Goal: Task Accomplishment & Management: Complete application form

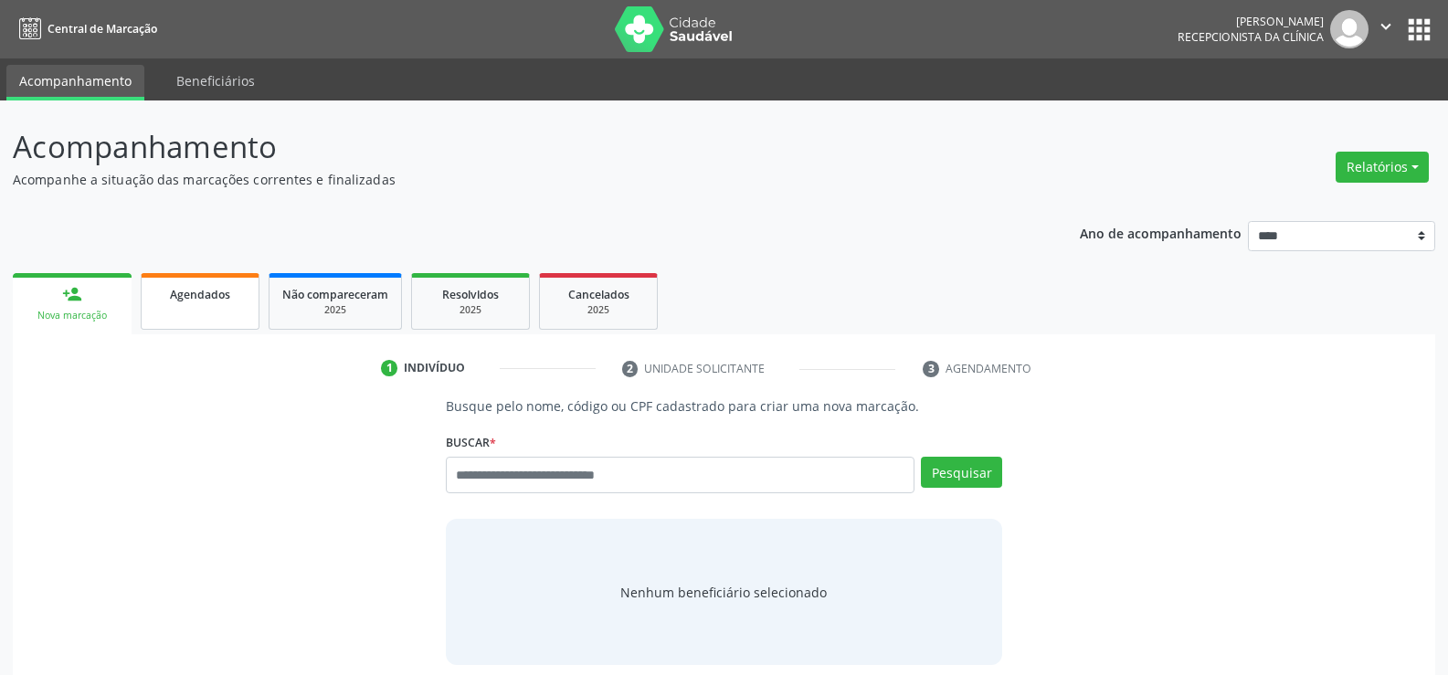
click at [228, 308] on link "Agendados" at bounding box center [200, 301] width 119 height 57
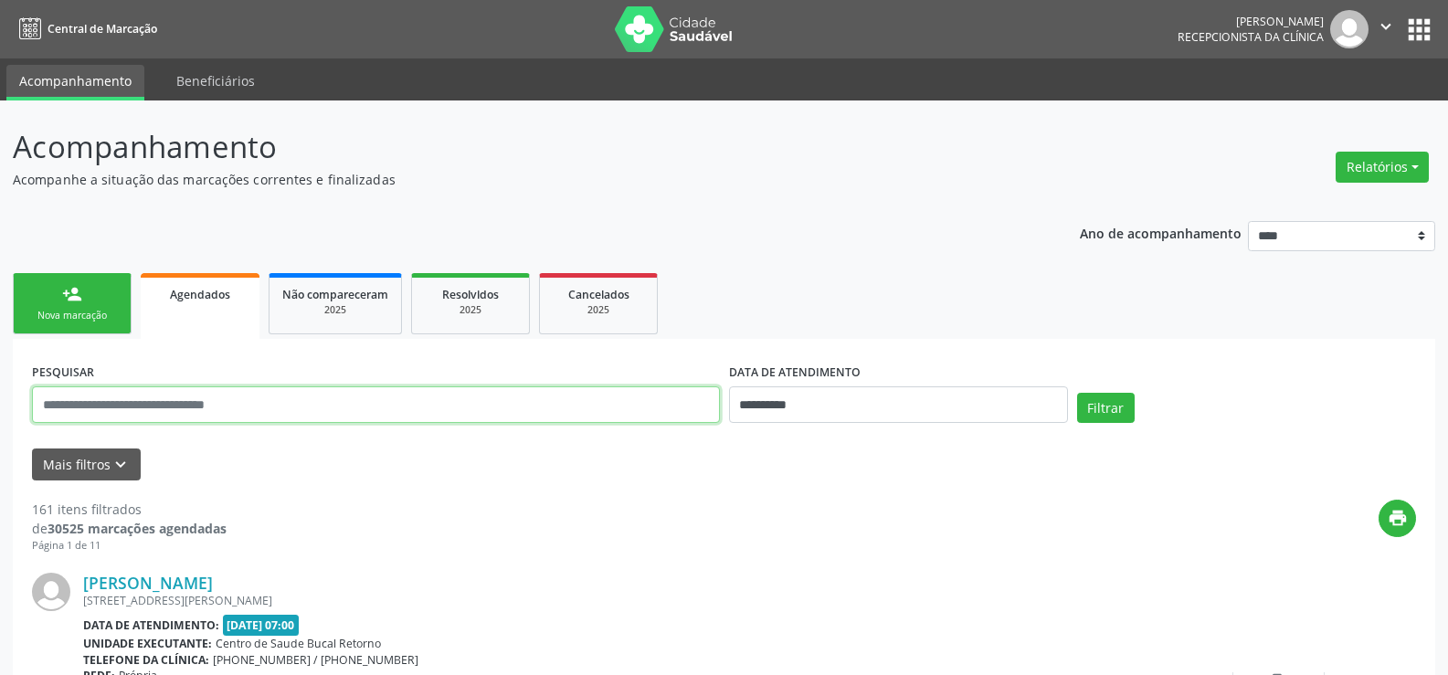
click at [235, 397] on input "text" at bounding box center [376, 405] width 688 height 37
type input "**********"
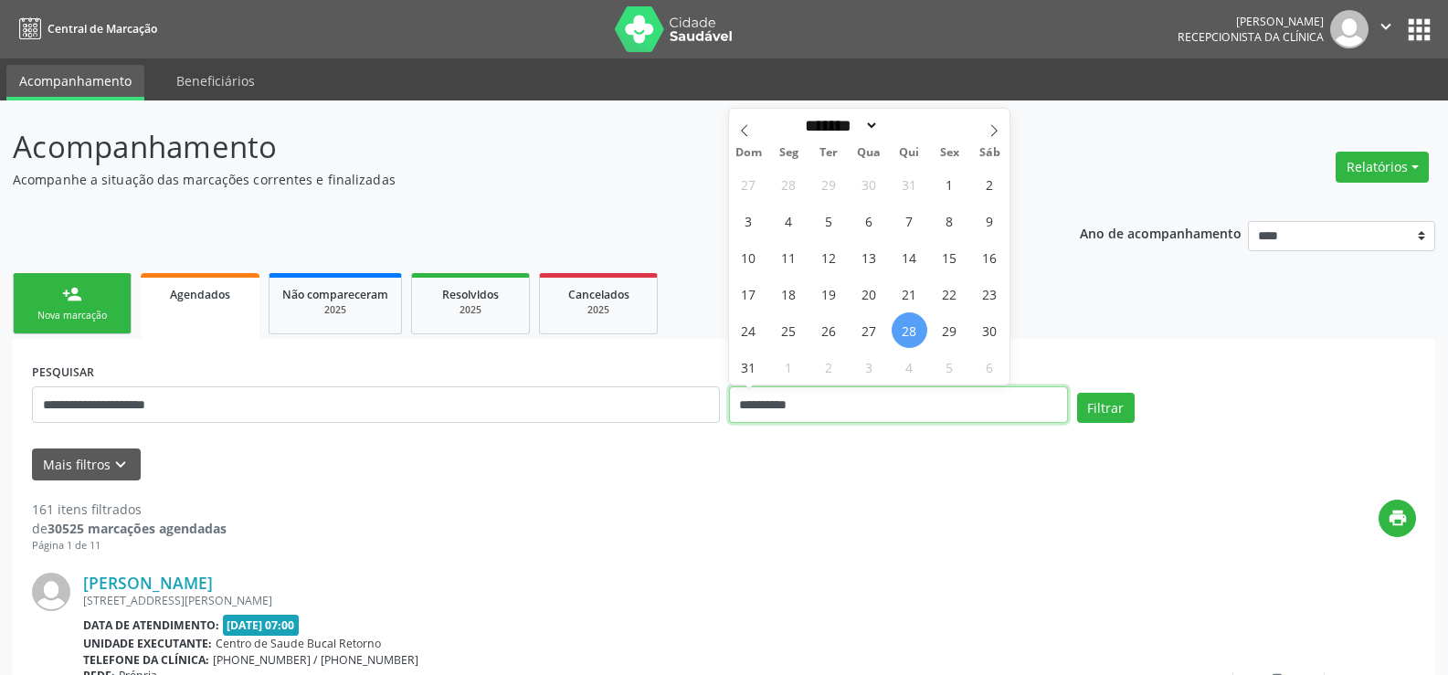
drag, startPoint x: 909, startPoint y: 397, endPoint x: 633, endPoint y: 408, distance: 276.2
click at [633, 408] on div "**********" at bounding box center [723, 397] width 1393 height 78
click at [1077, 393] on button "Filtrar" at bounding box center [1106, 408] width 58 height 31
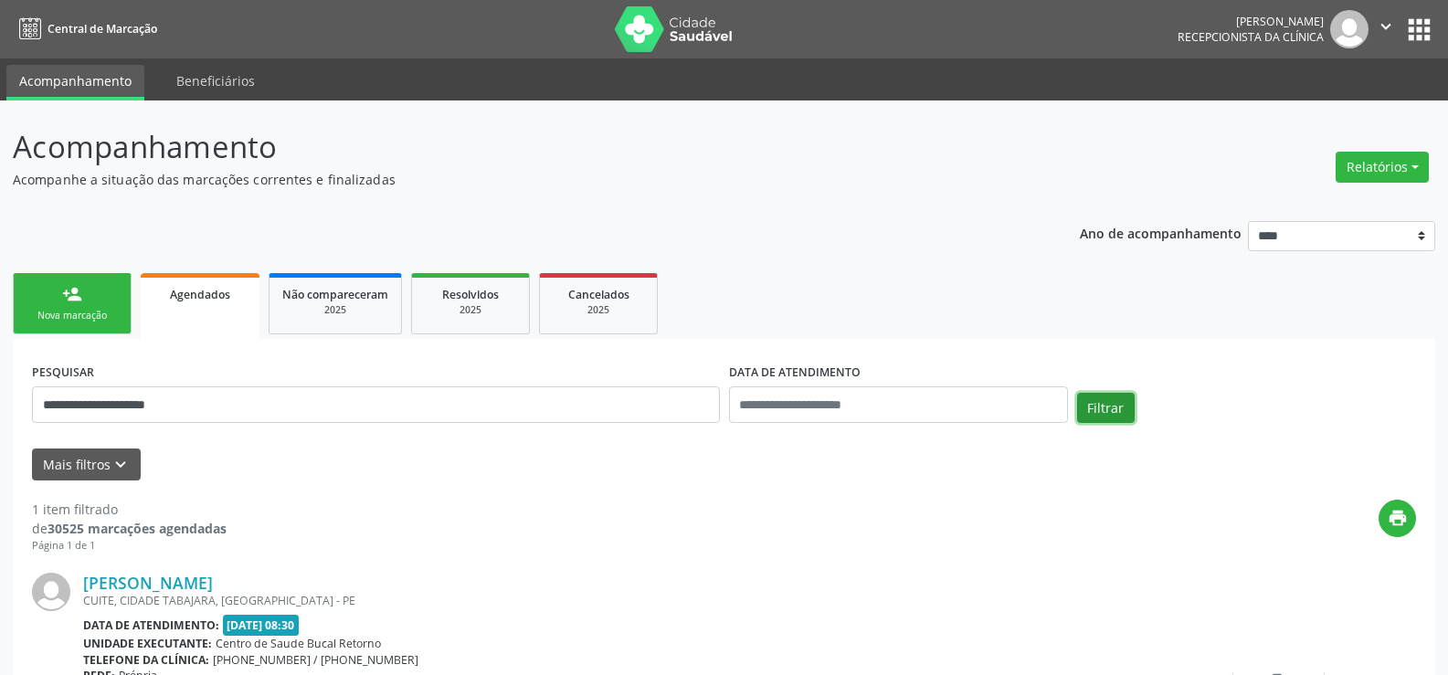
click at [1111, 397] on button "Filtrar" at bounding box center [1106, 408] width 58 height 31
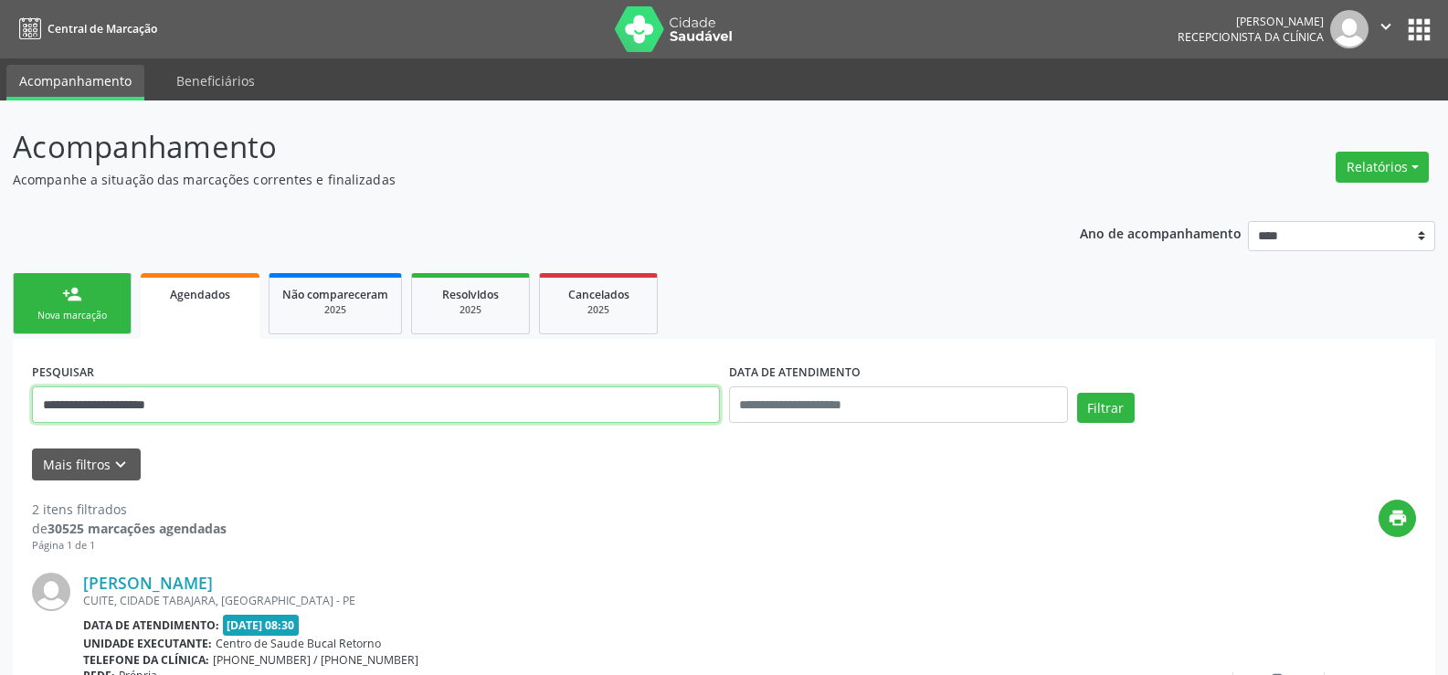
drag, startPoint x: 226, startPoint y: 416, endPoint x: 0, endPoint y: 404, distance: 226.0
click at [0, 404] on div "**********" at bounding box center [724, 614] width 1448 height 1026
click at [1077, 393] on button "Filtrar" at bounding box center [1106, 408] width 58 height 31
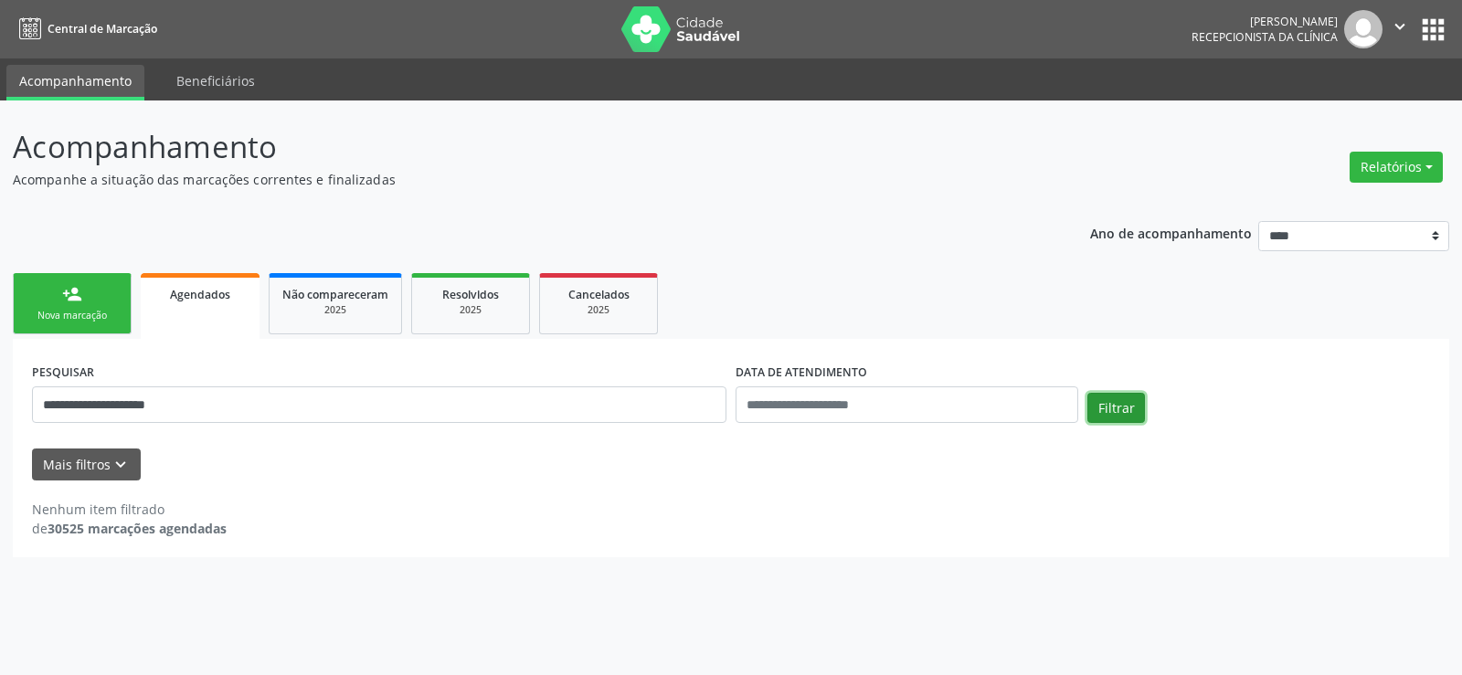
click at [1117, 414] on button "Filtrar" at bounding box center [1116, 408] width 58 height 31
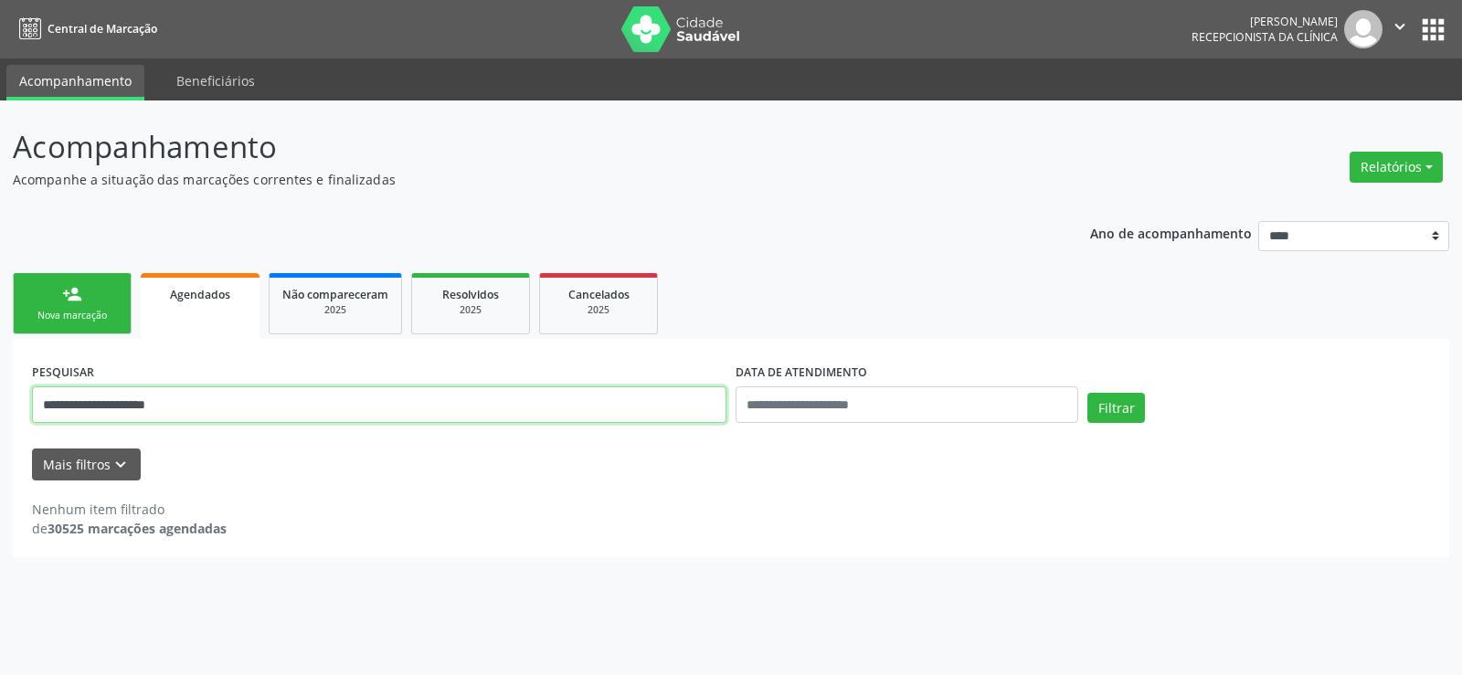
drag, startPoint x: 158, startPoint y: 405, endPoint x: 258, endPoint y: 406, distance: 99.6
click at [258, 406] on input "**********" at bounding box center [379, 405] width 694 height 37
type input "**********"
click at [1087, 393] on button "Filtrar" at bounding box center [1116, 408] width 58 height 31
click at [58, 287] on link "person_add Nova marcação" at bounding box center [72, 303] width 119 height 61
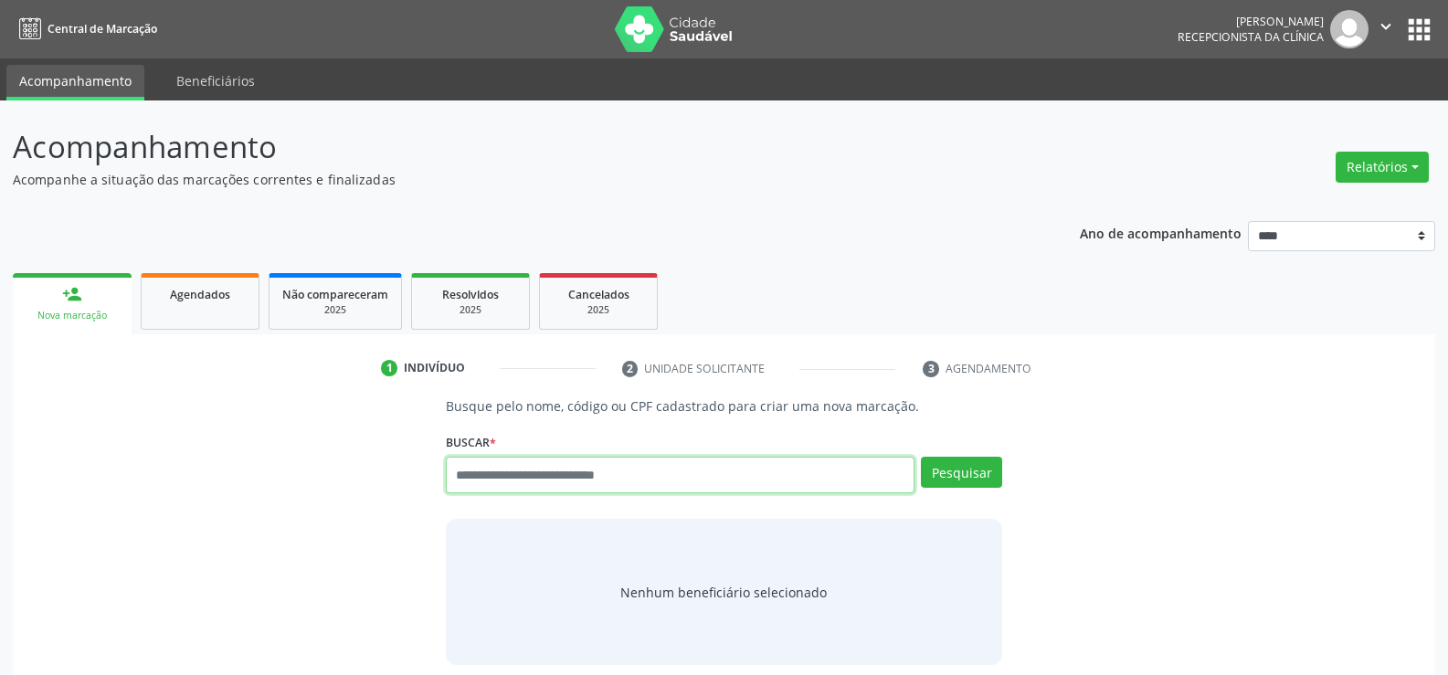
click at [627, 485] on input "text" at bounding box center [680, 475] width 469 height 37
type input "**********"
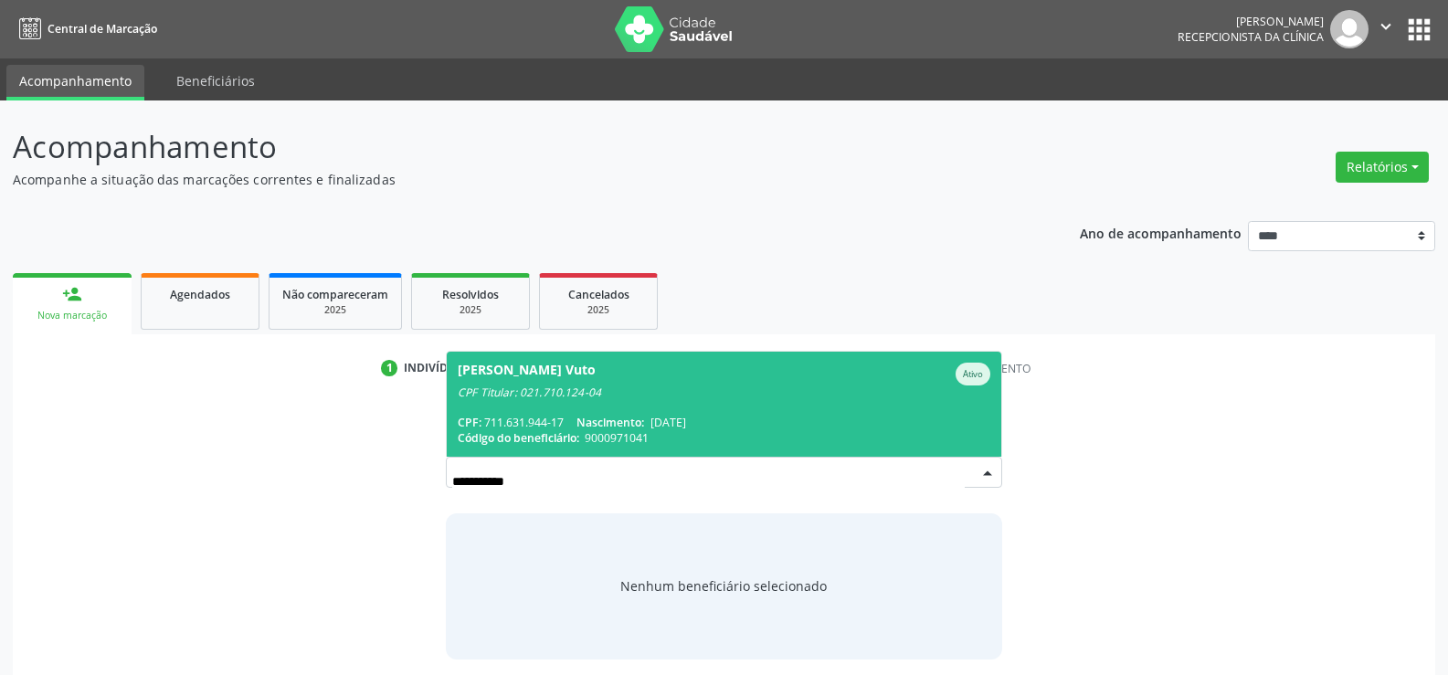
click at [660, 407] on span "Marta Regina Lins Vuto Ativo CPF Titular: 021.710.124-04 CPF: 711.631.944-17 Na…" at bounding box center [724, 404] width 555 height 105
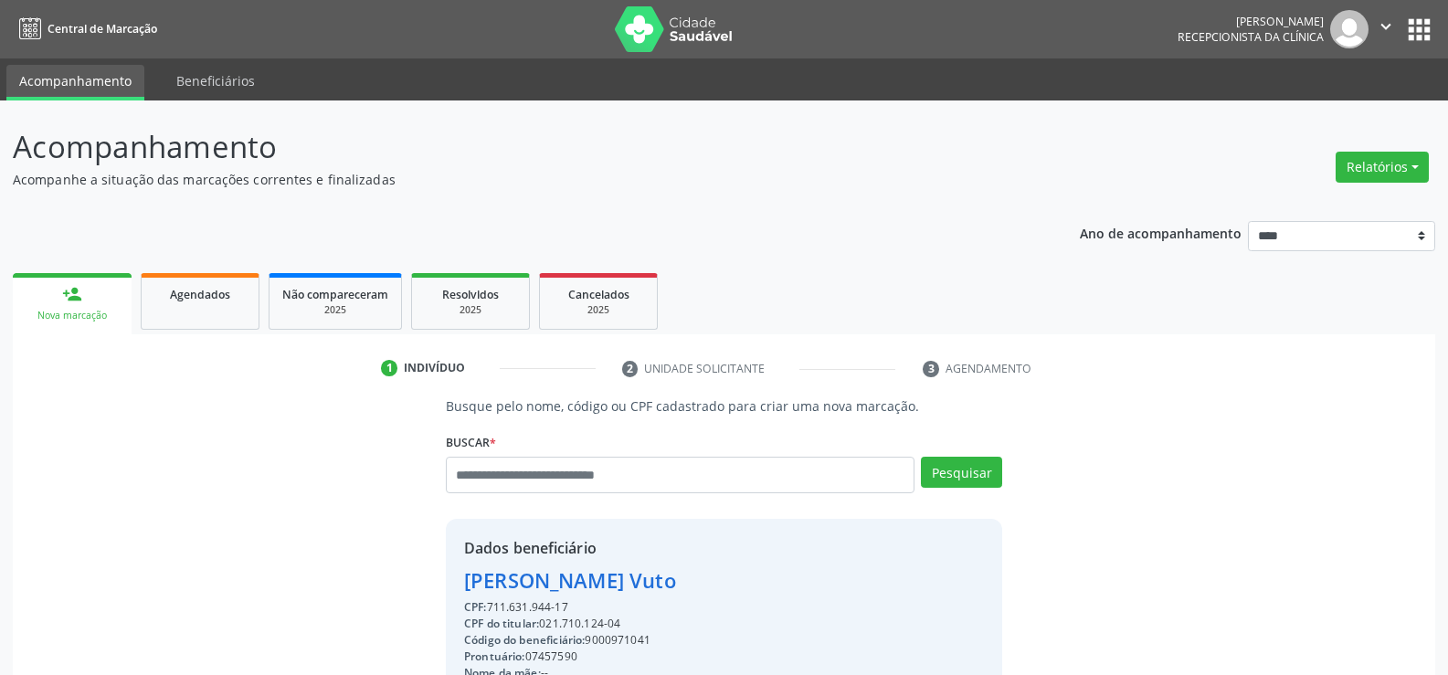
drag, startPoint x: 471, startPoint y: 583, endPoint x: 710, endPoint y: 583, distance: 239.4
copy div "Marta Regina Lins Vuto"
click at [200, 306] on link "Agendados" at bounding box center [200, 301] width 119 height 57
select select "*"
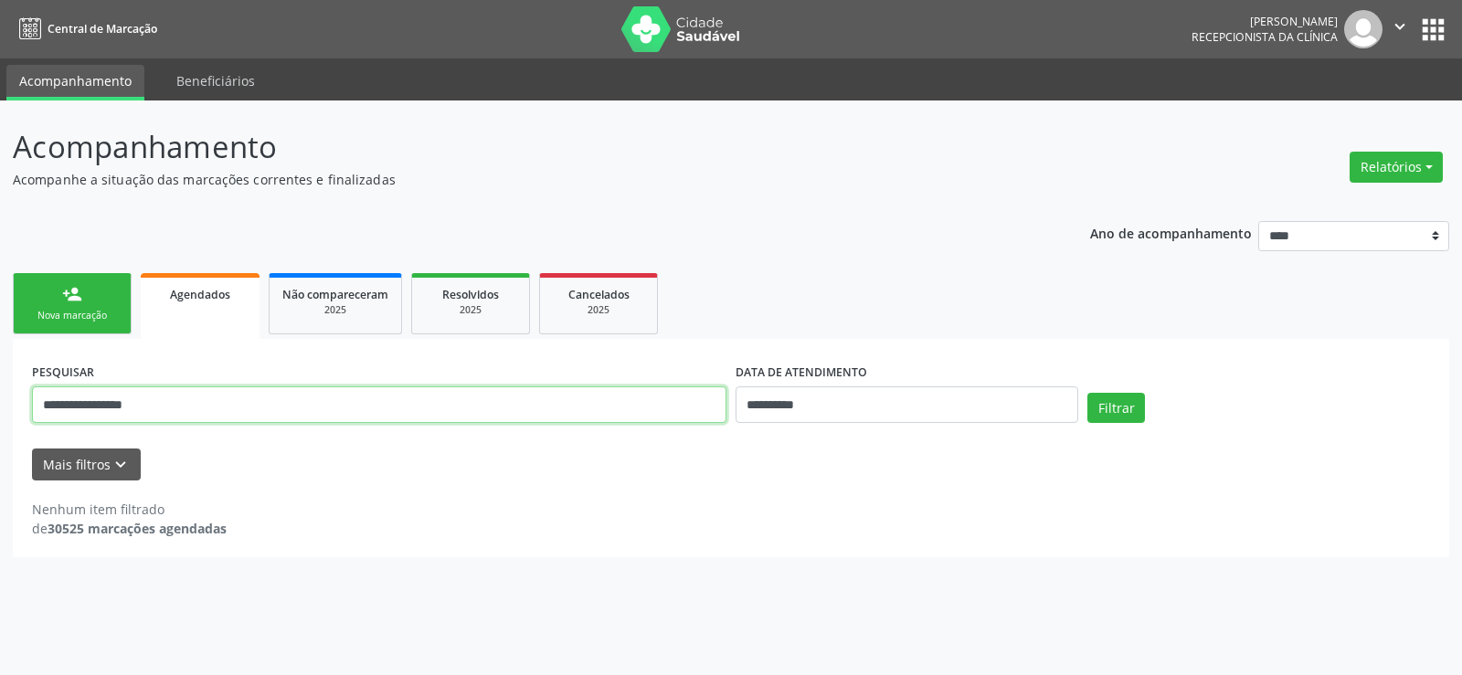
drag, startPoint x: 216, startPoint y: 408, endPoint x: 8, endPoint y: 415, distance: 207.5
click at [8, 415] on div "**********" at bounding box center [731, 388] width 1462 height 575
paste input "*****"
type input "**********"
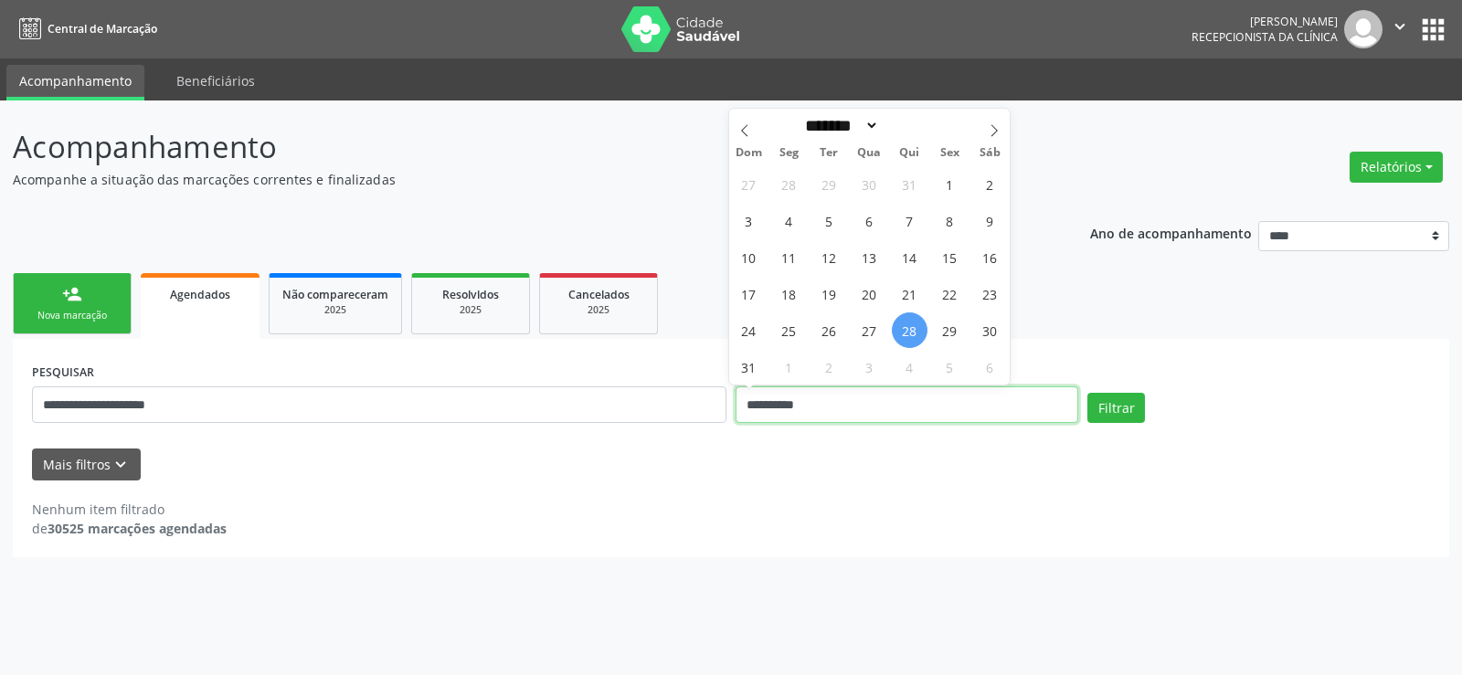
click at [1087, 393] on button "Filtrar" at bounding box center [1116, 408] width 58 height 31
click at [1096, 408] on button "Filtrar" at bounding box center [1116, 408] width 58 height 31
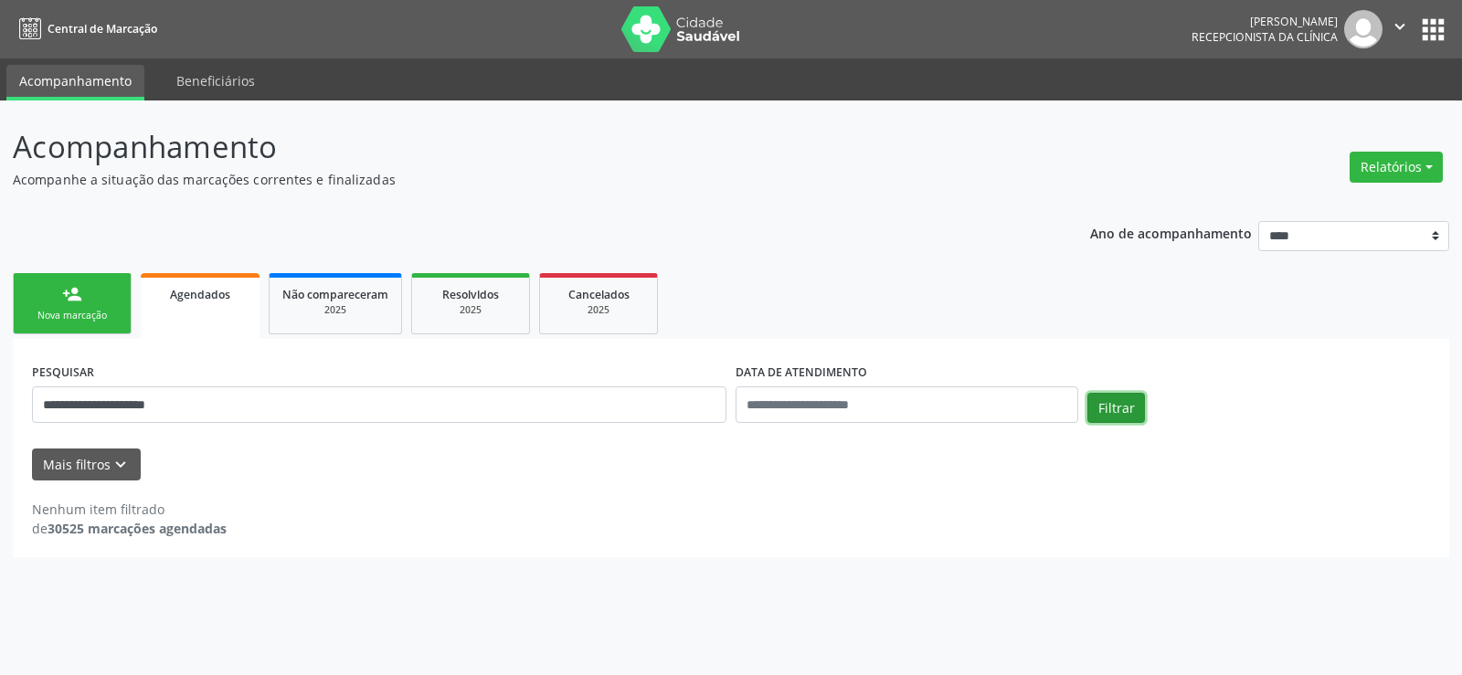
click at [1096, 408] on button "Filtrar" at bounding box center [1116, 408] width 58 height 31
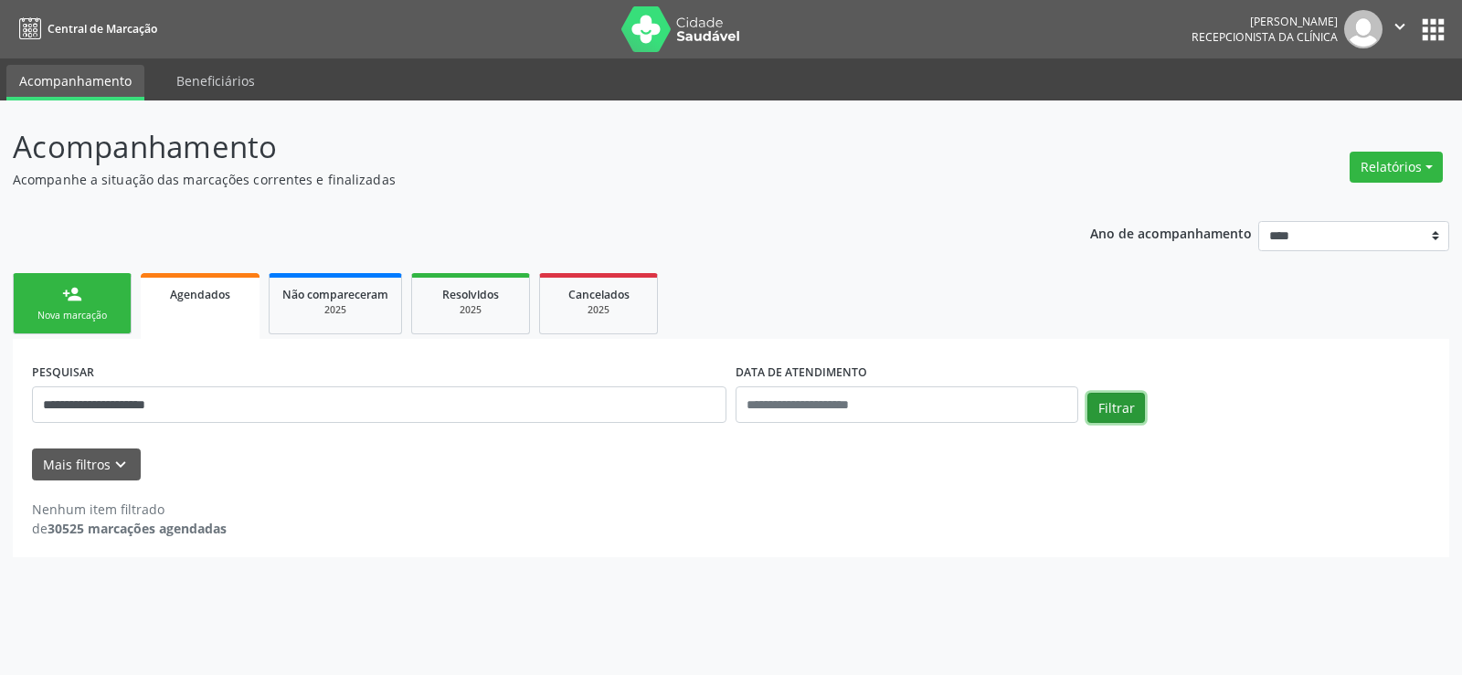
click at [1096, 408] on button "Filtrar" at bounding box center [1116, 408] width 58 height 31
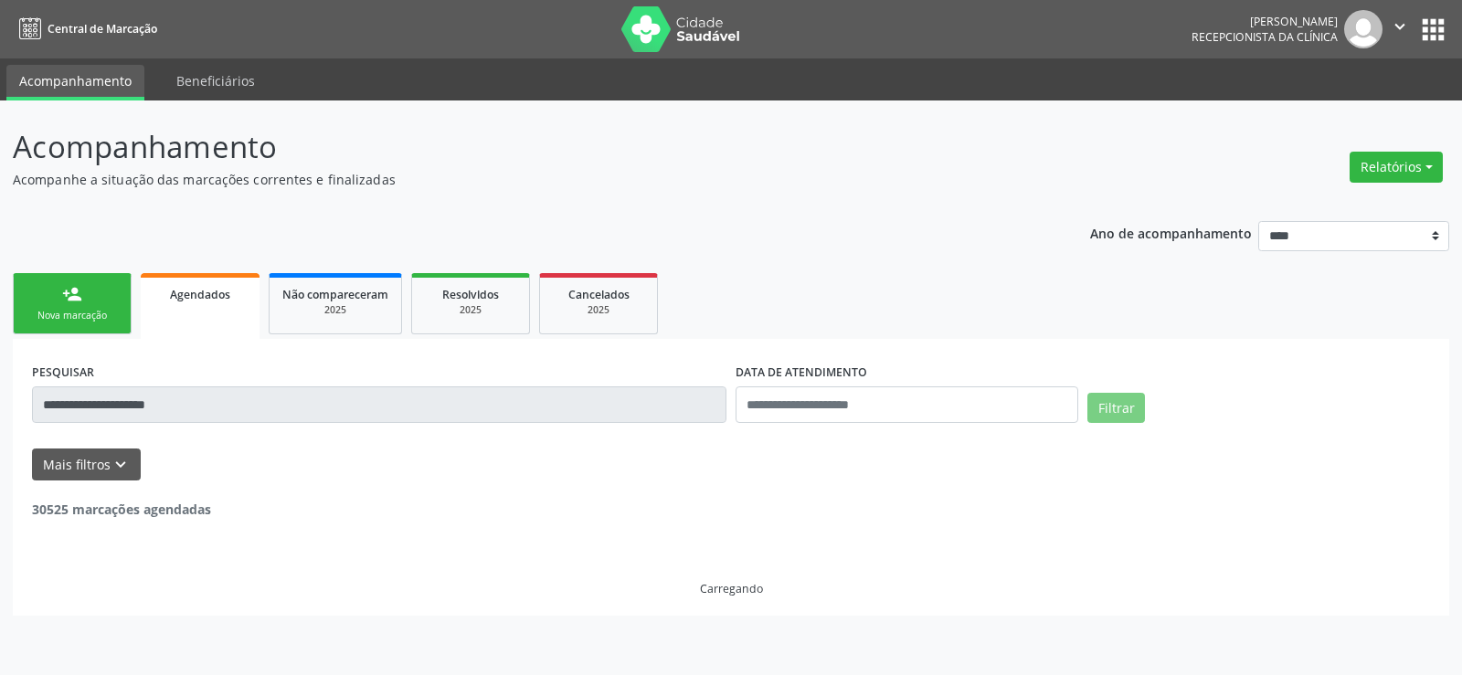
click at [1096, 408] on button "Filtrar" at bounding box center [1116, 408] width 58 height 31
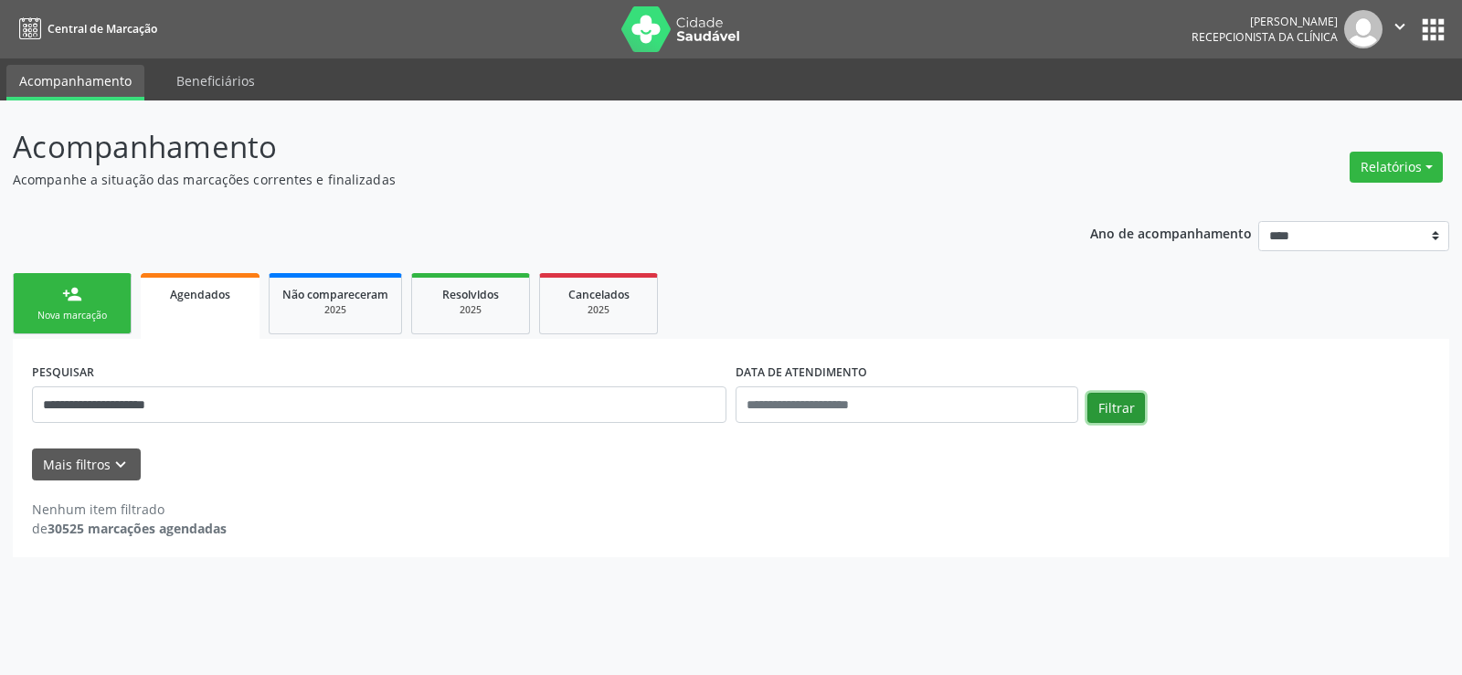
click at [1096, 408] on button "Filtrar" at bounding box center [1116, 408] width 58 height 31
click at [121, 323] on link "person_add Nova marcação" at bounding box center [72, 303] width 119 height 61
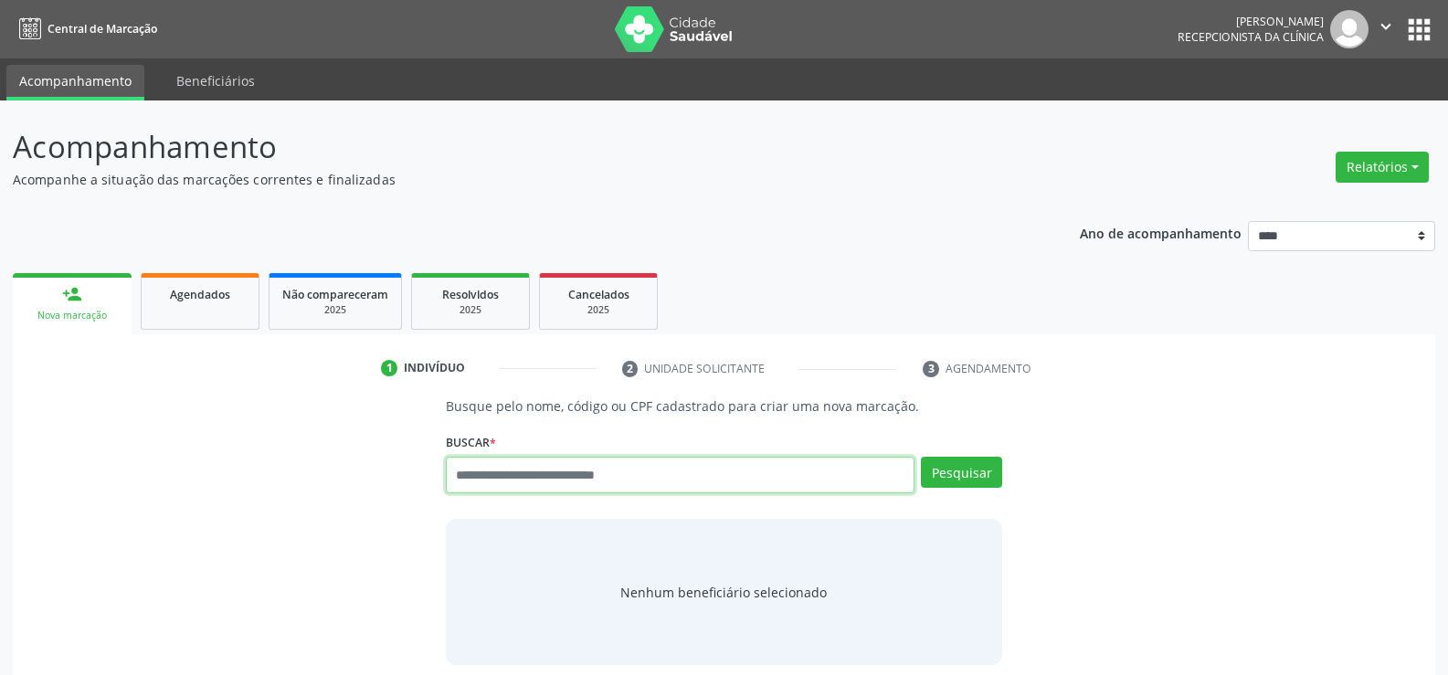
click at [633, 483] on input "text" at bounding box center [680, 475] width 469 height 37
paste input "**********"
type input "**********"
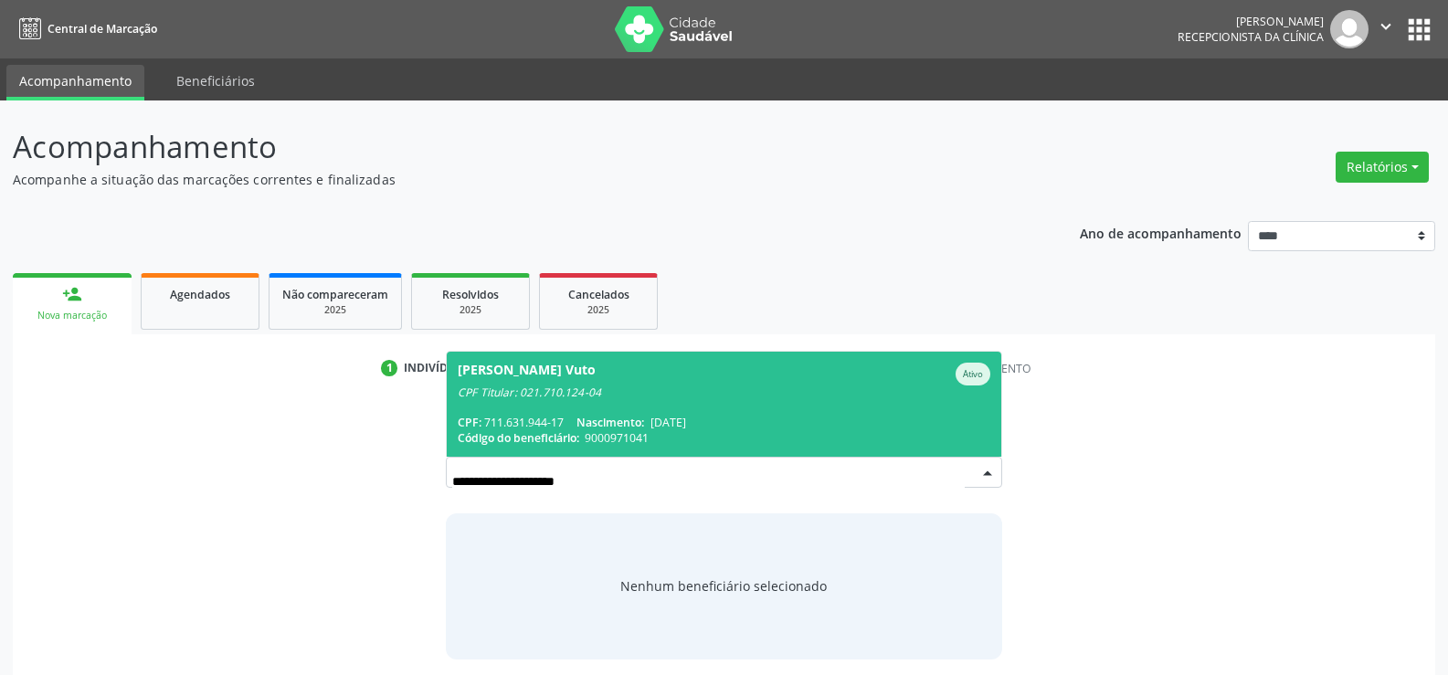
click at [800, 405] on span "Marta Regina Lins Vuto Ativo CPF Titular: 021.710.124-04 CPF: 711.631.944-17 Na…" at bounding box center [724, 404] width 555 height 105
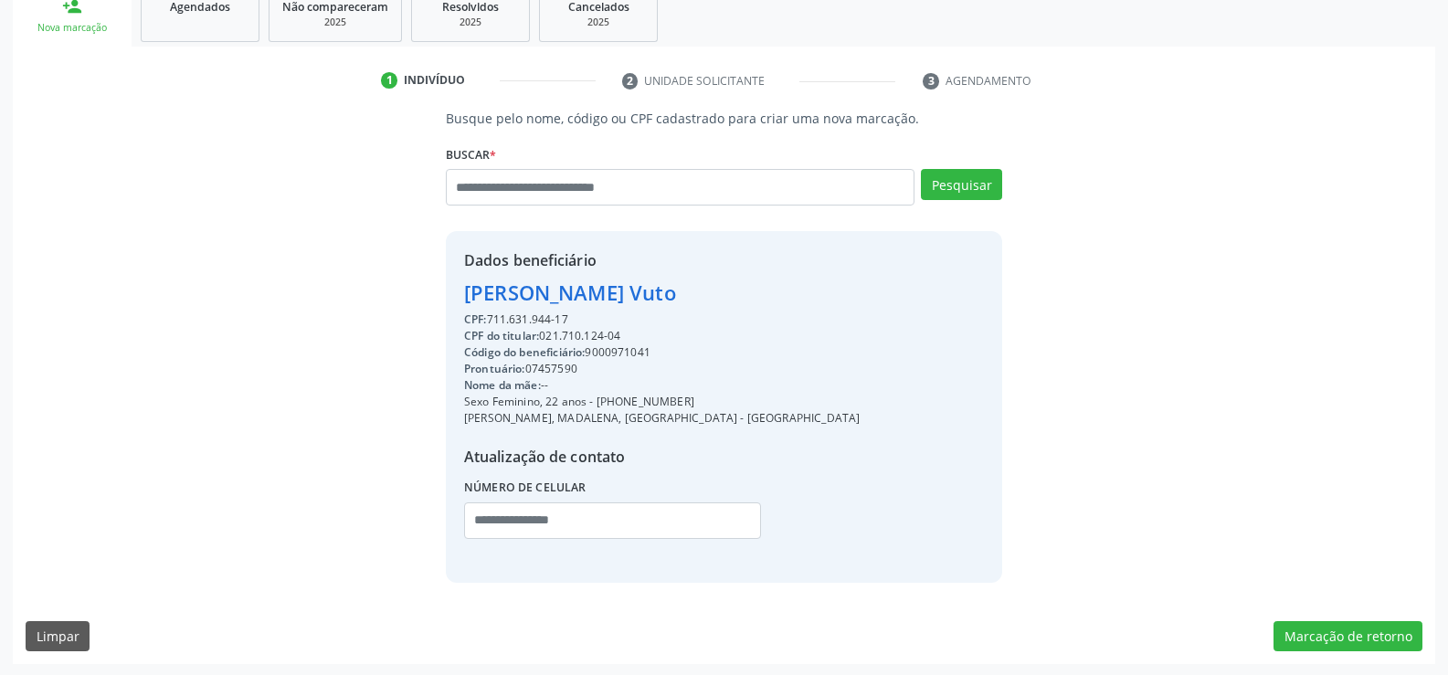
scroll to position [290, 0]
click at [216, 16] on link "Agendados" at bounding box center [200, 12] width 119 height 57
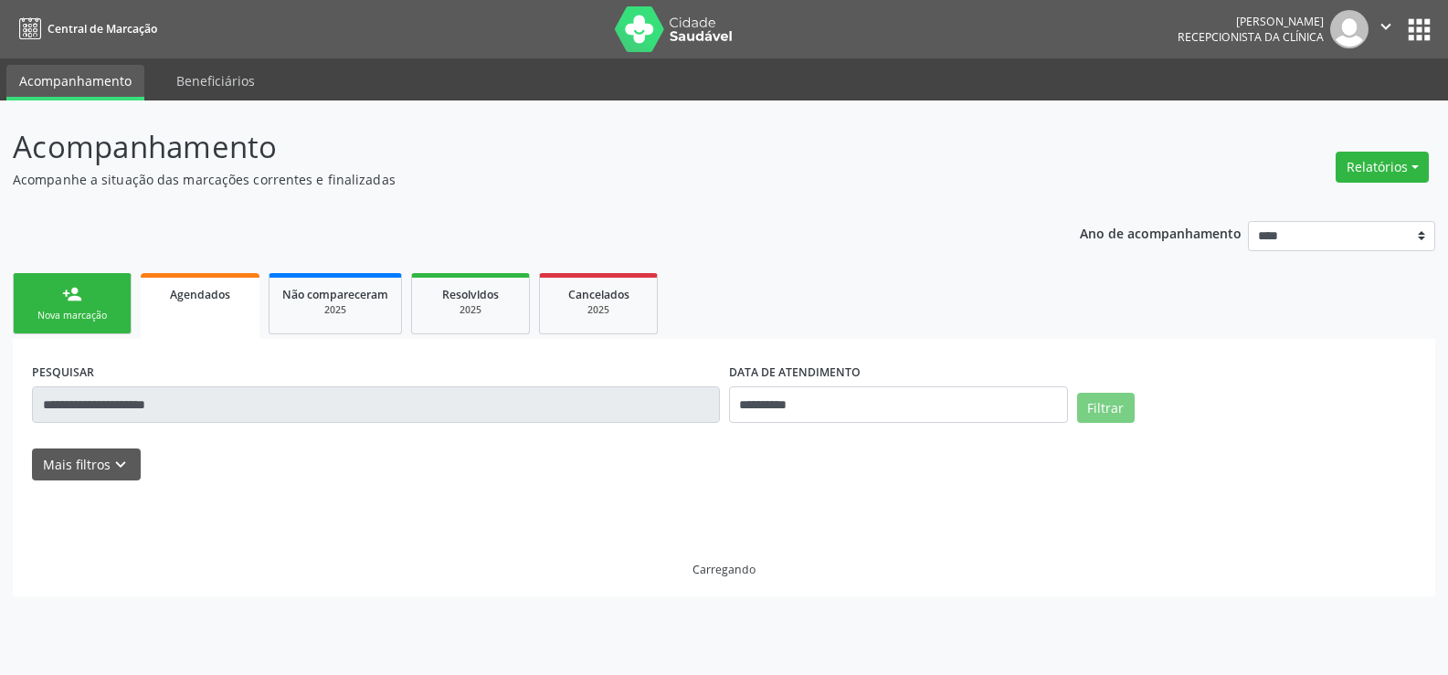
scroll to position [0, 0]
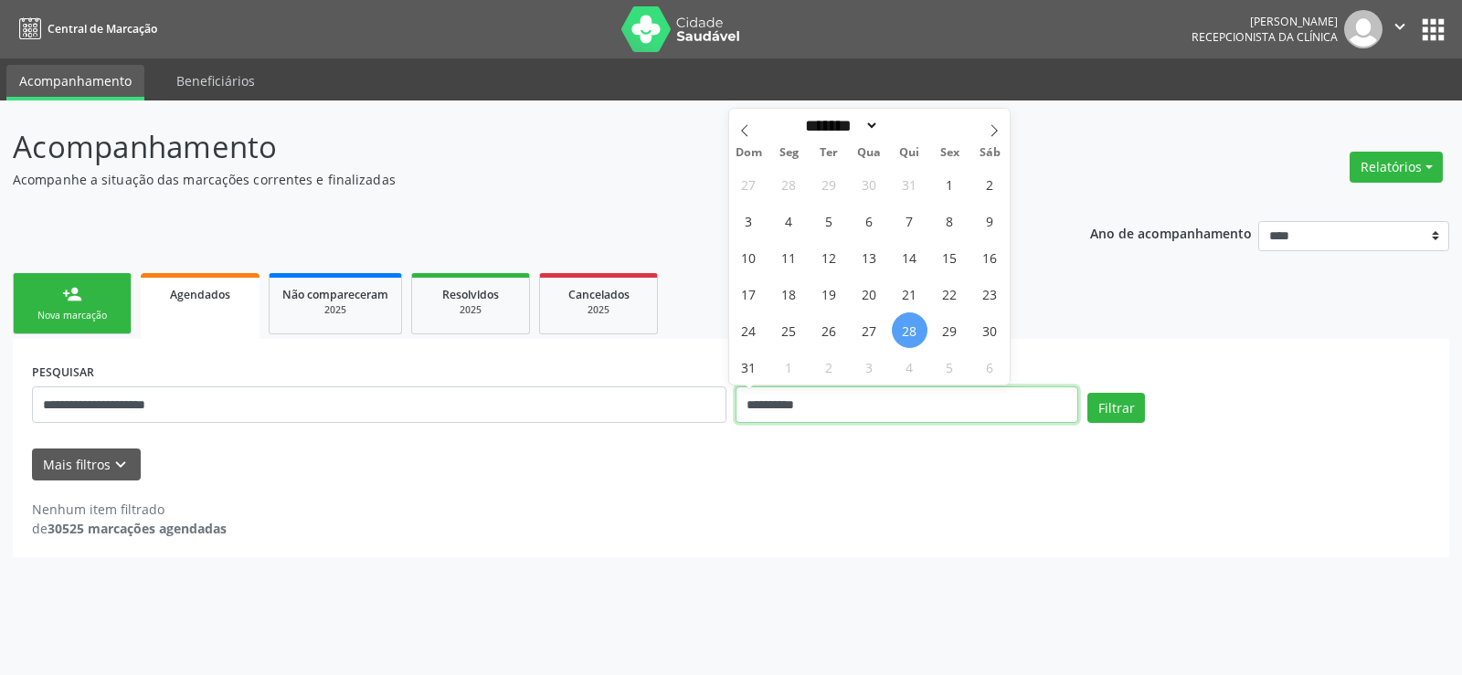
drag, startPoint x: 641, startPoint y: 409, endPoint x: 588, endPoint y: 410, distance: 53.0
click at [588, 410] on div "**********" at bounding box center [730, 397] width 1407 height 78
click at [1087, 393] on button "Filtrar" at bounding box center [1116, 408] width 58 height 31
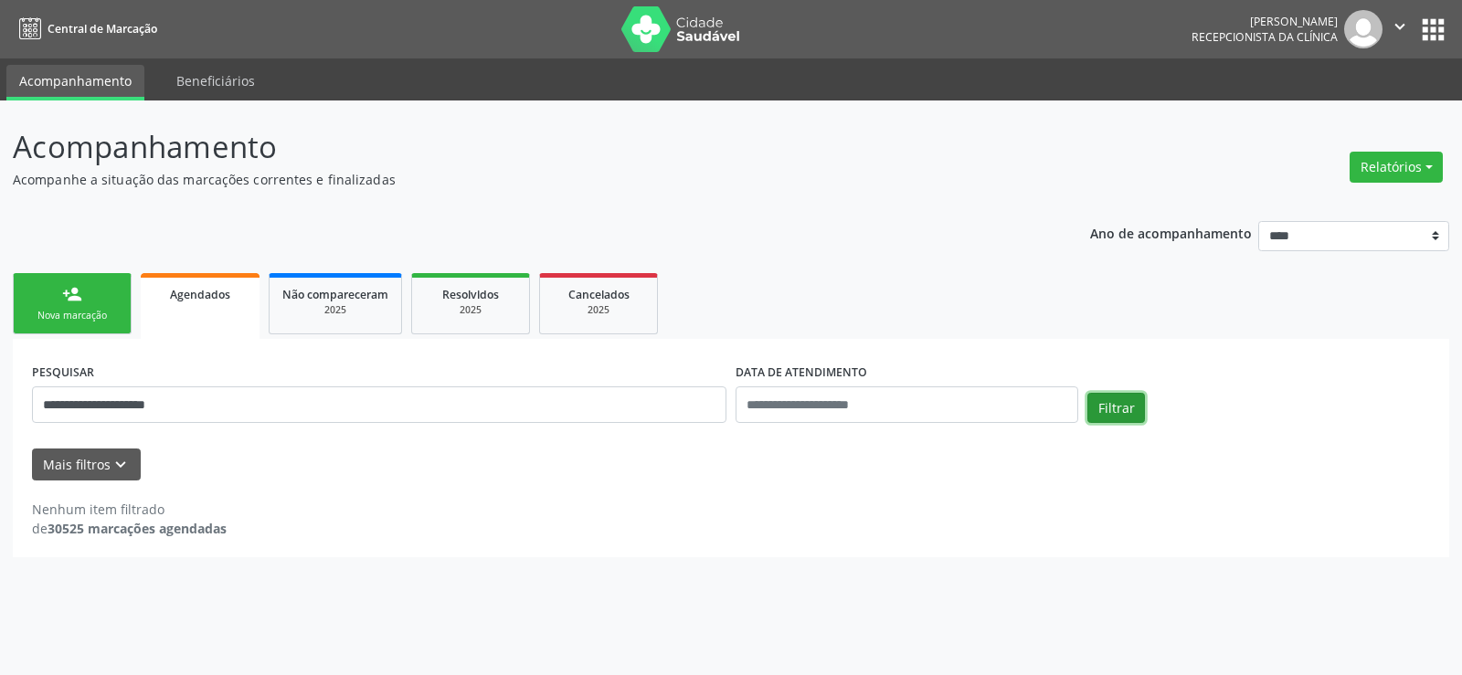
click at [1121, 409] on button "Filtrar" at bounding box center [1116, 408] width 58 height 31
click at [365, 303] on div "2025" at bounding box center [335, 310] width 106 height 14
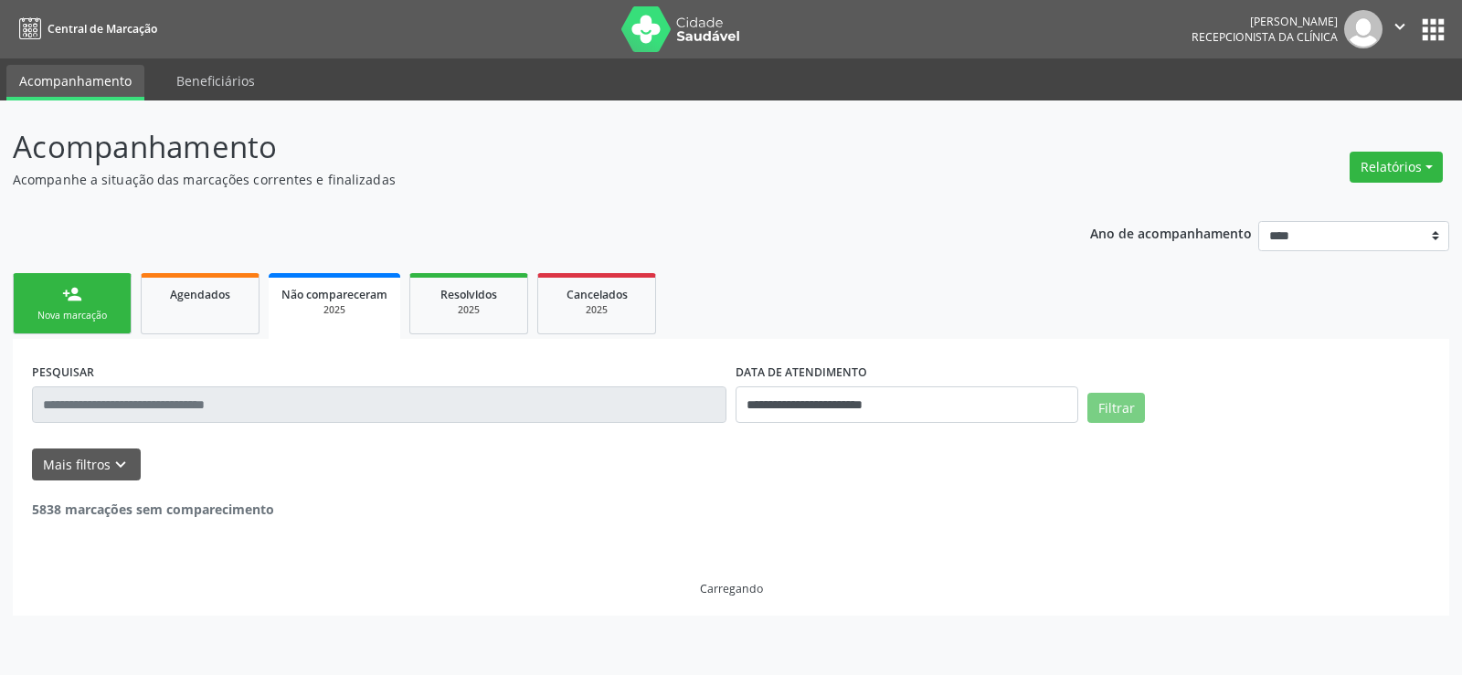
click at [214, 406] on input "text" at bounding box center [379, 405] width 694 height 37
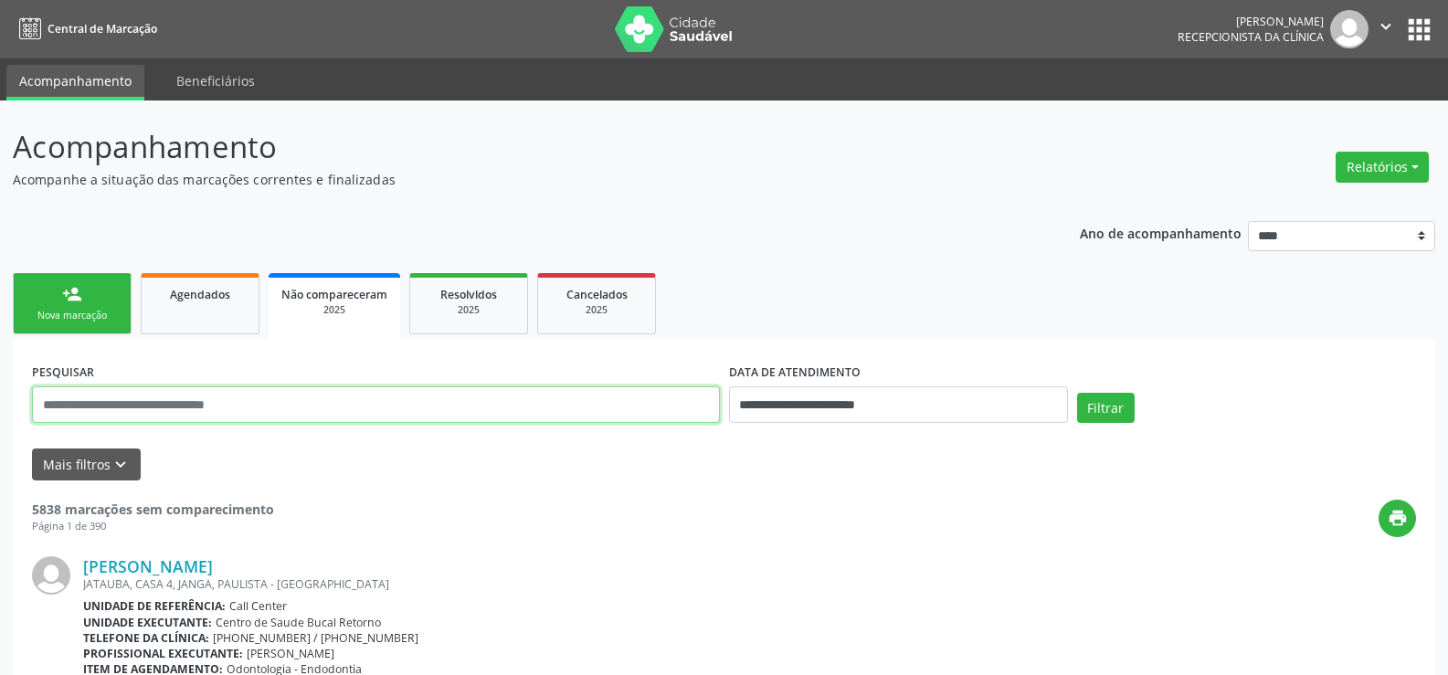
click at [214, 405] on input "text" at bounding box center [376, 405] width 688 height 37
paste input "**********"
type input "**********"
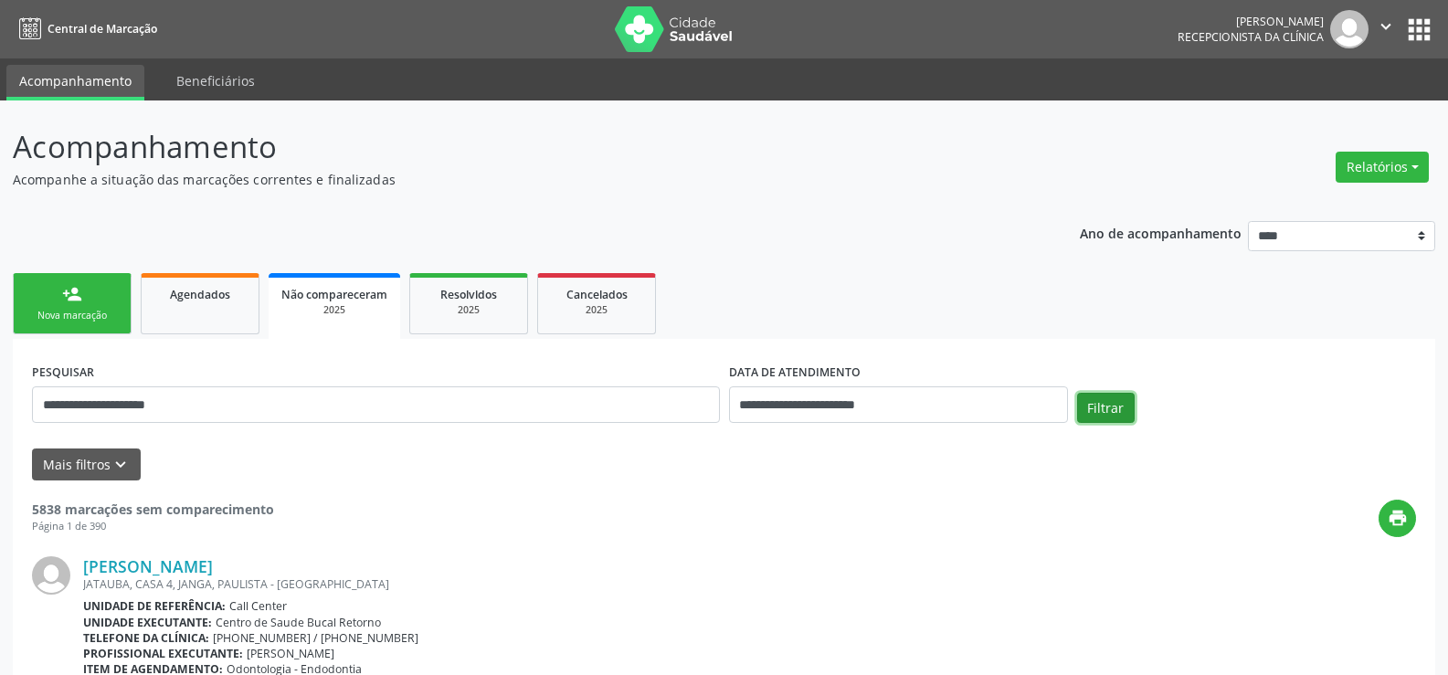
click at [1111, 415] on button "Filtrar" at bounding box center [1106, 408] width 58 height 31
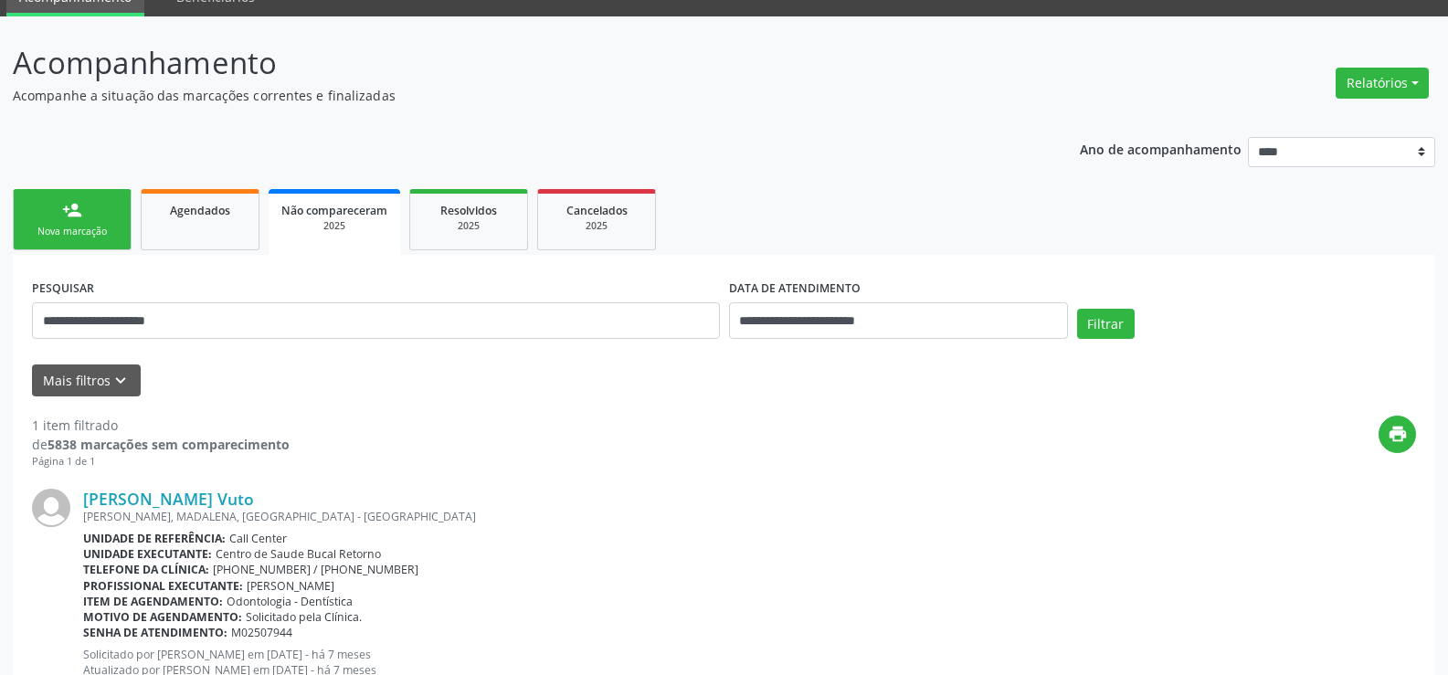
scroll to position [152, 0]
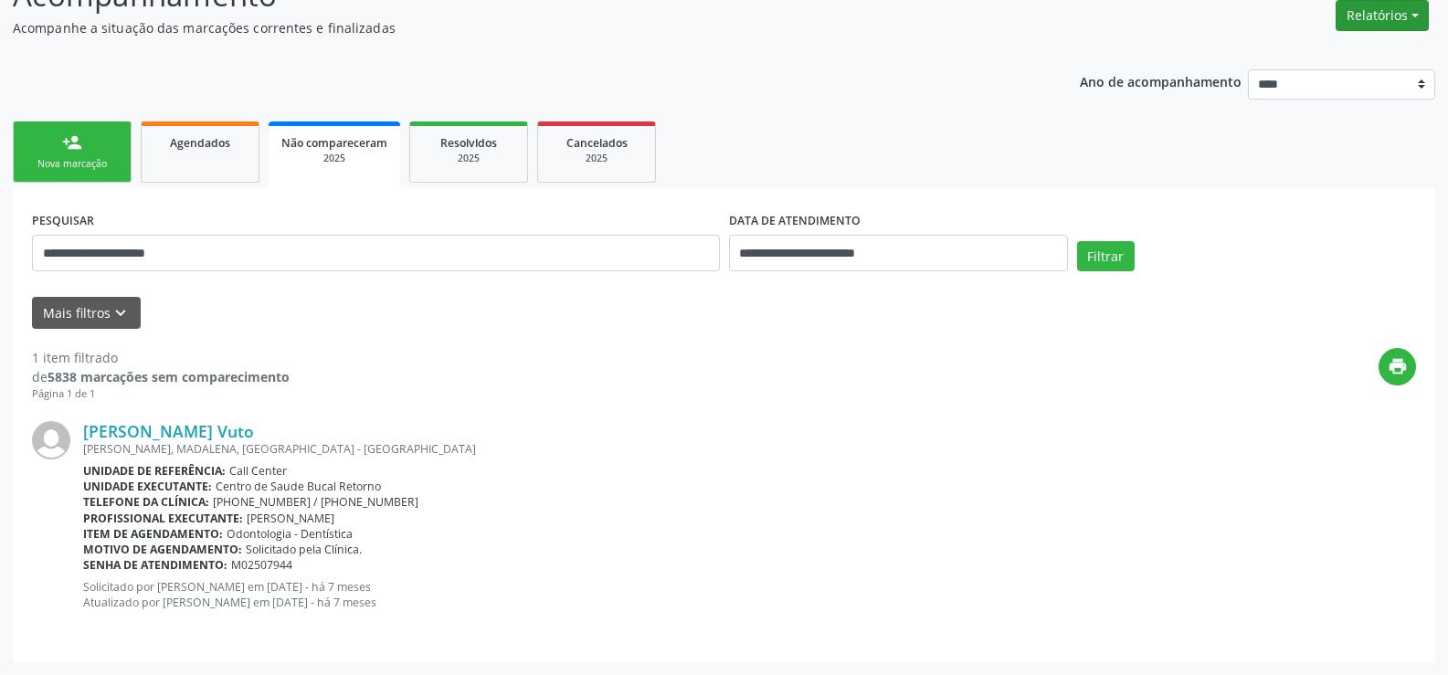
click at [1398, 25] on button "Relatórios" at bounding box center [1382, 15] width 93 height 31
click at [1272, 57] on link "Agendamentos" at bounding box center [1332, 55] width 196 height 26
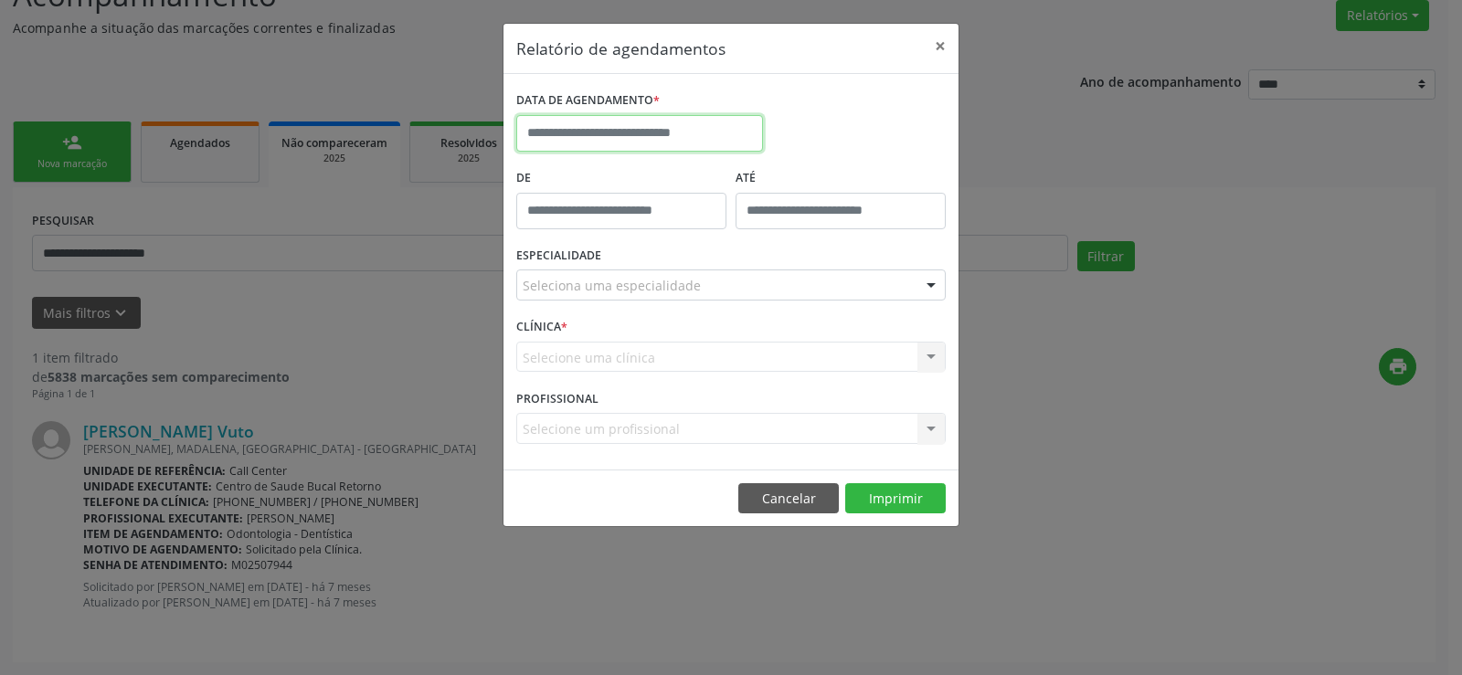
click at [592, 140] on input "text" at bounding box center [639, 133] width 247 height 37
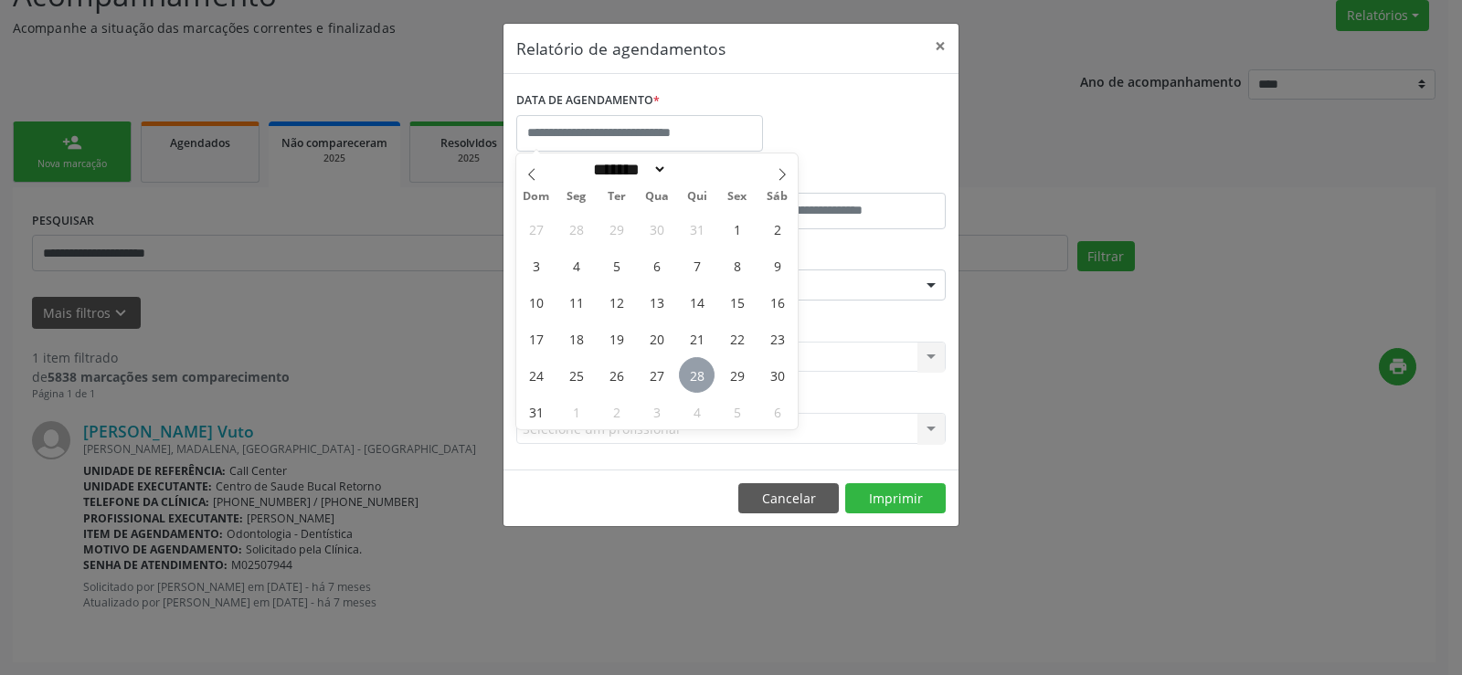
click at [704, 382] on span "28" at bounding box center [697, 375] width 36 height 36
type input "**********"
click at [704, 382] on span "28" at bounding box center [697, 375] width 36 height 36
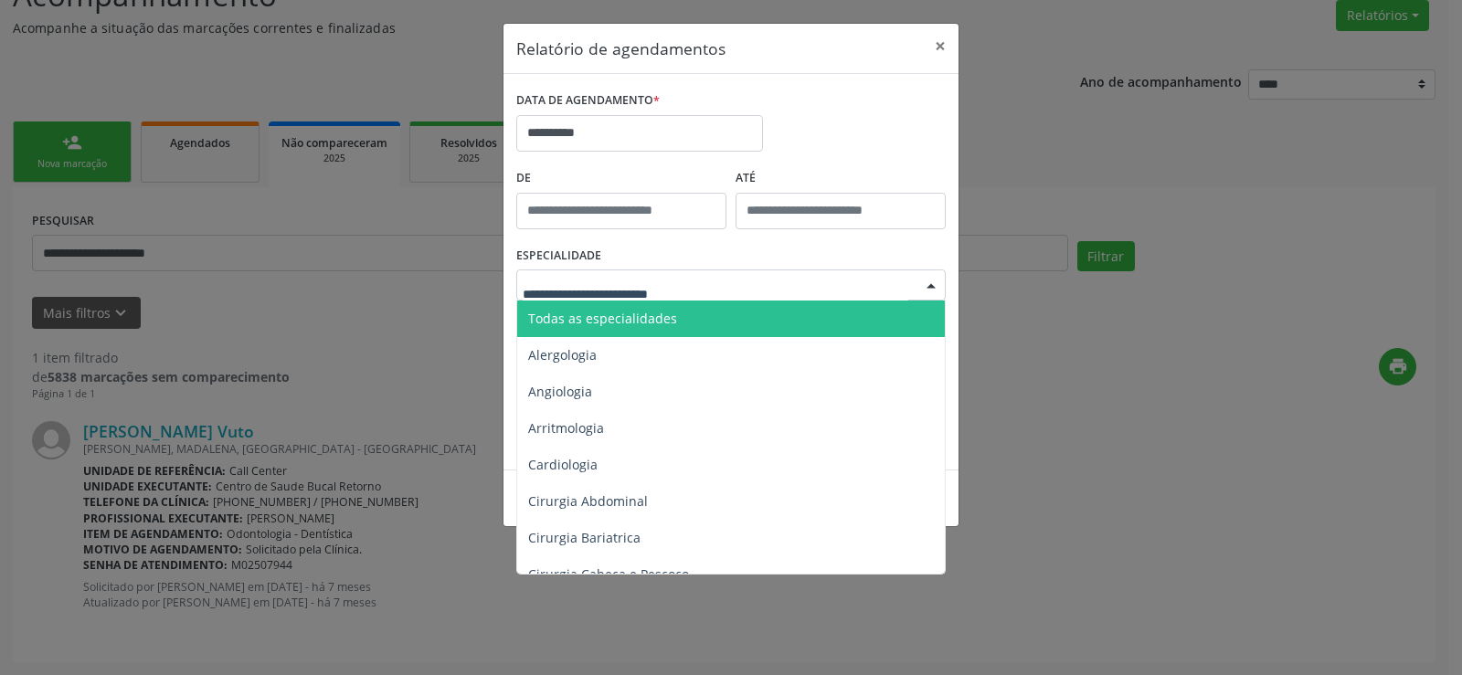
click at [686, 312] on span "Todas as especialidades" at bounding box center [732, 319] width 430 height 37
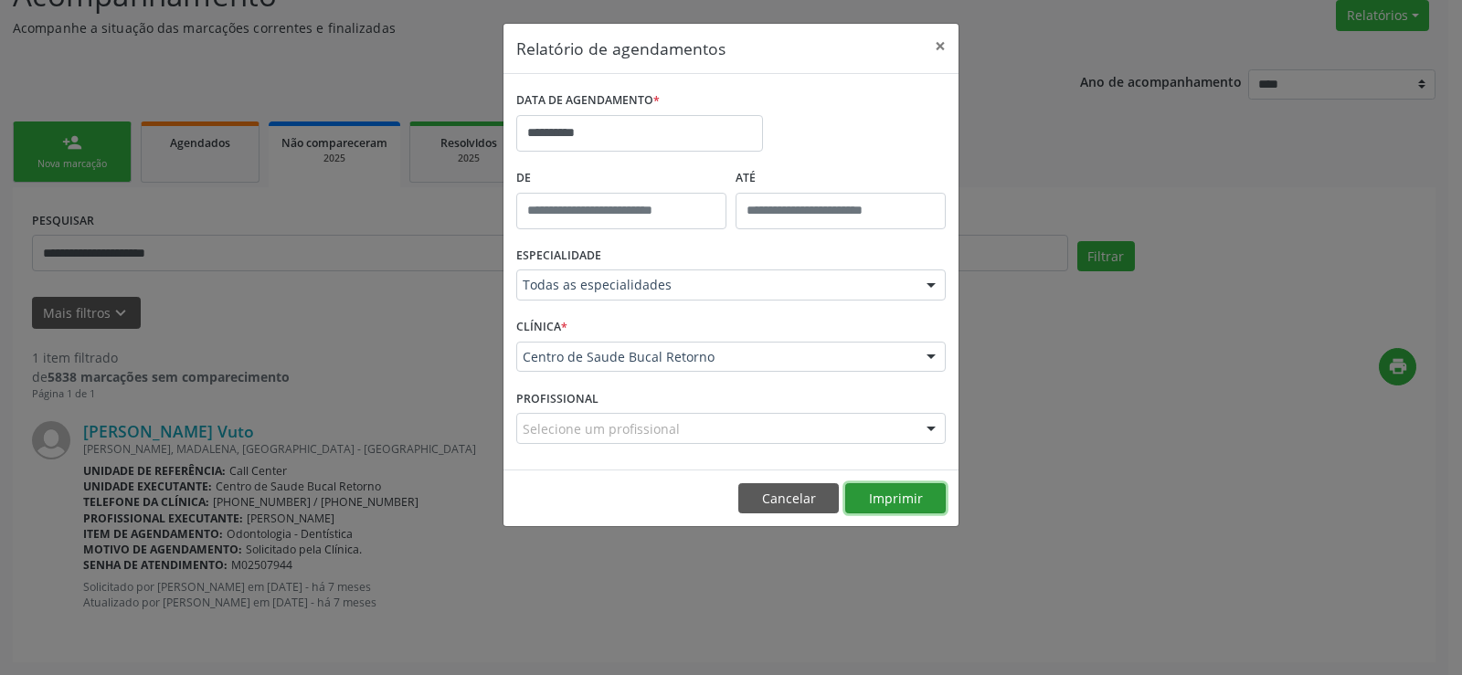
click at [892, 494] on button "Imprimir" at bounding box center [895, 498] width 101 height 31
click at [771, 493] on button "Cancelar" at bounding box center [788, 498] width 101 height 31
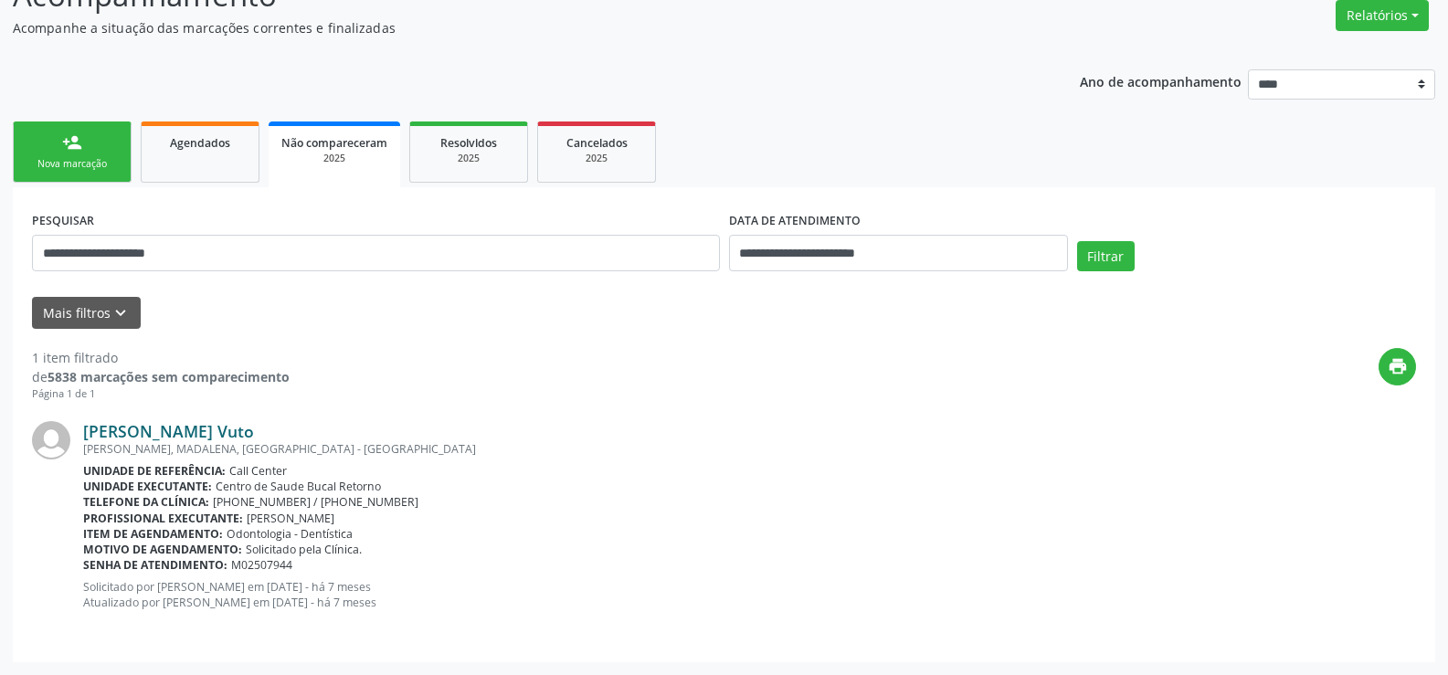
click at [187, 436] on link "[PERSON_NAME] [PERSON_NAME]" at bounding box center [168, 431] width 171 height 20
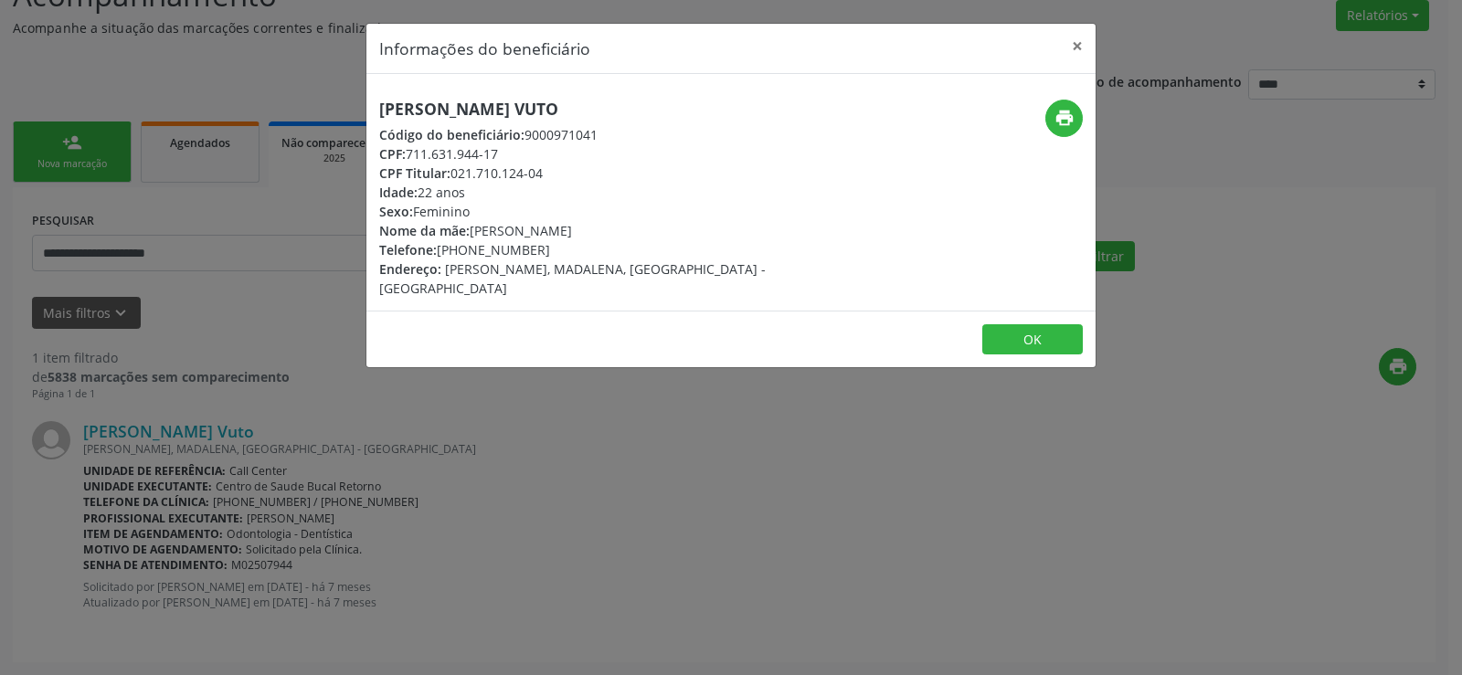
click at [71, 165] on div "Informações do beneficiário × Marta Regina Lins Vuto Código do beneficiário: 90…" at bounding box center [731, 337] width 1462 height 675
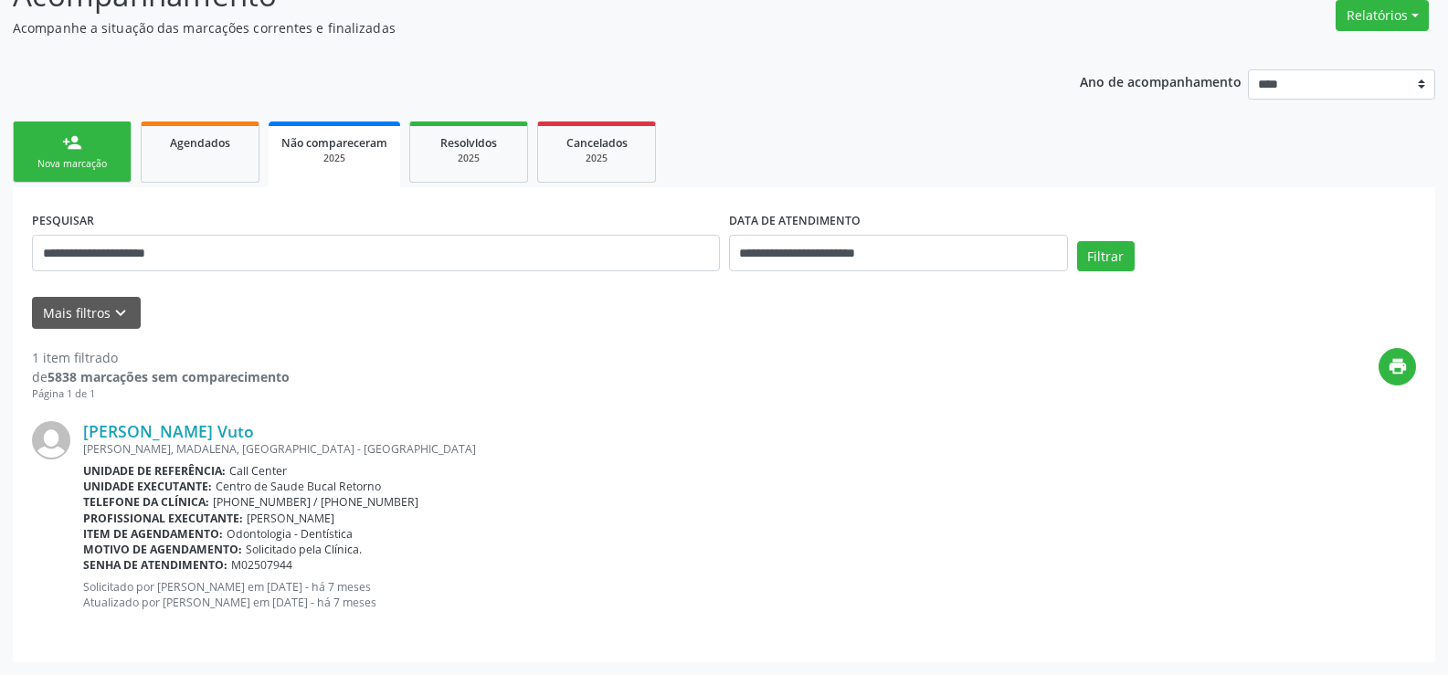
click at [86, 153] on link "person_add Nova marcação" at bounding box center [72, 152] width 119 height 61
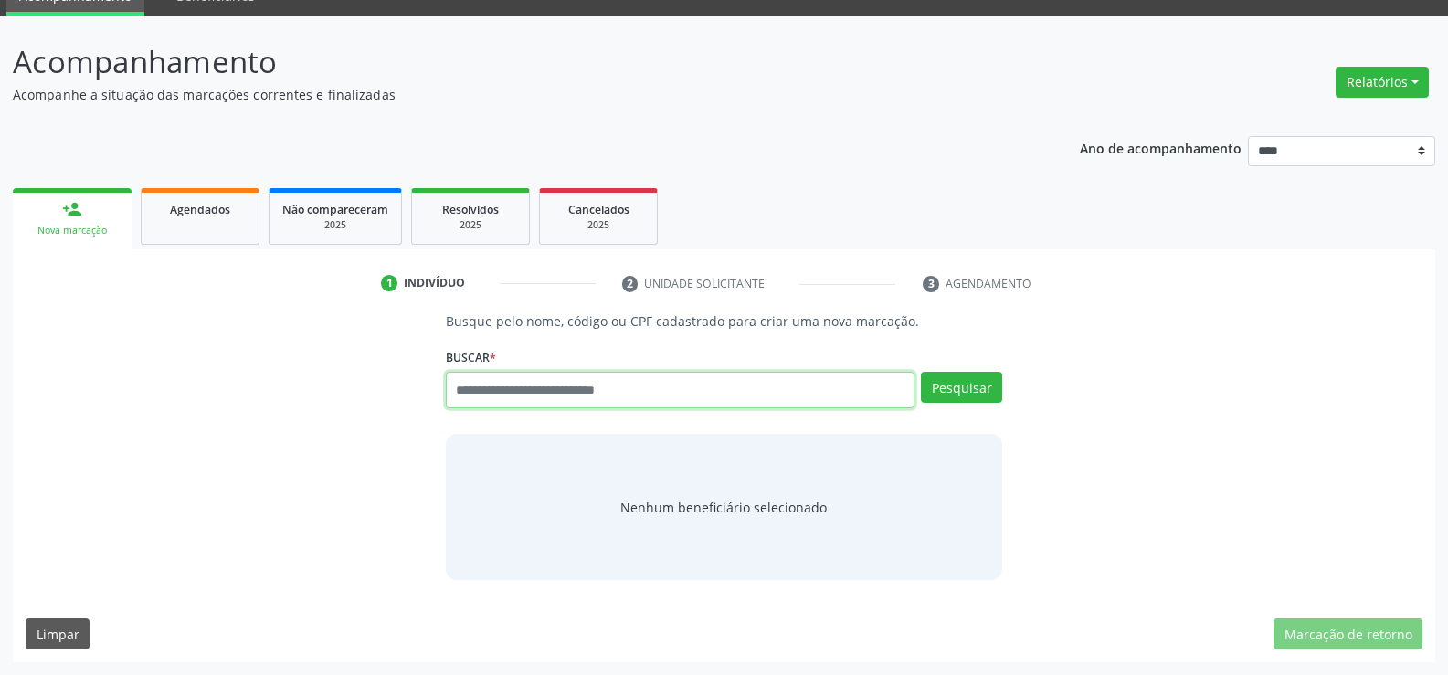
paste input "**********"
type input "**********"
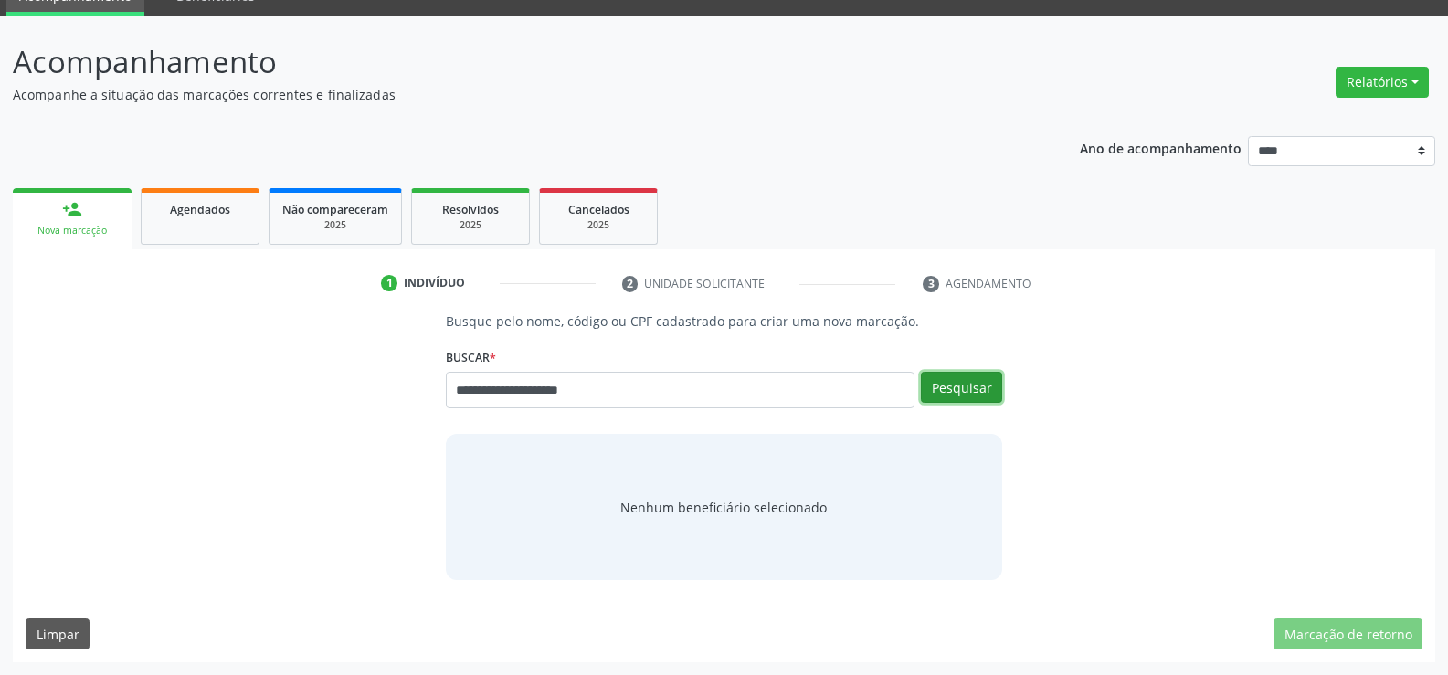
click at [975, 386] on button "Pesquisar" at bounding box center [961, 387] width 81 height 31
type input "**********"
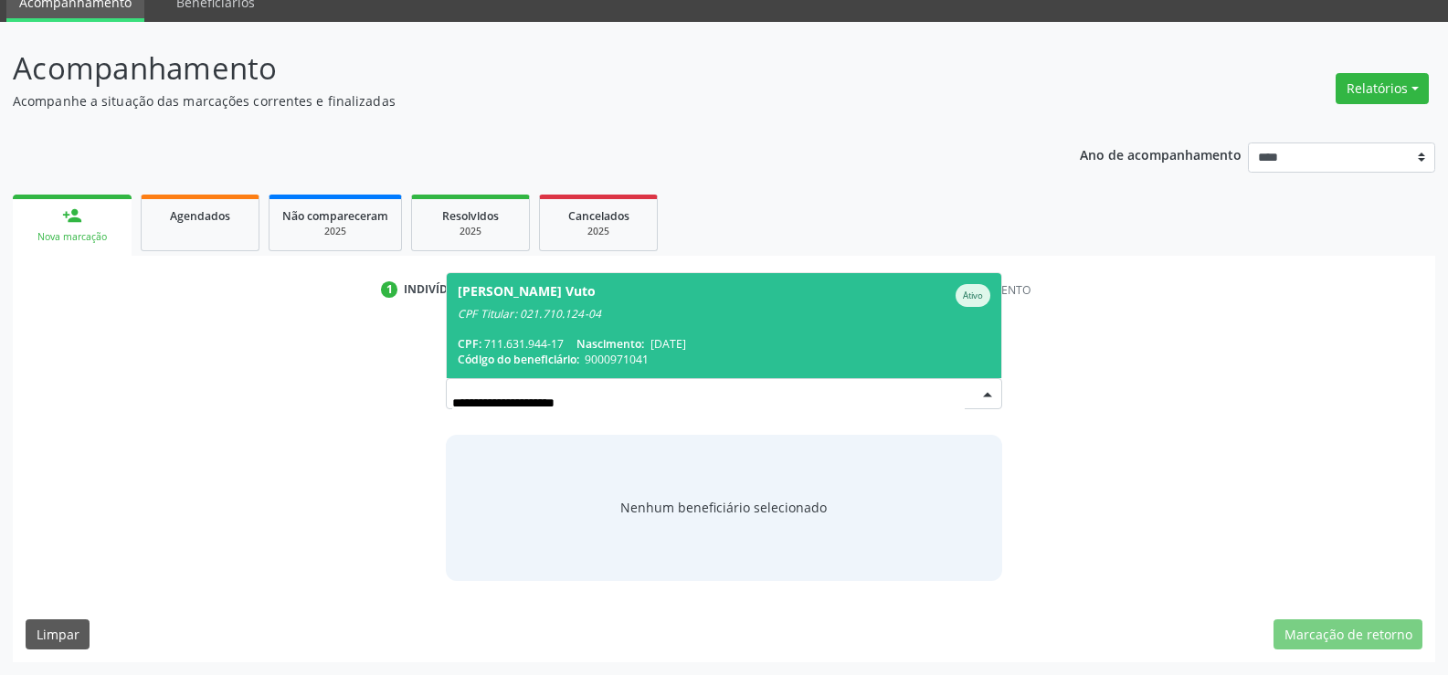
scroll to position [79, 0]
click at [671, 311] on div "CPF Titular: 021.710.124-04" at bounding box center [724, 314] width 533 height 15
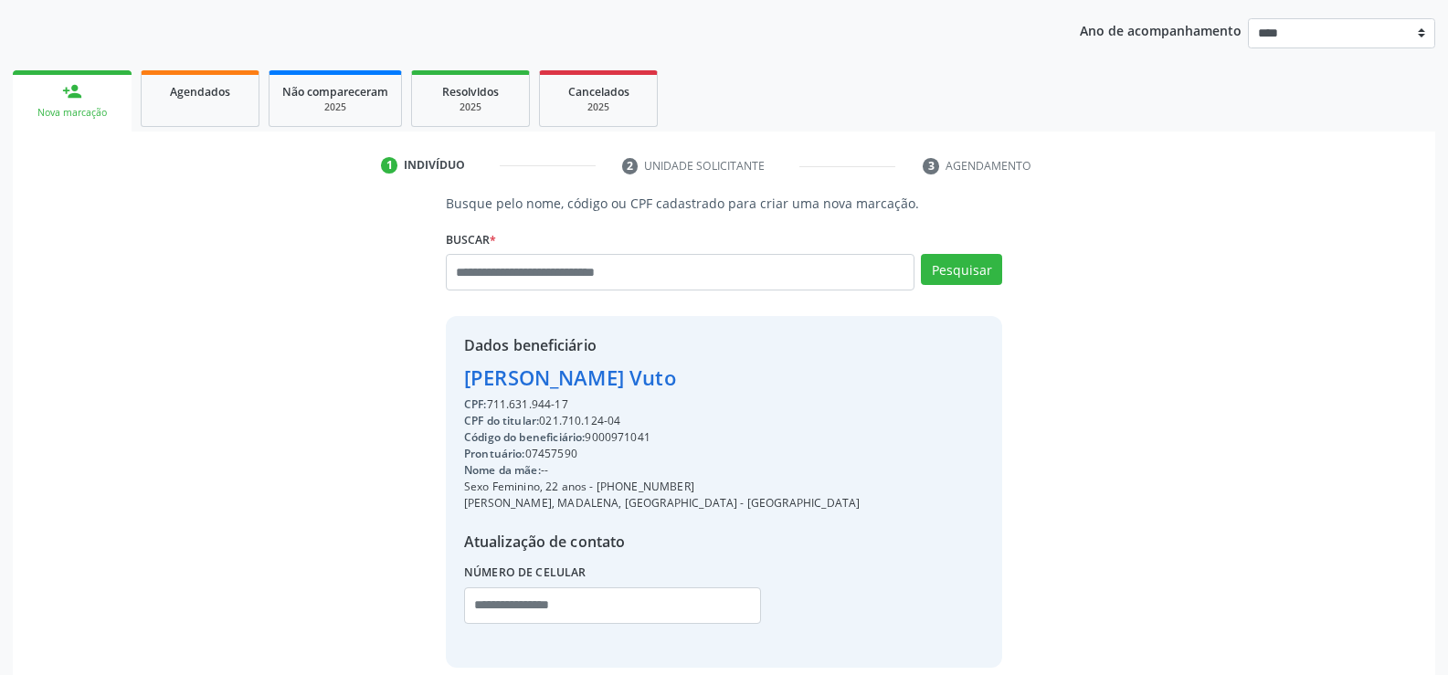
scroll to position [290, 0]
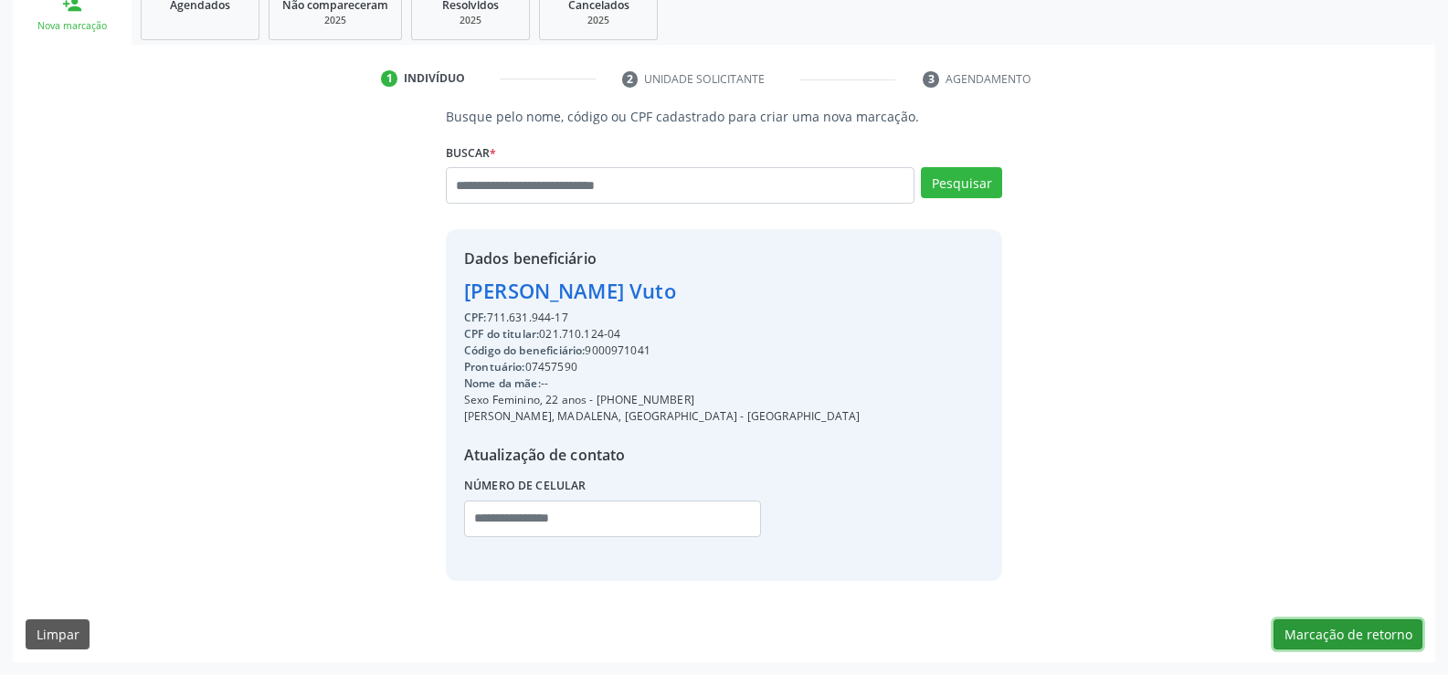
click at [1351, 637] on button "Marcação de retorno" at bounding box center [1348, 635] width 149 height 31
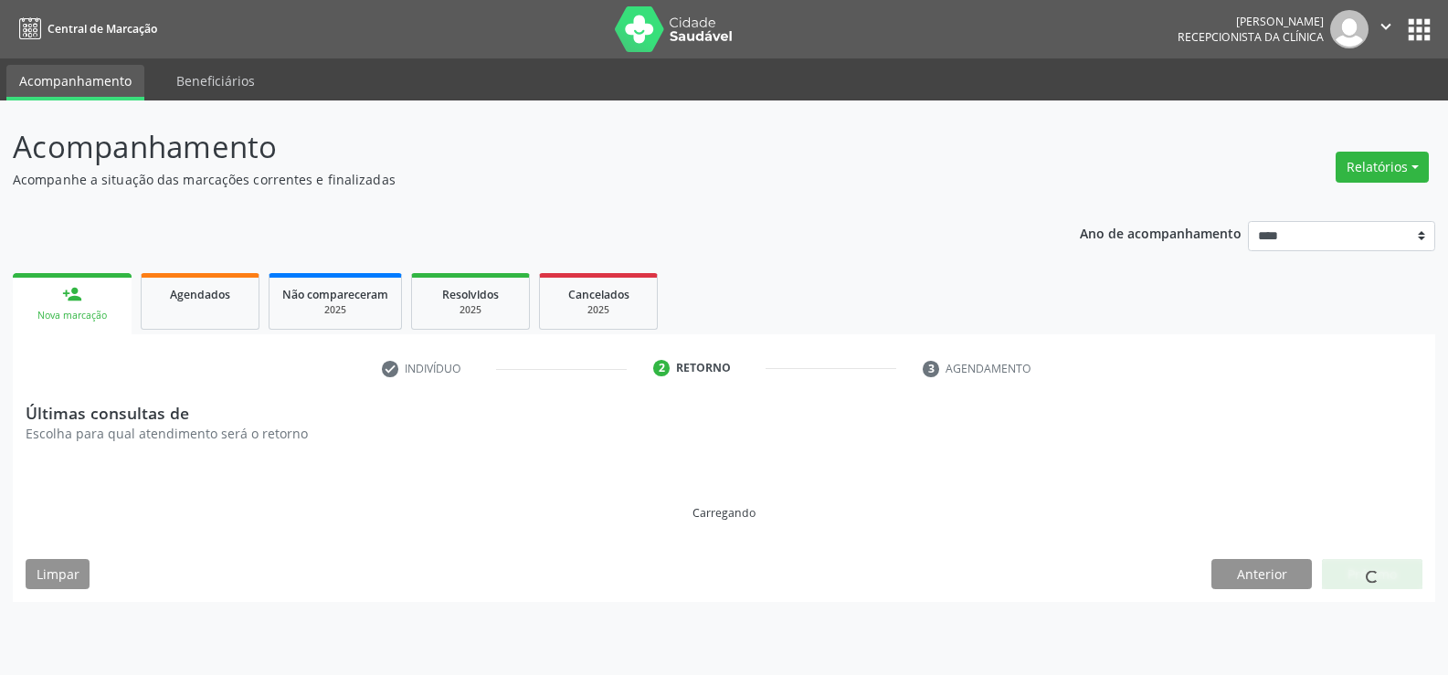
scroll to position [0, 0]
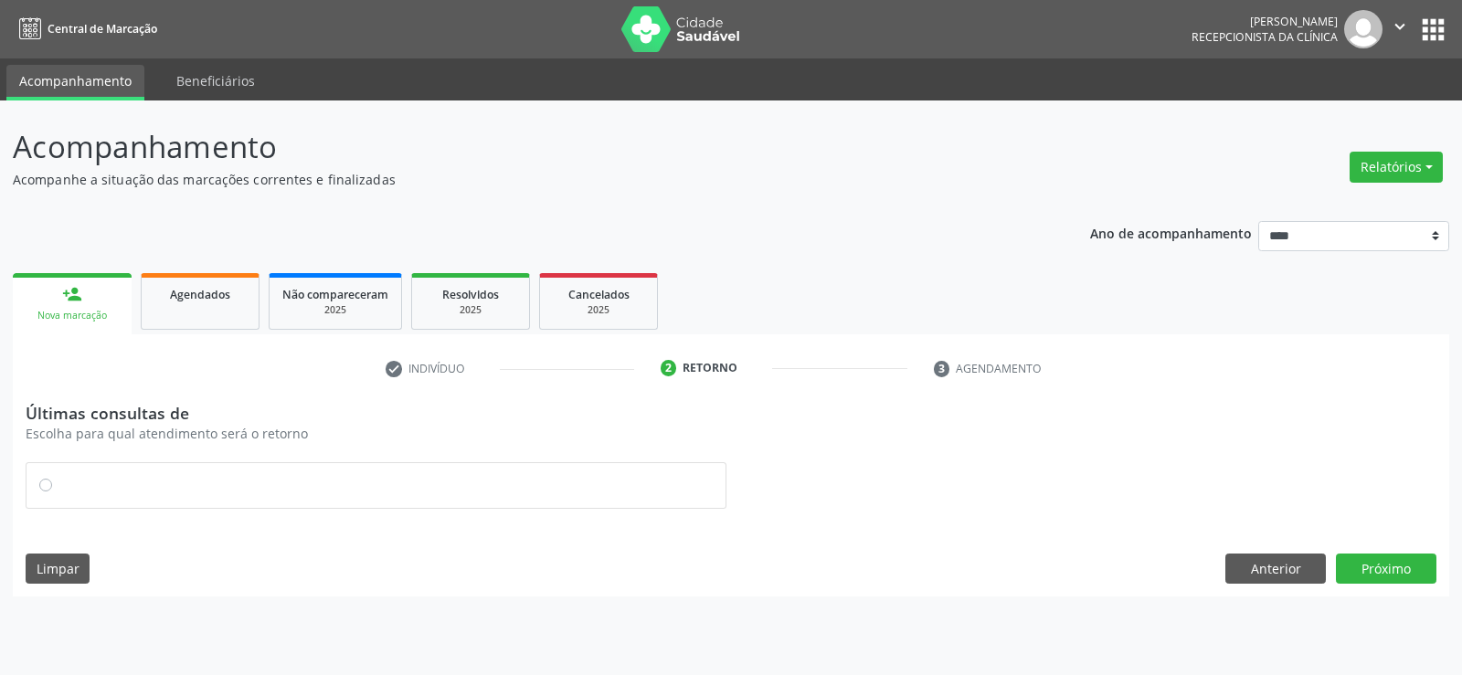
click at [37, 485] on div at bounding box center [375, 485] width 699 height 45
click at [1366, 586] on div "Últimas consultas de Escolha para qual atendimento será o retorno Limpar Anteri…" at bounding box center [731, 500] width 1436 height 194
click at [1368, 580] on button "Próximo" at bounding box center [1386, 569] width 101 height 31
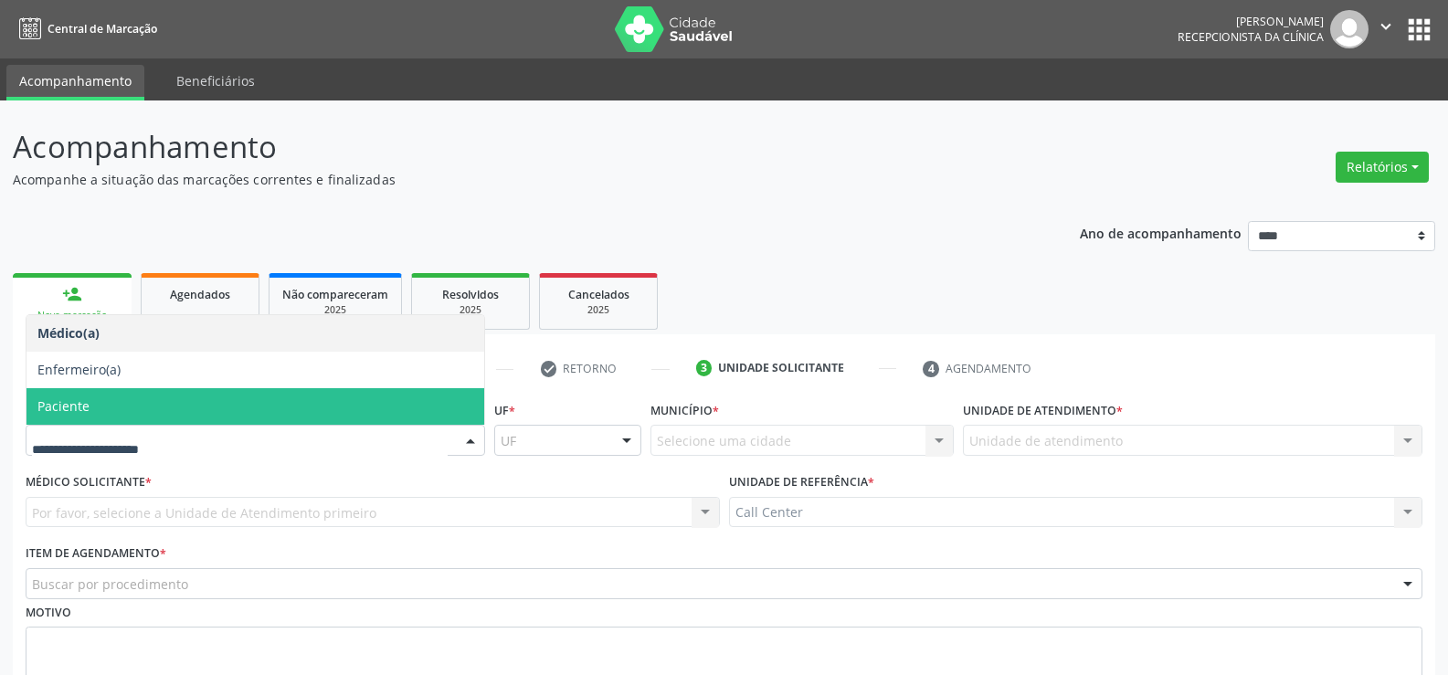
click at [74, 400] on span "Paciente" at bounding box center [63, 405] width 52 height 17
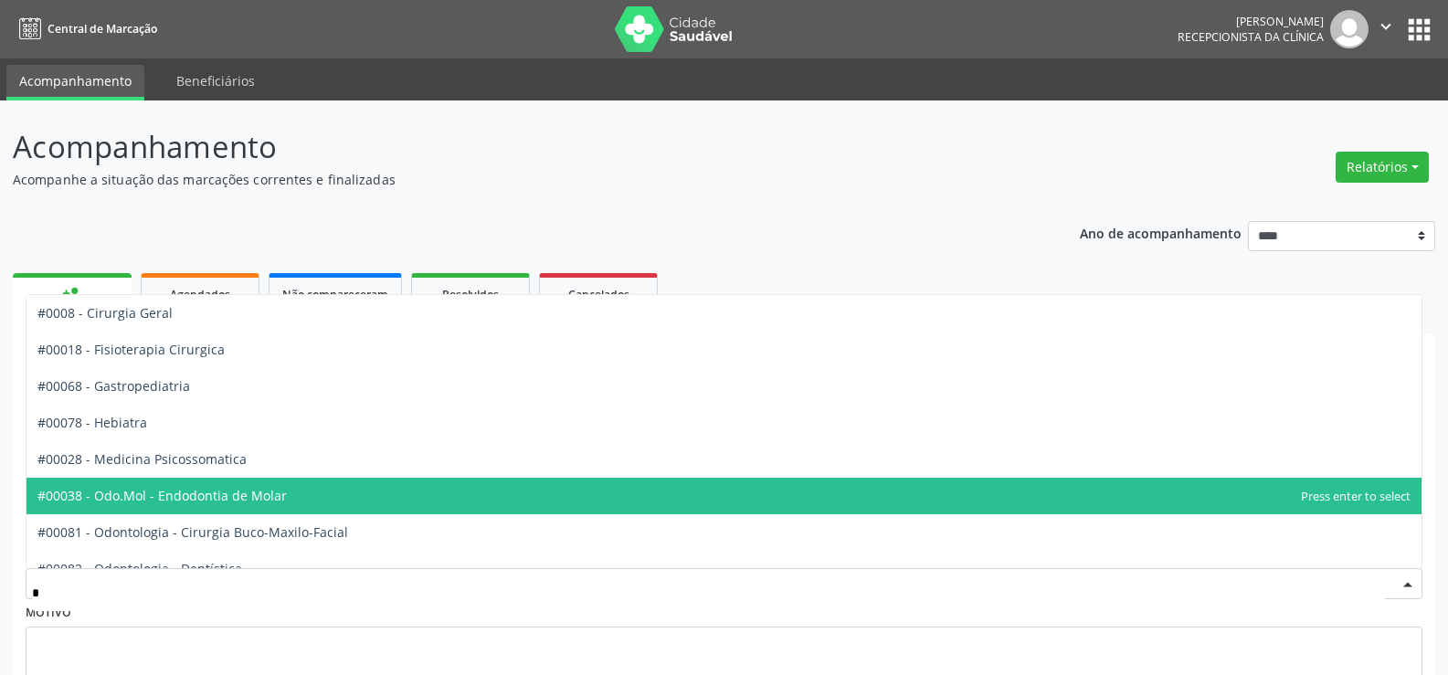
type input "**"
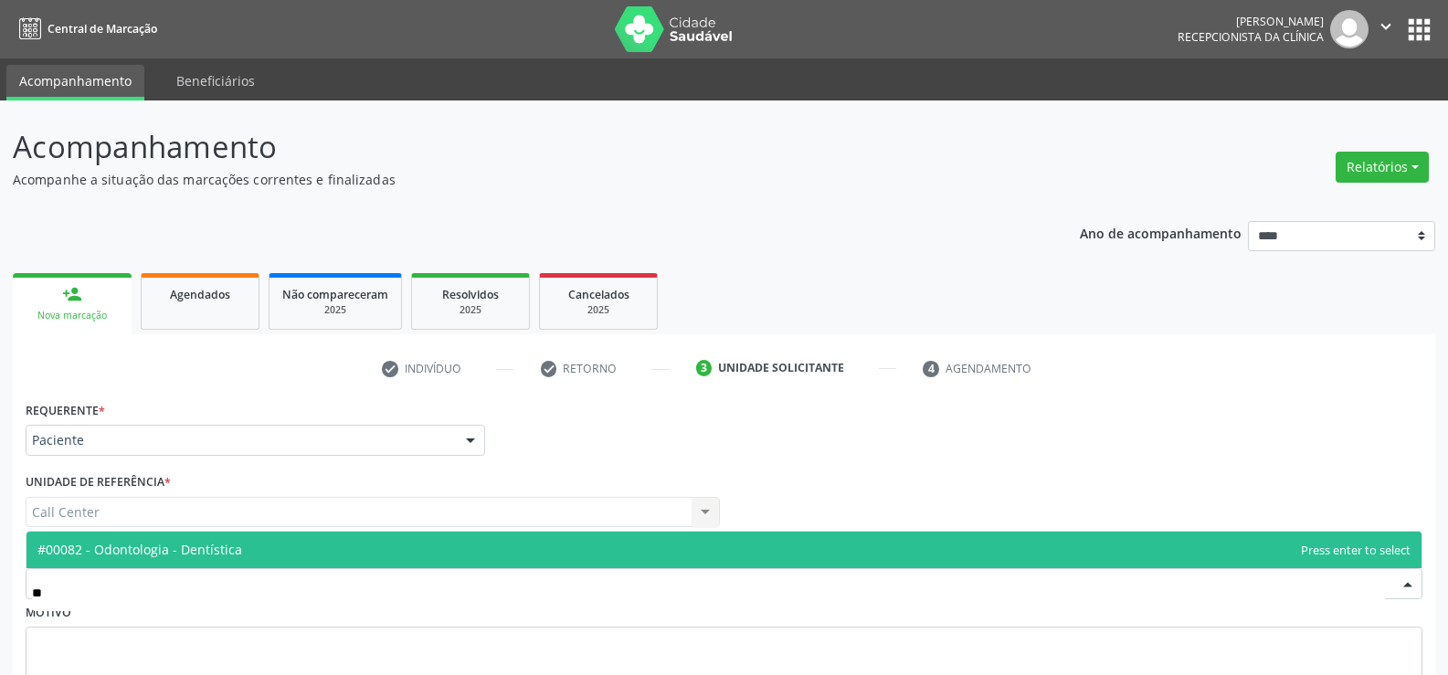
click at [196, 546] on span "#00082 - Odontologia - Dentística" at bounding box center [139, 549] width 205 height 17
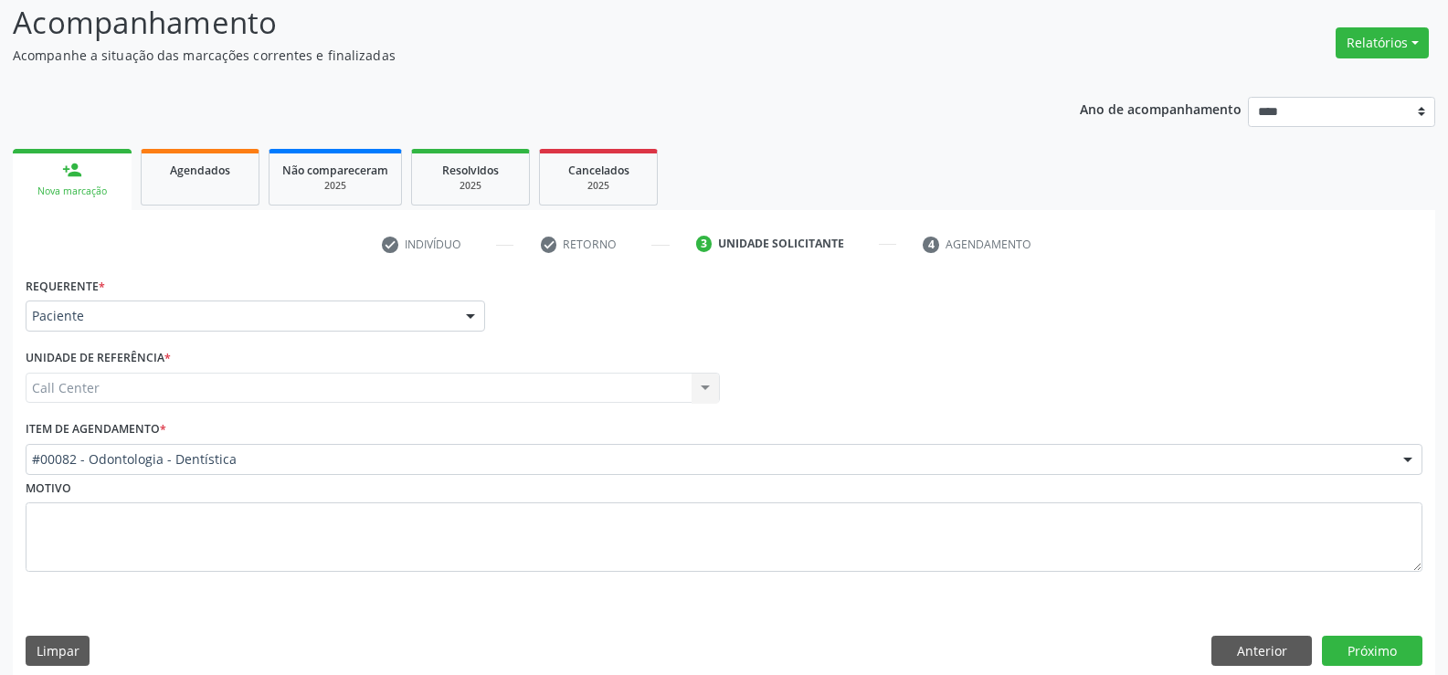
scroll to position [141, 0]
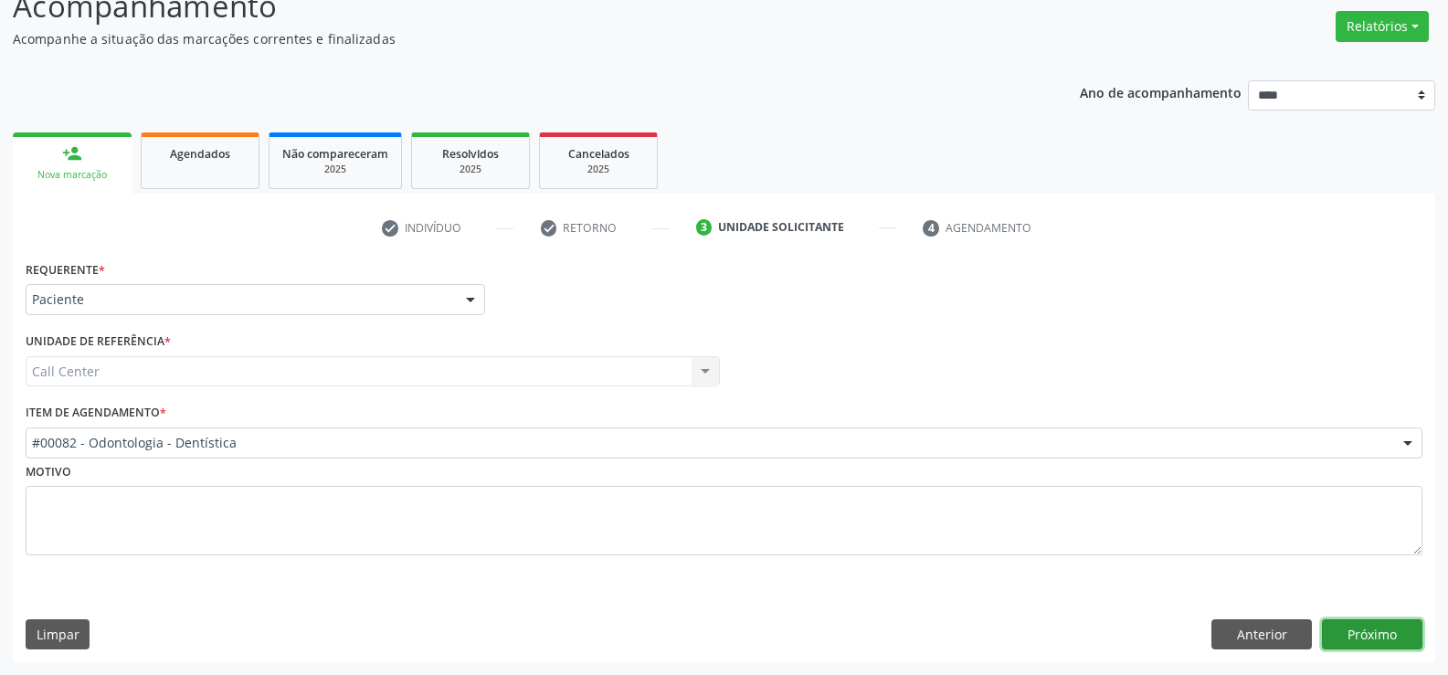
click at [1358, 650] on button "Próximo" at bounding box center [1372, 635] width 101 height 31
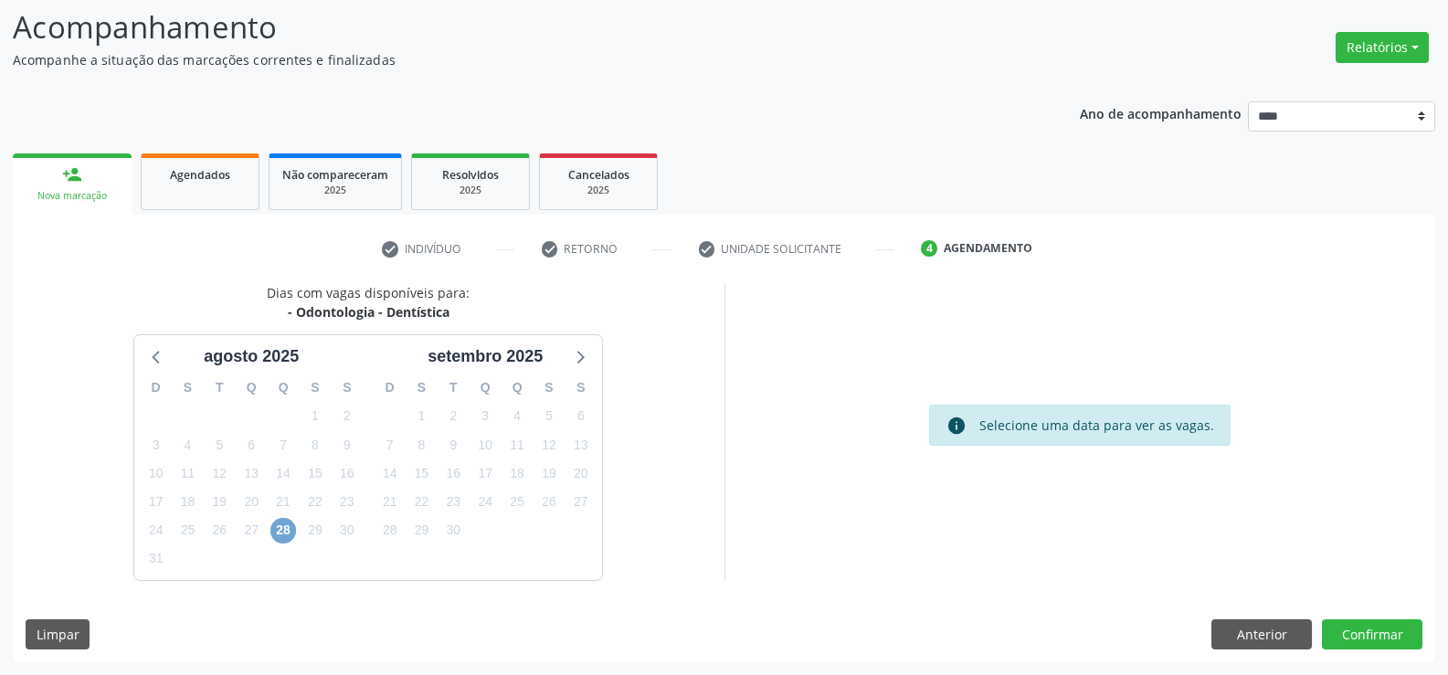
click at [290, 531] on span "28" at bounding box center [283, 531] width 26 height 26
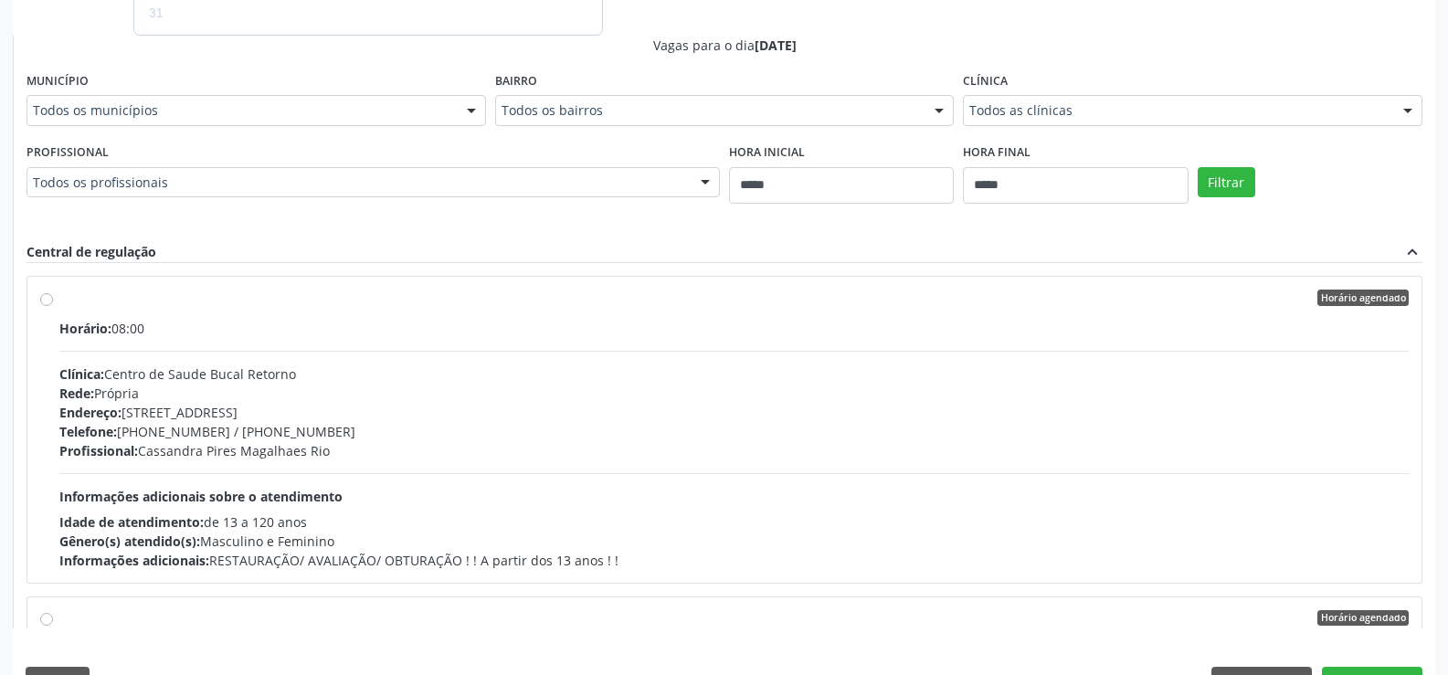
scroll to position [668, 0]
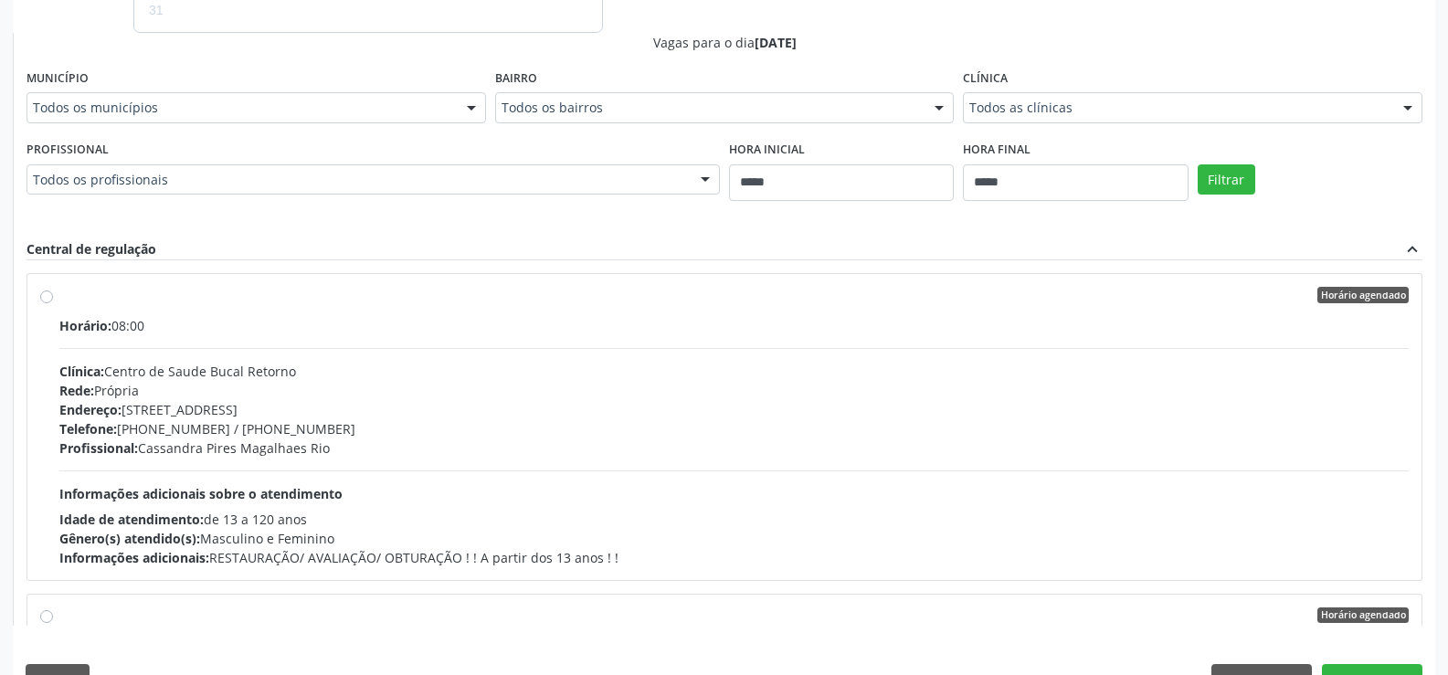
click at [59, 297] on label "Horário agendado Horário: 08:00 Clínica: Centro de Saude Bucal Retorno Rede: Pr…" at bounding box center [734, 427] width 1350 height 281
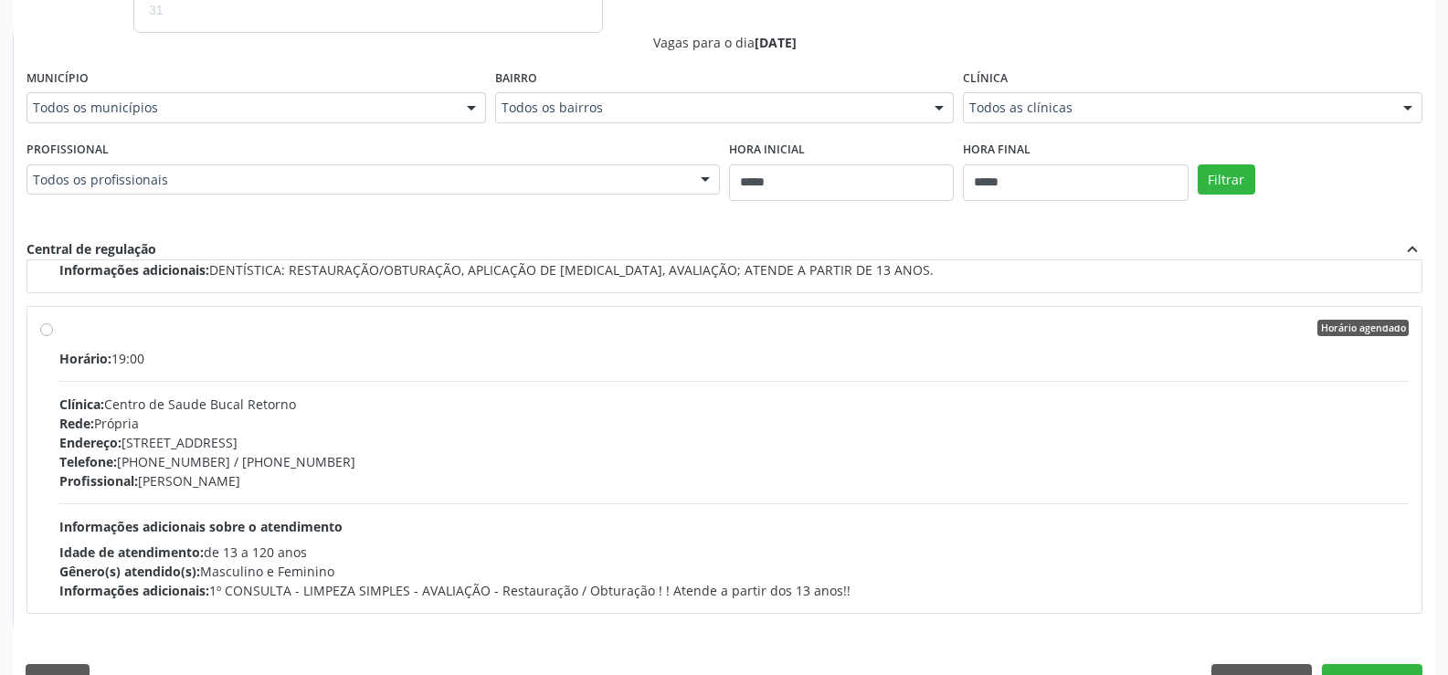
scroll to position [714, 0]
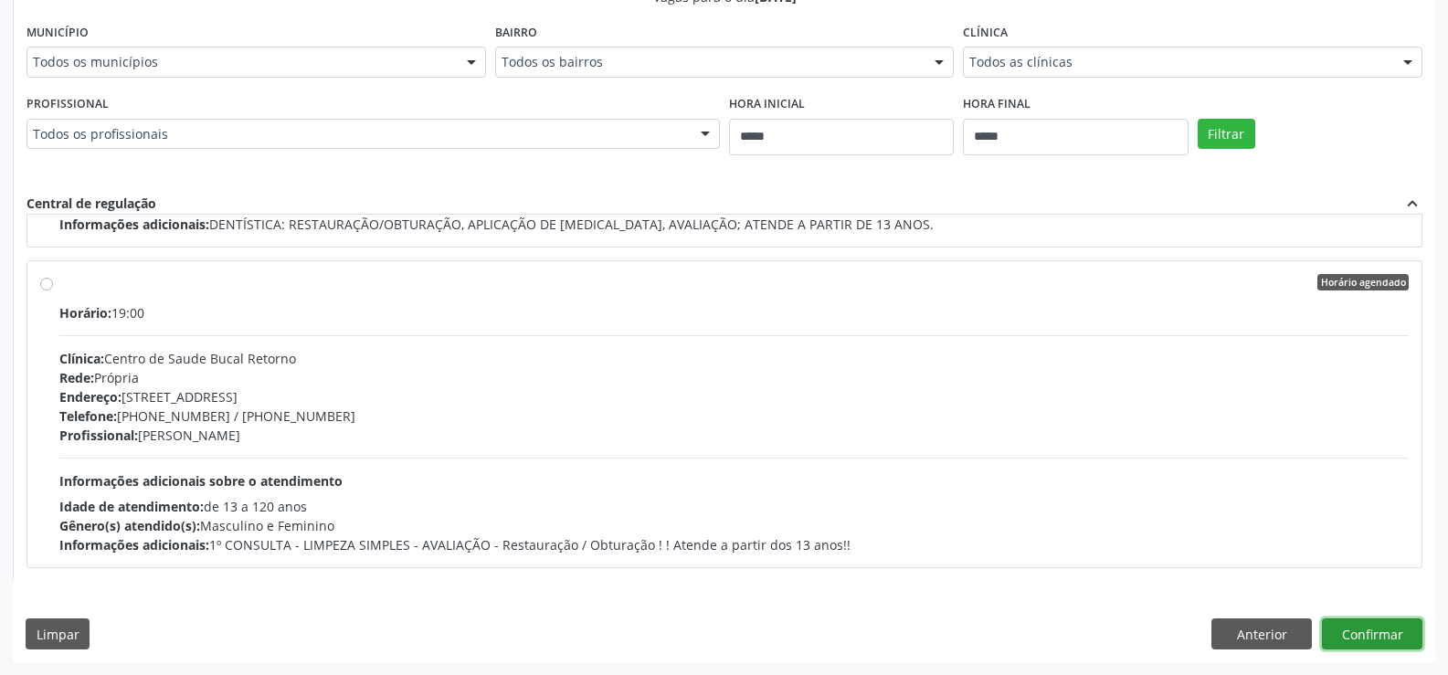
click at [1376, 622] on button "Confirmar" at bounding box center [1372, 634] width 101 height 31
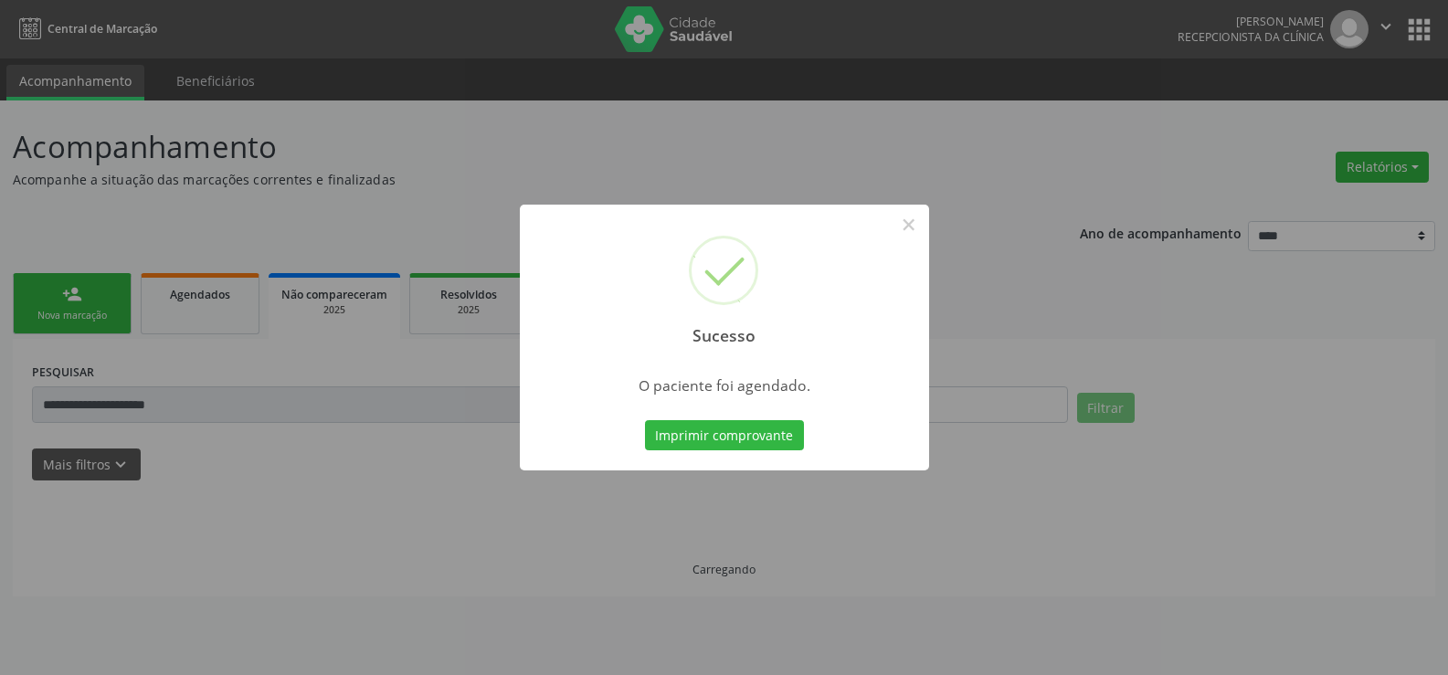
scroll to position [0, 0]
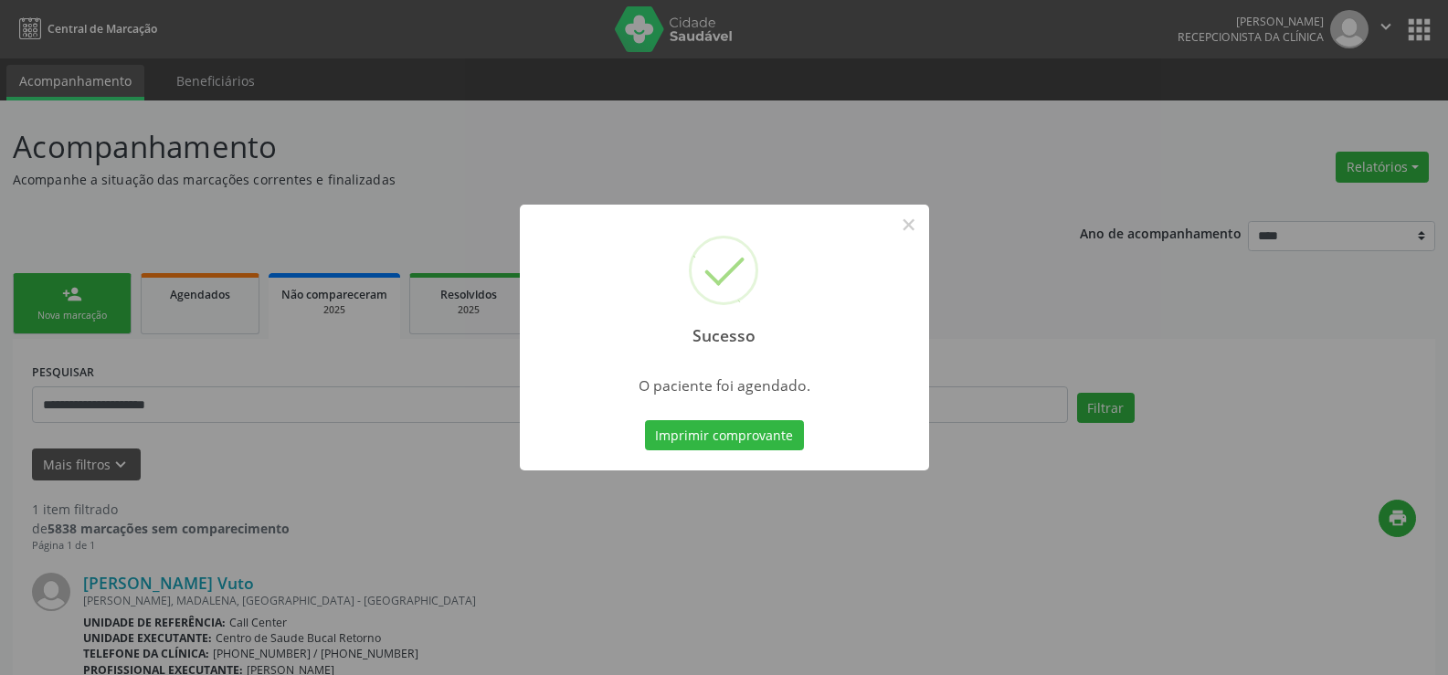
click at [1393, 161] on div "Sucesso × O paciente foi agendado. Imprimir comprovante Cancel" at bounding box center [724, 337] width 1448 height 675
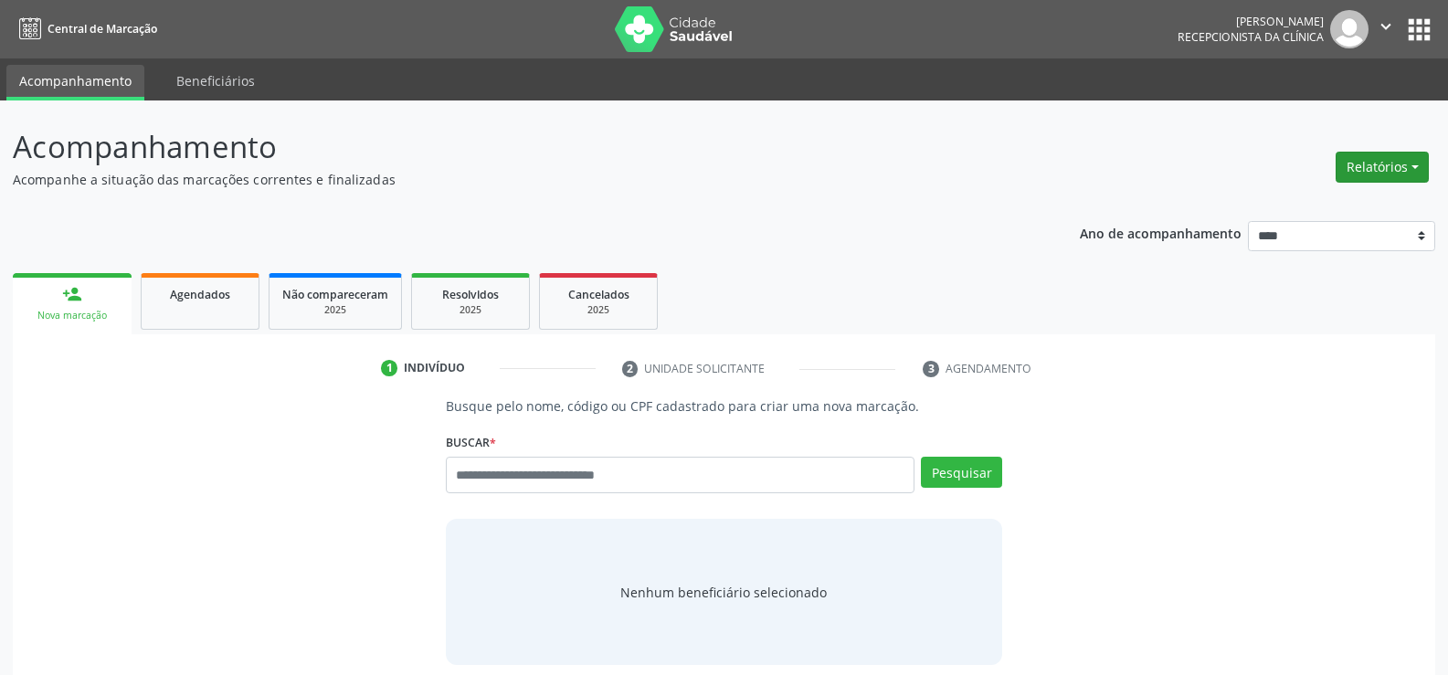
click at [1400, 175] on button "Relatórios" at bounding box center [1382, 167] width 93 height 31
click at [1325, 196] on link "Agendamentos" at bounding box center [1332, 207] width 196 height 26
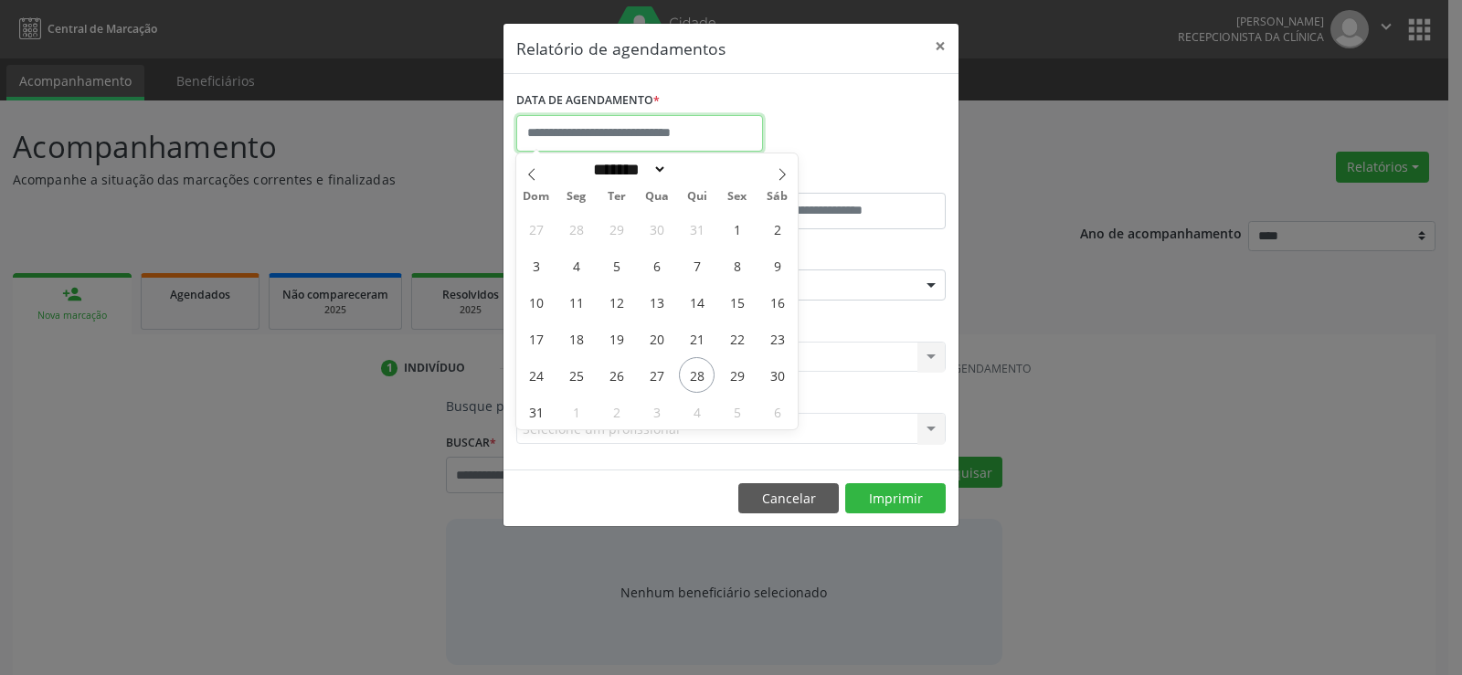
click at [605, 130] on input "text" at bounding box center [639, 133] width 247 height 37
click at [702, 382] on span "28" at bounding box center [697, 375] width 36 height 36
type input "**********"
click at [702, 382] on span "28" at bounding box center [697, 375] width 36 height 36
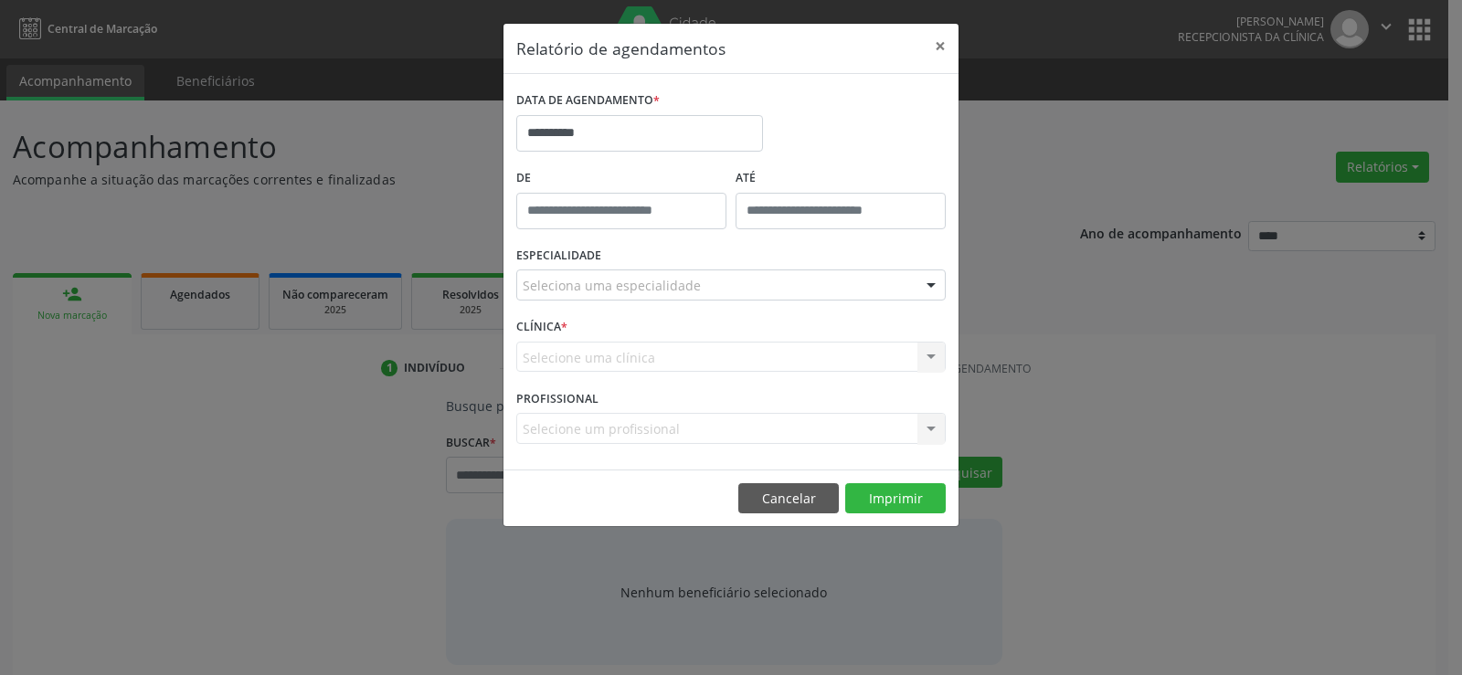
click at [677, 299] on div "Seleciona uma especialidade" at bounding box center [730, 285] width 429 height 31
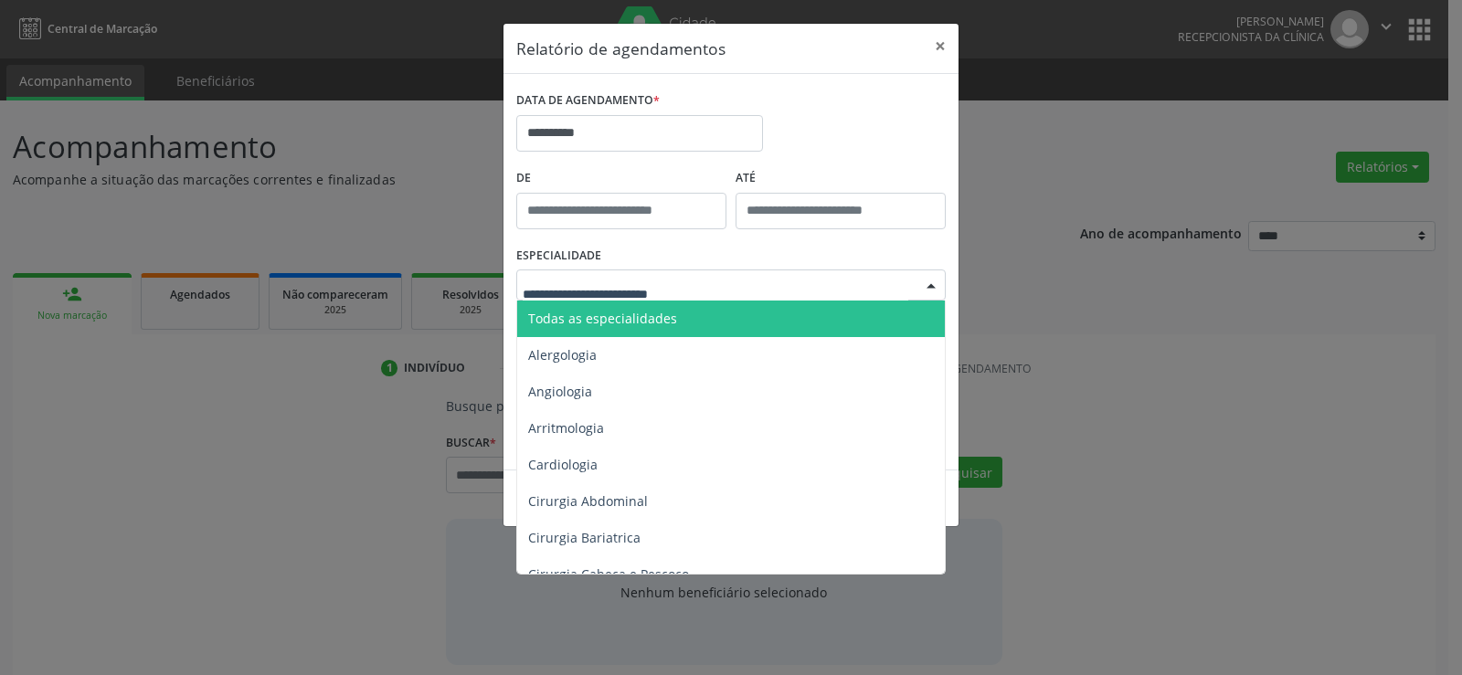
click at [675, 319] on span "Todas as especialidades" at bounding box center [732, 319] width 430 height 37
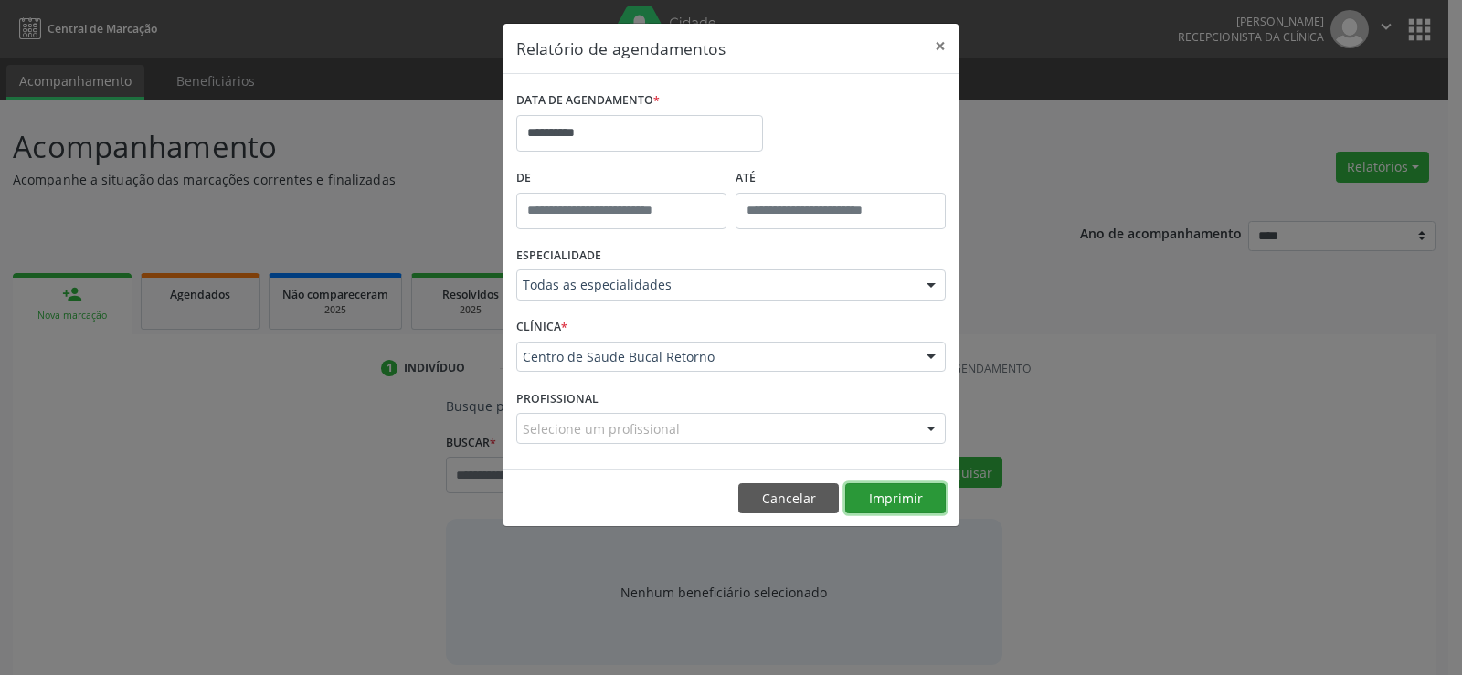
click at [895, 506] on button "Imprimir" at bounding box center [895, 498] width 101 height 31
click at [777, 500] on button "Cancelar" at bounding box center [788, 498] width 101 height 31
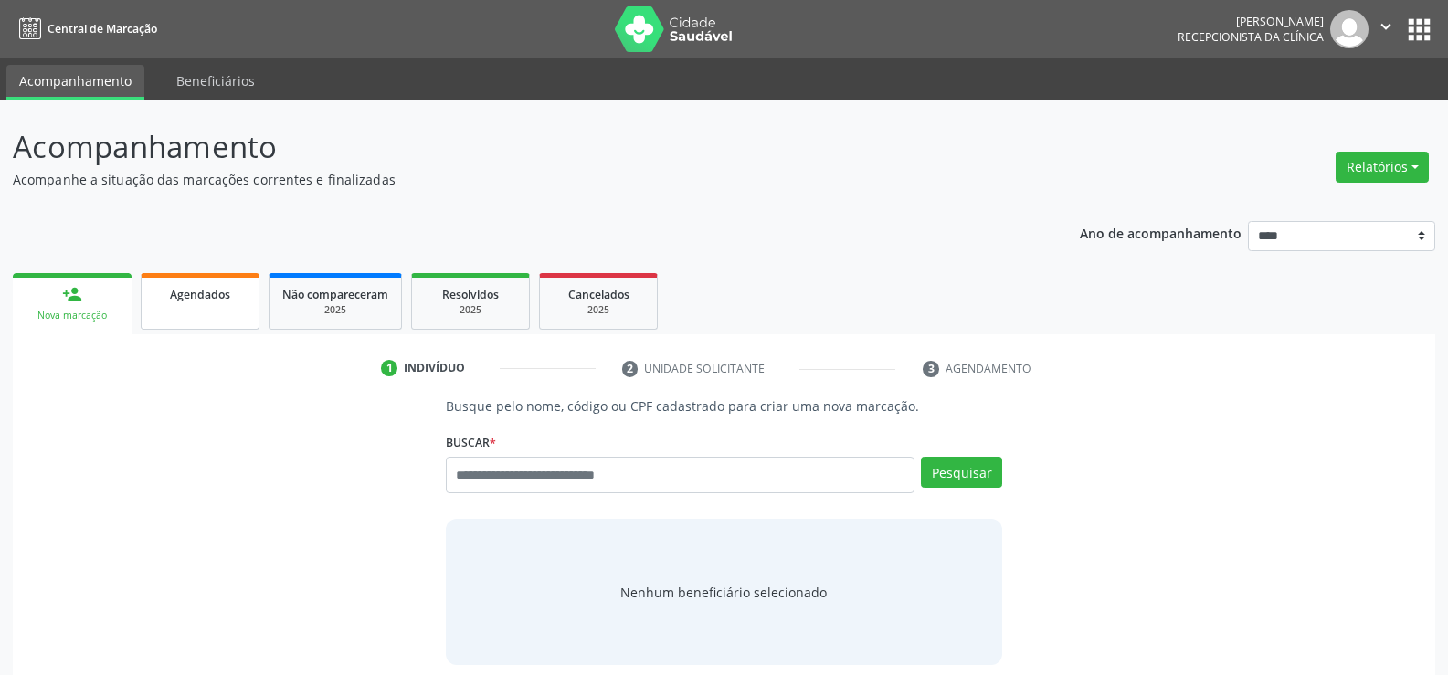
click at [178, 297] on span "Agendados" at bounding box center [200, 295] width 60 height 16
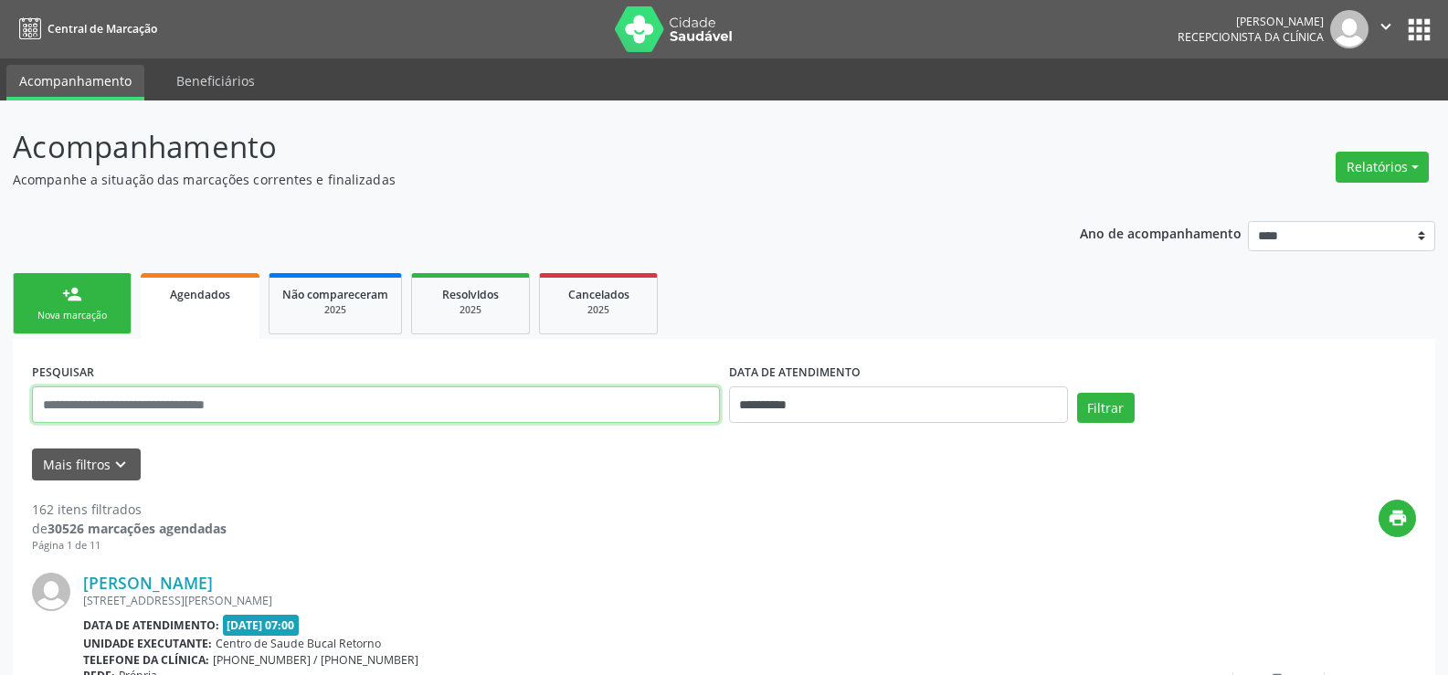
click at [166, 405] on input "text" at bounding box center [376, 405] width 688 height 37
type input "*****"
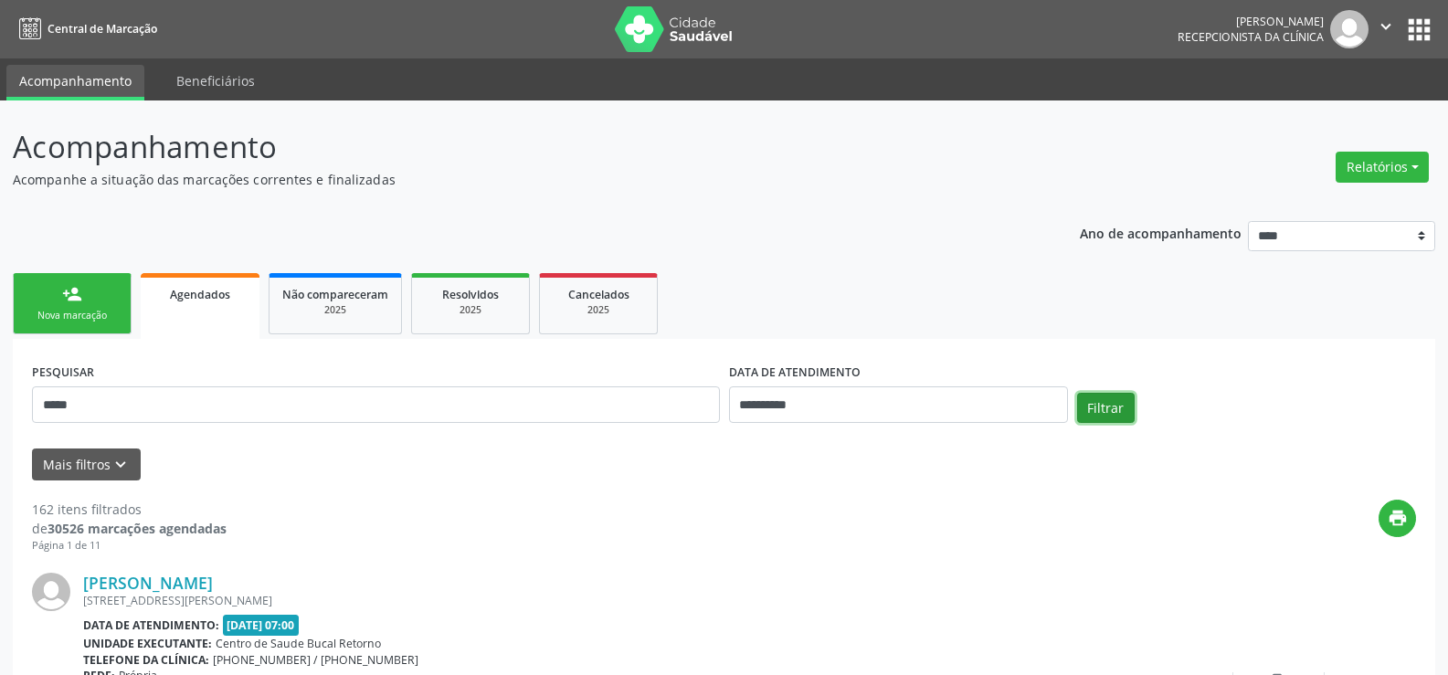
click at [1099, 403] on button "Filtrar" at bounding box center [1106, 408] width 58 height 31
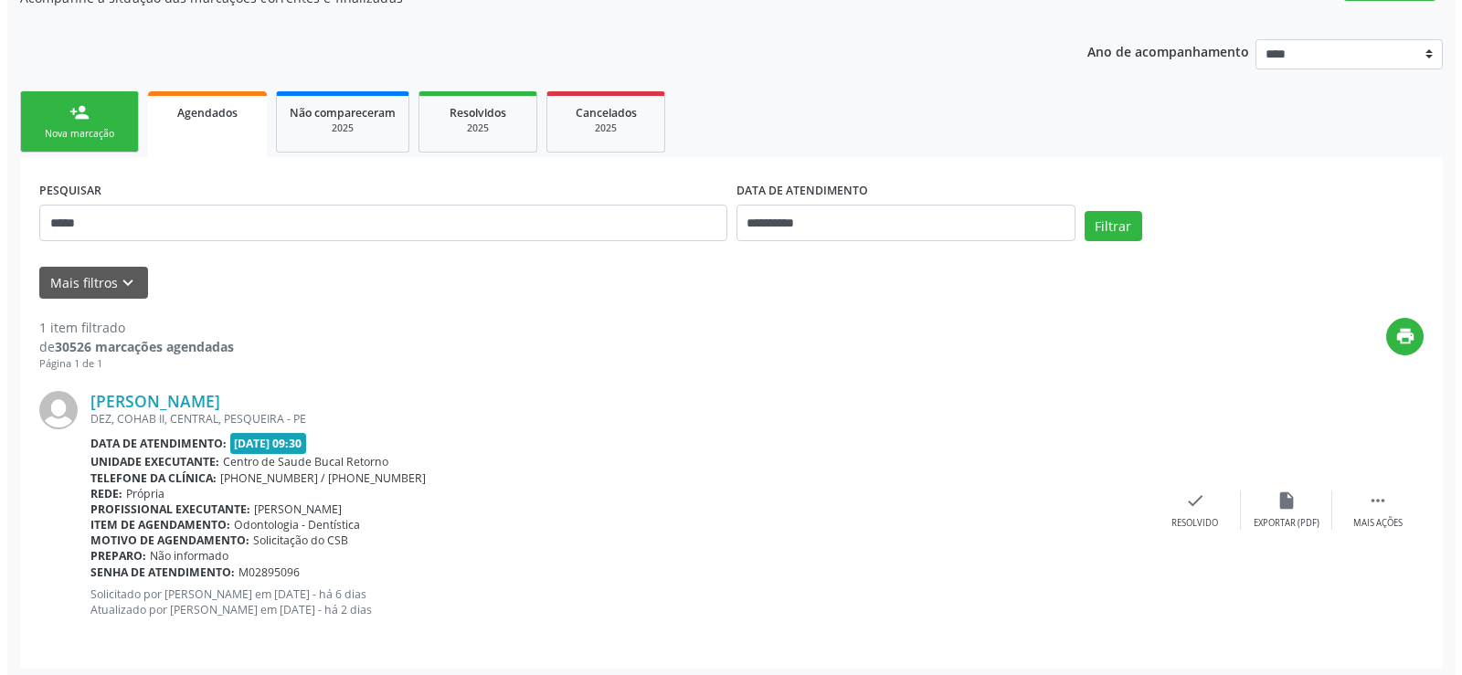
scroll to position [188, 0]
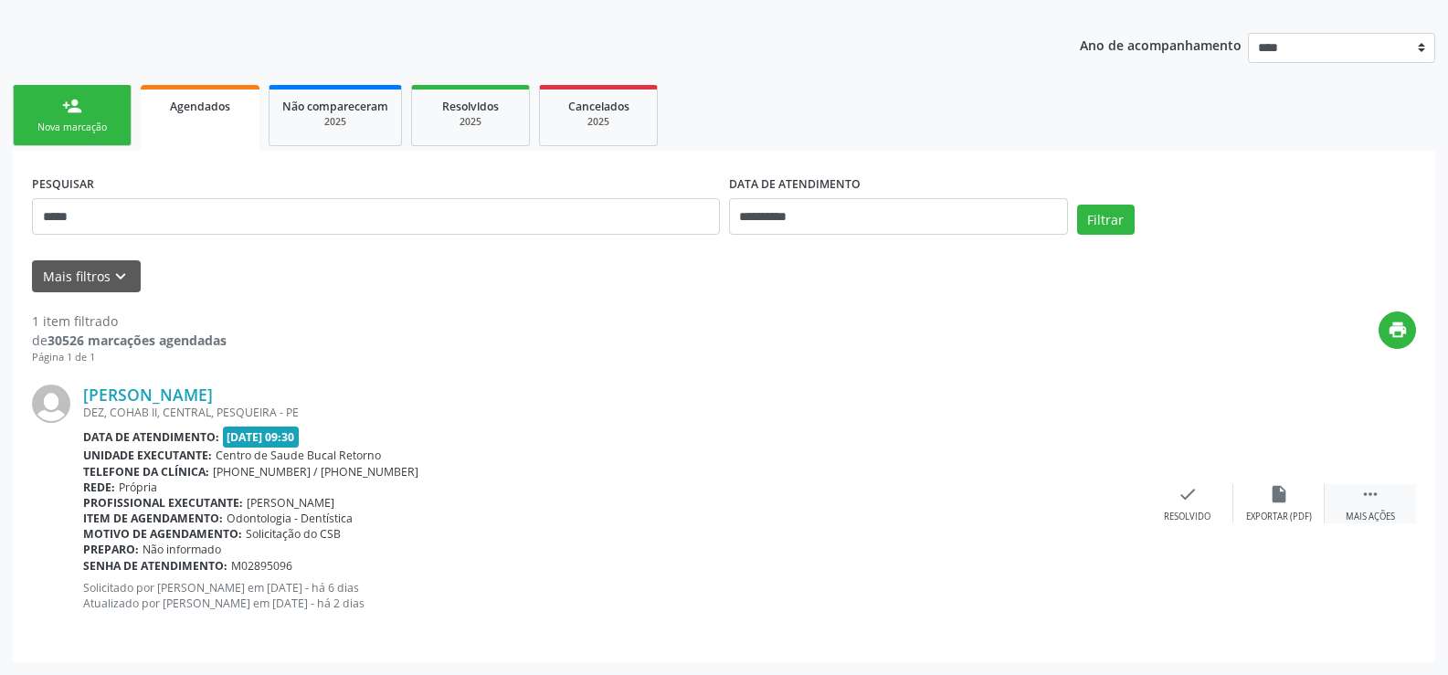
click at [1370, 517] on div "Mais ações" at bounding box center [1370, 517] width 49 height 13
click at [1189, 506] on div "cancel Cancelar" at bounding box center [1187, 503] width 91 height 39
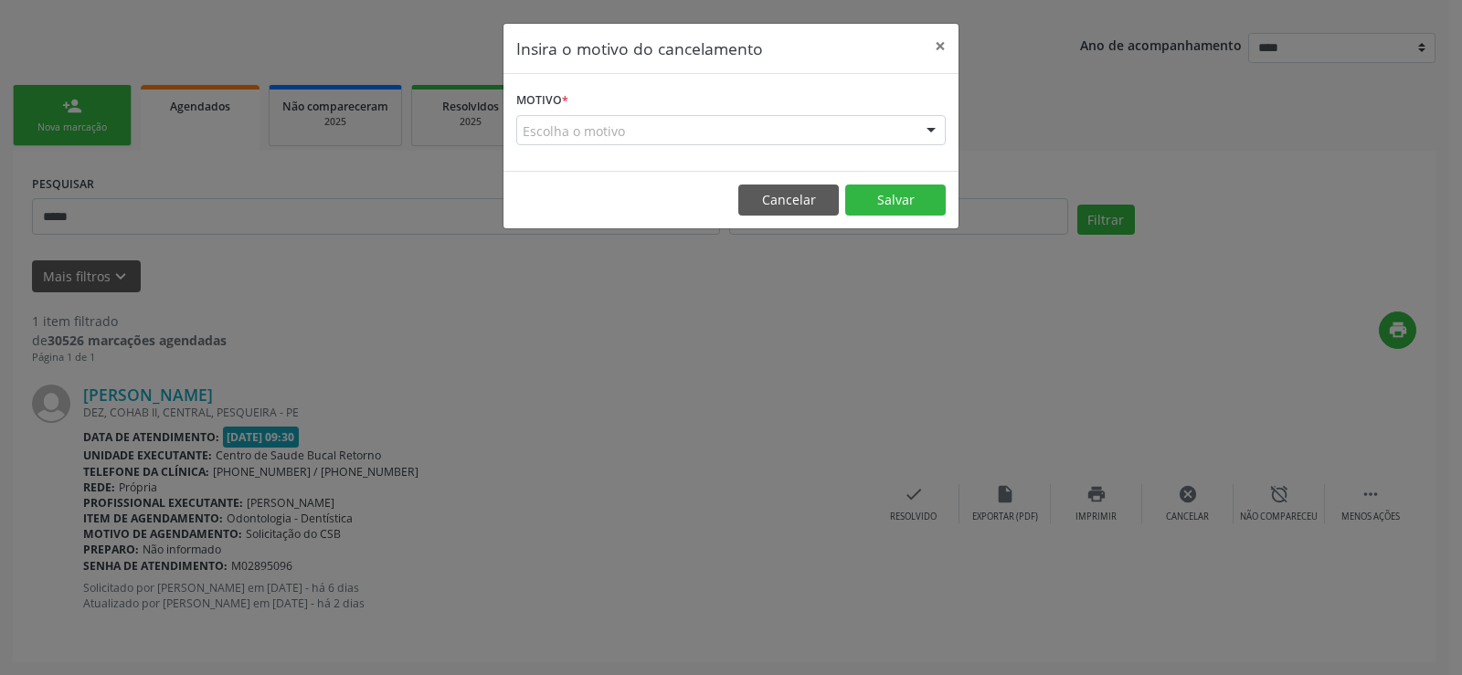
click at [589, 109] on form "Motivo * Escolha o motivo Outro Médico - Participação em eventos (ex: congresso…" at bounding box center [730, 116] width 429 height 58
click at [586, 124] on div "Escolha o motivo" at bounding box center [730, 130] width 429 height 31
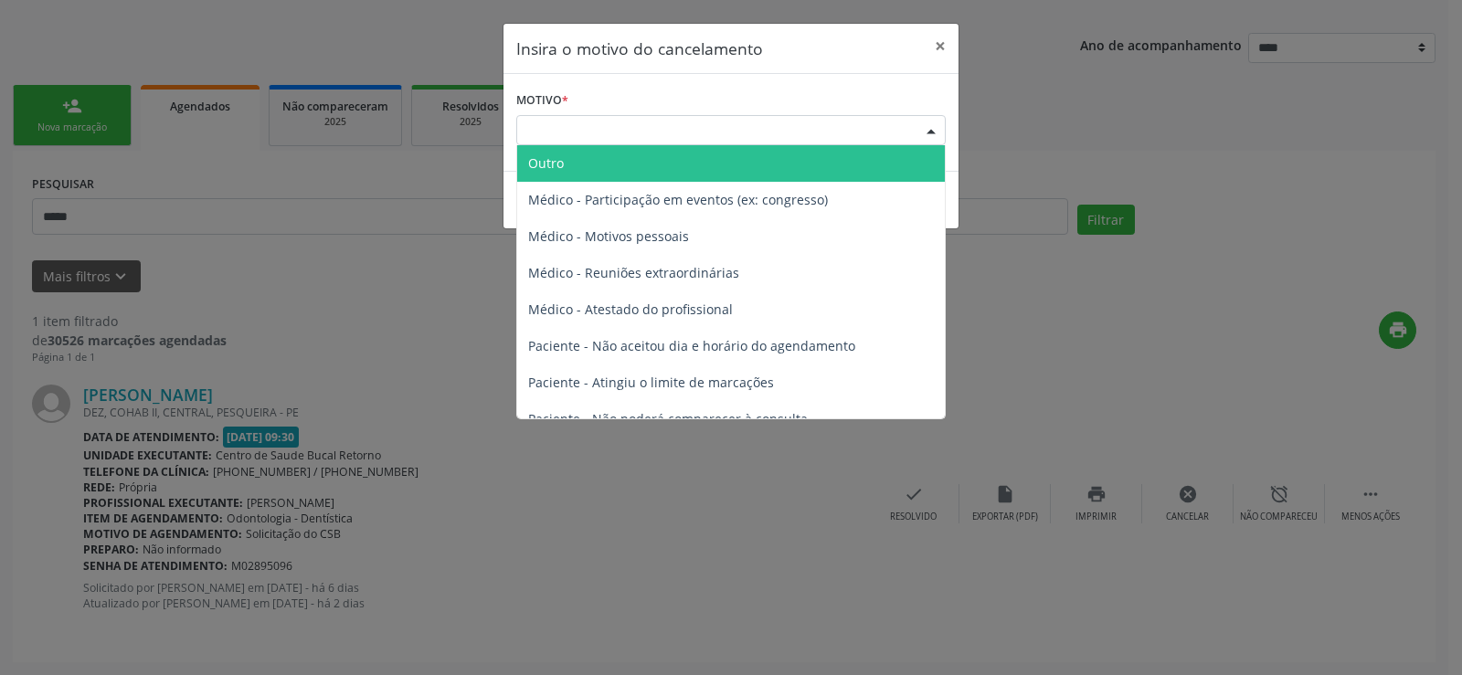
click at [595, 170] on span "Outro" at bounding box center [731, 163] width 428 height 37
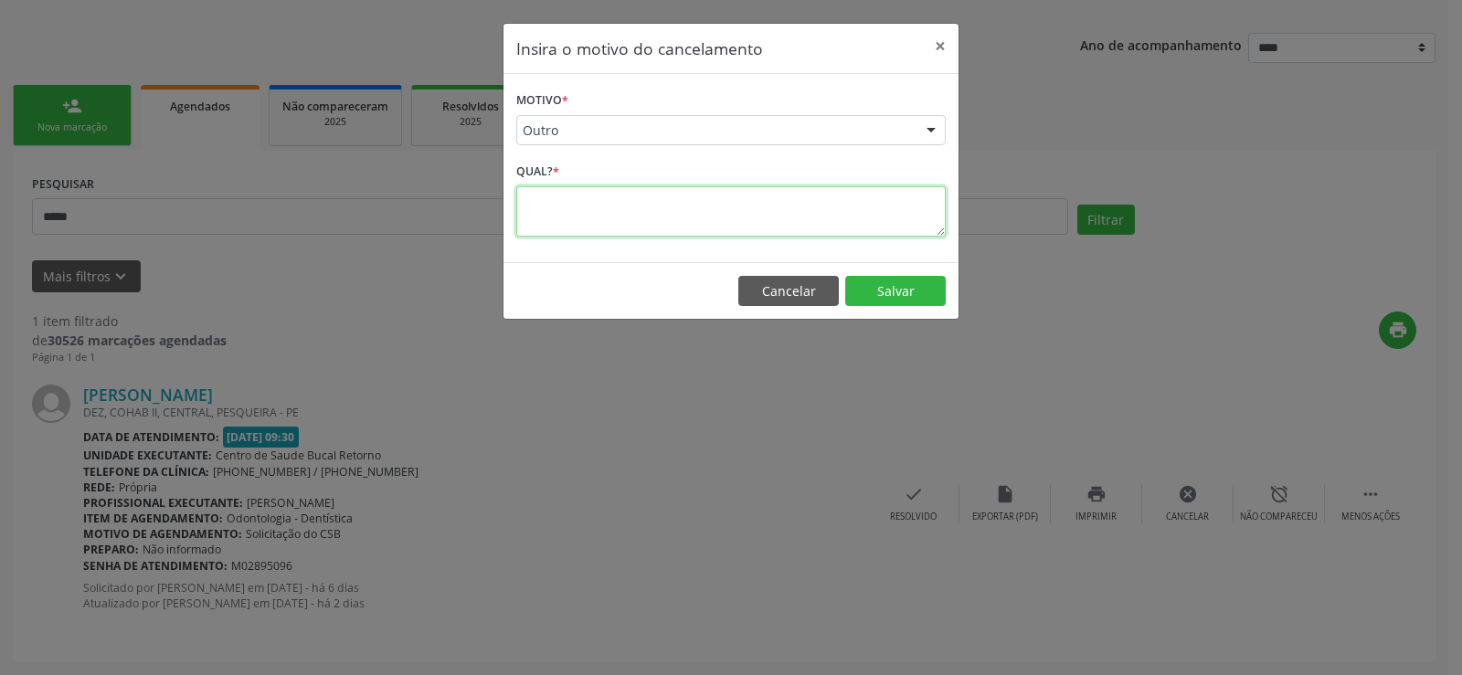
click at [592, 215] on textarea at bounding box center [730, 211] width 429 height 50
click at [623, 204] on textarea "**********" at bounding box center [730, 211] width 429 height 50
click at [531, 207] on textarea "**********" at bounding box center [730, 211] width 429 height 50
drag, startPoint x: 927, startPoint y: 209, endPoint x: 509, endPoint y: 217, distance: 418.6
click at [509, 217] on div "**********" at bounding box center [730, 168] width 455 height 188
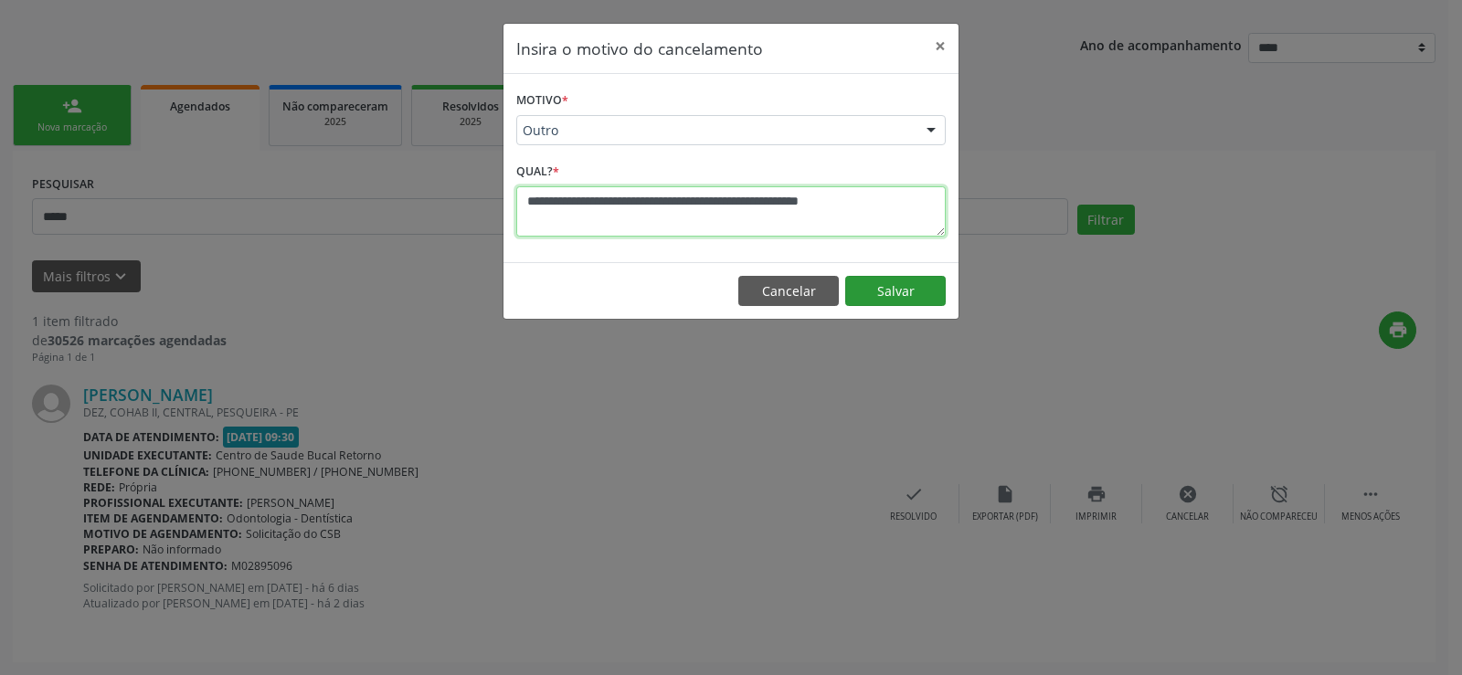
type textarea "**********"
click at [920, 290] on button "Salvar" at bounding box center [895, 291] width 101 height 31
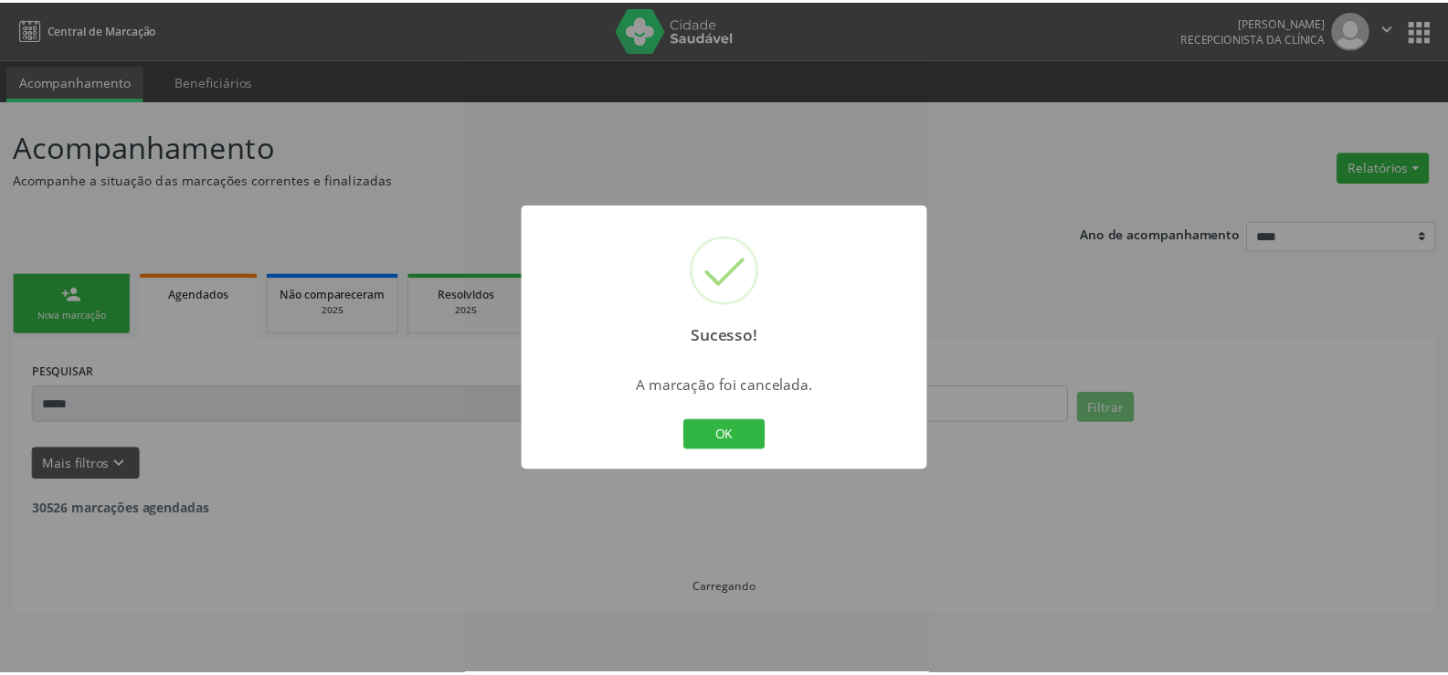
scroll to position [0, 0]
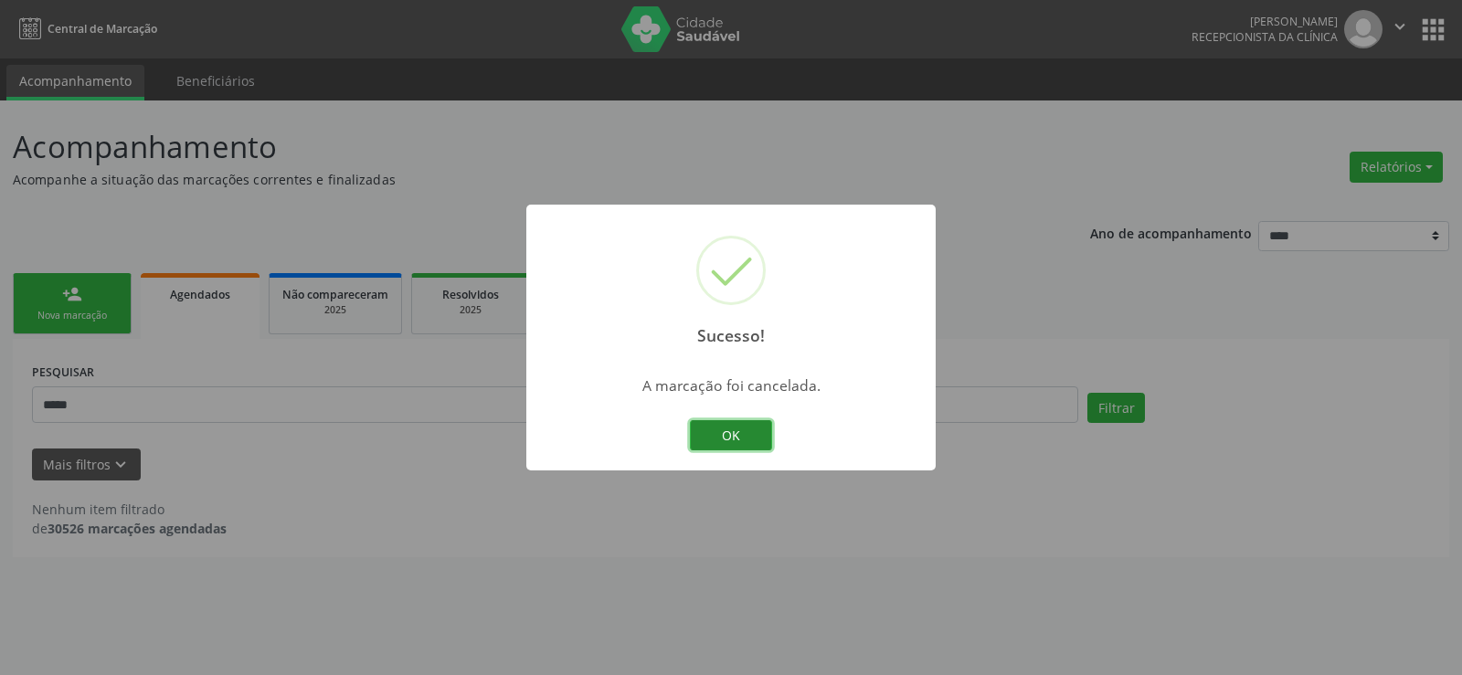
click at [701, 440] on button "OK" at bounding box center [731, 435] width 82 height 31
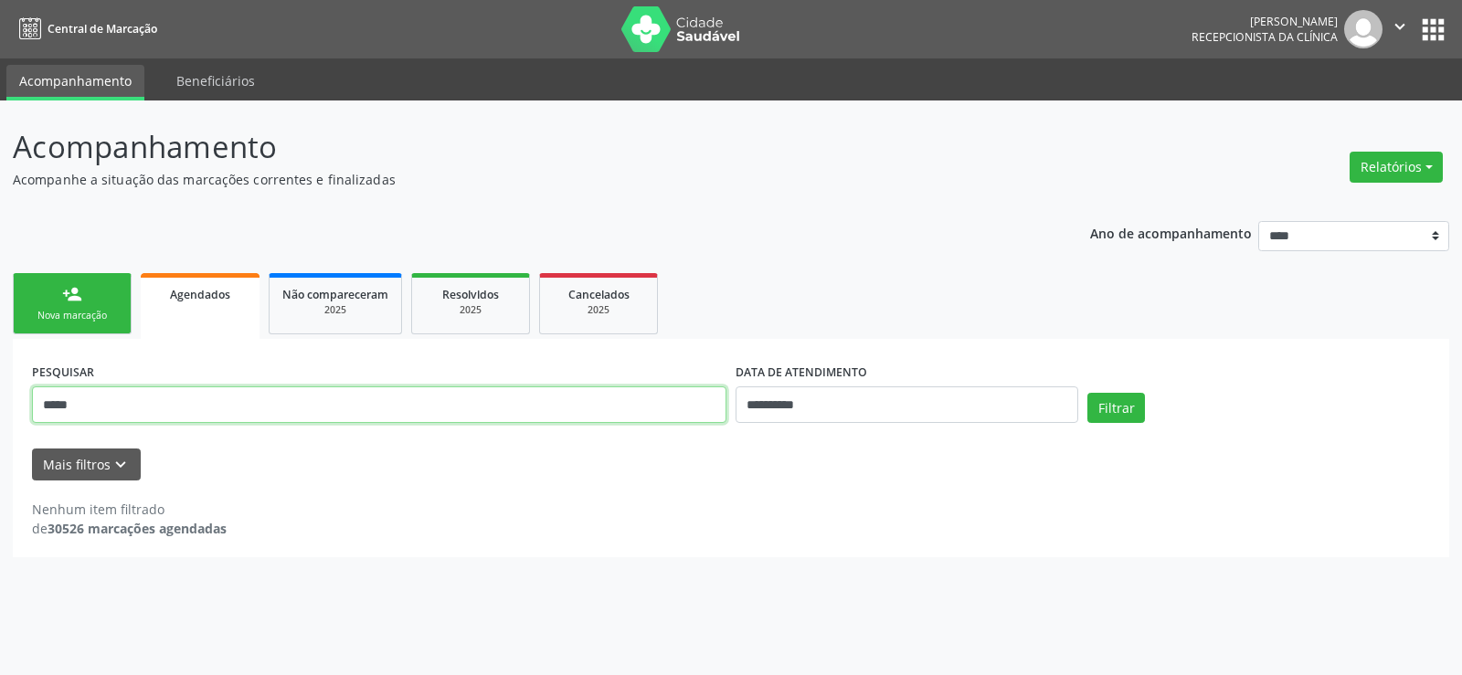
drag, startPoint x: 138, startPoint y: 409, endPoint x: 0, endPoint y: 395, distance: 138.7
click at [0, 395] on div "**********" at bounding box center [731, 388] width 1462 height 575
type input "**********"
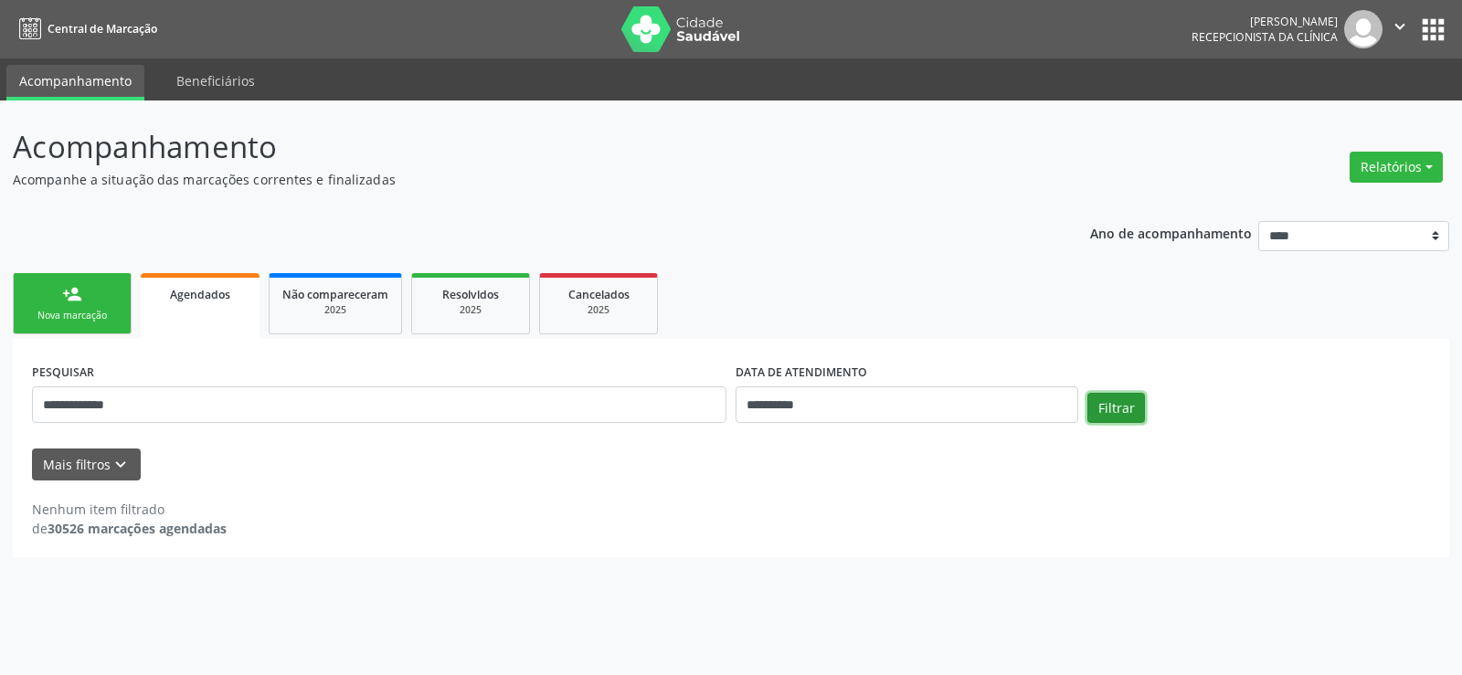
click at [1107, 401] on button "Filtrar" at bounding box center [1116, 408] width 58 height 31
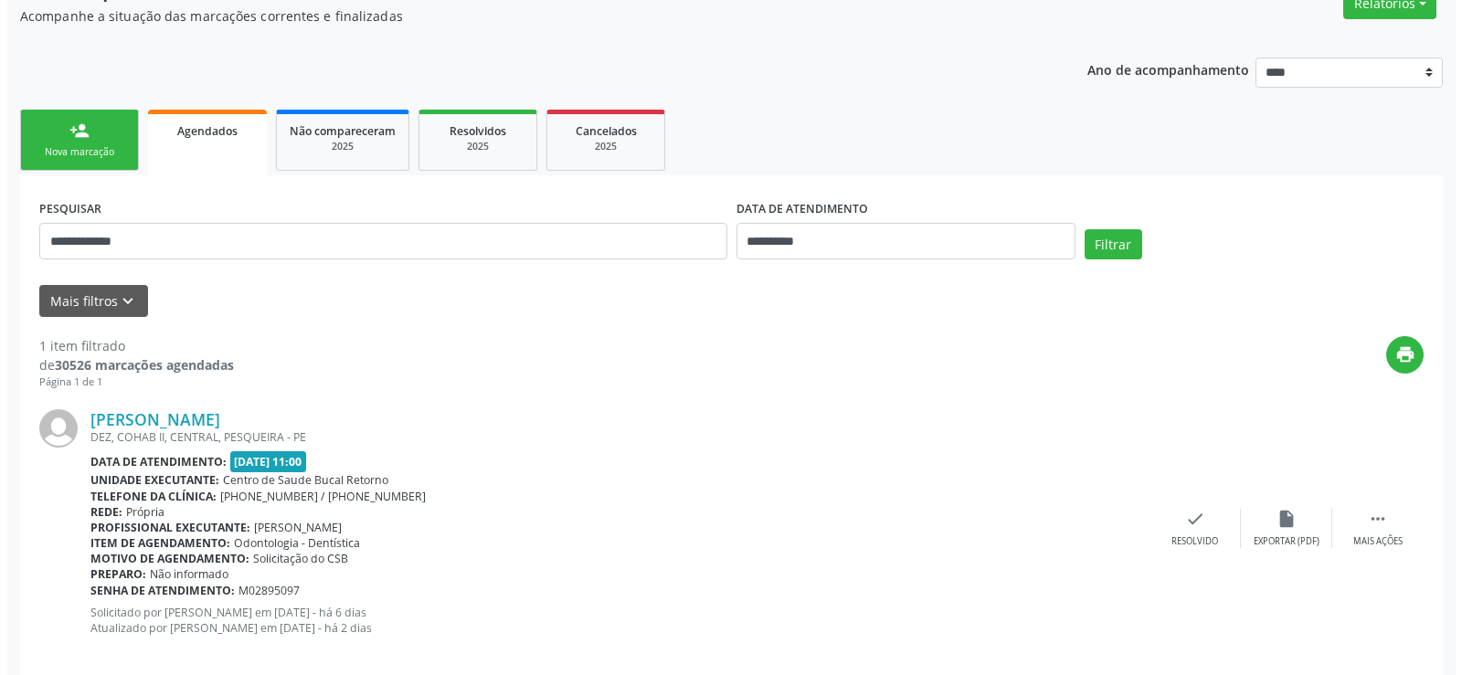
scroll to position [188, 0]
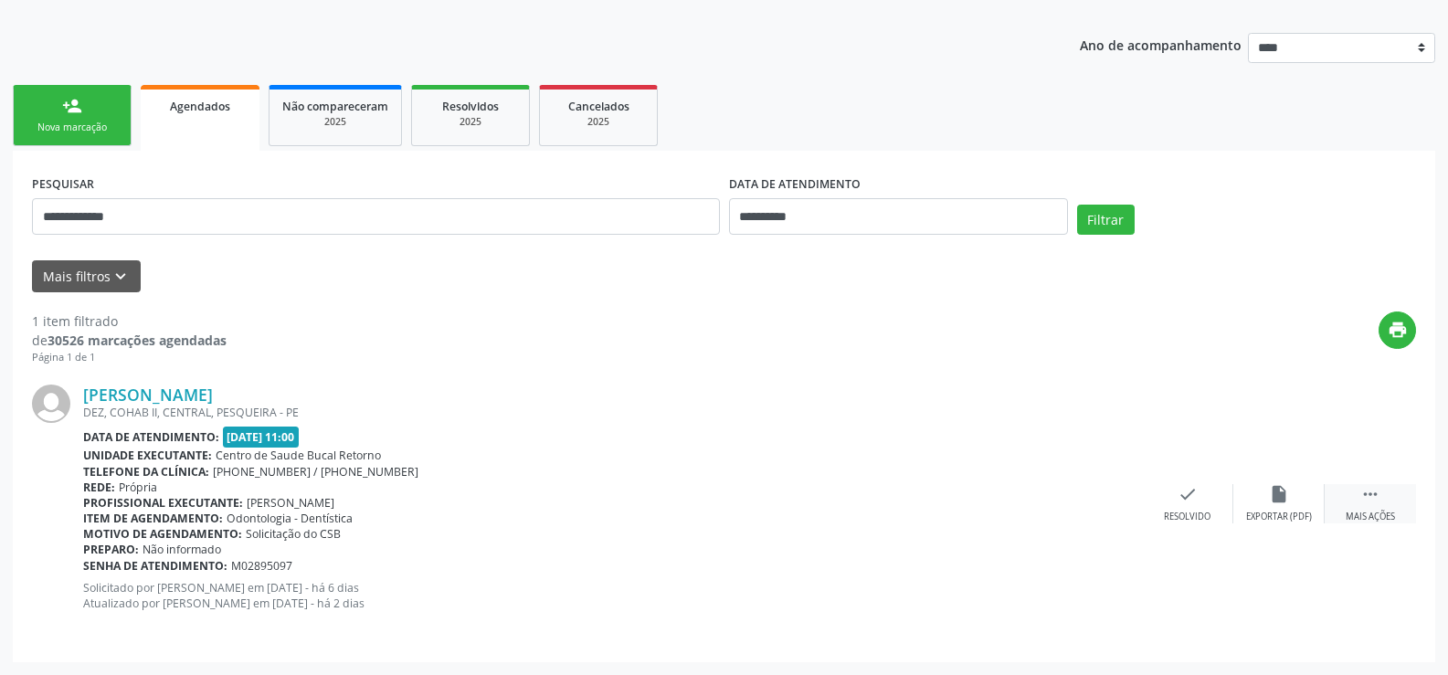
click at [1365, 519] on div "Mais ações" at bounding box center [1370, 517] width 49 height 13
click at [1172, 505] on div "cancel Cancelar" at bounding box center [1187, 503] width 91 height 39
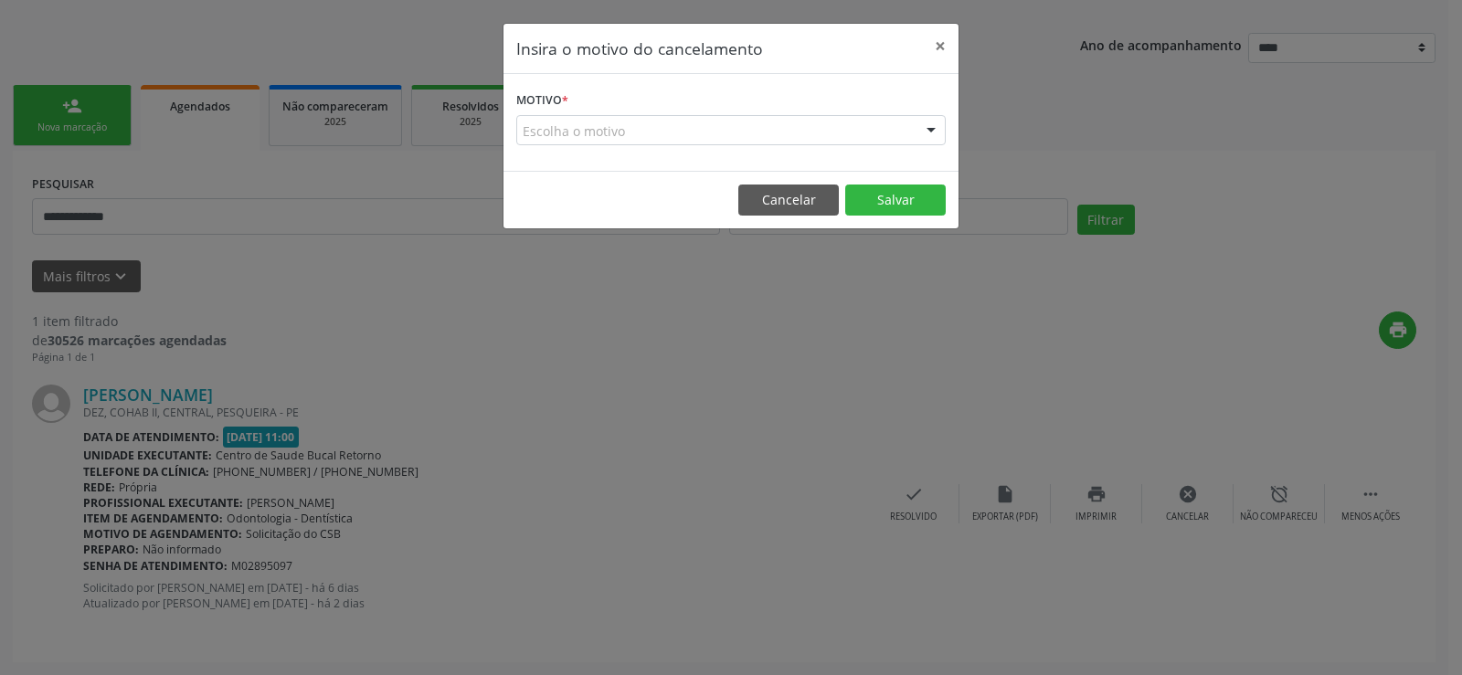
click at [535, 131] on div "Escolha o motivo" at bounding box center [730, 130] width 429 height 31
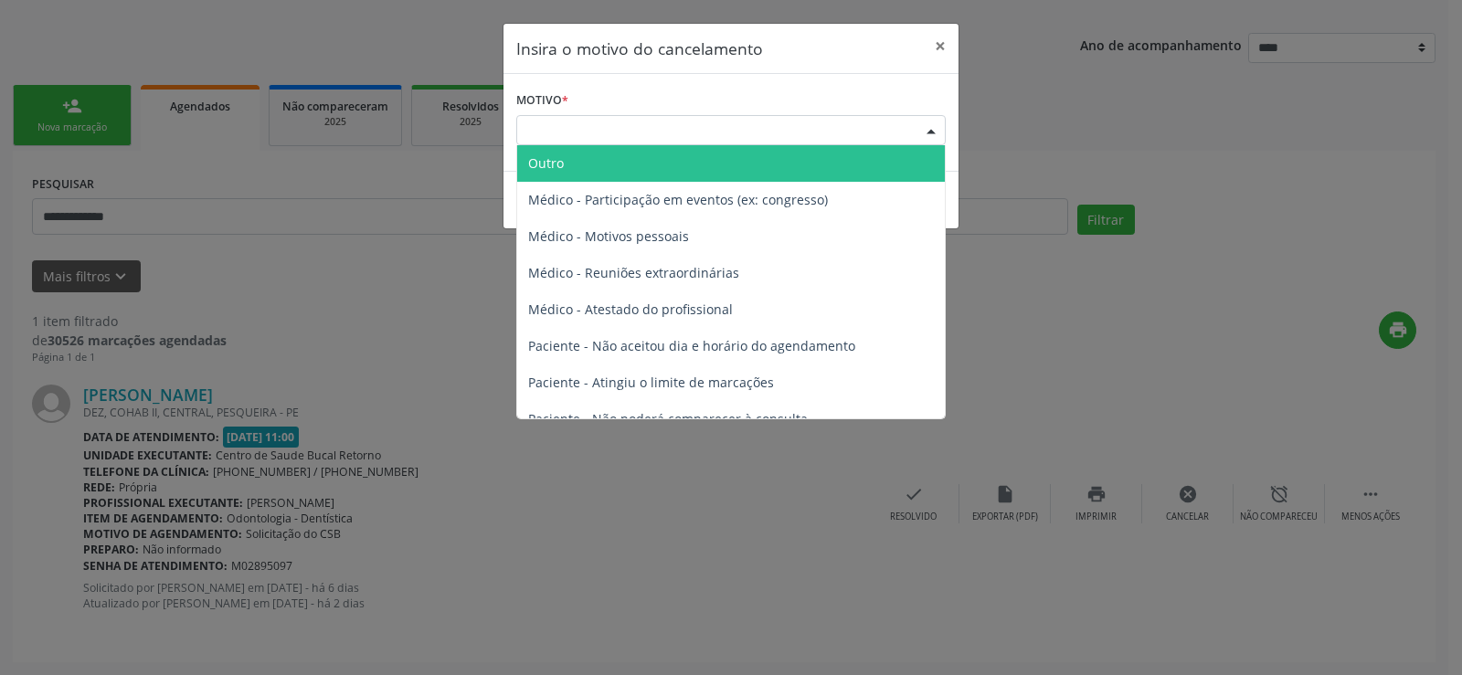
click at [551, 171] on span "Outro" at bounding box center [546, 162] width 36 height 17
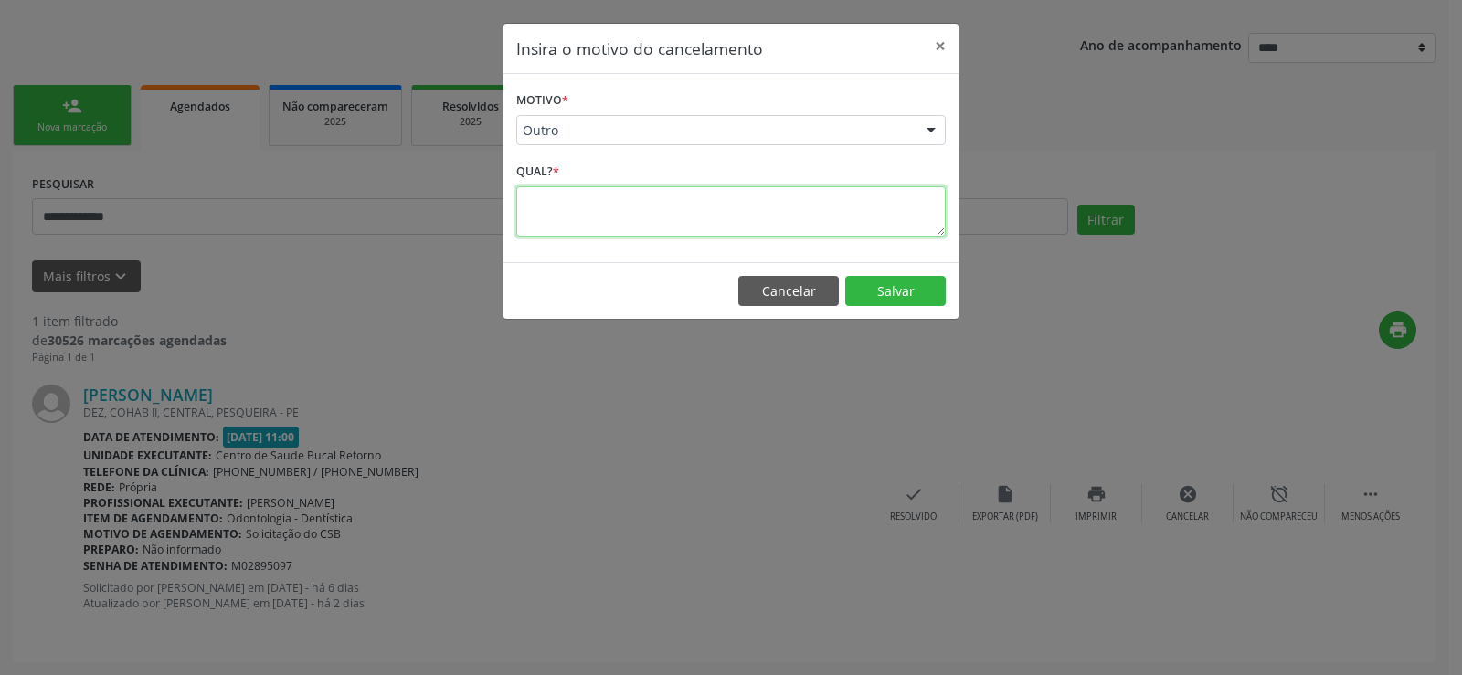
click at [551, 202] on textarea at bounding box center [730, 211] width 429 height 50
paste textarea "**********"
type textarea "**********"
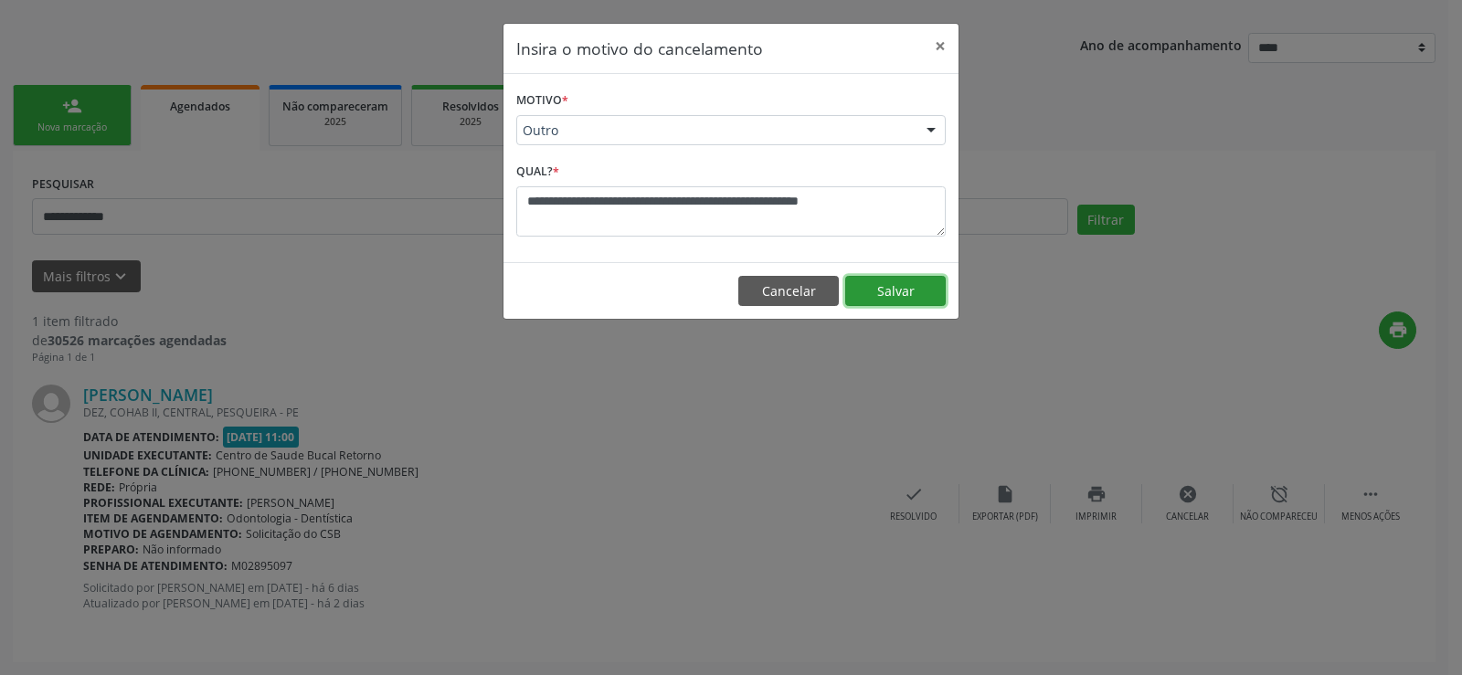
click at [916, 298] on button "Salvar" at bounding box center [895, 291] width 101 height 31
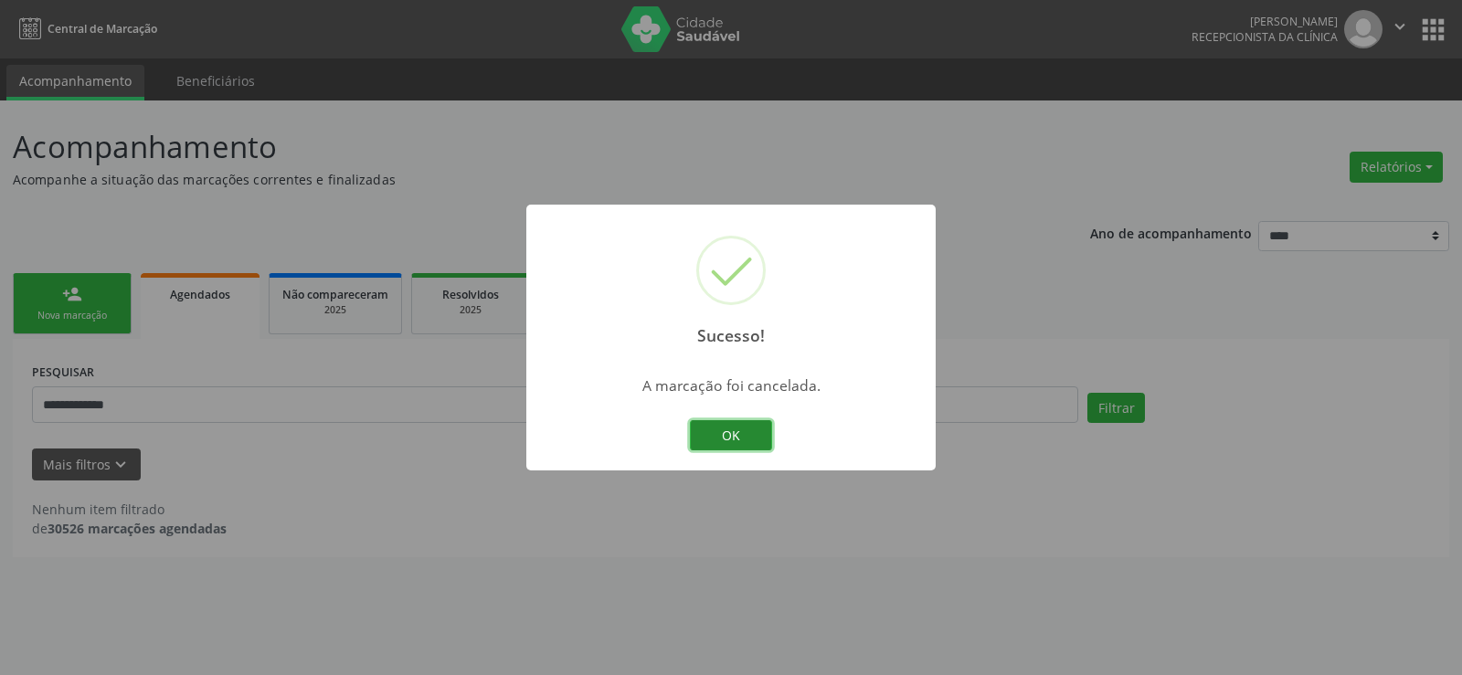
click at [719, 436] on button "OK" at bounding box center [731, 435] width 82 height 31
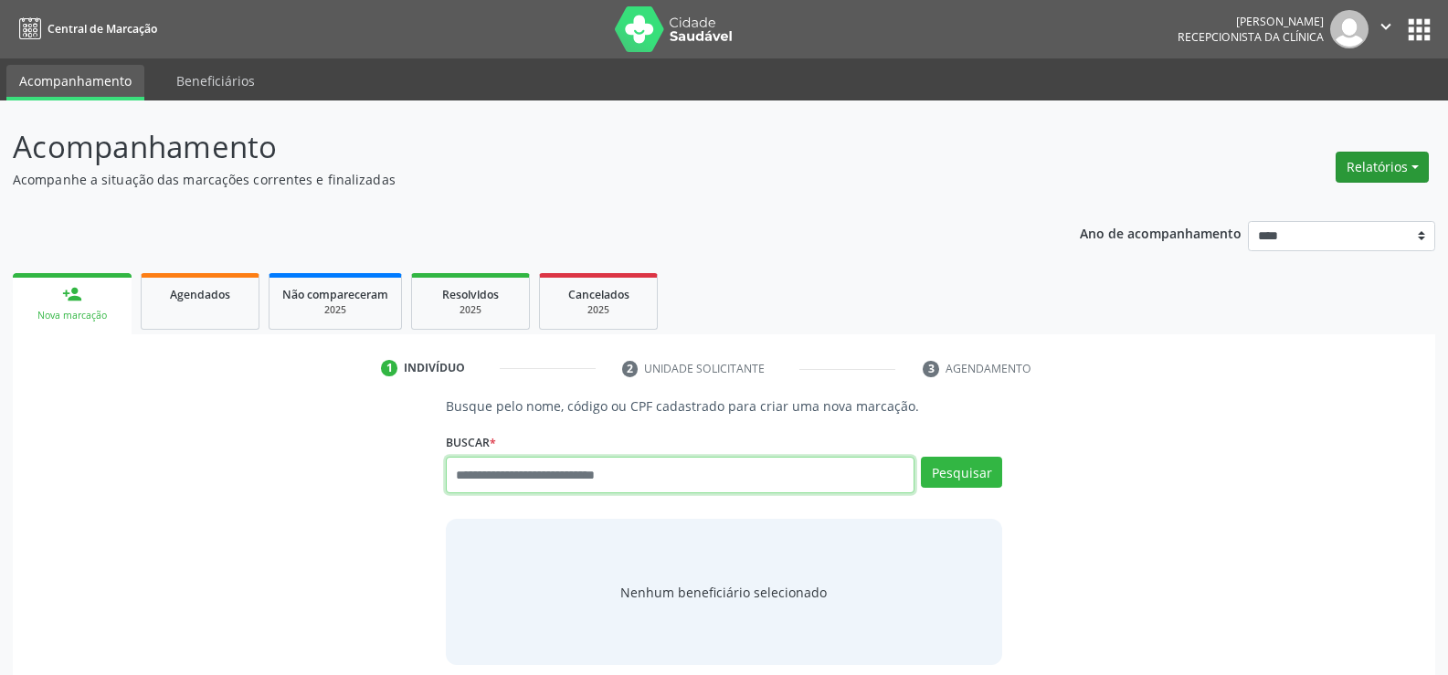
click at [1367, 163] on button "Relatórios" at bounding box center [1382, 167] width 93 height 31
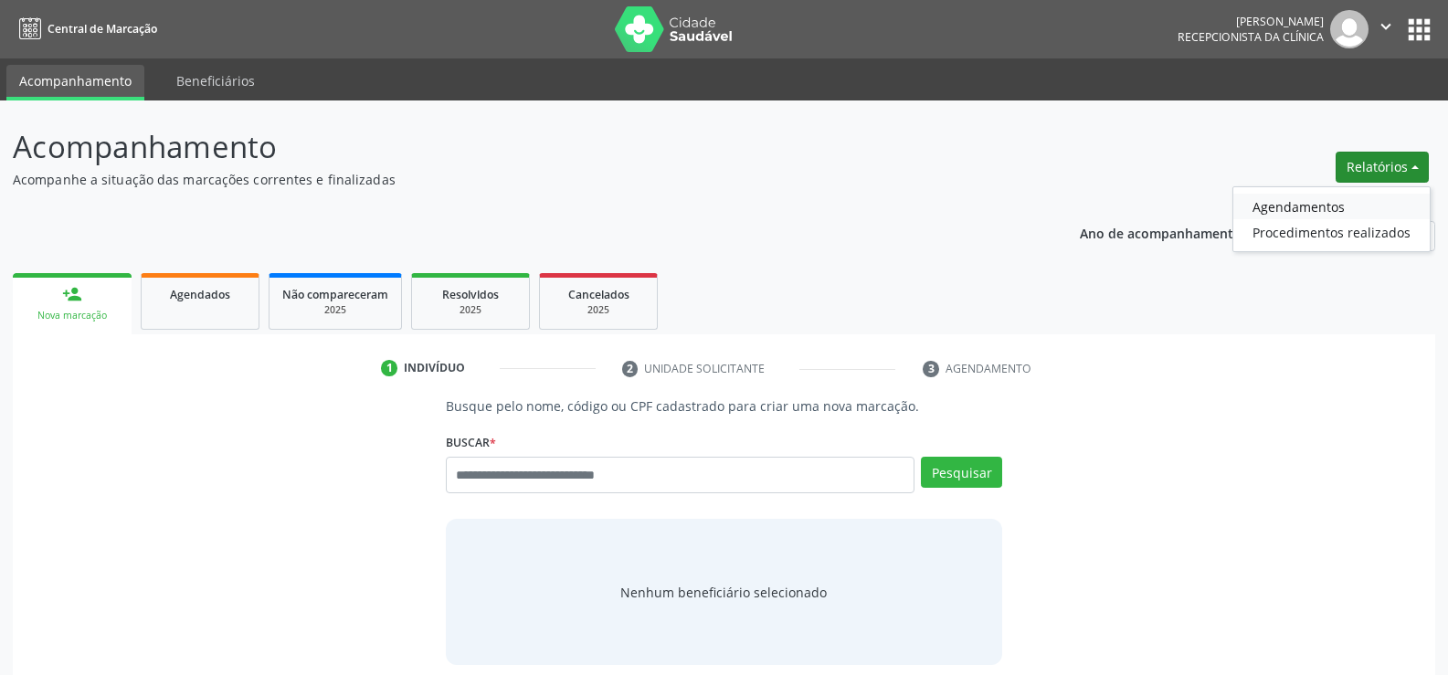
click at [1327, 202] on link "Agendamentos" at bounding box center [1332, 207] width 196 height 26
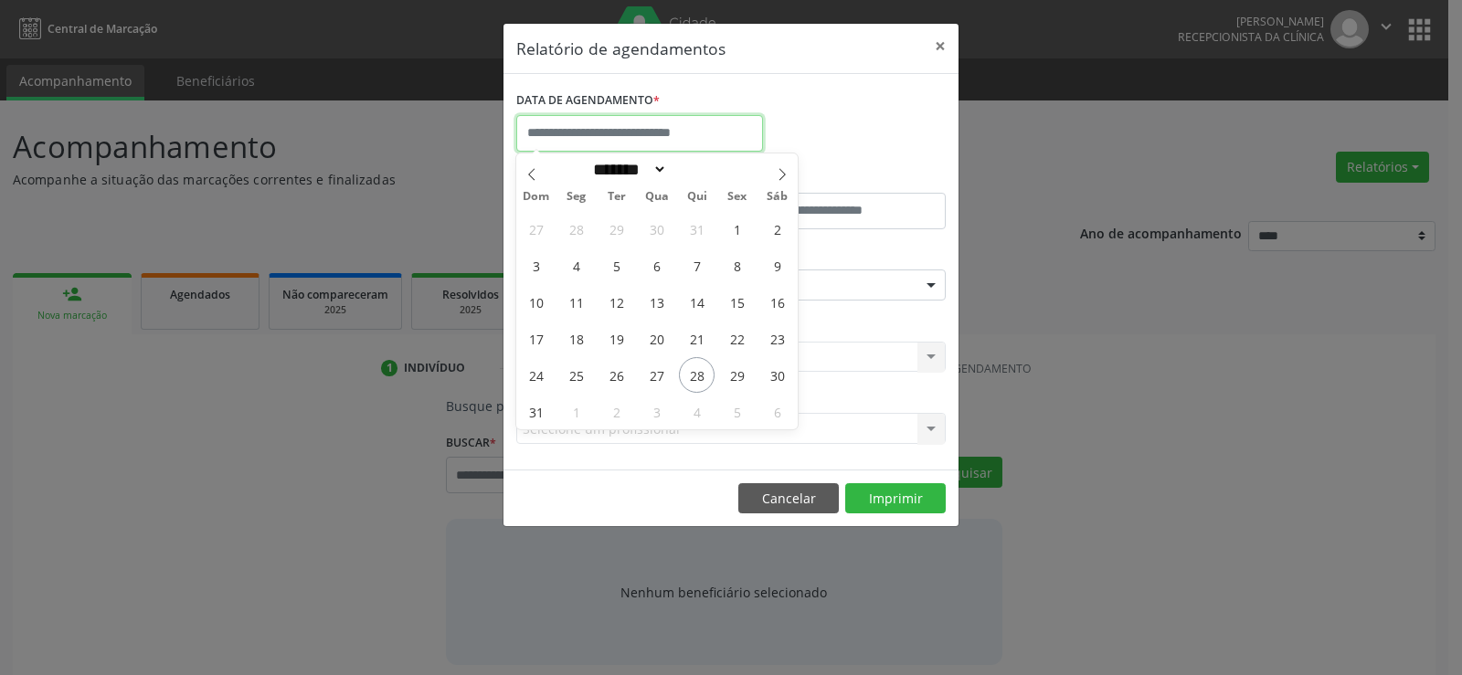
click at [584, 128] on input "text" at bounding box center [639, 133] width 247 height 37
click at [707, 382] on span "28" at bounding box center [697, 375] width 36 height 36
type input "**********"
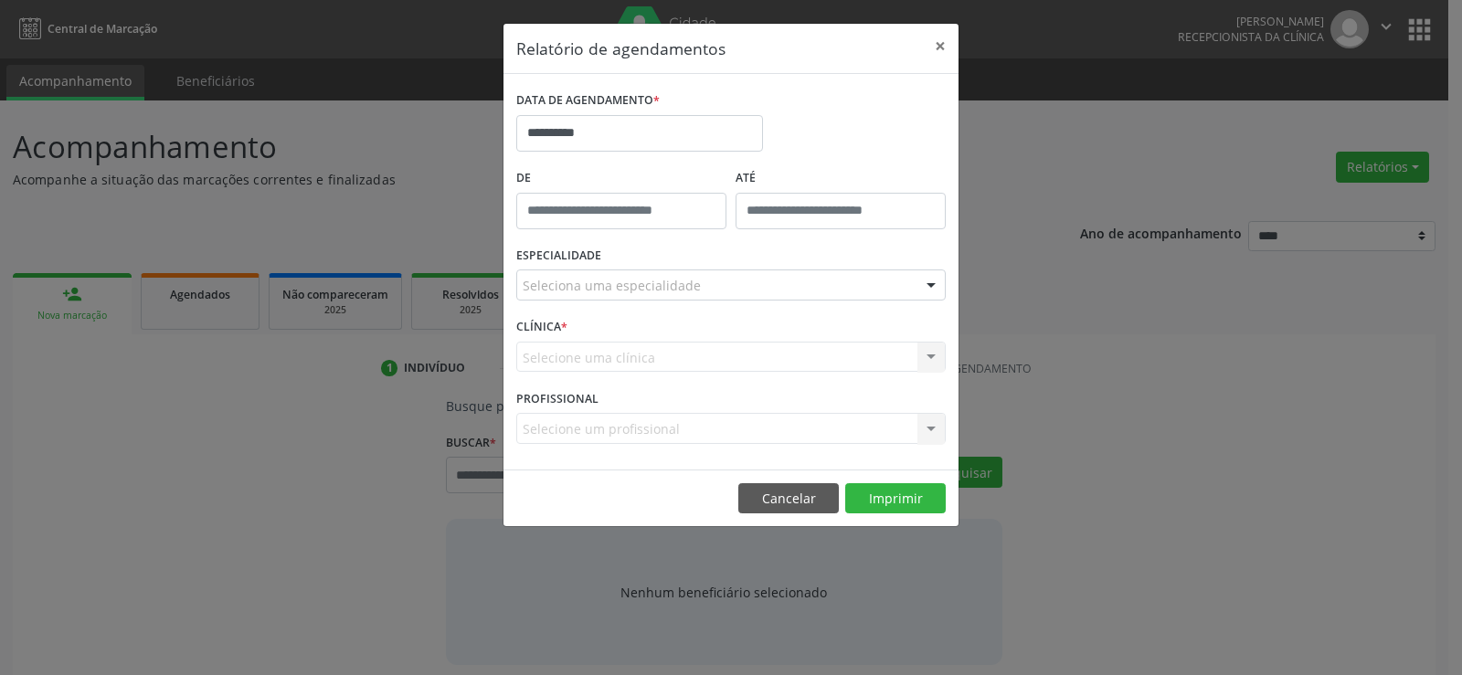
click at [708, 299] on div "Seleciona uma especialidade" at bounding box center [730, 285] width 429 height 31
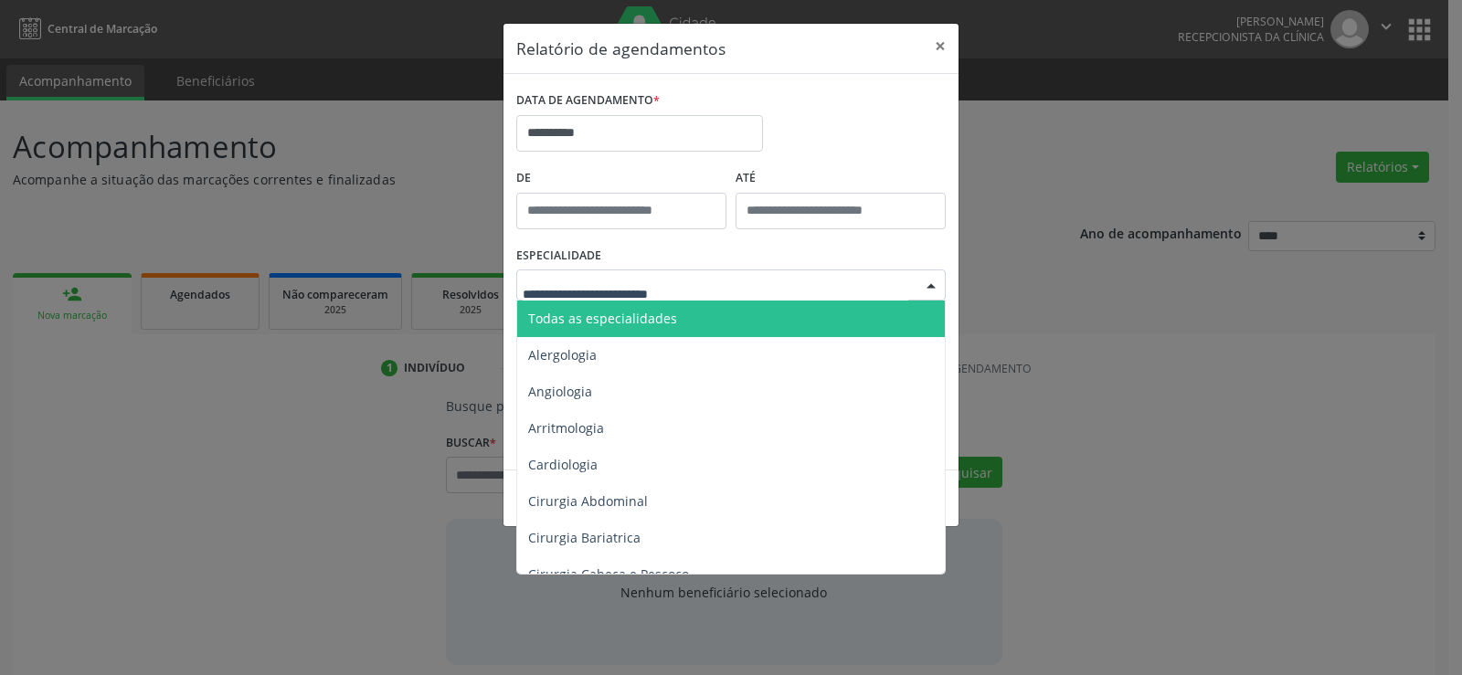
click at [705, 315] on span "Todas as especialidades" at bounding box center [732, 319] width 430 height 37
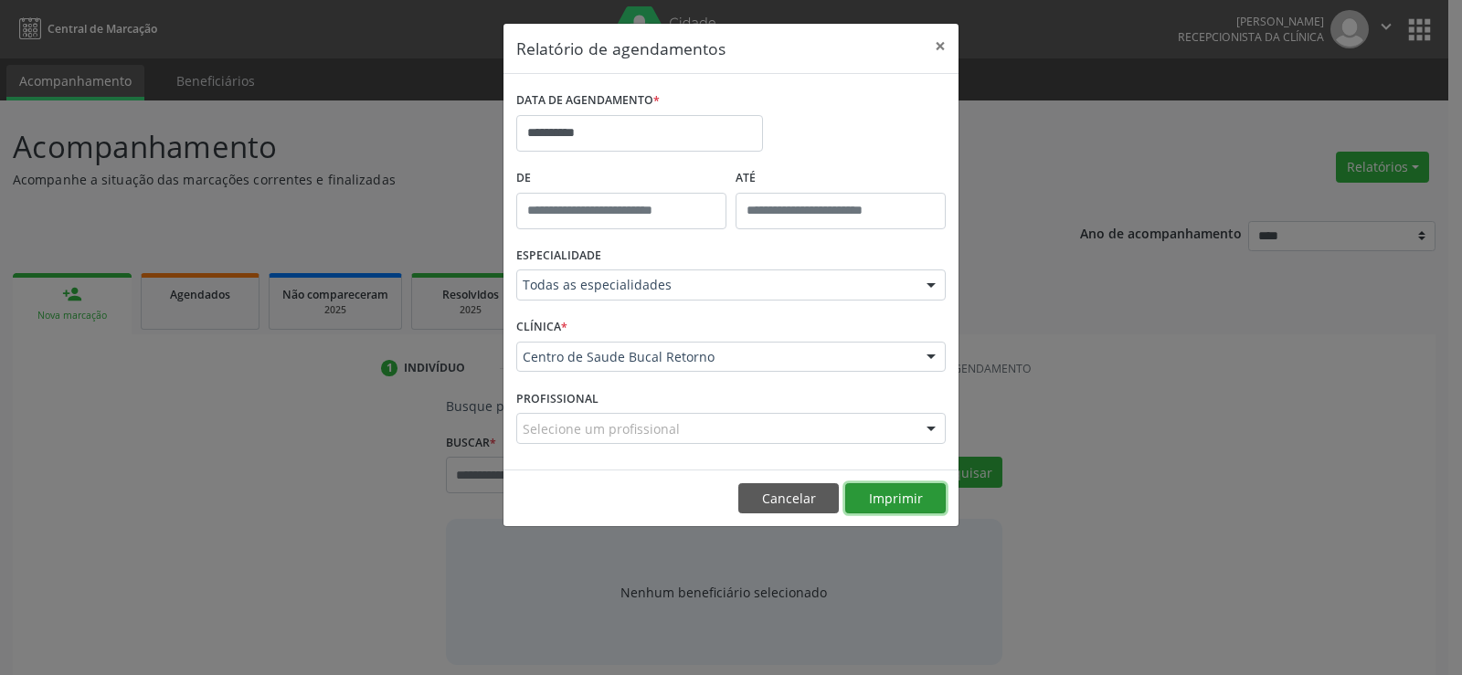
click at [878, 505] on button "Imprimir" at bounding box center [895, 498] width 101 height 31
click at [768, 501] on button "Cancelar" at bounding box center [788, 498] width 101 height 31
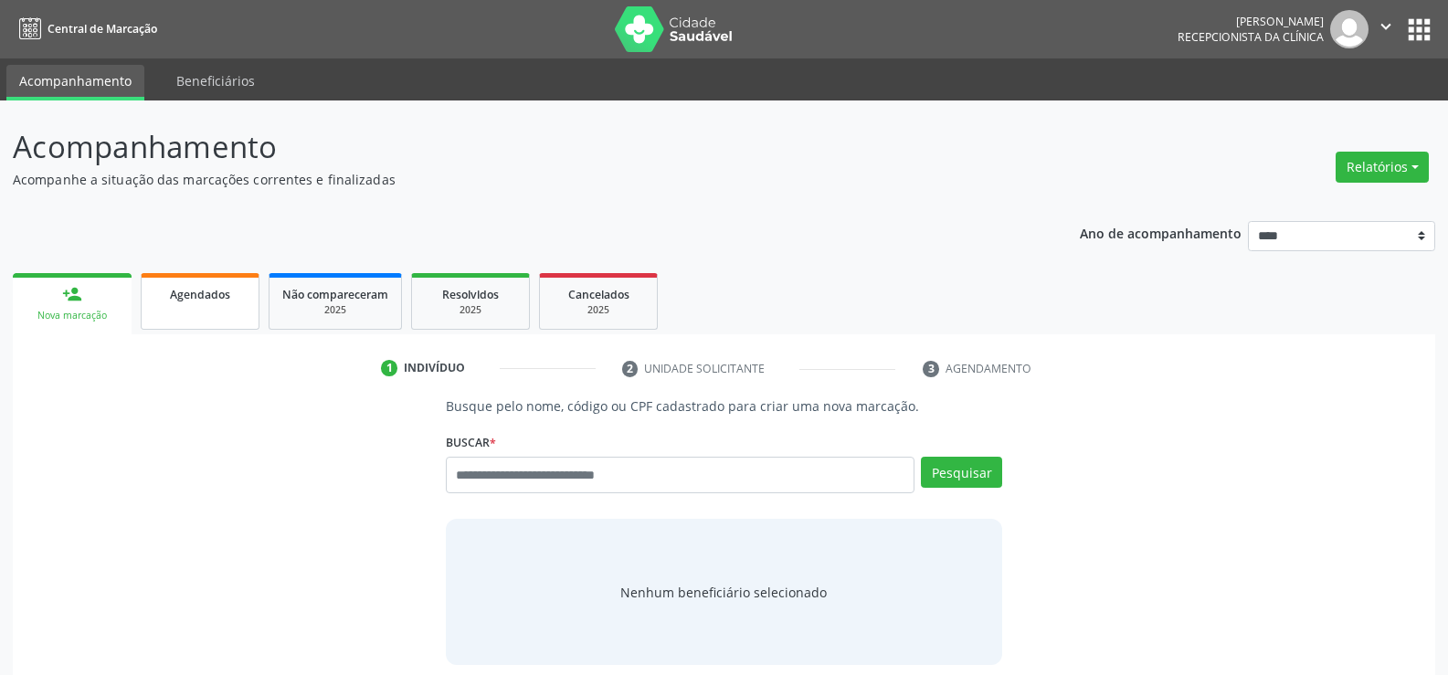
click at [173, 280] on link "Agendados" at bounding box center [200, 301] width 119 height 57
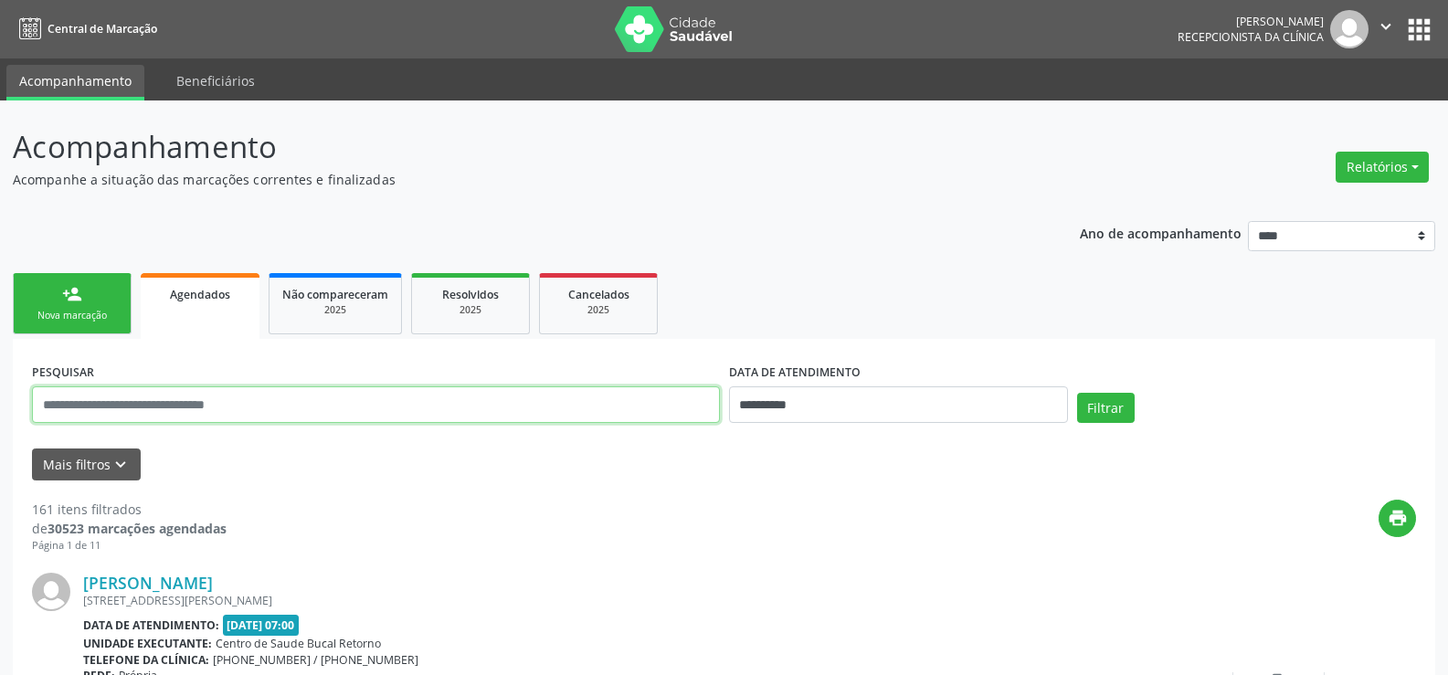
click at [249, 402] on input "text" at bounding box center [376, 405] width 688 height 37
type input "********"
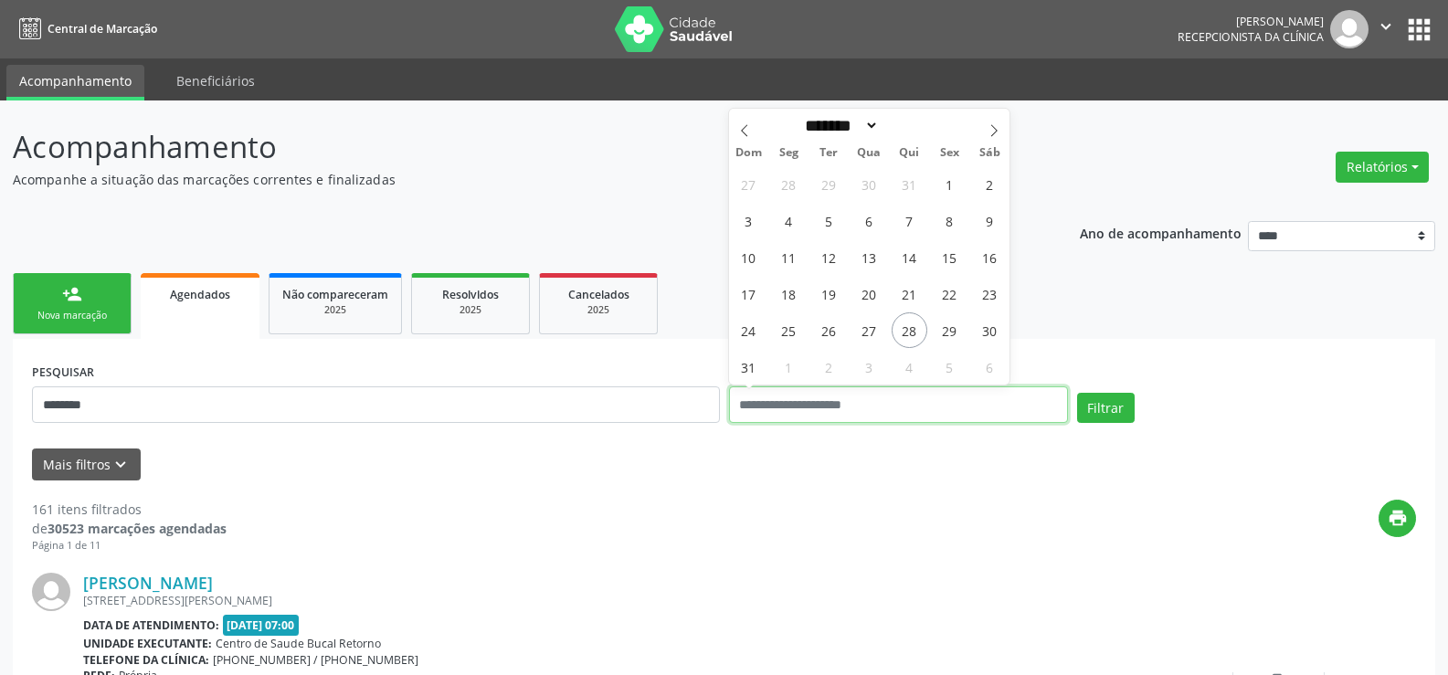
click at [1077, 393] on button "Filtrar" at bounding box center [1106, 408] width 58 height 31
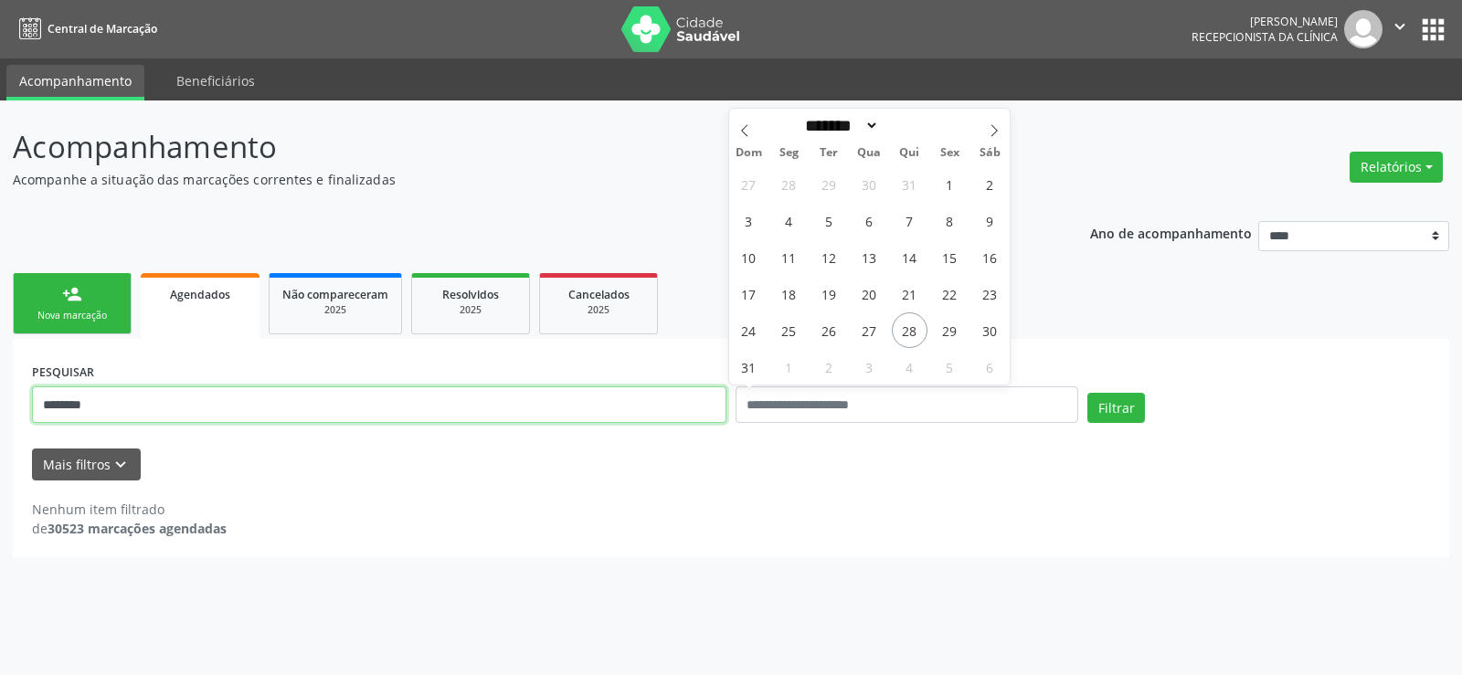
click at [330, 399] on input "********" at bounding box center [379, 405] width 694 height 37
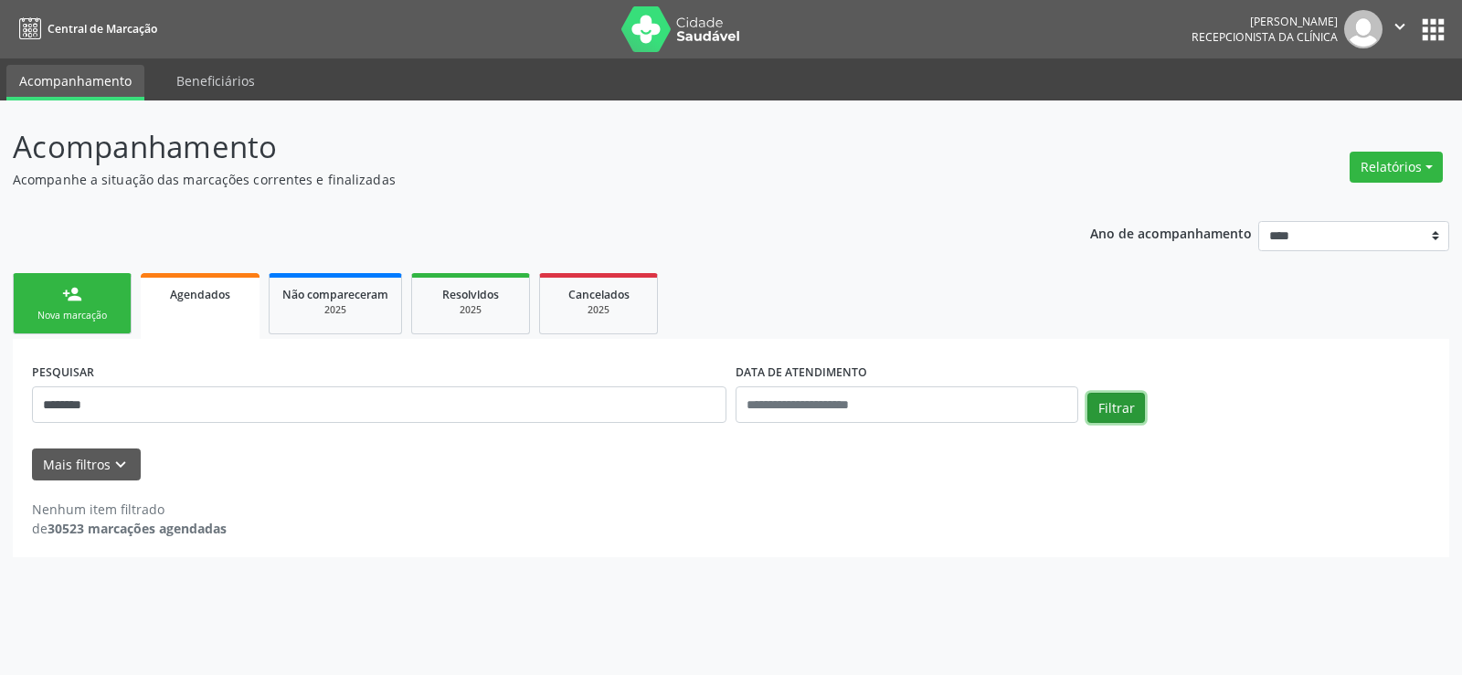
click at [1122, 420] on button "Filtrar" at bounding box center [1116, 408] width 58 height 31
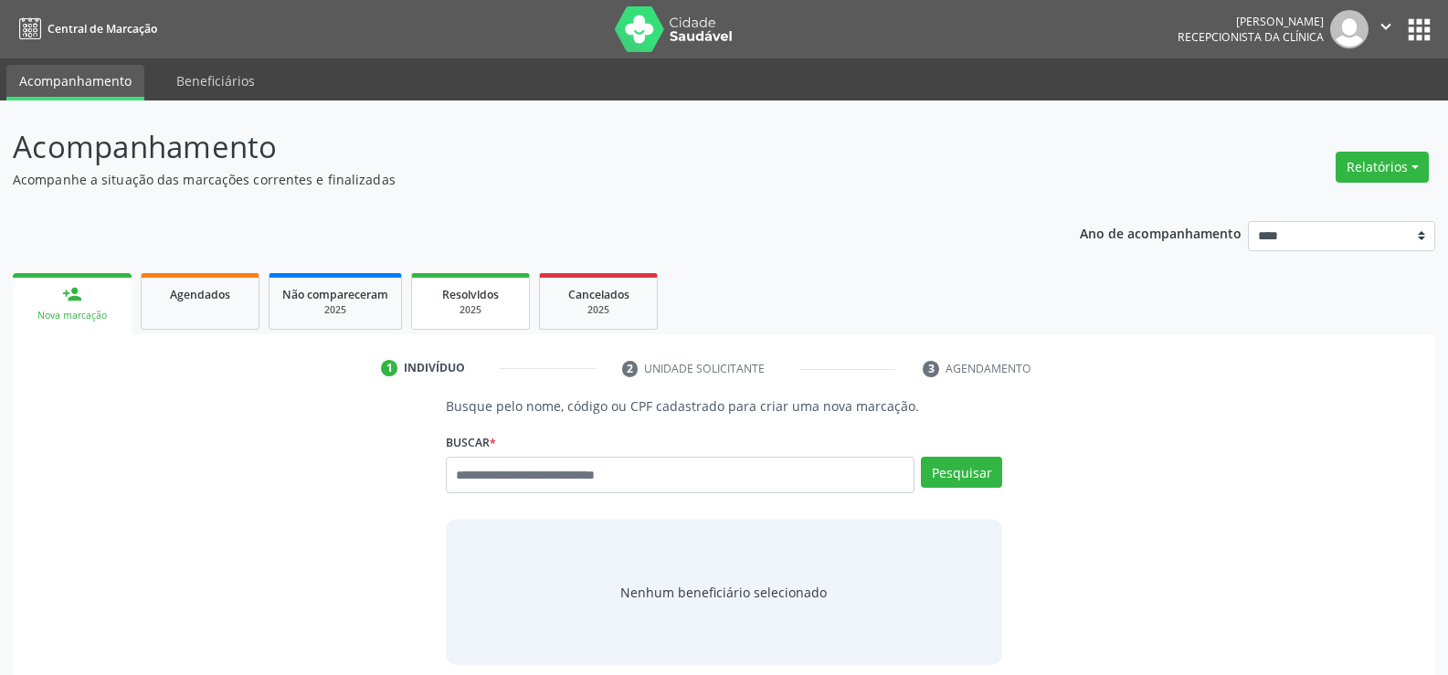
click at [445, 297] on span "Resolvidos" at bounding box center [470, 295] width 57 height 16
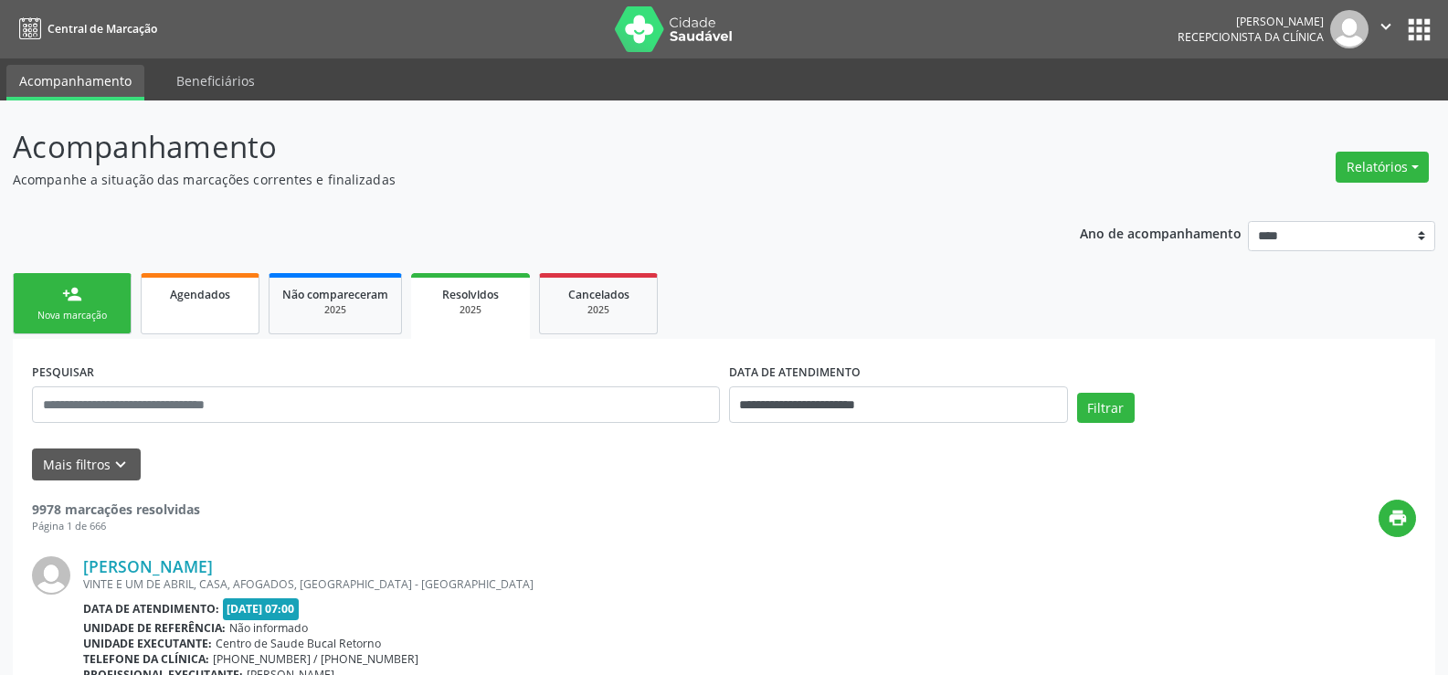
click at [182, 301] on span "Agendados" at bounding box center [200, 295] width 60 height 16
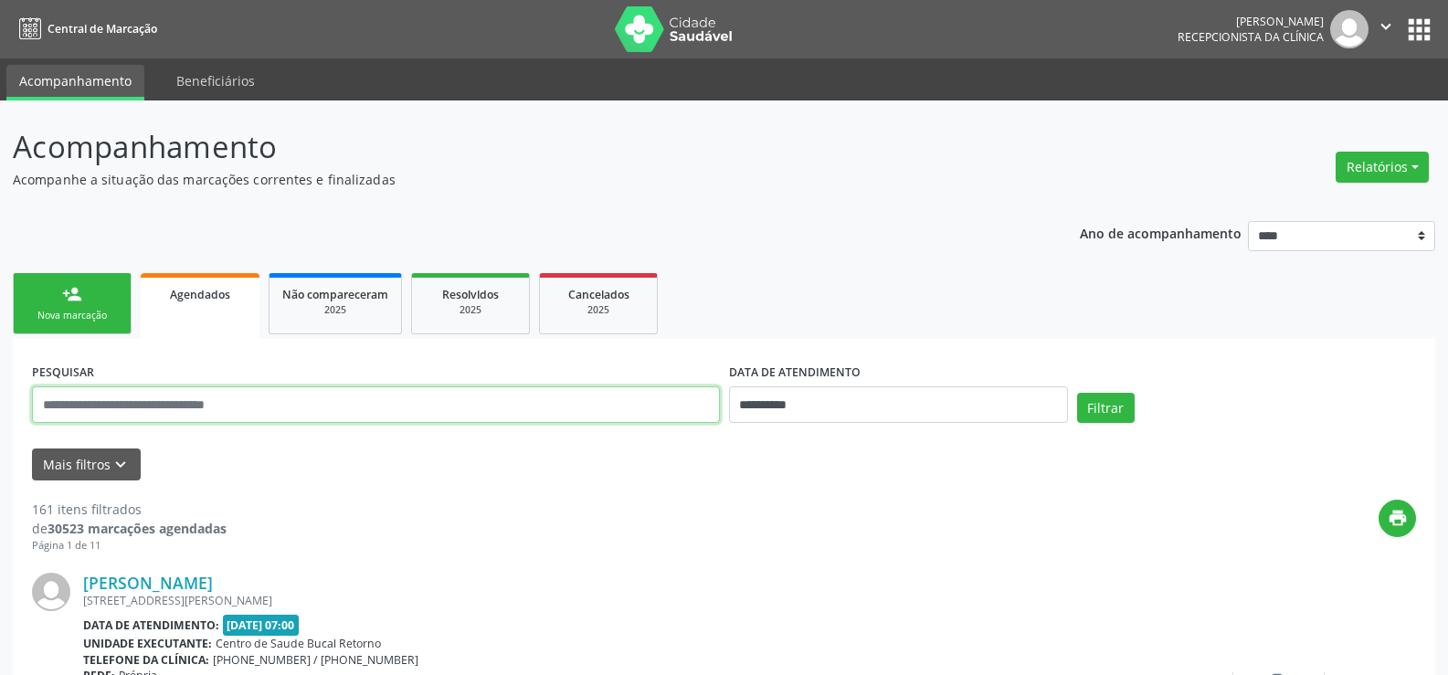
click at [181, 404] on input "text" at bounding box center [376, 405] width 688 height 37
type input "**********"
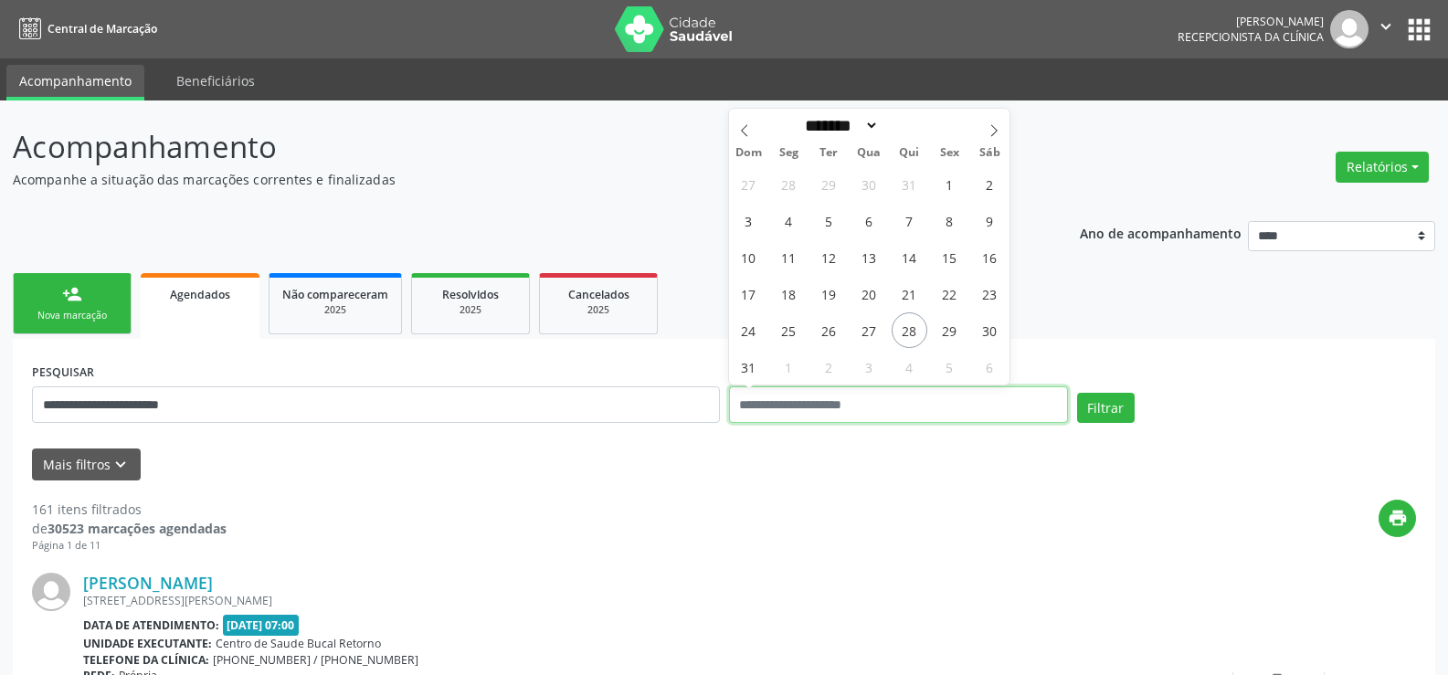
click at [1077, 393] on button "Filtrar" at bounding box center [1106, 408] width 58 height 31
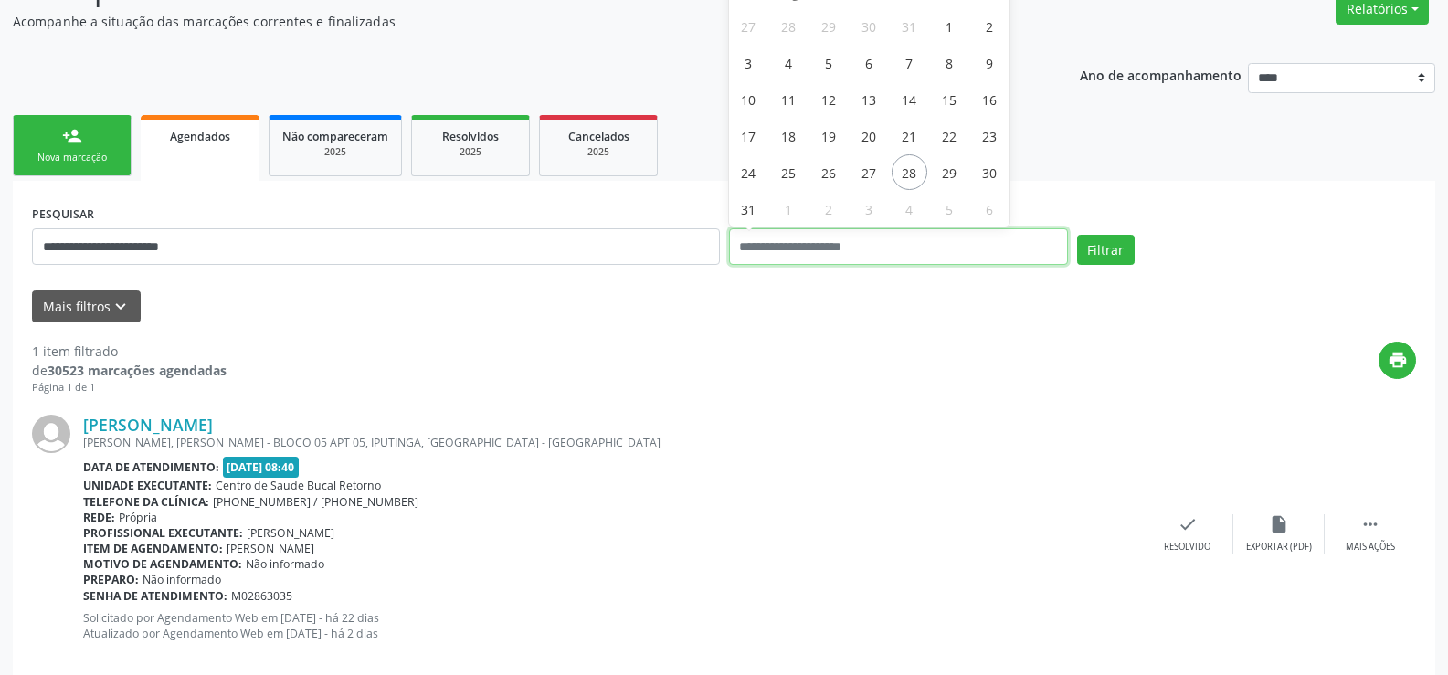
scroll to position [188, 0]
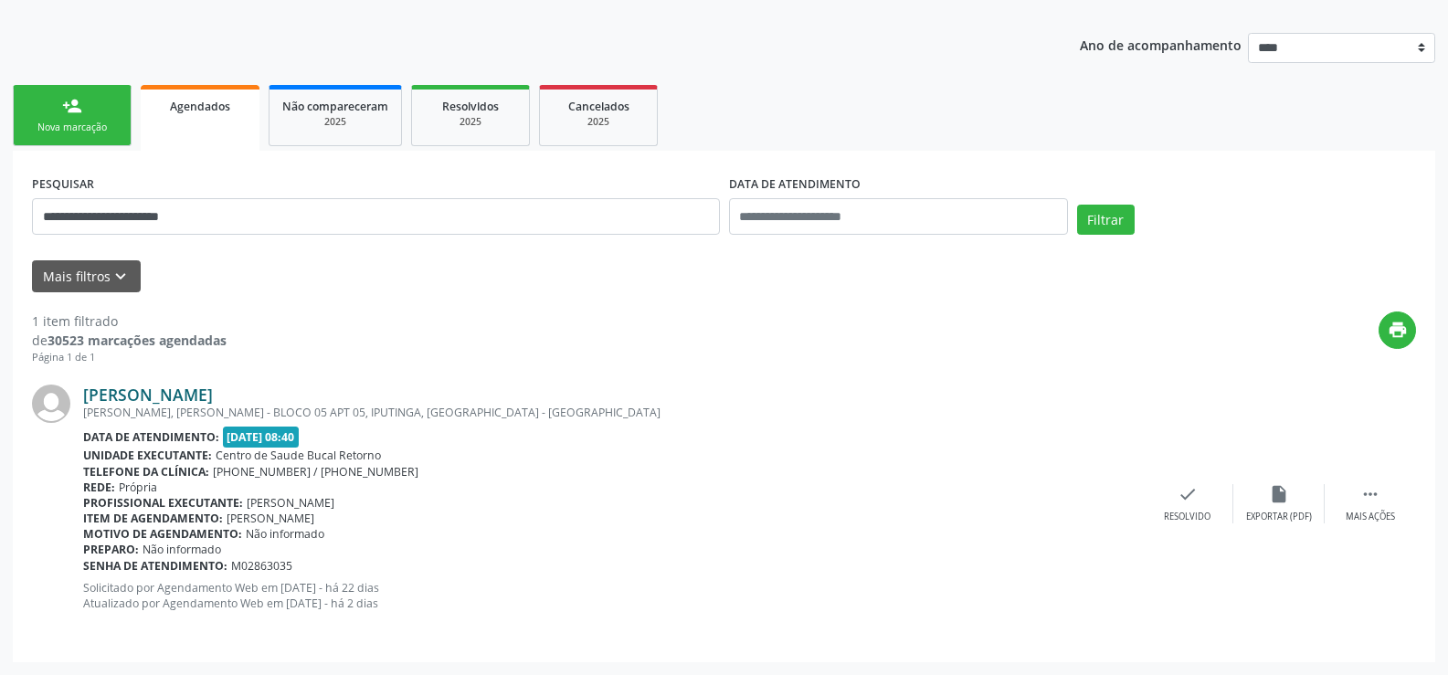
click at [200, 397] on link "Avani Valentim de Andrade" at bounding box center [148, 395] width 130 height 20
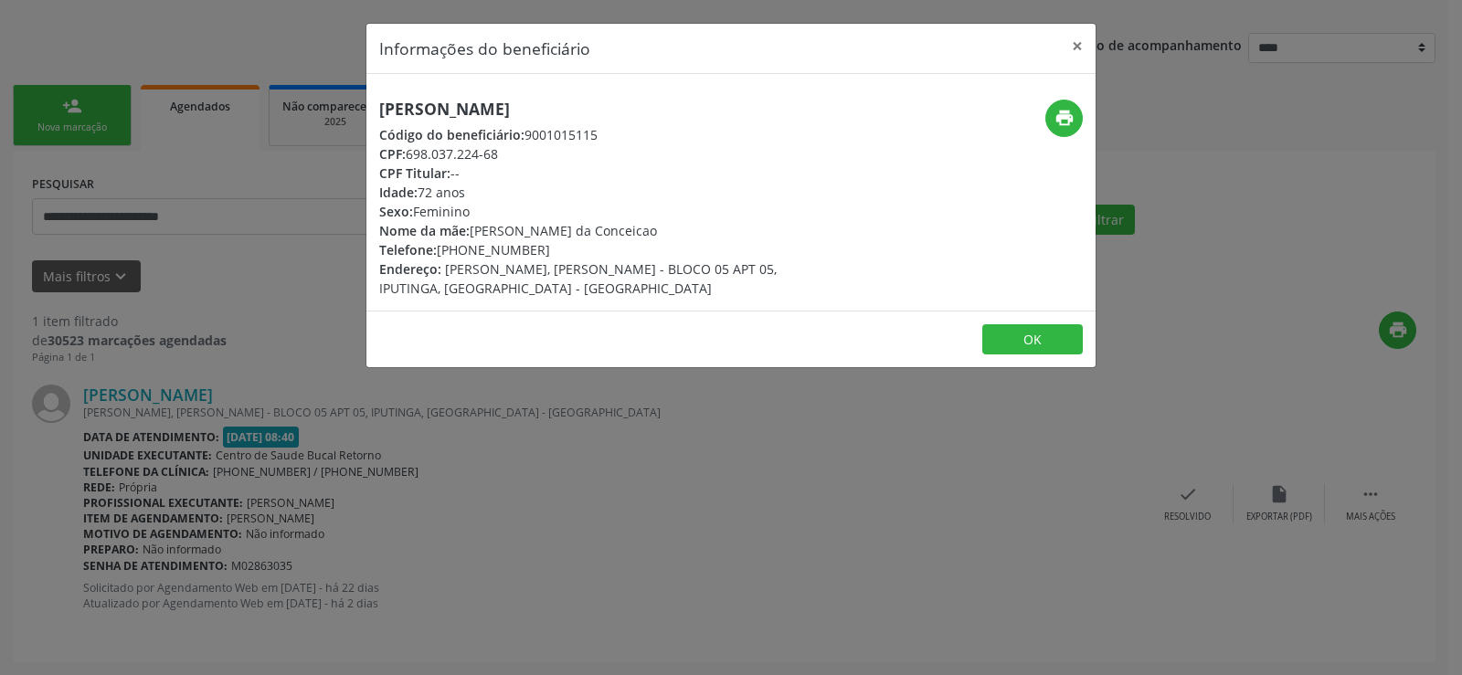
drag, startPoint x: 632, startPoint y: 108, endPoint x: 381, endPoint y: 111, distance: 251.3
click at [381, 111] on h5 "Avani Valentim de Andrade" at bounding box center [609, 109] width 461 height 19
copy h5 "Avani Valentim de Andrade"
click at [1069, 41] on button "×" at bounding box center [1077, 46] width 37 height 45
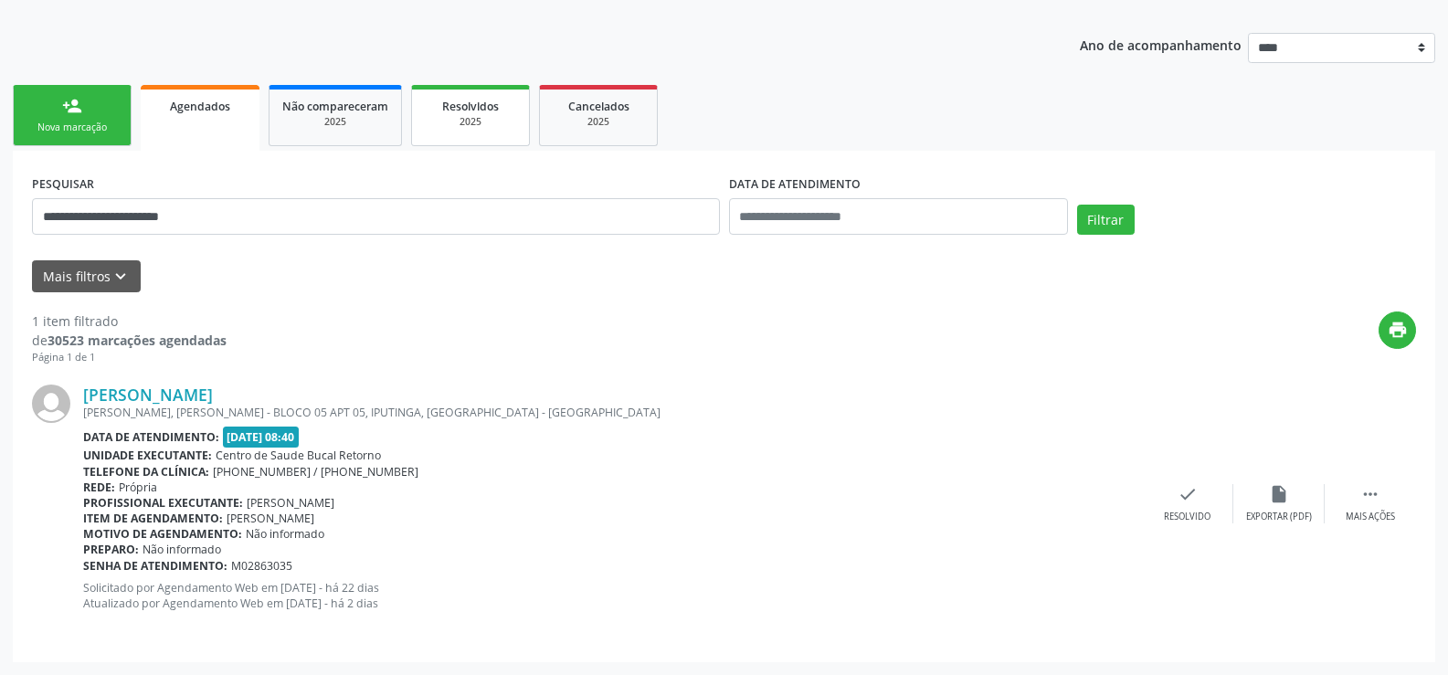
click at [457, 105] on span "Resolvidos" at bounding box center [470, 107] width 57 height 16
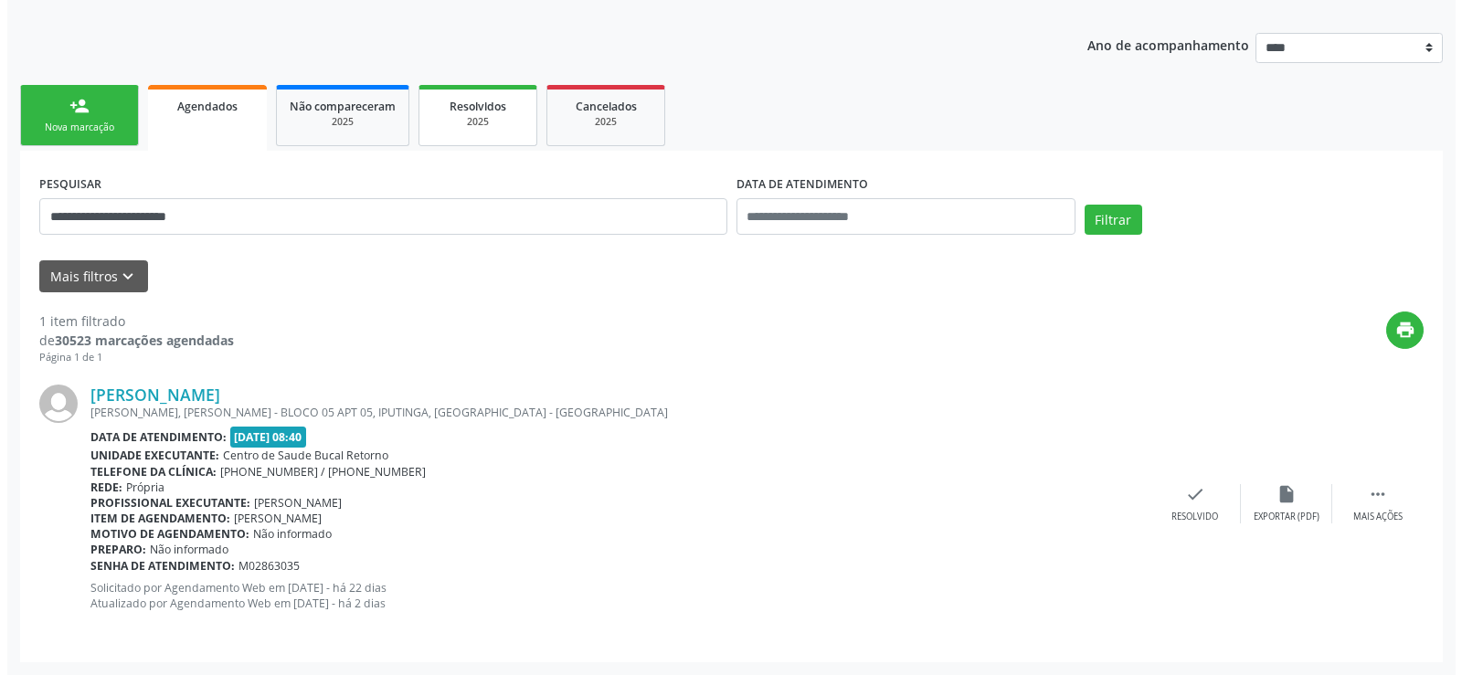
scroll to position [0, 0]
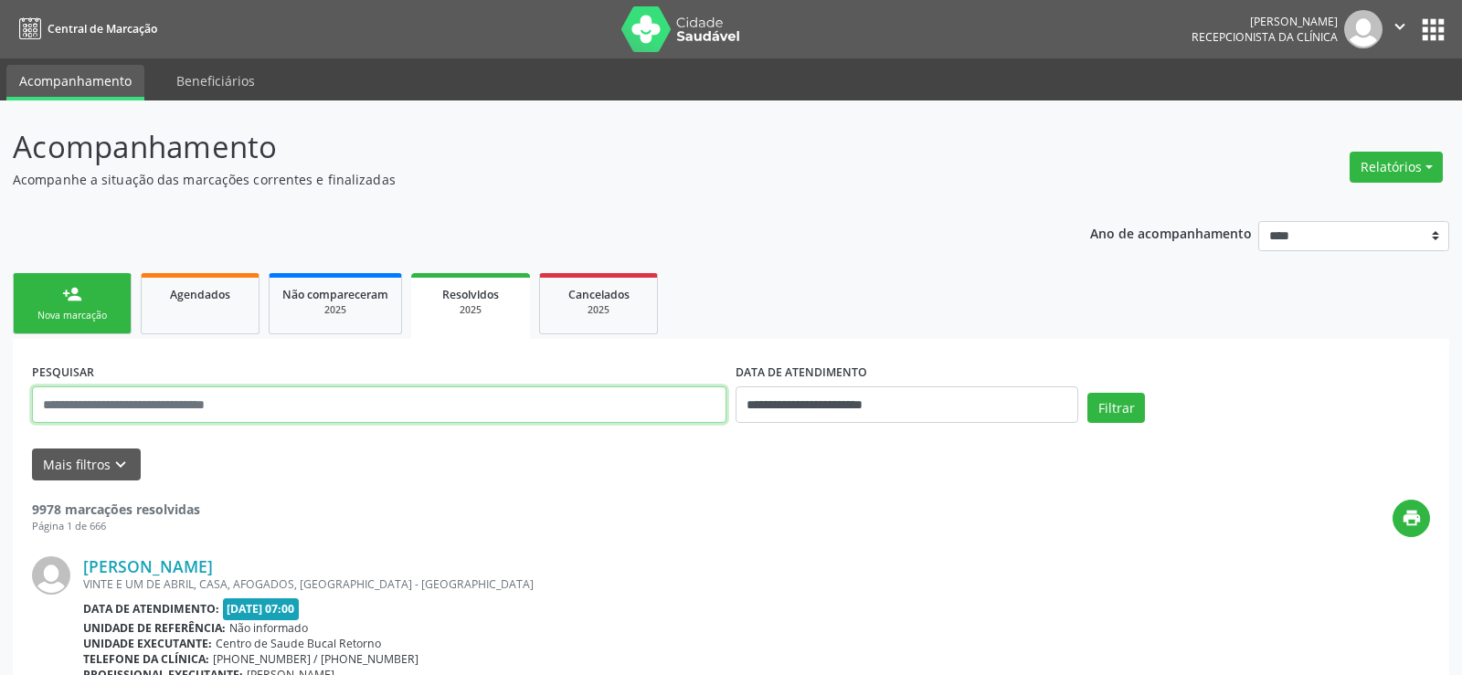
click at [247, 404] on input "text" at bounding box center [379, 405] width 694 height 37
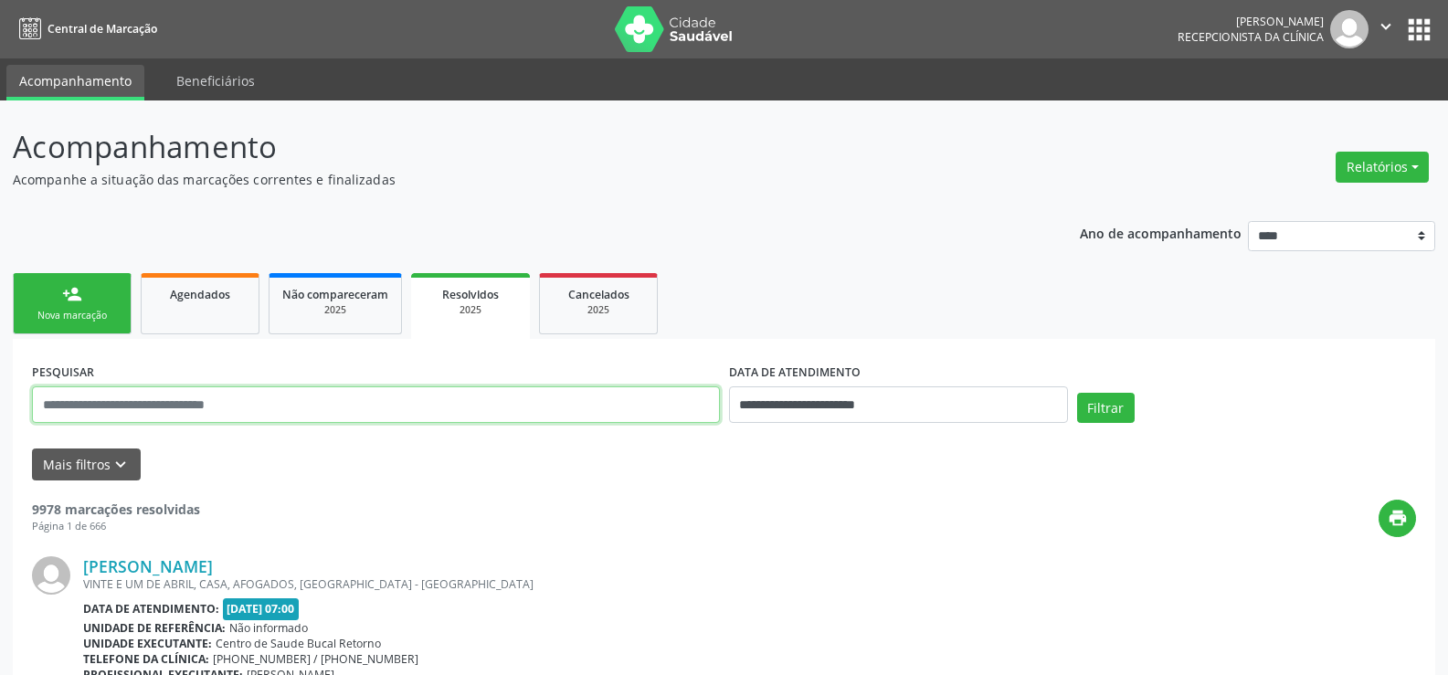
paste input "**********"
type input "**********"
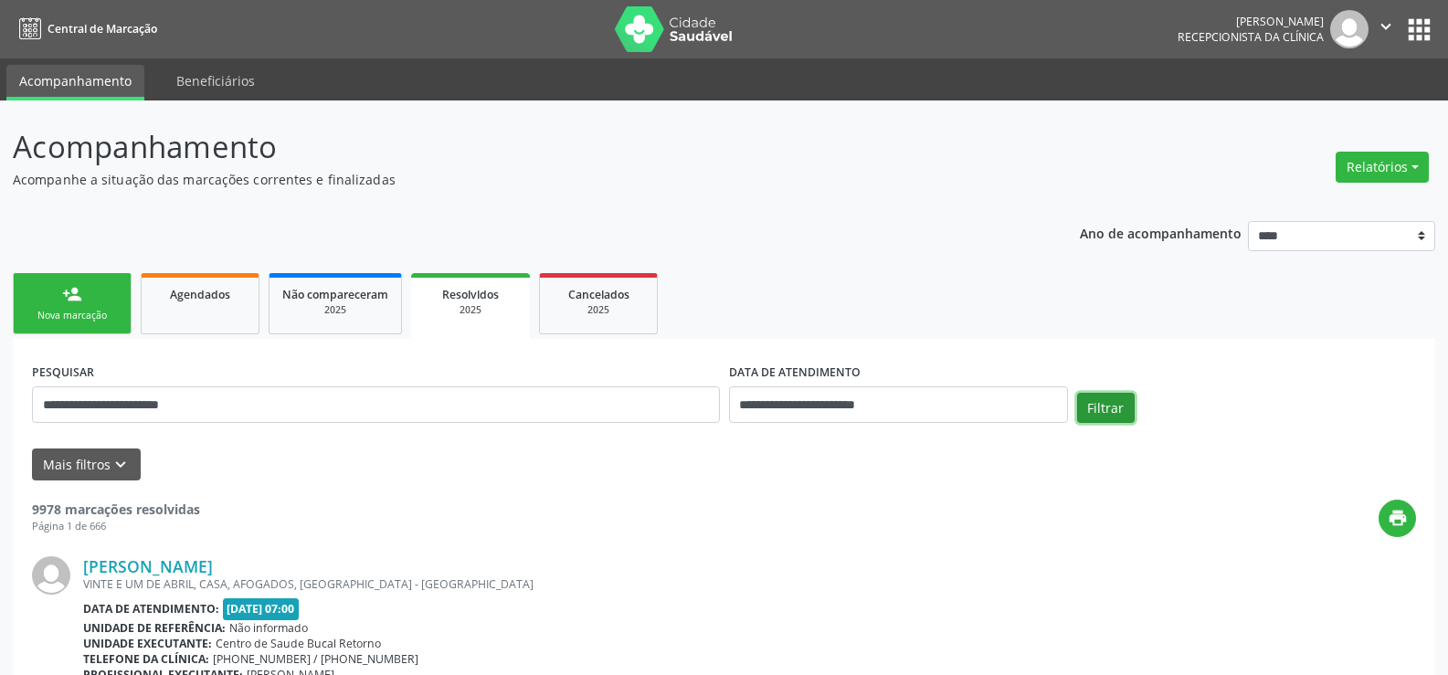
click at [1091, 407] on button "Filtrar" at bounding box center [1106, 408] width 58 height 31
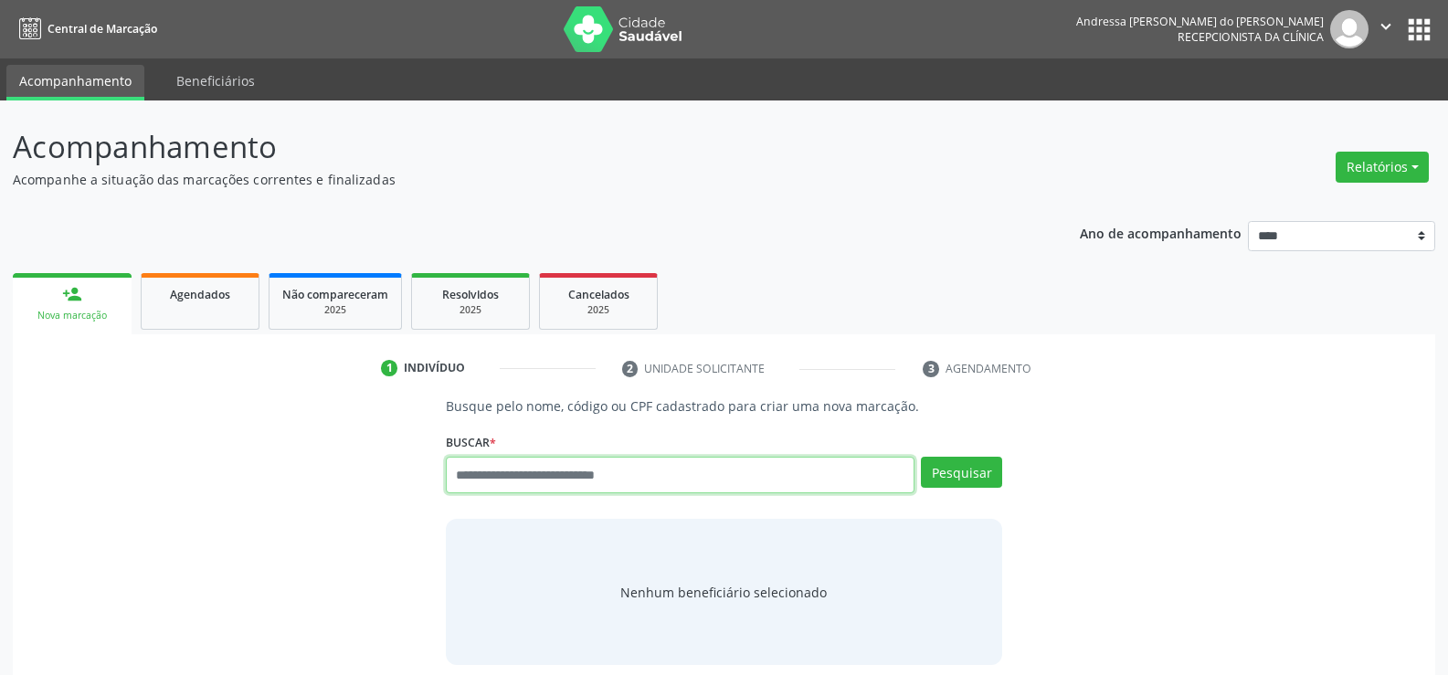
click at [520, 471] on input "text" at bounding box center [680, 475] width 469 height 37
type input "**********"
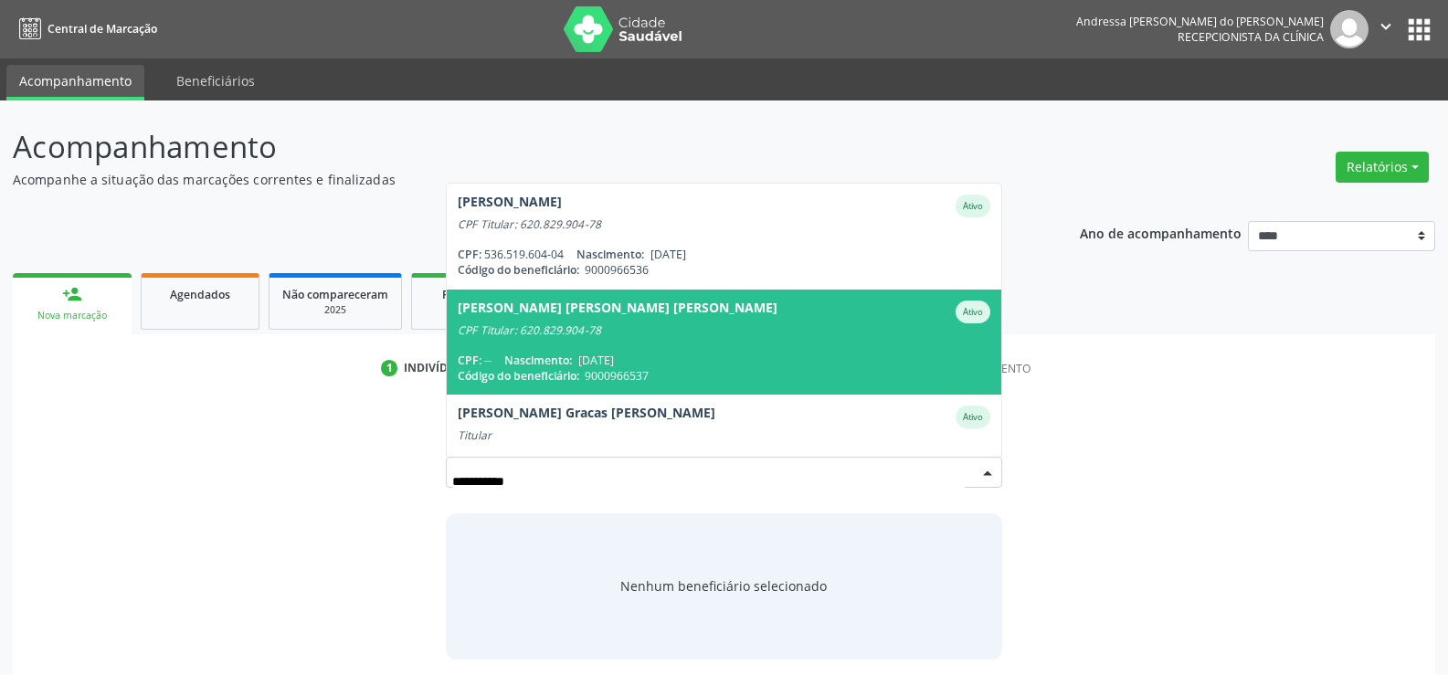
click at [609, 338] on span "[PERSON_NAME] [PERSON_NAME] [PERSON_NAME] Ativo CPF Titular: 620.829.904-78 CPF…" at bounding box center [724, 342] width 555 height 105
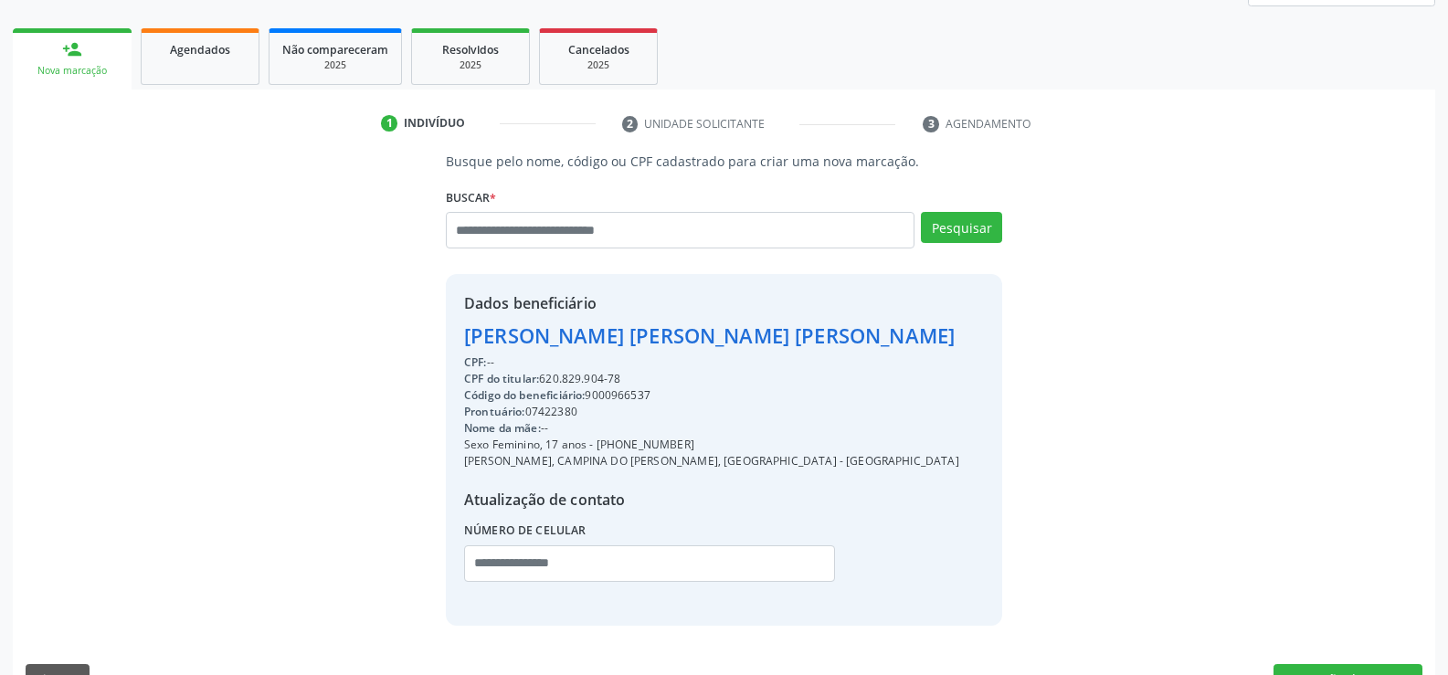
scroll to position [290, 0]
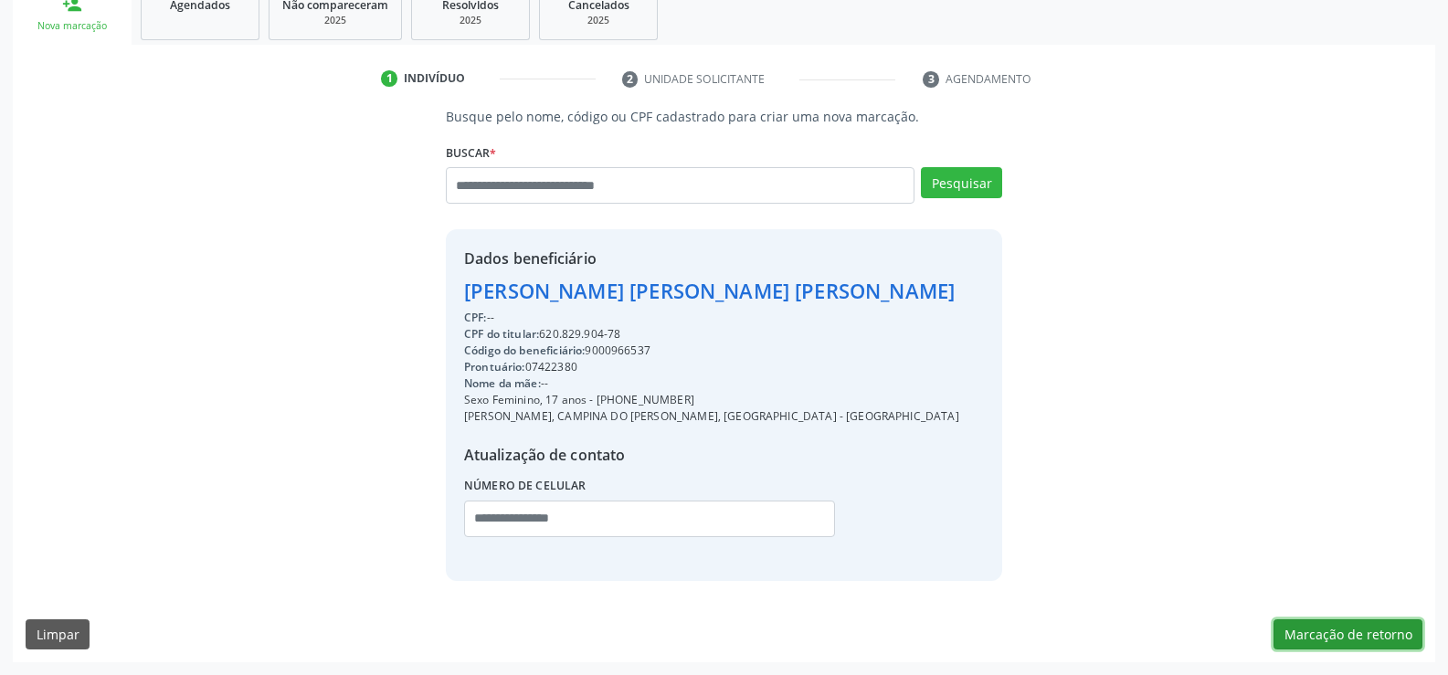
click at [1328, 644] on button "Marcação de retorno" at bounding box center [1348, 635] width 149 height 31
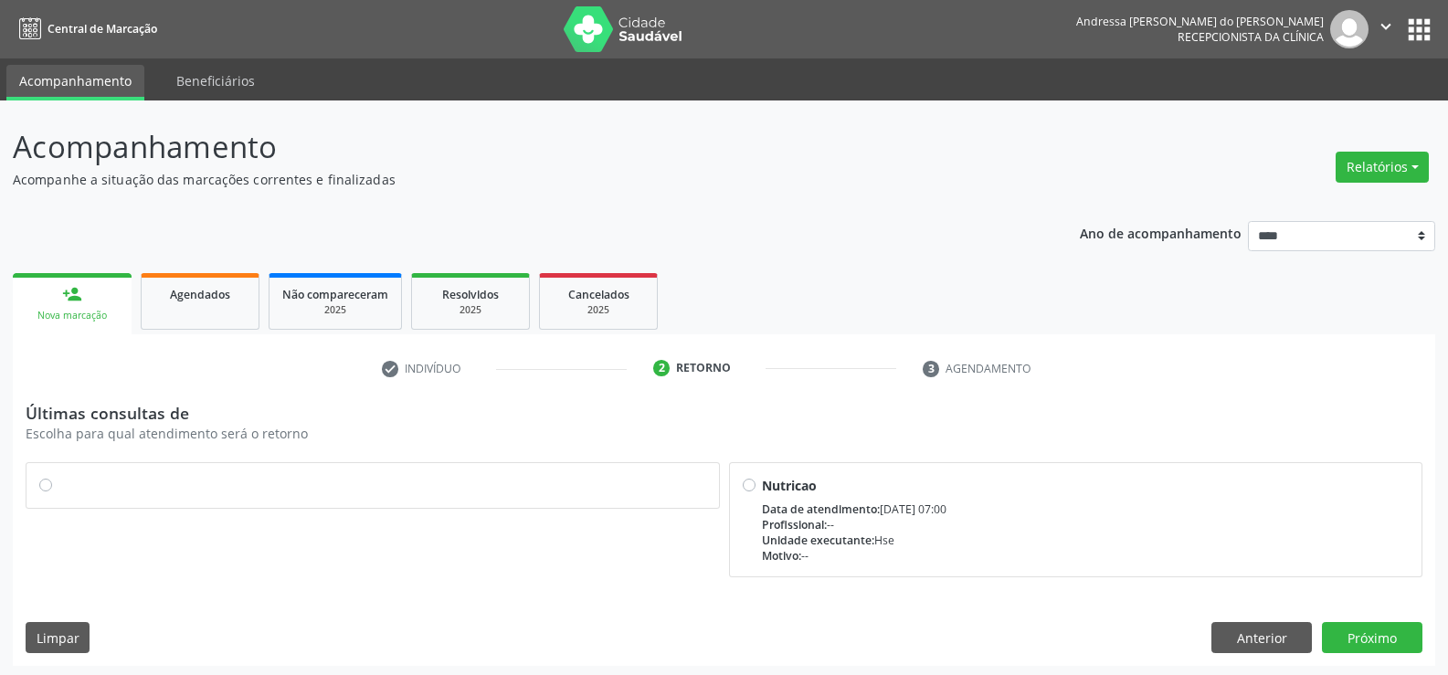
click at [58, 476] on label at bounding box center [382, 476] width 648 height 0
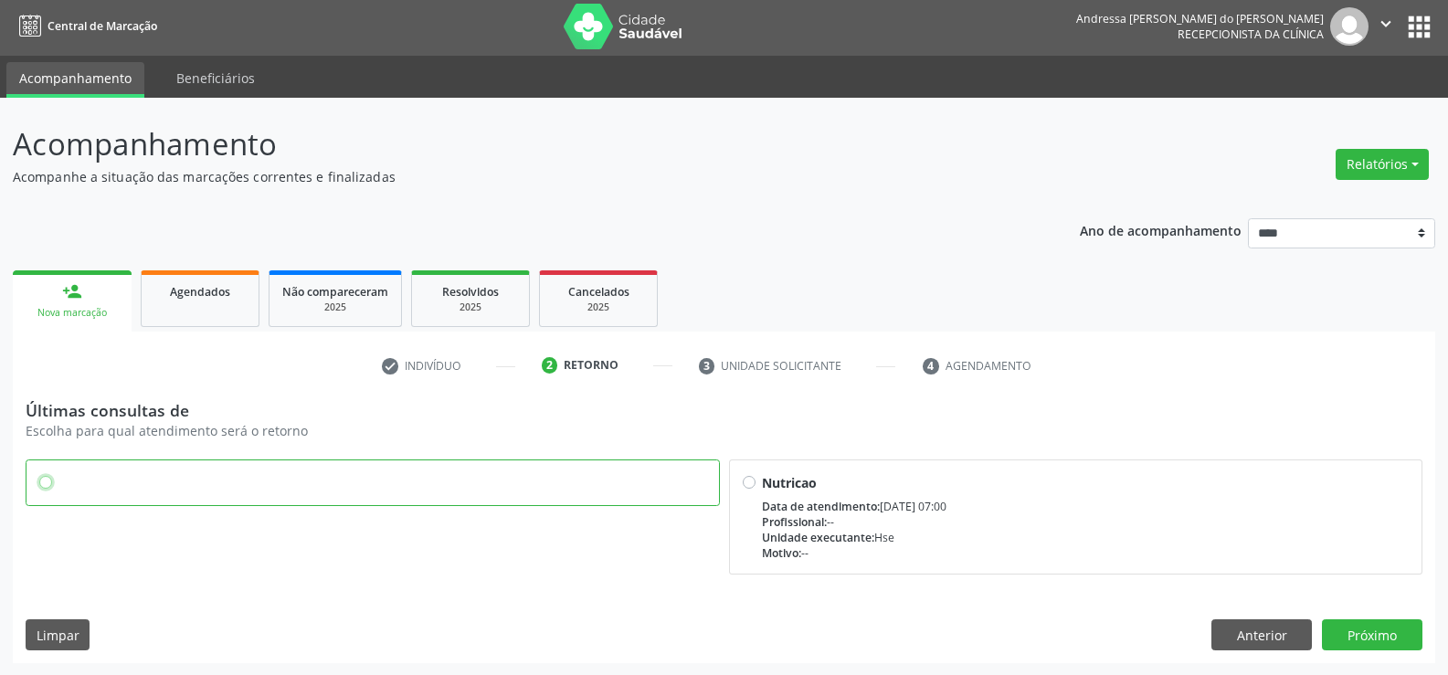
scroll to position [4, 0]
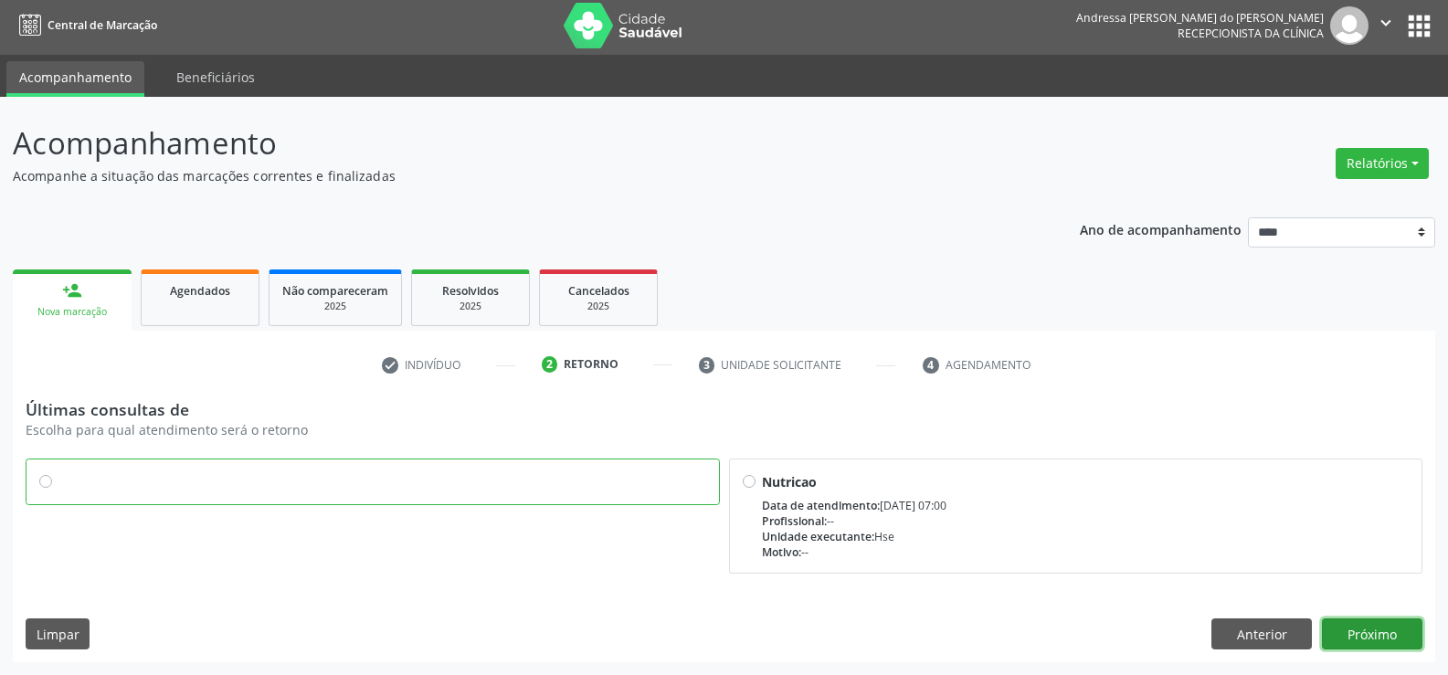
click at [1403, 630] on button "Próximo" at bounding box center [1372, 634] width 101 height 31
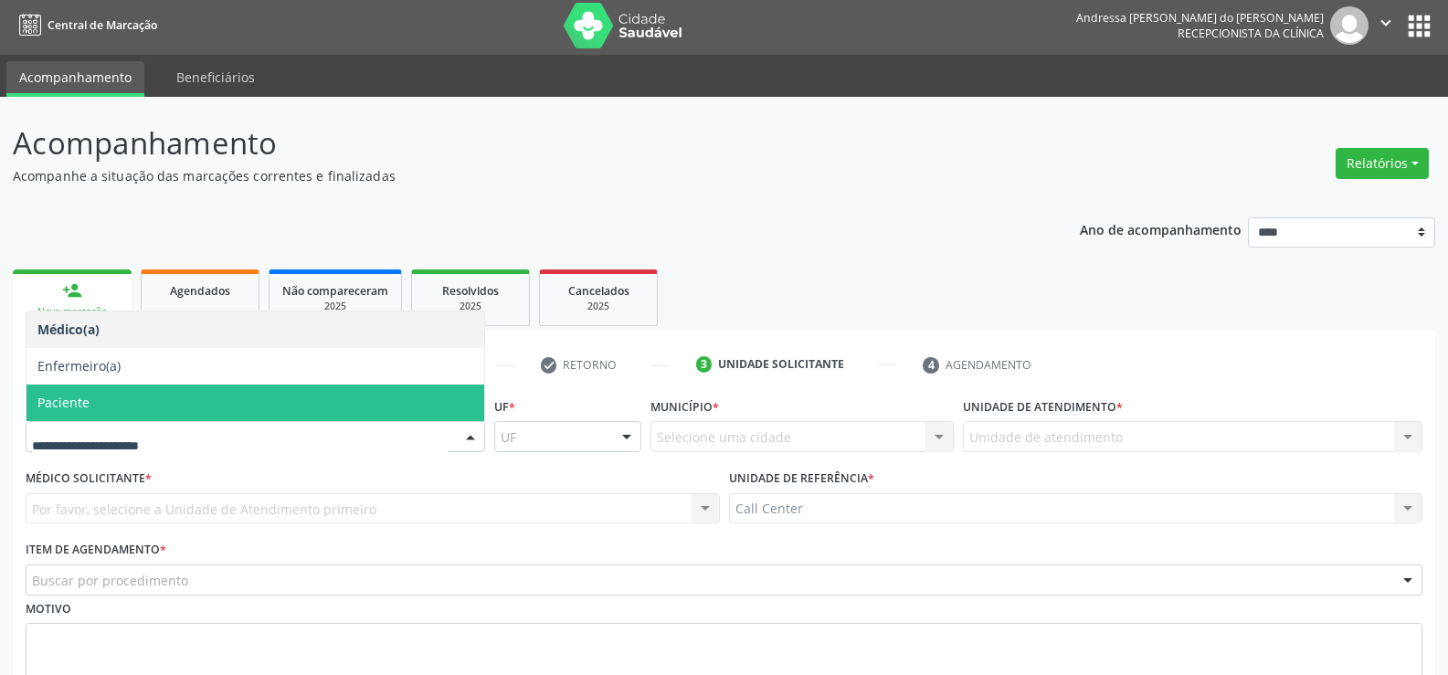
click at [175, 410] on span "Paciente" at bounding box center [255, 403] width 458 height 37
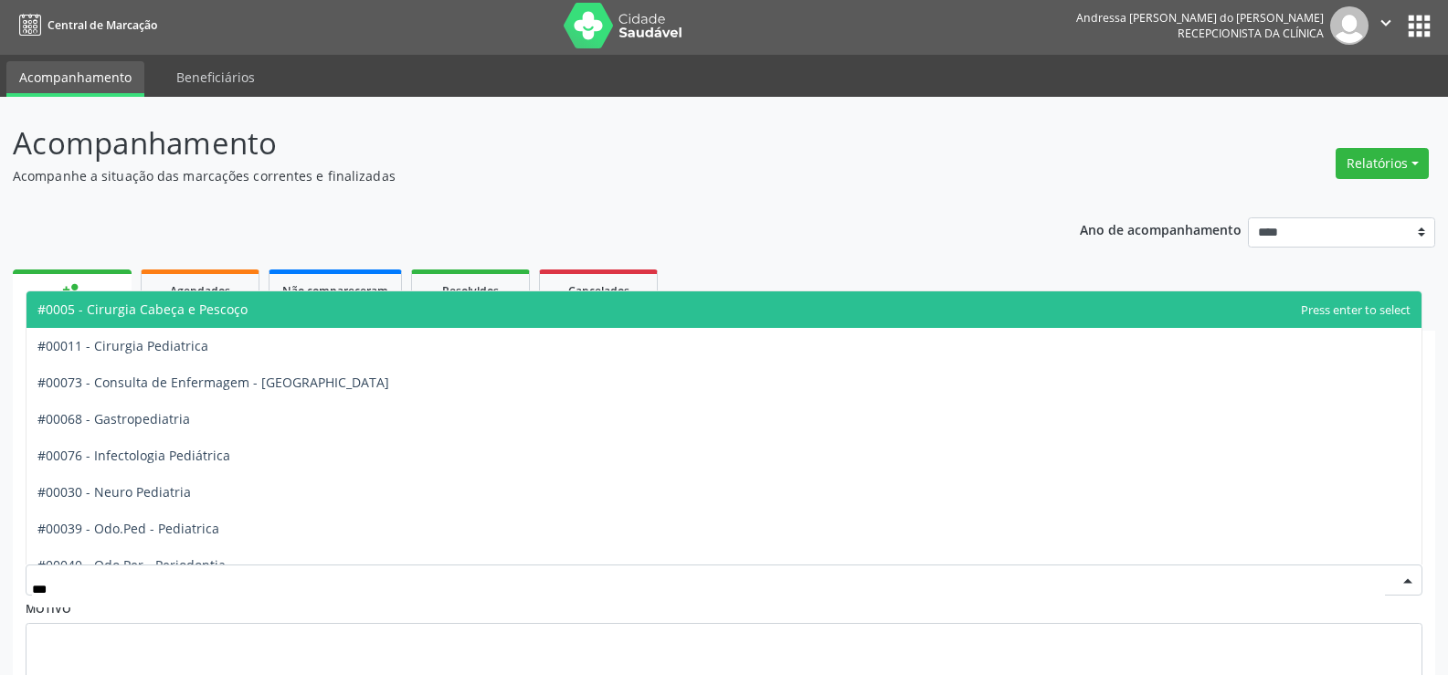
type input "****"
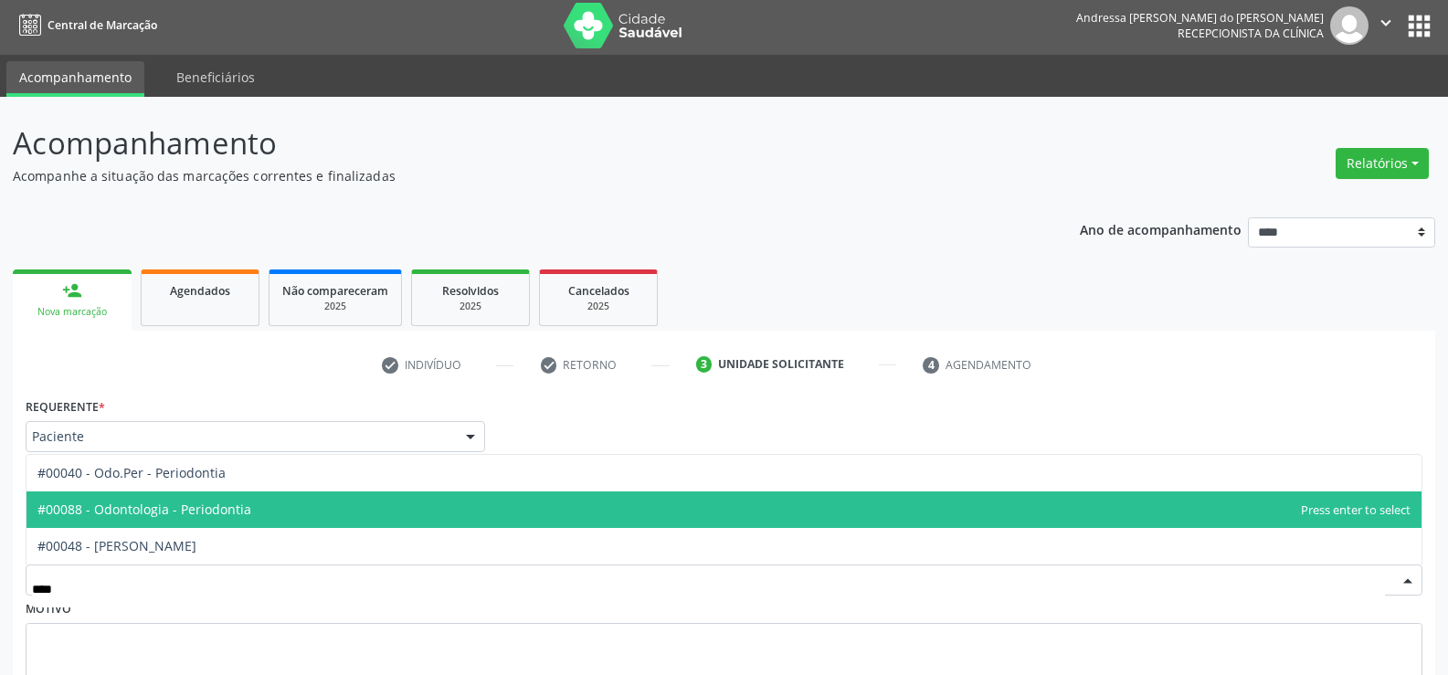
click at [178, 514] on span "#00088 - Odontologia - Periodontia" at bounding box center [144, 509] width 214 height 17
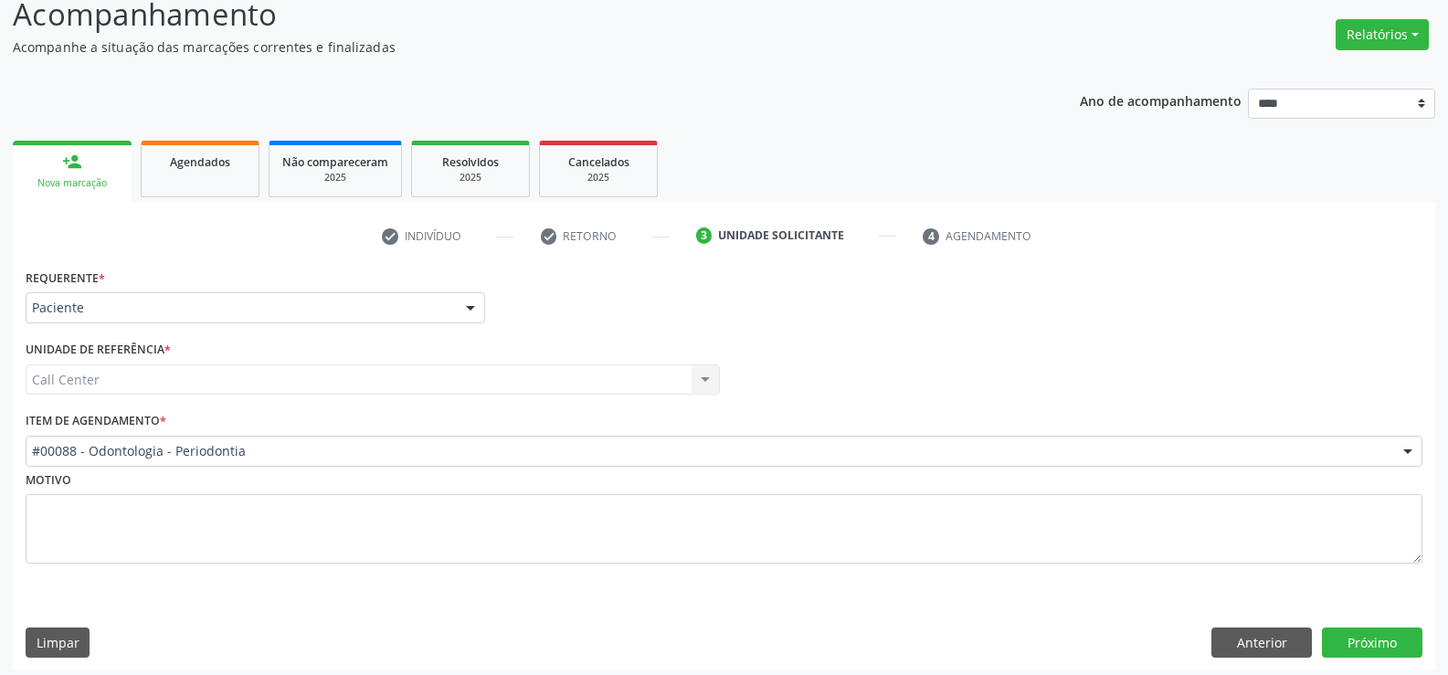
scroll to position [141, 0]
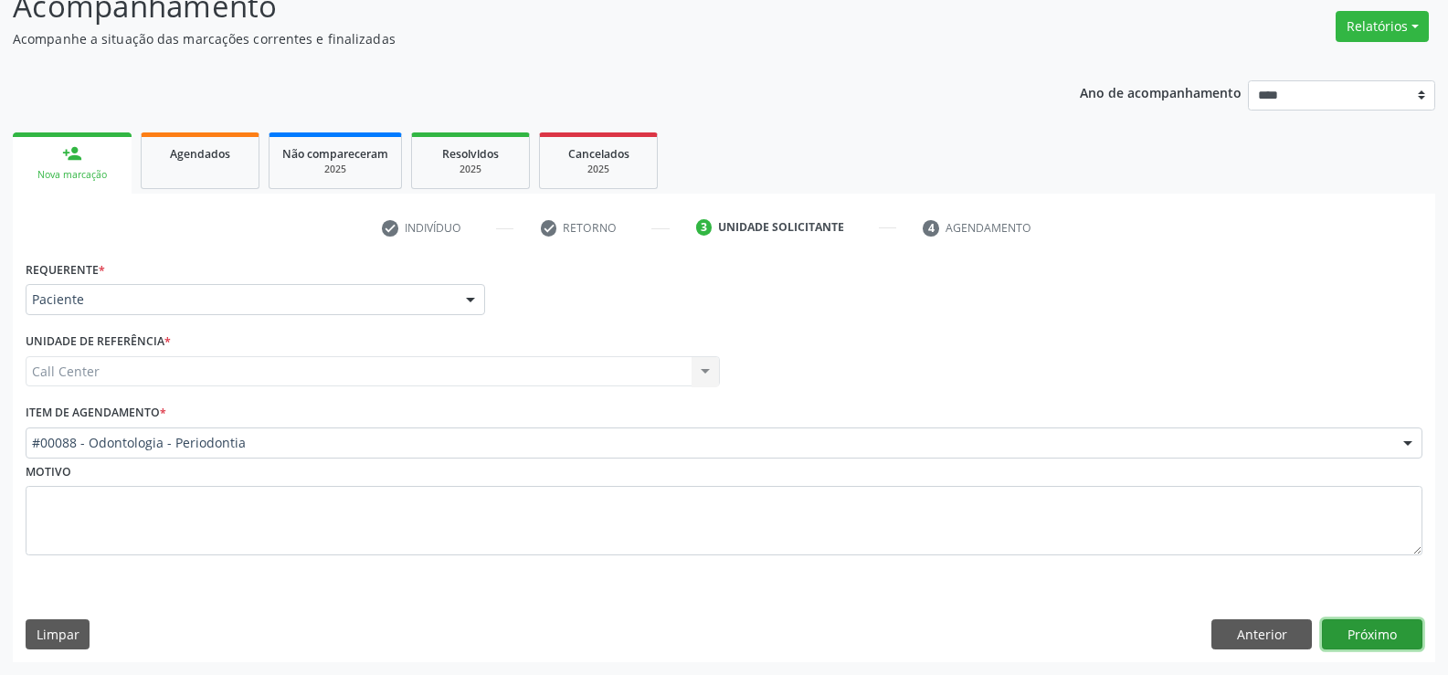
click at [1386, 640] on button "Próximo" at bounding box center [1372, 635] width 101 height 31
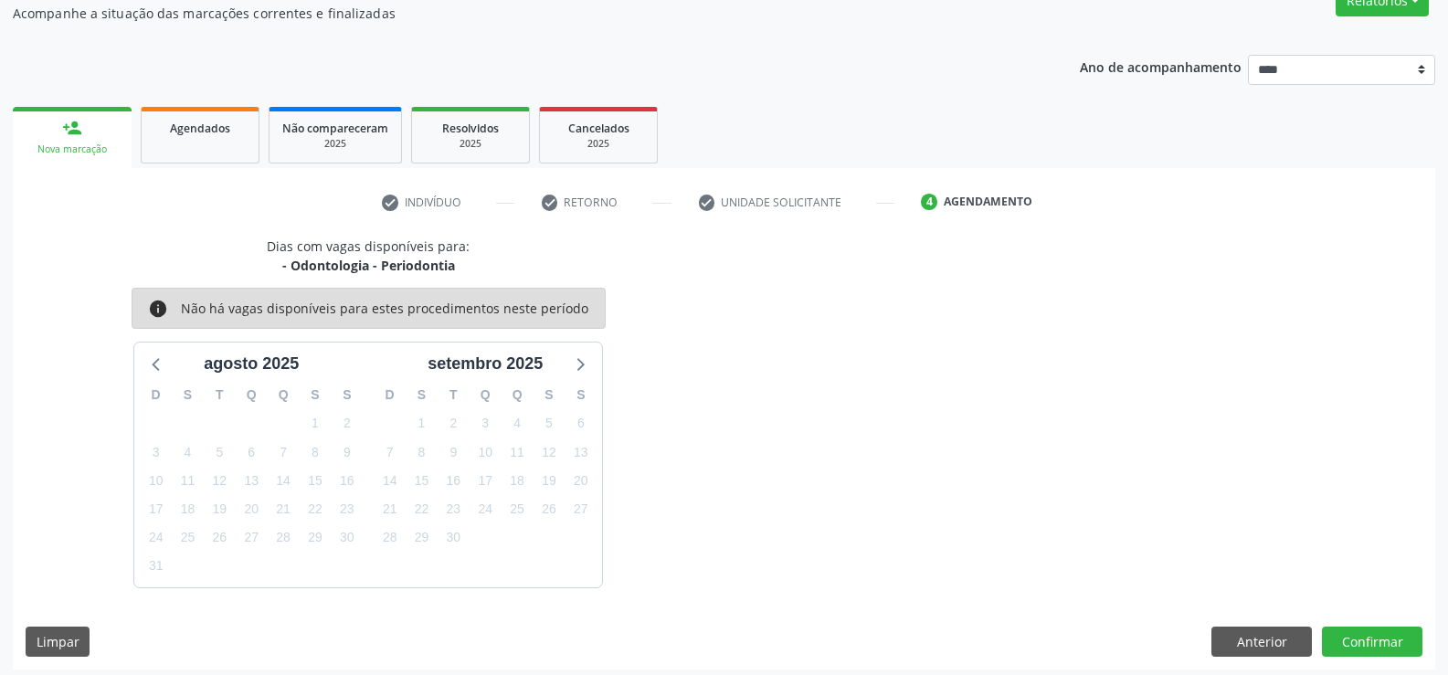
scroll to position [174, 0]
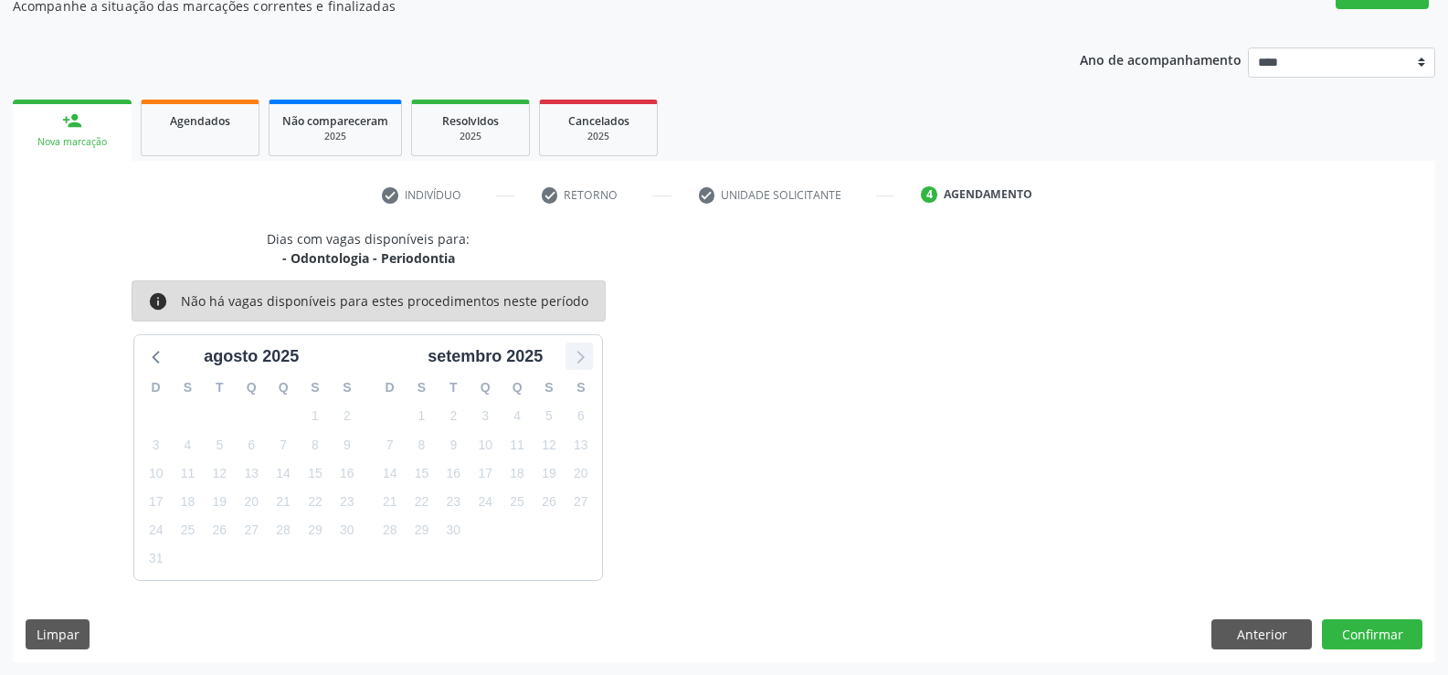
click at [577, 355] on icon at bounding box center [579, 356] width 24 height 24
click at [1233, 640] on button "Anterior" at bounding box center [1262, 635] width 101 height 31
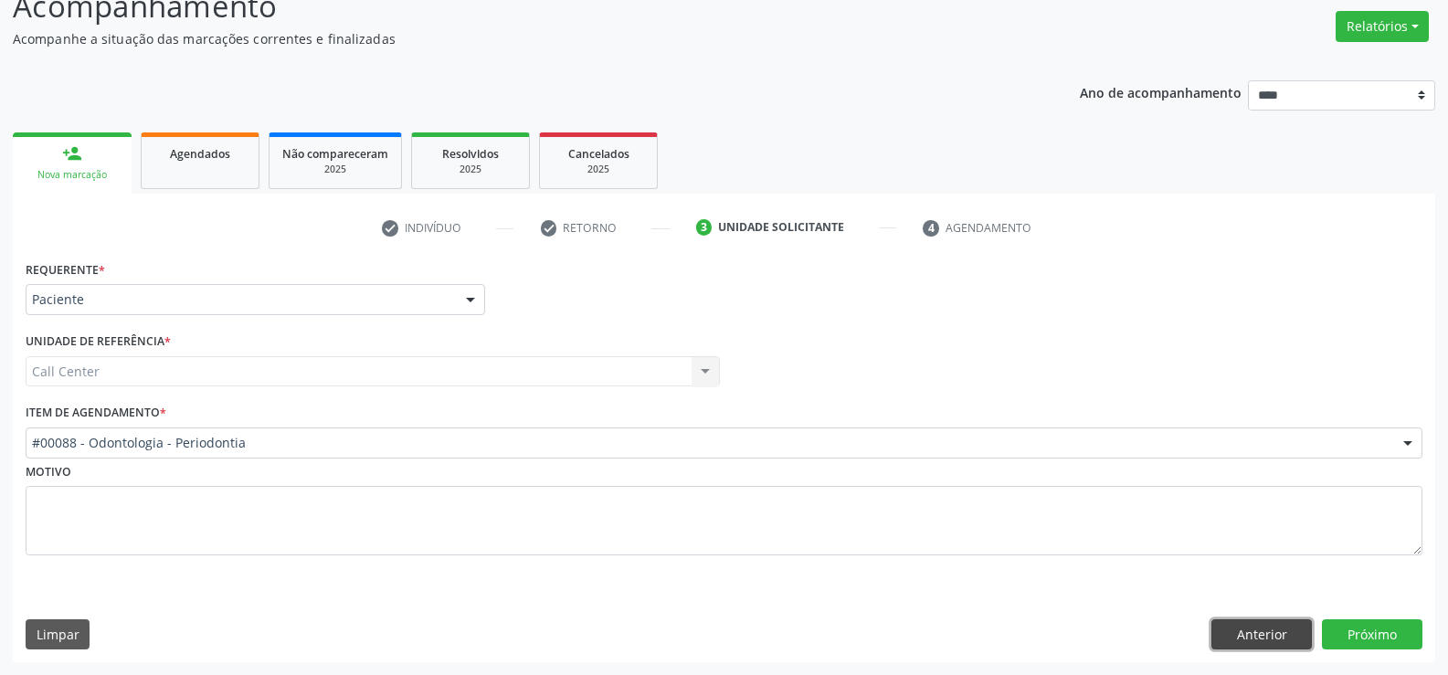
click at [1235, 631] on button "Anterior" at bounding box center [1262, 635] width 101 height 31
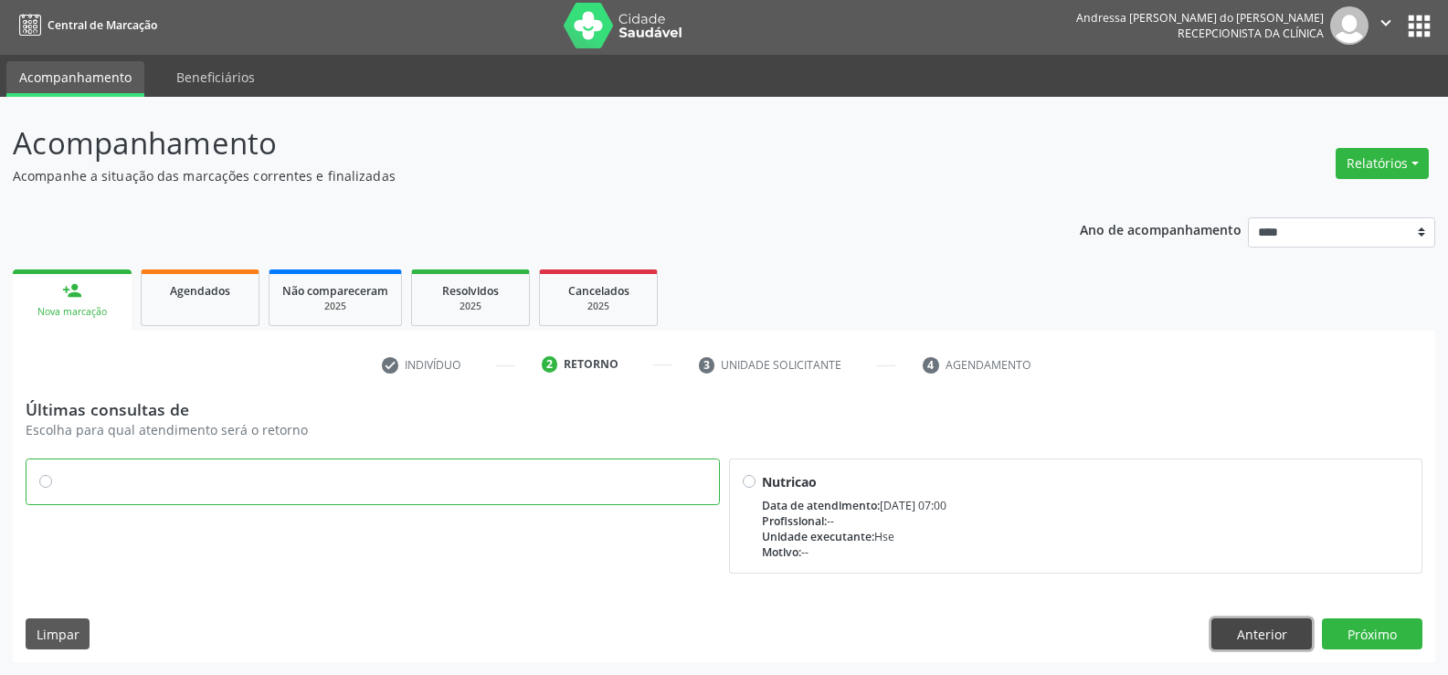
click at [1230, 626] on button "Anterior" at bounding box center [1262, 634] width 101 height 31
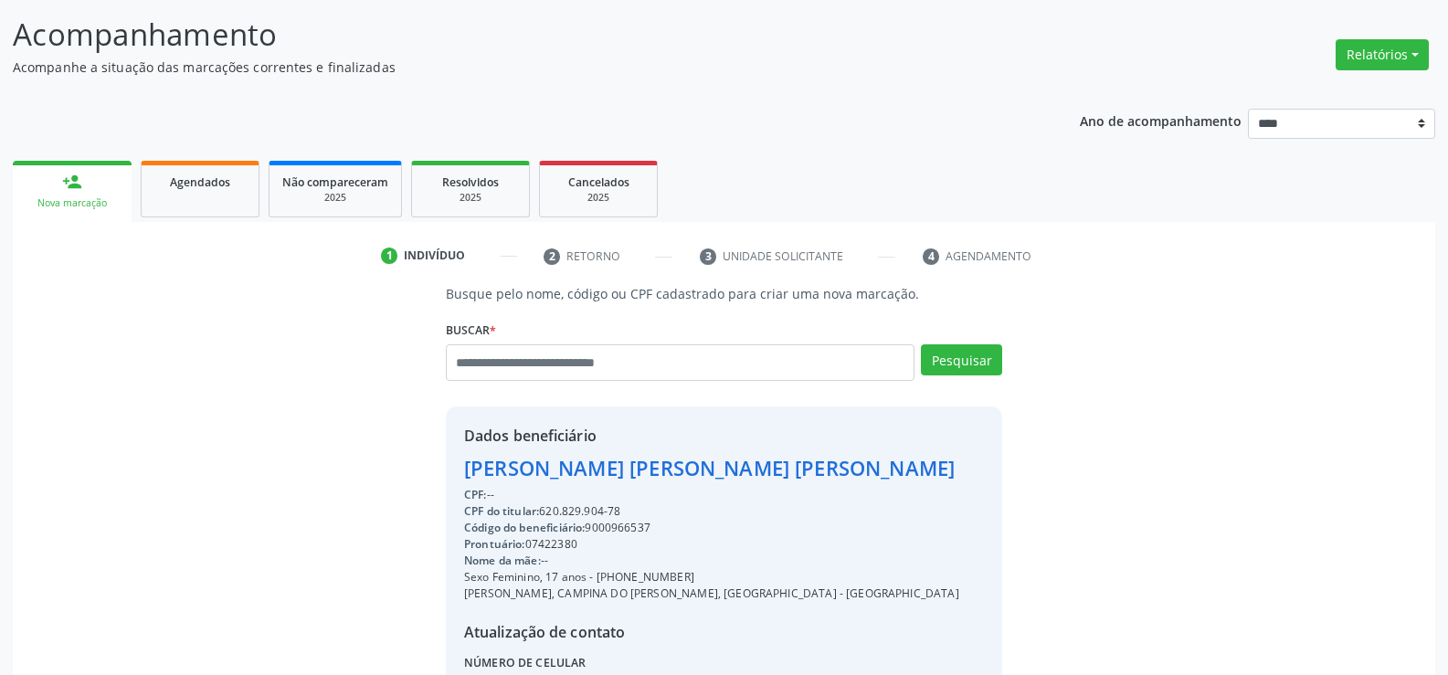
scroll to position [290, 0]
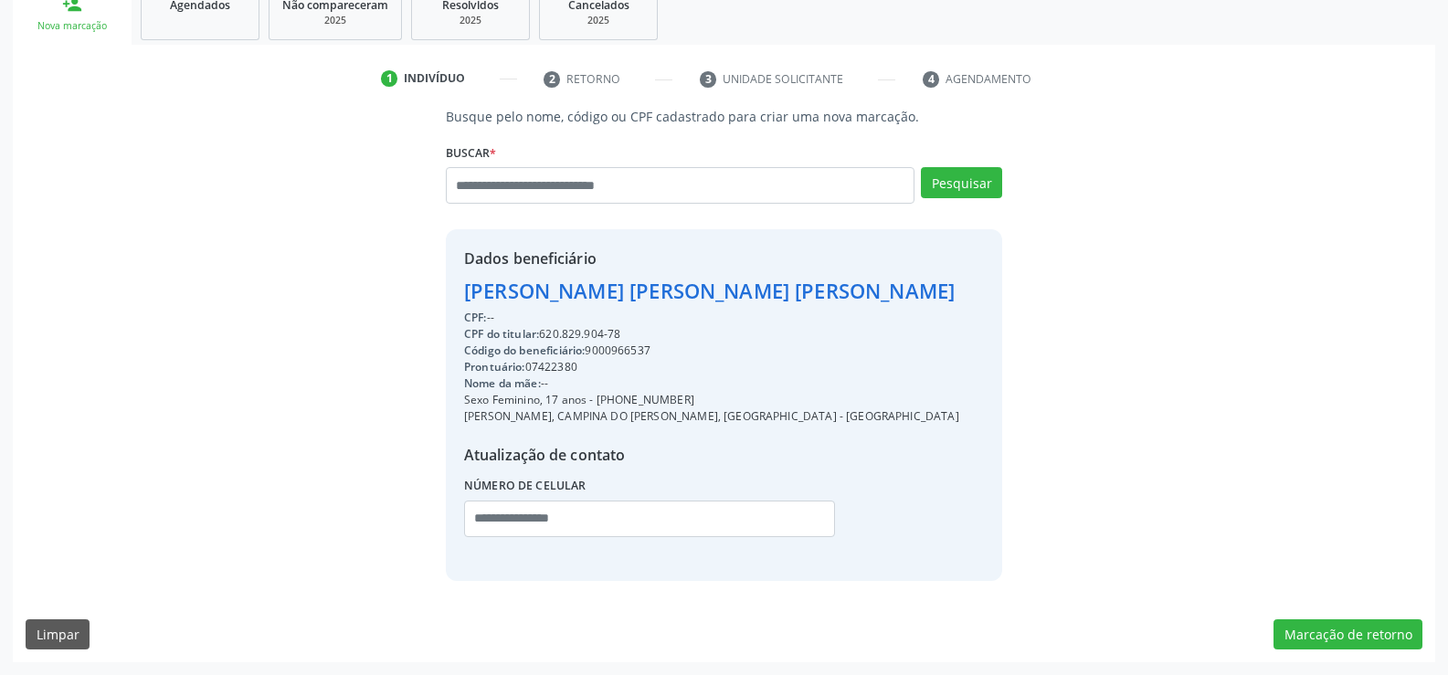
drag, startPoint x: 546, startPoint y: 334, endPoint x: 624, endPoint y: 333, distance: 78.6
click at [624, 333] on div "CPF do titular: 620.829.904-78" at bounding box center [711, 334] width 495 height 16
copy div "620.829.904-78"
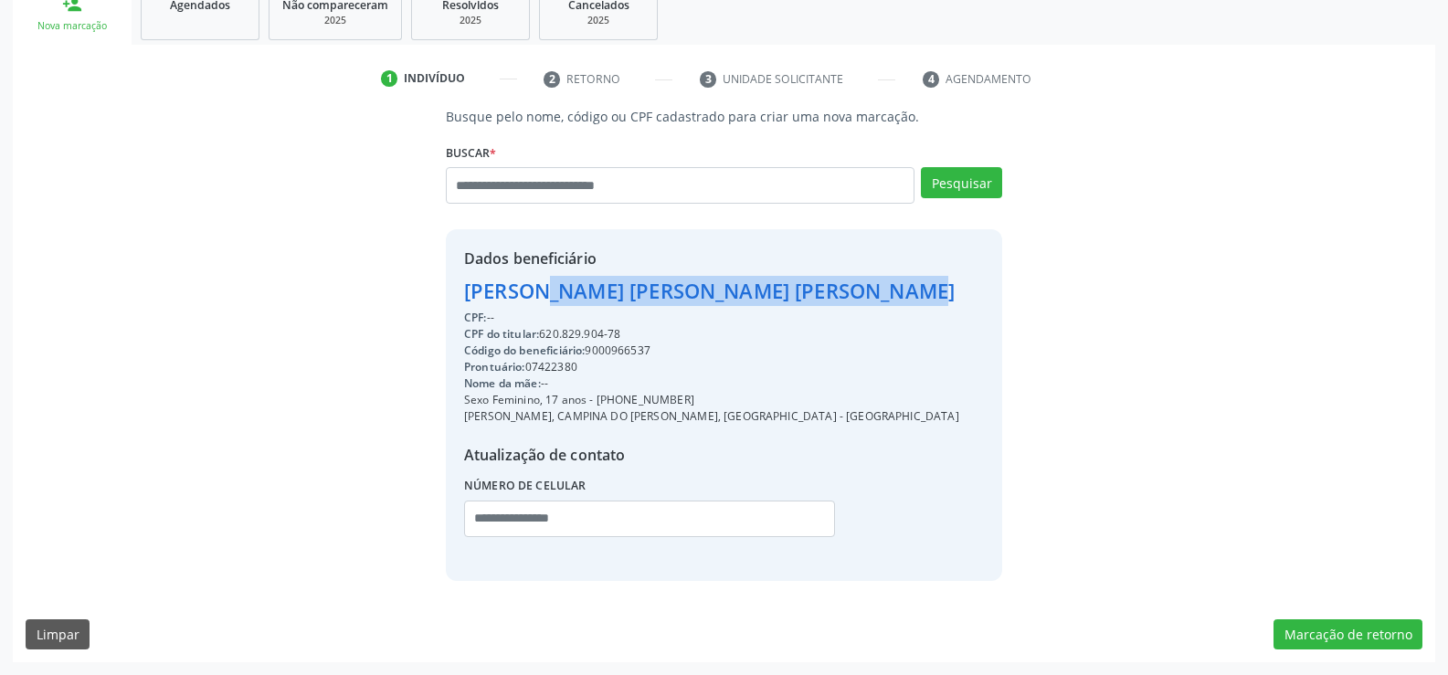
drag, startPoint x: 465, startPoint y: 292, endPoint x: 839, endPoint y: 276, distance: 374.1
click at [839, 276] on div "Dados beneficiário Maria Fernanda Marques Nascimento CPF: -- CPF do titular: 62…" at bounding box center [724, 404] width 556 height 351
copy div "[PERSON_NAME]"
drag, startPoint x: 602, startPoint y: 396, endPoint x: 711, endPoint y: 397, distance: 108.8
click at [711, 397] on div "Sexo Feminino, 17 anos - (81) 98759-2725" at bounding box center [711, 400] width 495 height 16
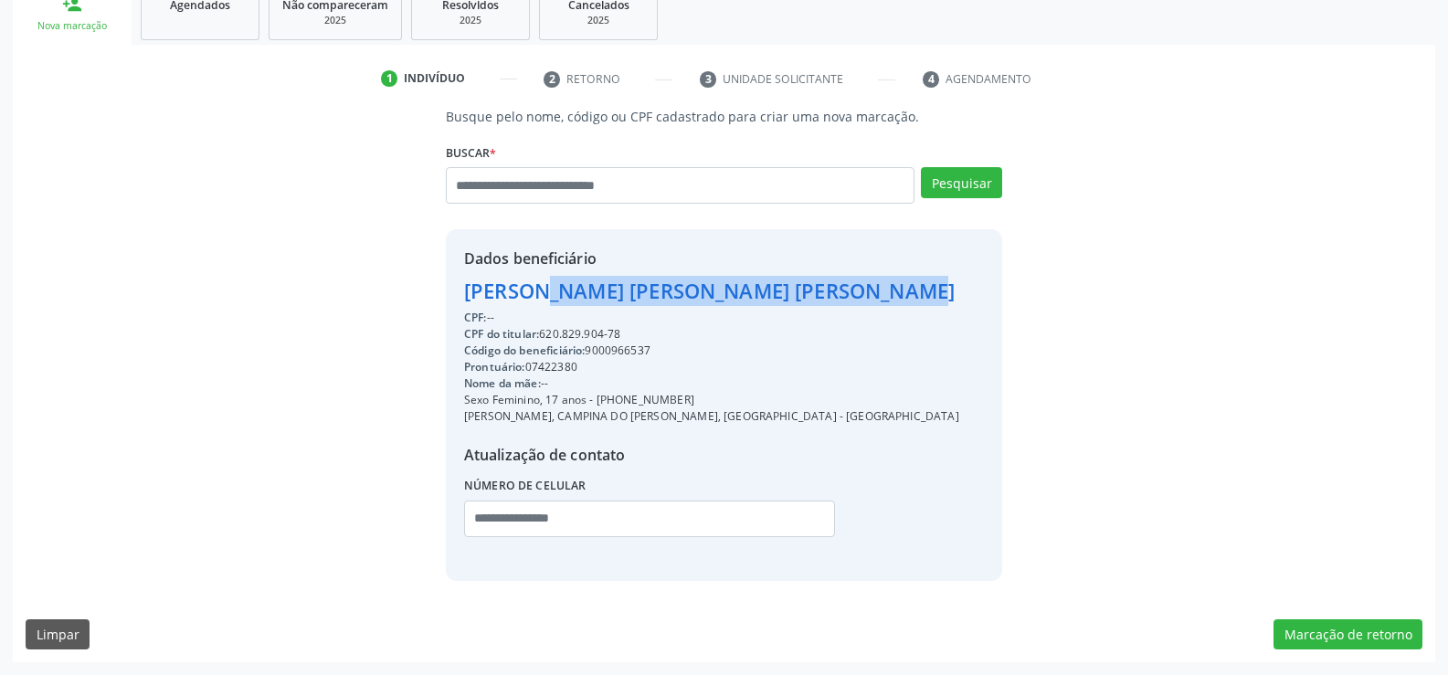
copy div "81) 98759-2725"
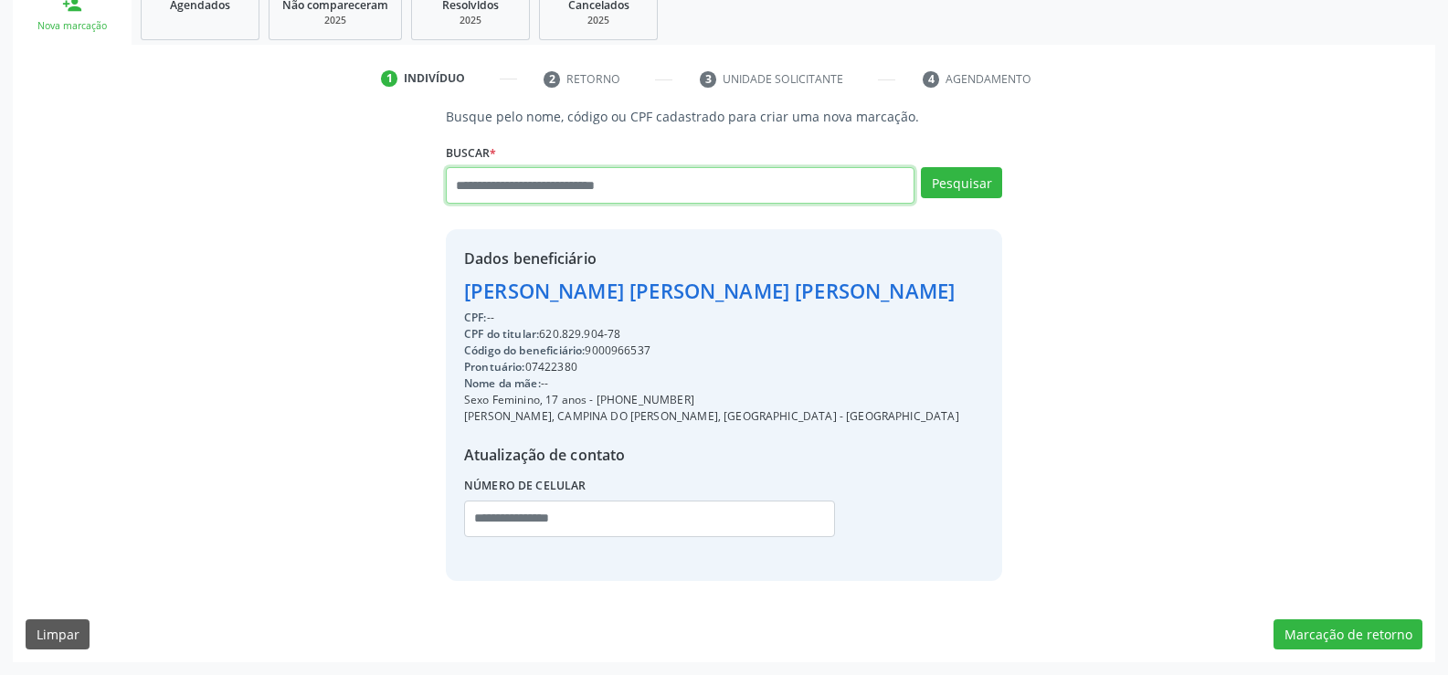
click at [484, 193] on input "text" at bounding box center [680, 185] width 469 height 37
type input "**********"
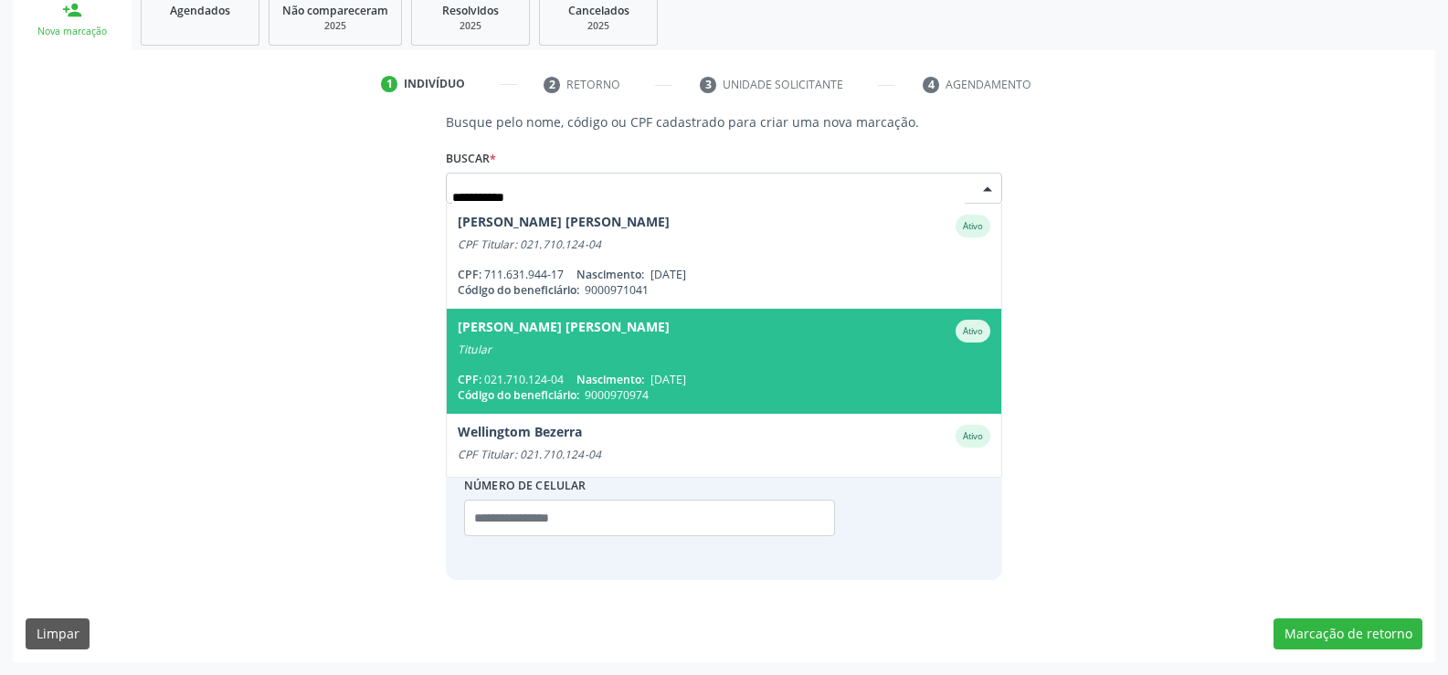
scroll to position [284, 0]
click at [538, 330] on div "Petronila Alves Lins" at bounding box center [564, 331] width 212 height 23
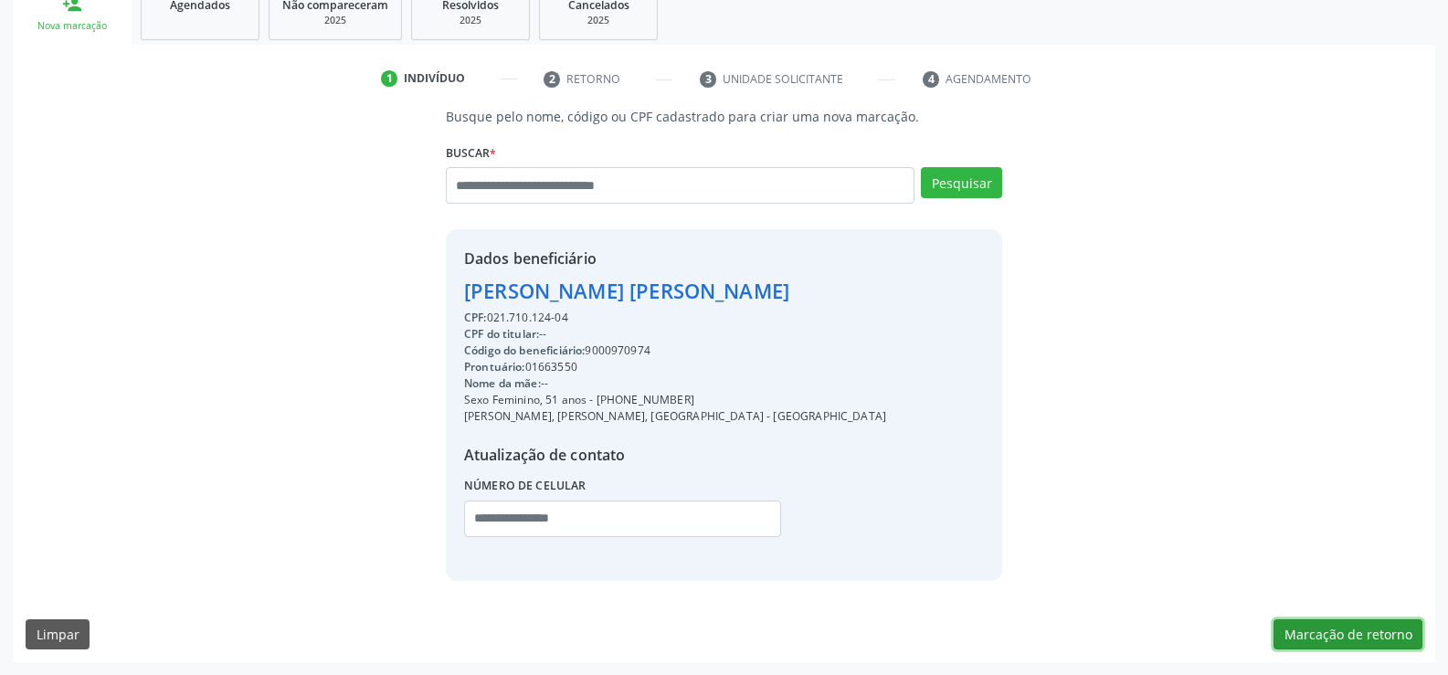
click at [1385, 633] on button "Marcação de retorno" at bounding box center [1348, 635] width 149 height 31
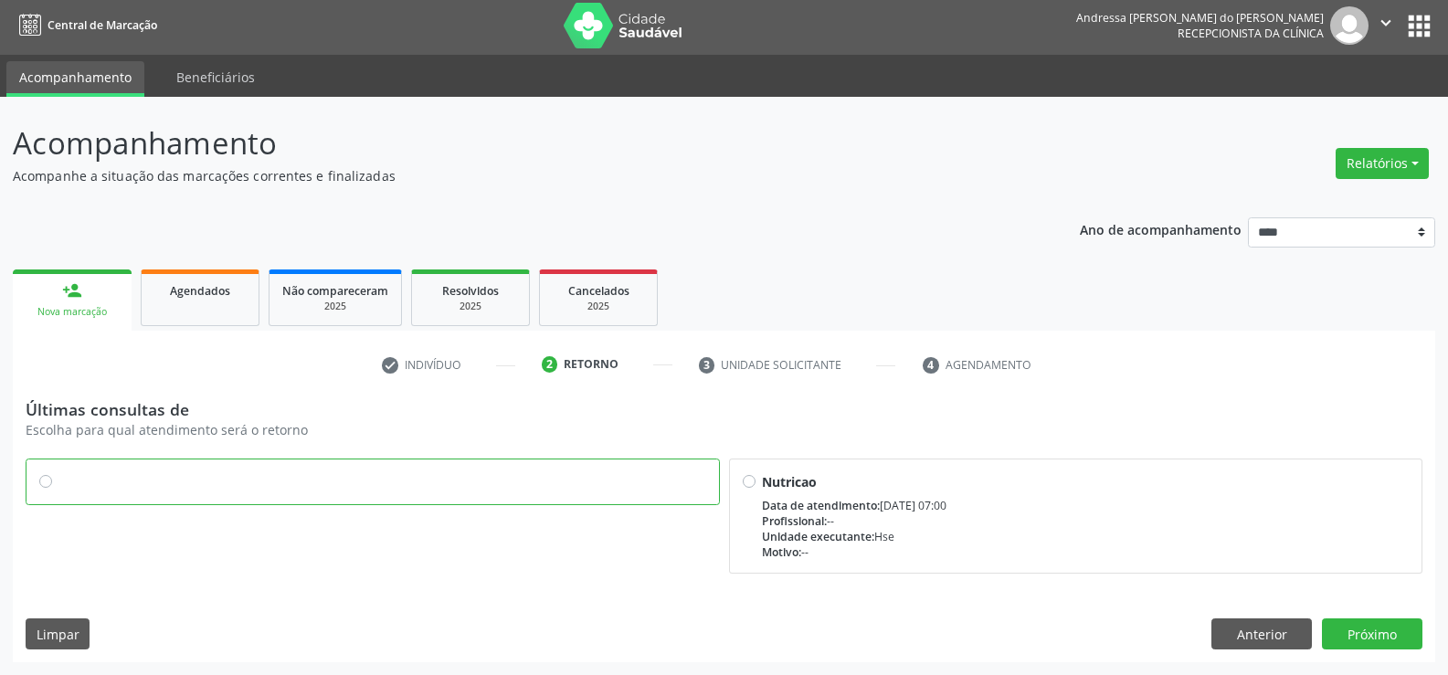
click at [1360, 617] on div "Últimas consultas de Escolha para qual atendimento será o retorno Nutricao Data…" at bounding box center [724, 530] width 1423 height 263
click at [1361, 630] on button "Próximo" at bounding box center [1372, 634] width 101 height 31
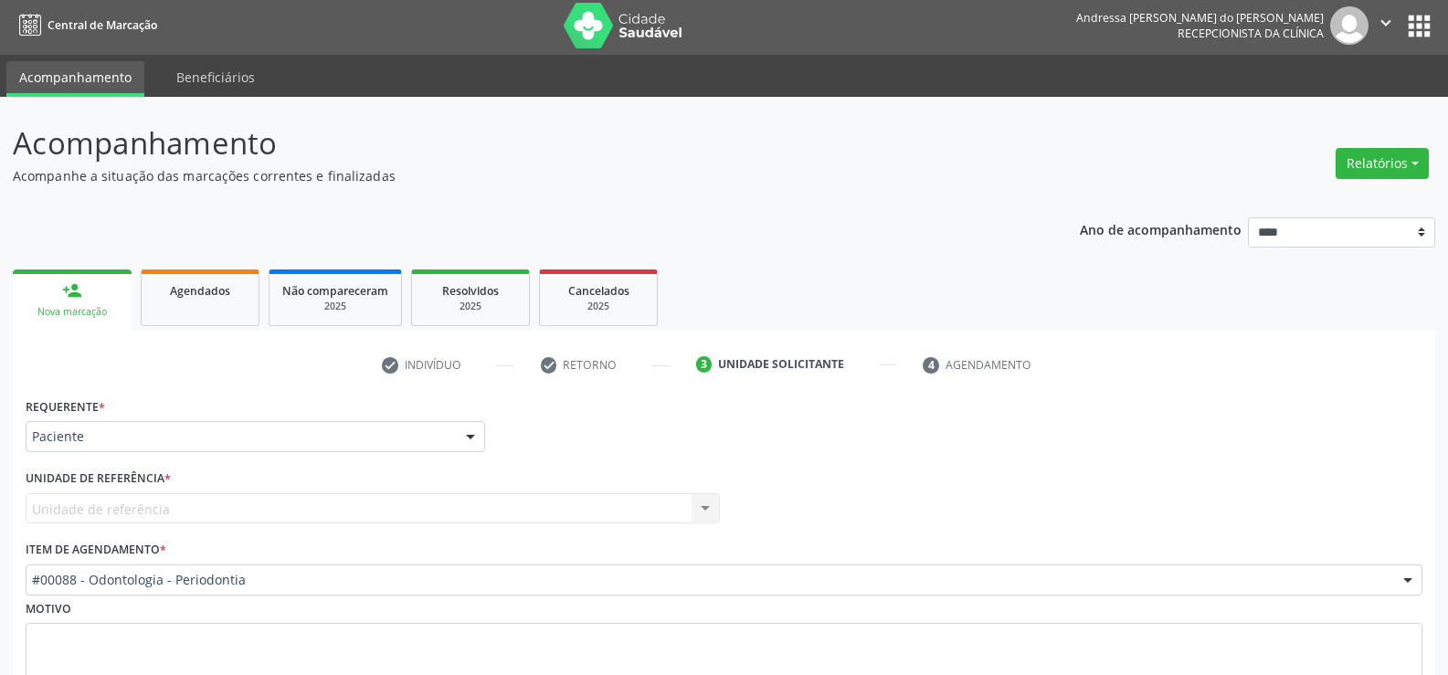
click at [200, 452] on div "Requerente * Paciente Médico(a) Enfermeiro(a) Paciente Nenhum resultado encontr…" at bounding box center [255, 428] width 469 height 71
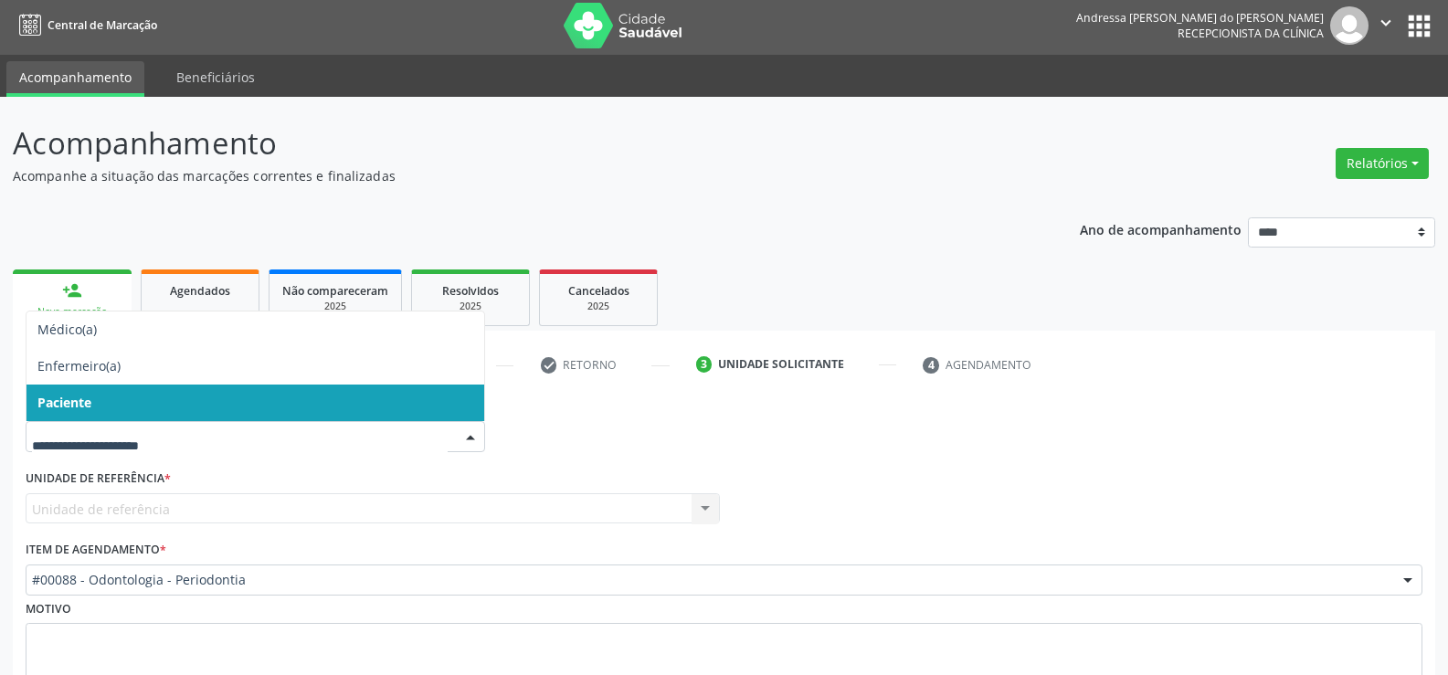
click at [200, 397] on span "Paciente" at bounding box center [255, 403] width 458 height 37
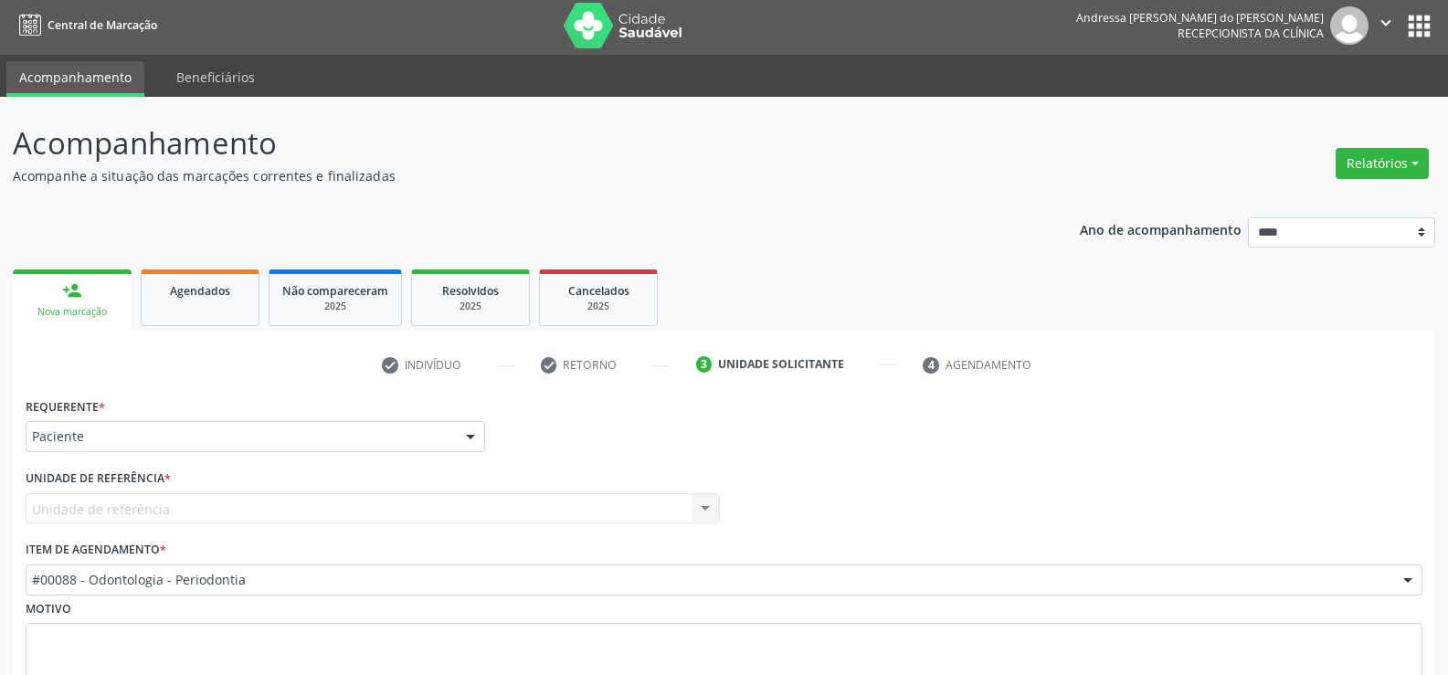
scroll to position [141, 0]
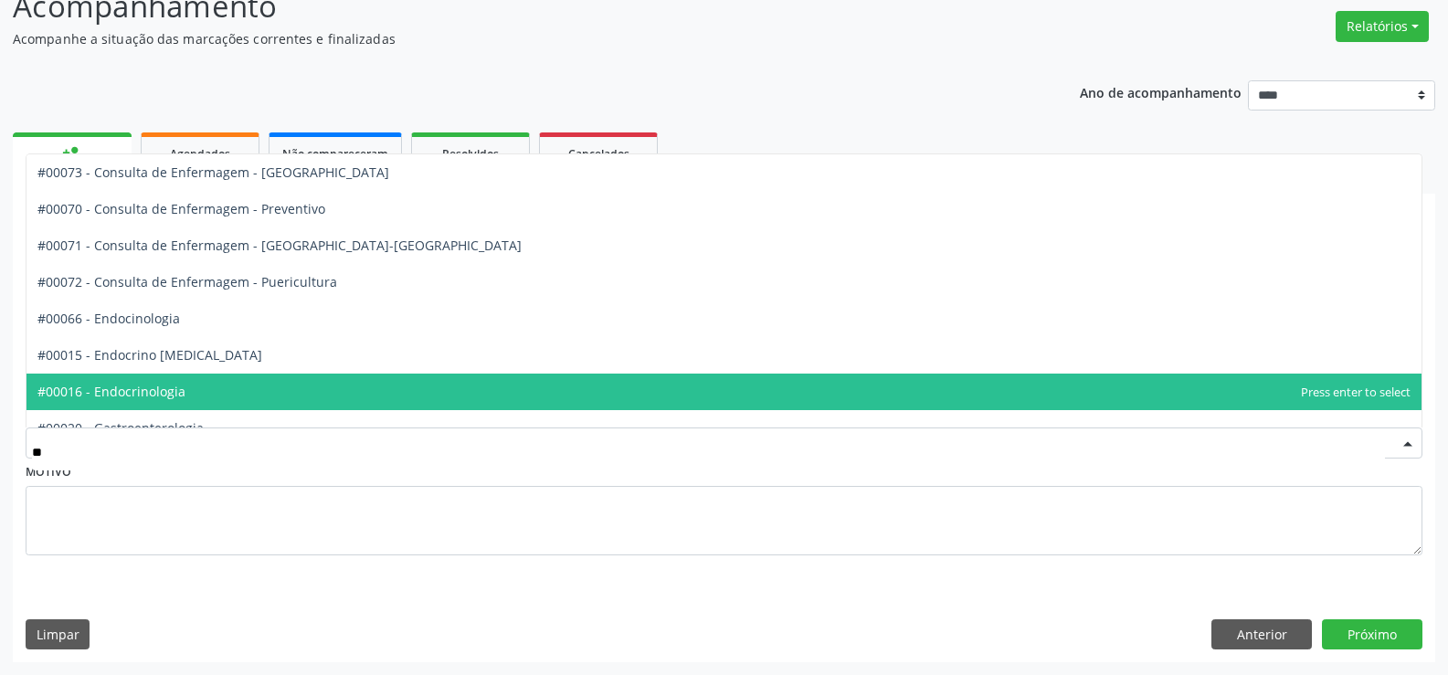
type input "***"
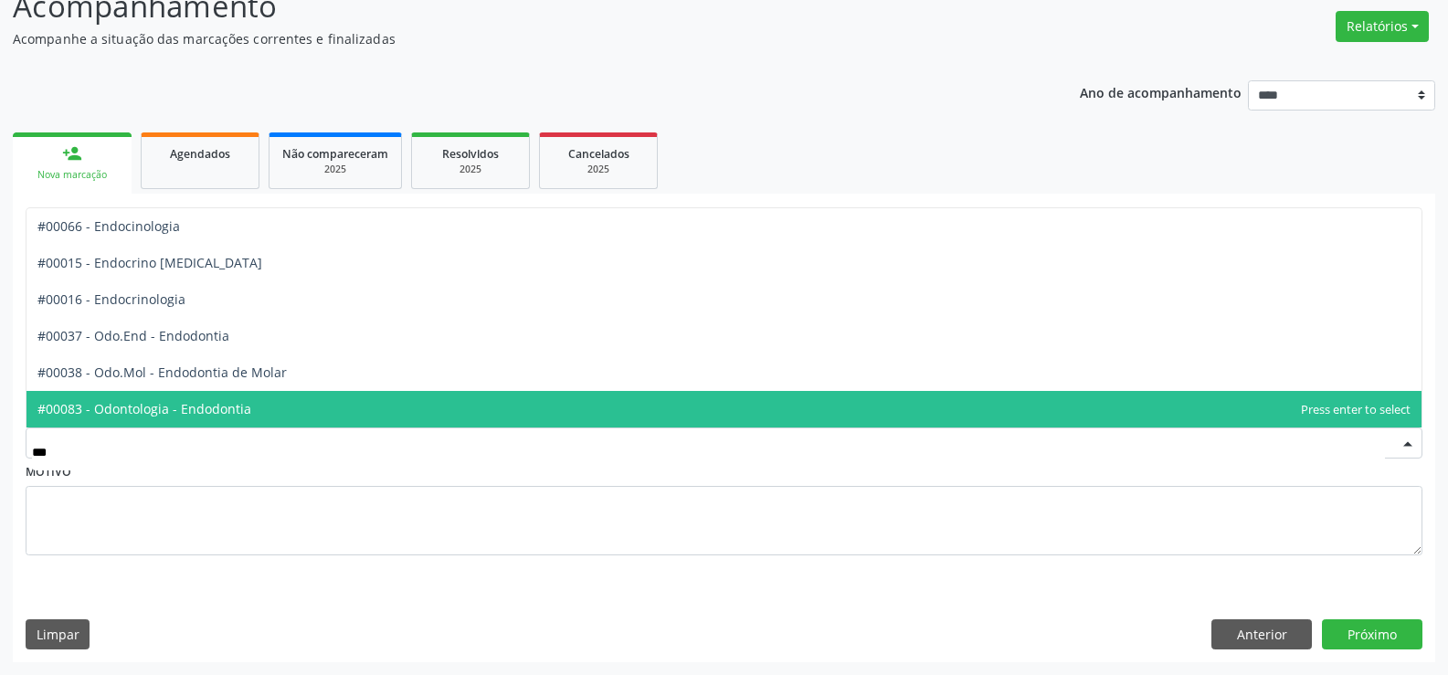
click at [254, 408] on span "#00083 - Odontologia - Endodontia" at bounding box center [723, 409] width 1395 height 37
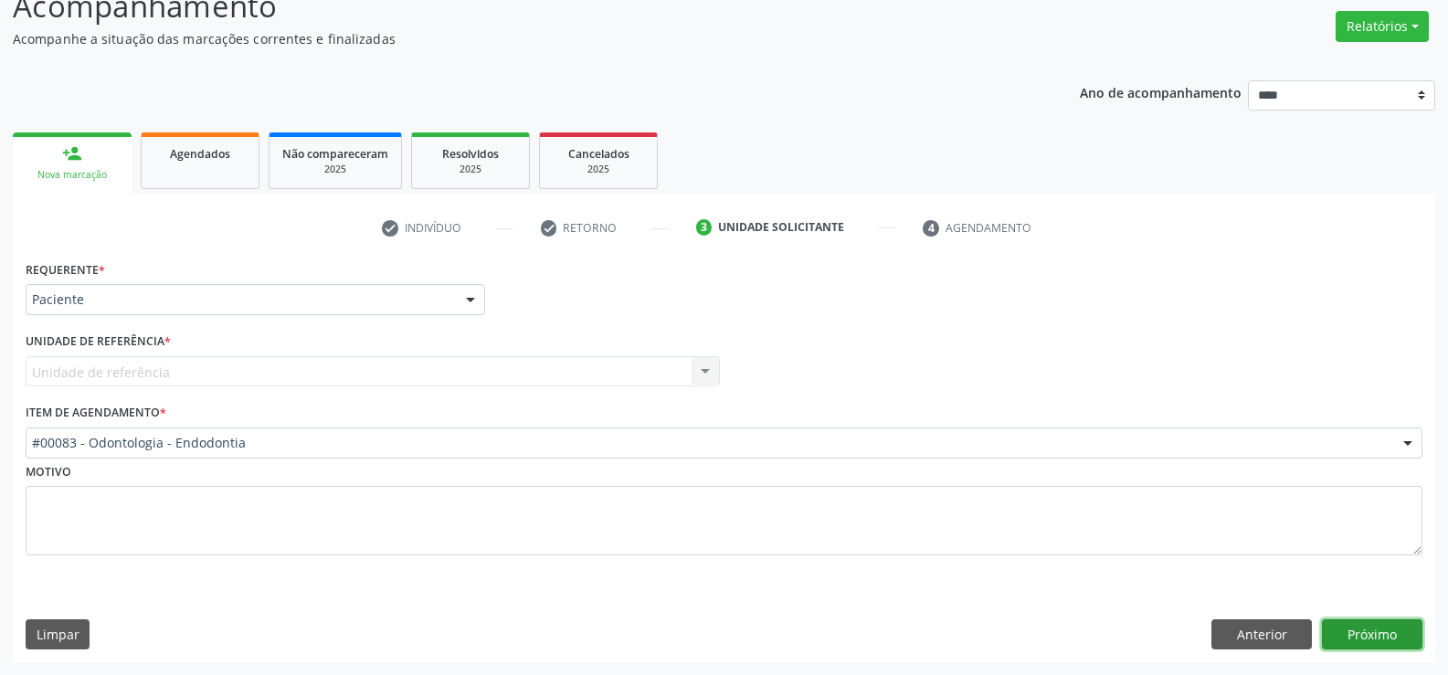
click at [1361, 650] on button "Próximo" at bounding box center [1372, 635] width 101 height 31
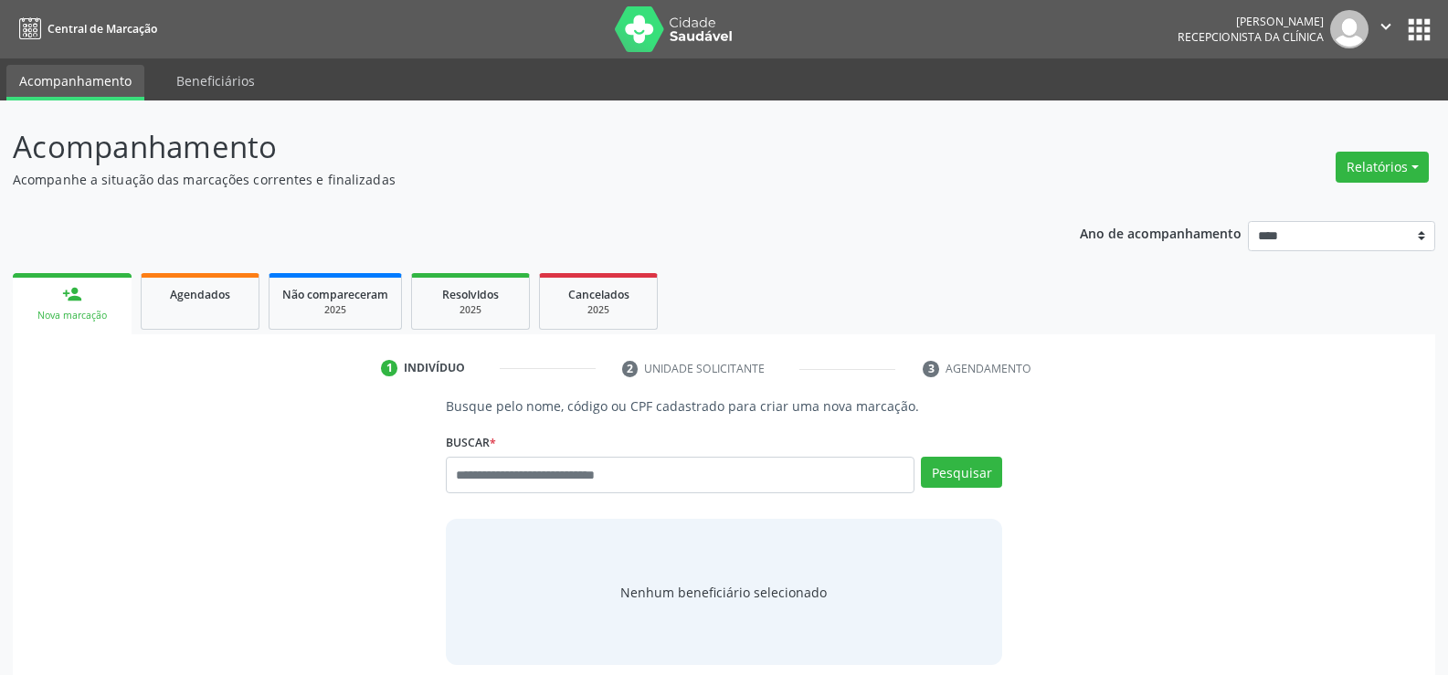
click at [575, 485] on input "text" at bounding box center [680, 475] width 469 height 37
type input "**********"
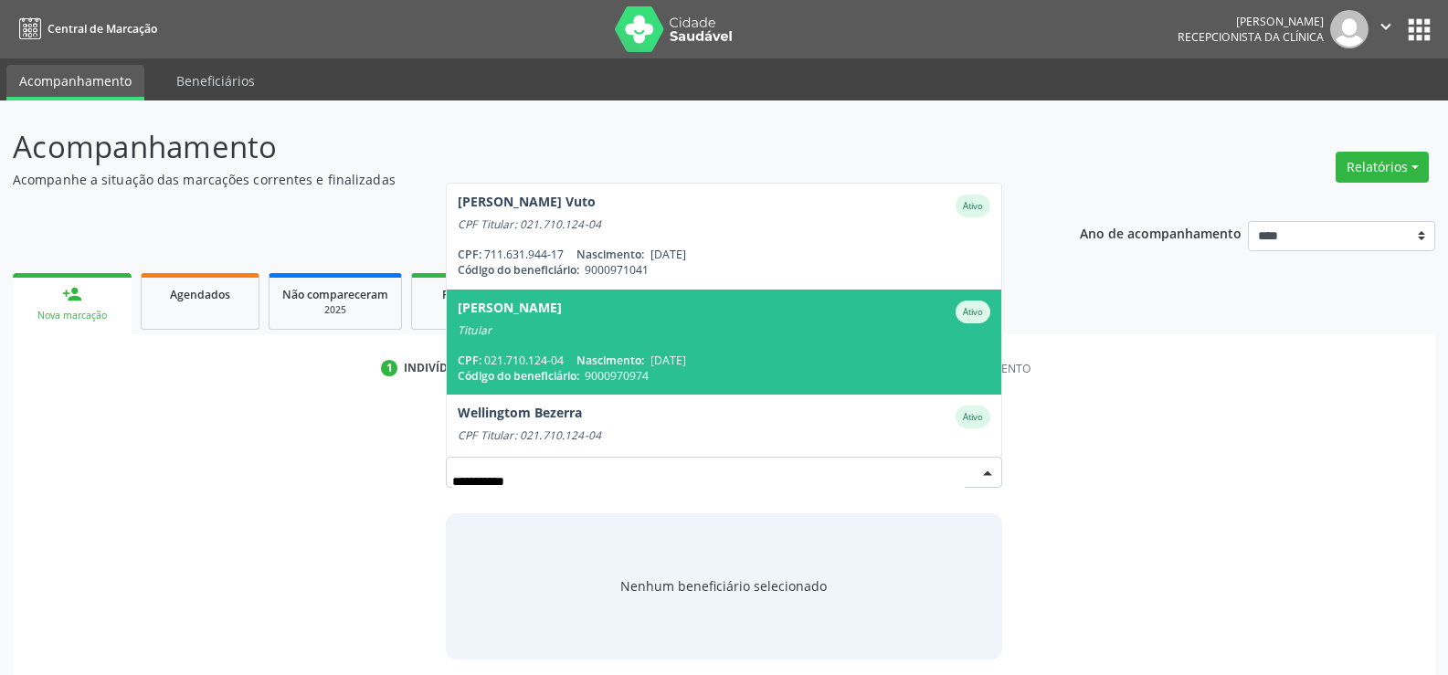
click at [609, 330] on div "Titular" at bounding box center [724, 330] width 533 height 15
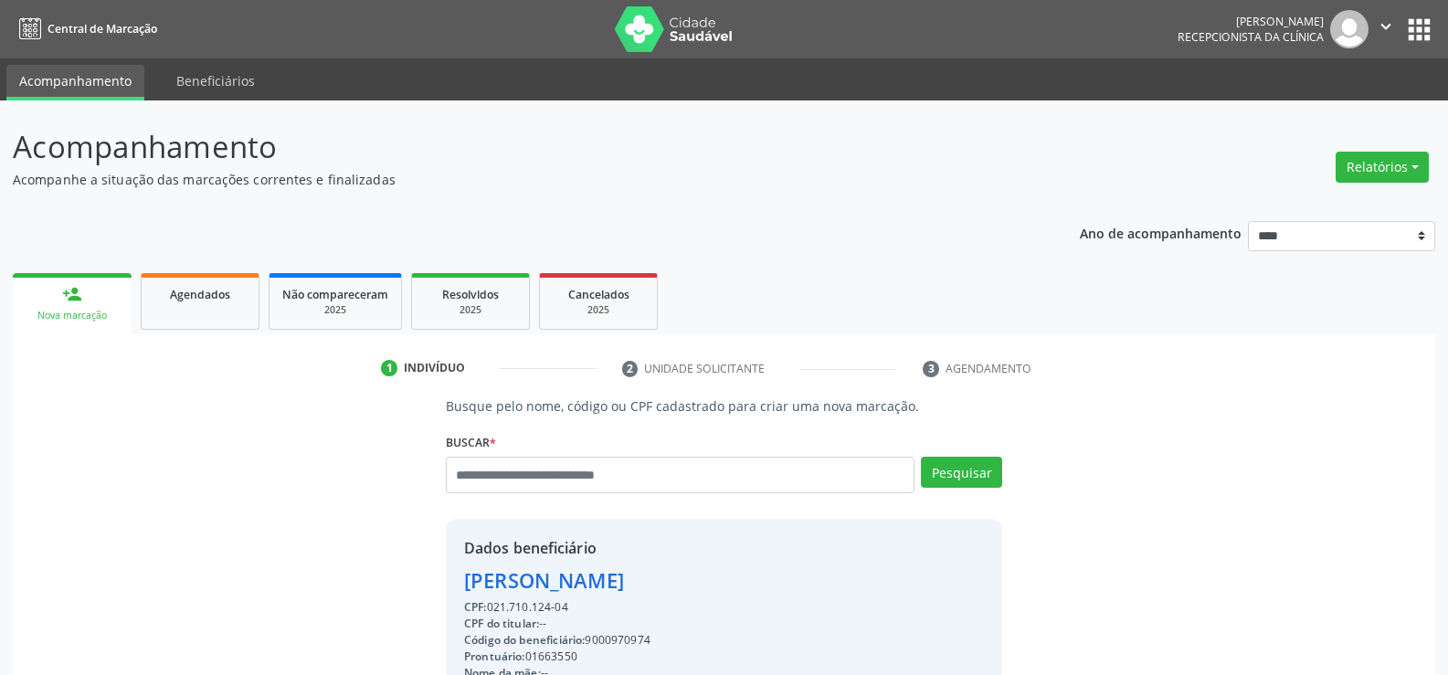
scroll to position [290, 0]
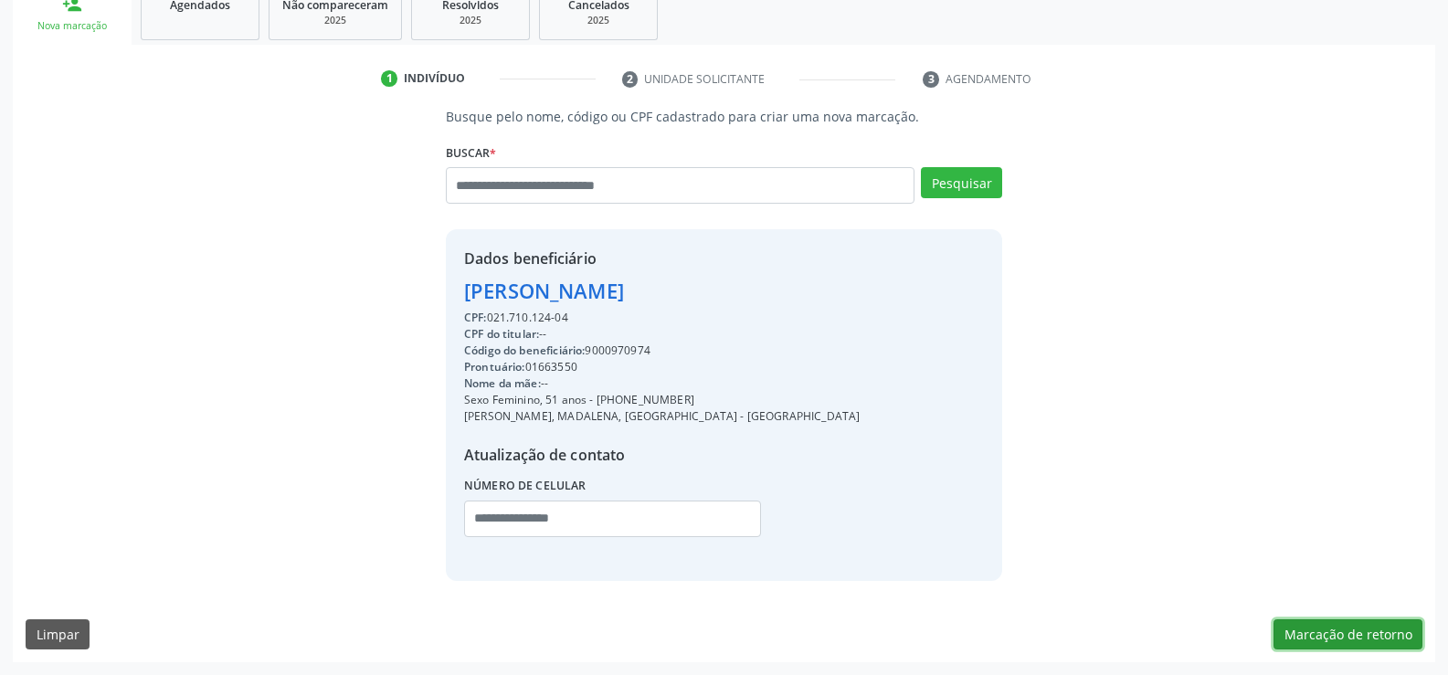
click at [1345, 631] on button "Marcação de retorno" at bounding box center [1348, 635] width 149 height 31
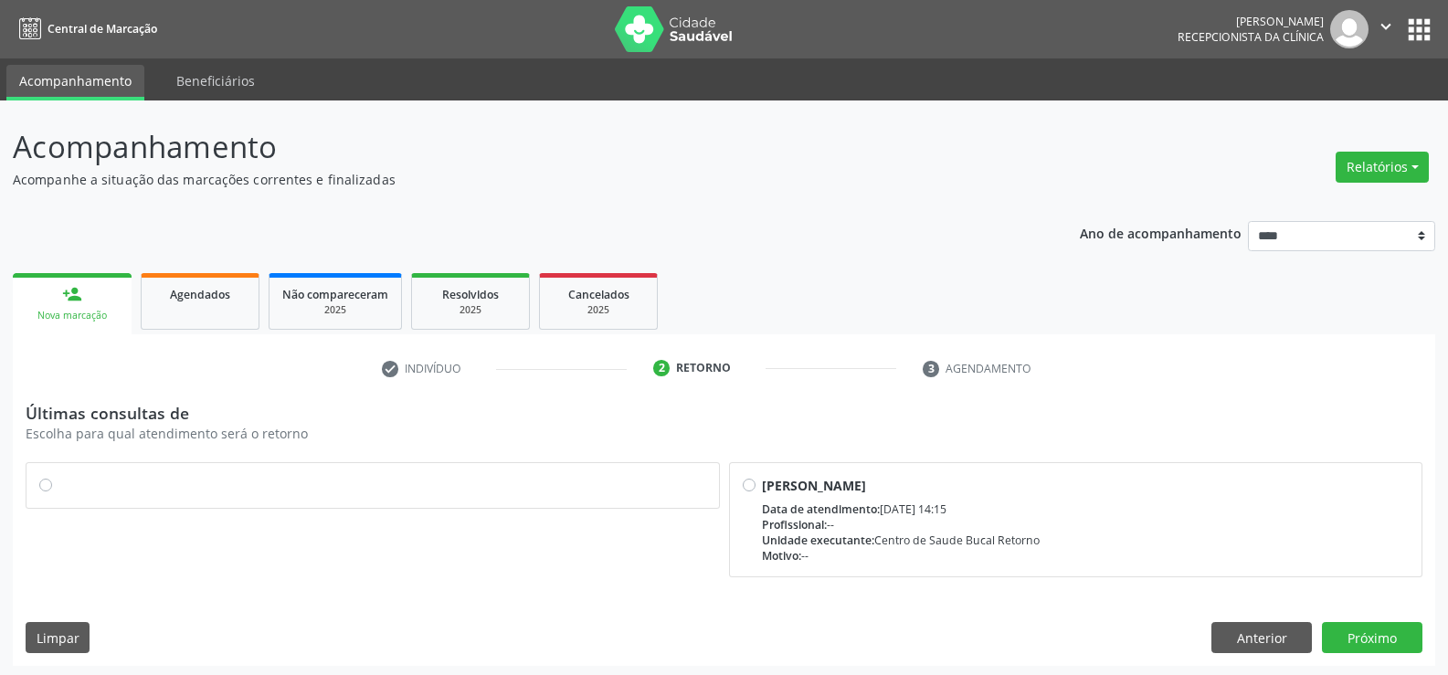
click at [58, 476] on label at bounding box center [382, 476] width 648 height 0
click at [1396, 642] on button "Próximo" at bounding box center [1372, 637] width 101 height 31
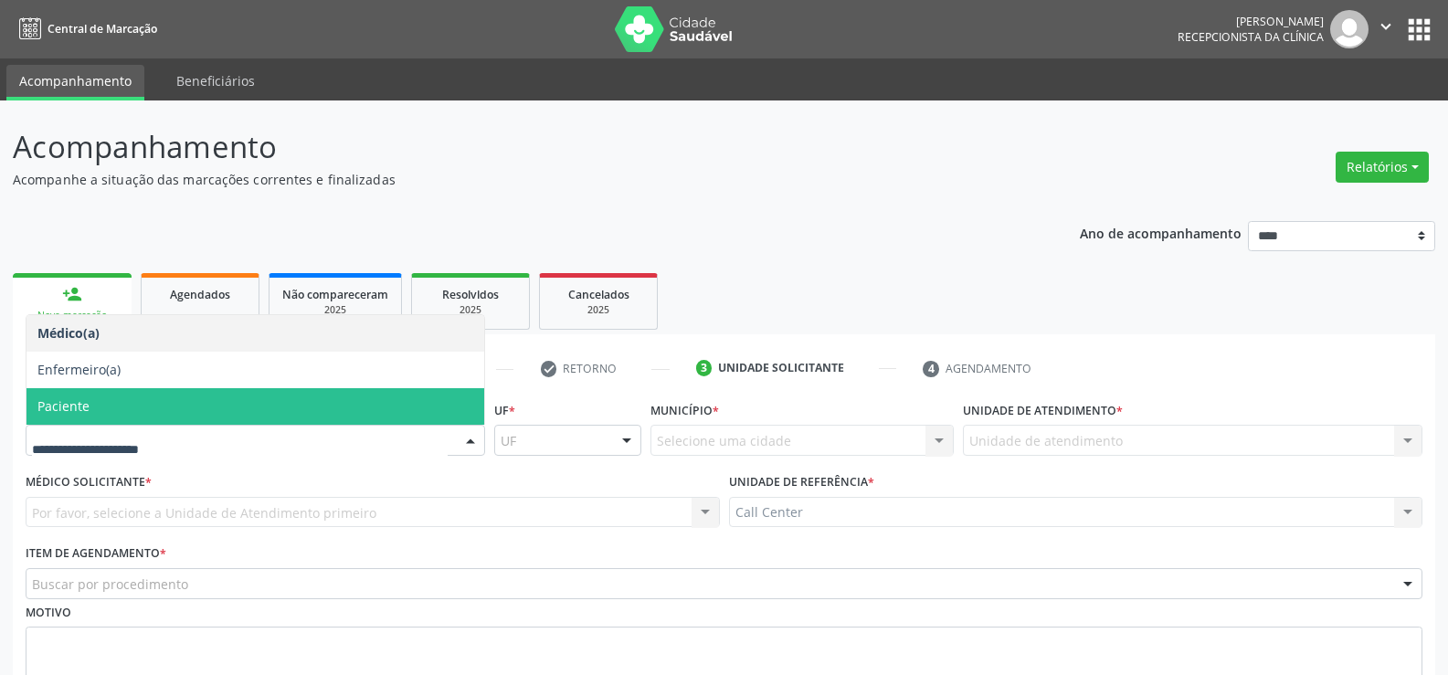
click at [110, 407] on span "Paciente" at bounding box center [255, 406] width 458 height 37
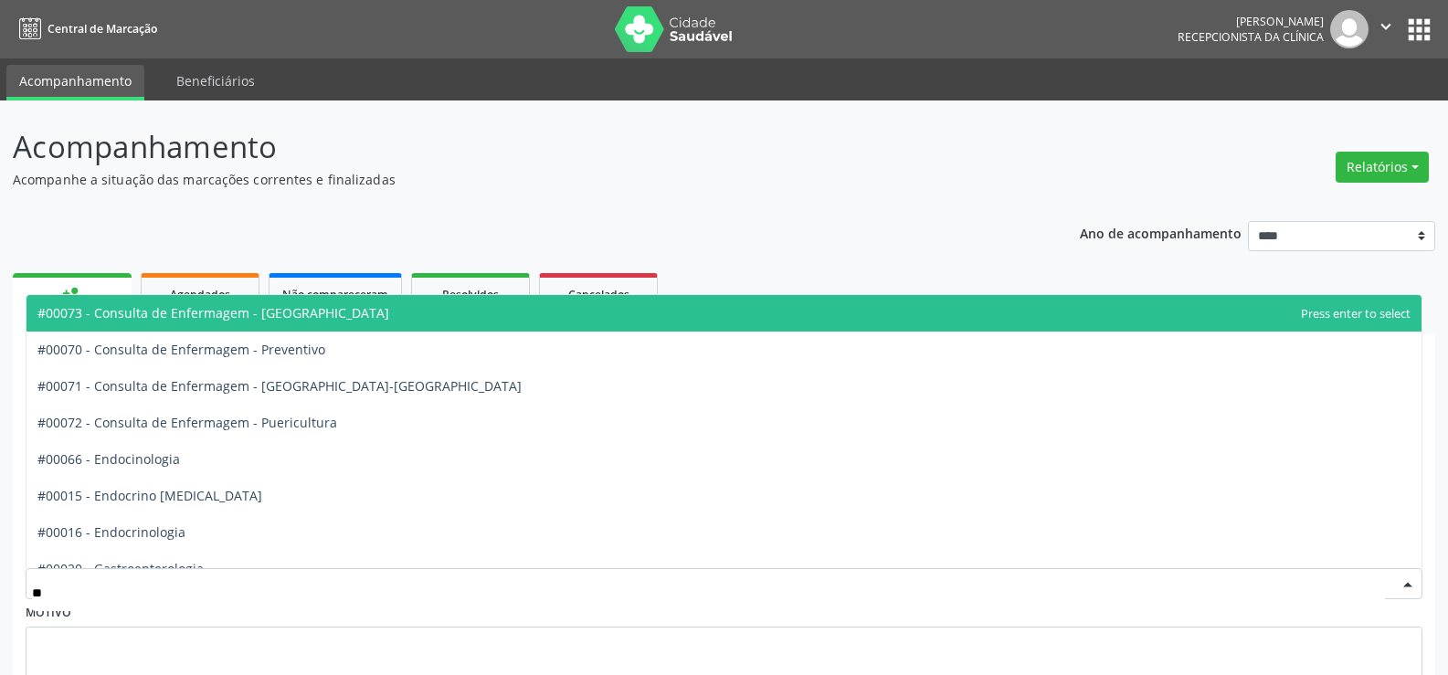
type input "***"
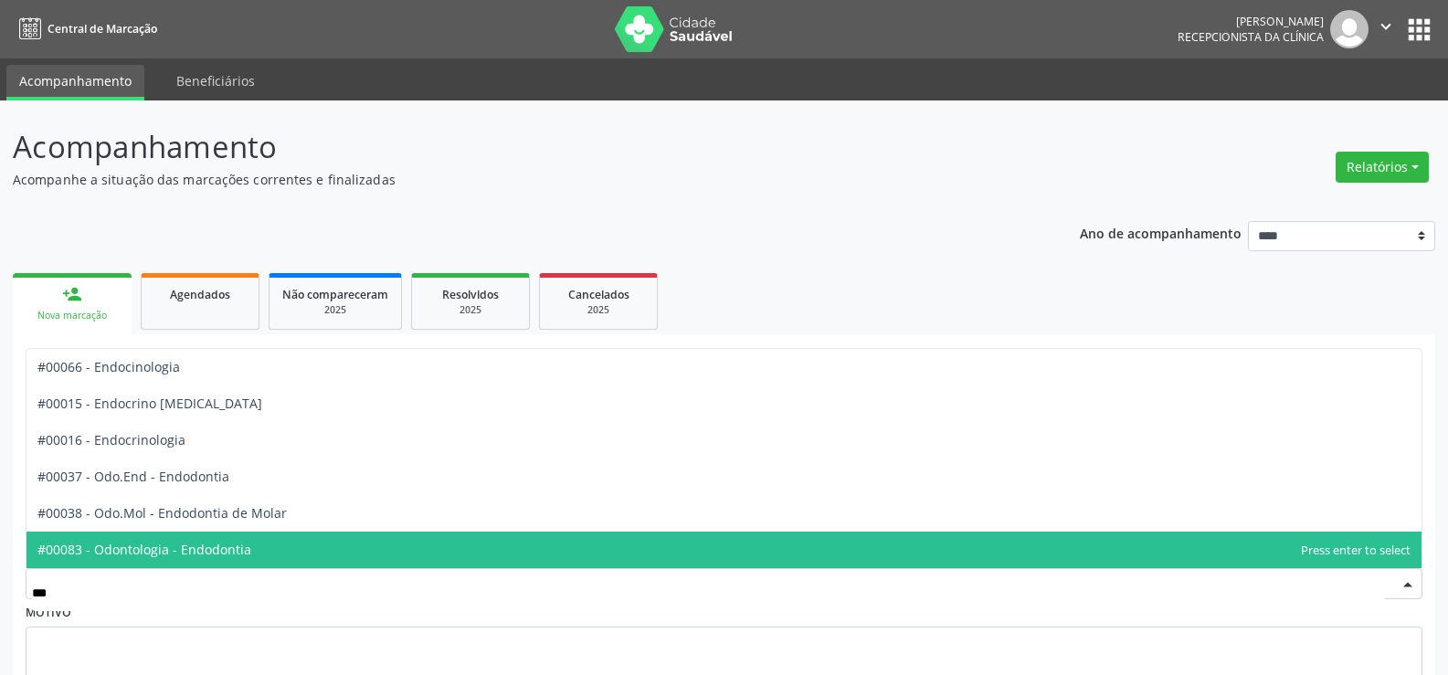
click at [185, 547] on span "#00083 - Odontologia - Endodontia" at bounding box center [144, 549] width 214 height 17
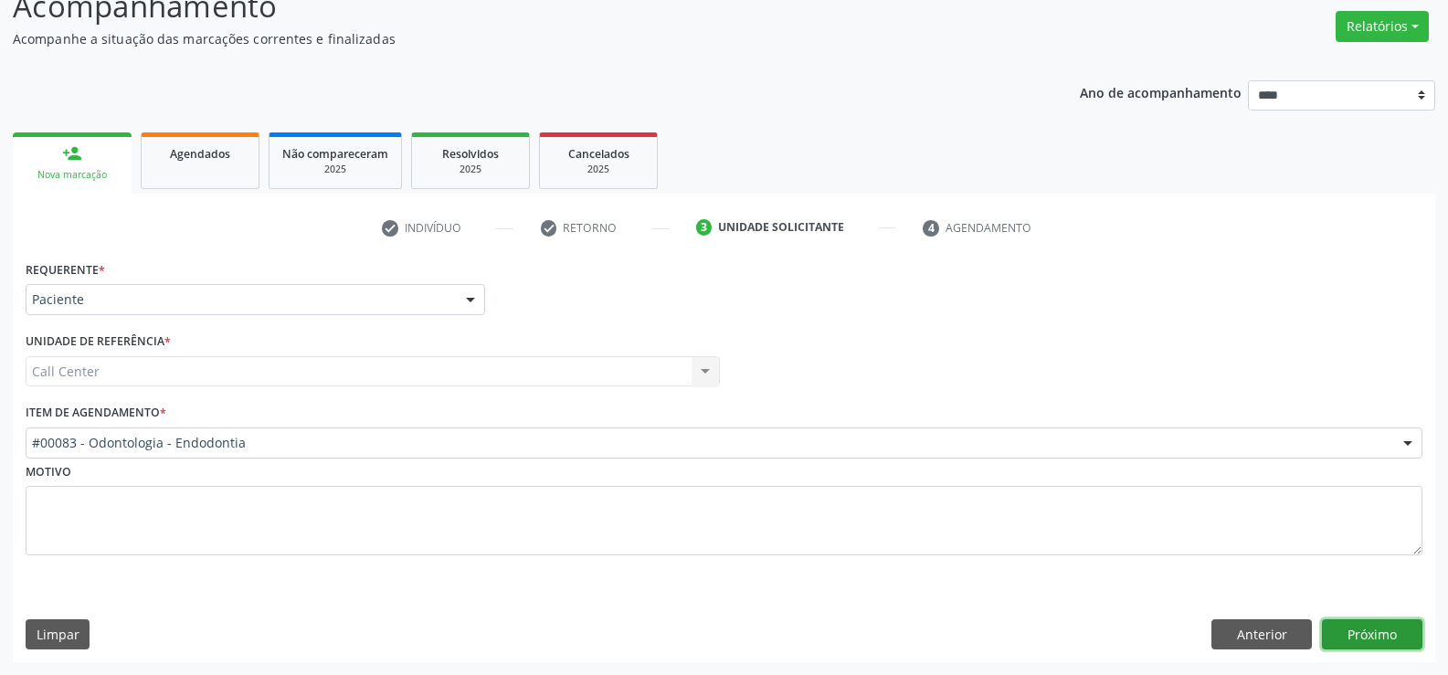
click at [1384, 637] on button "Próximo" at bounding box center [1372, 635] width 101 height 31
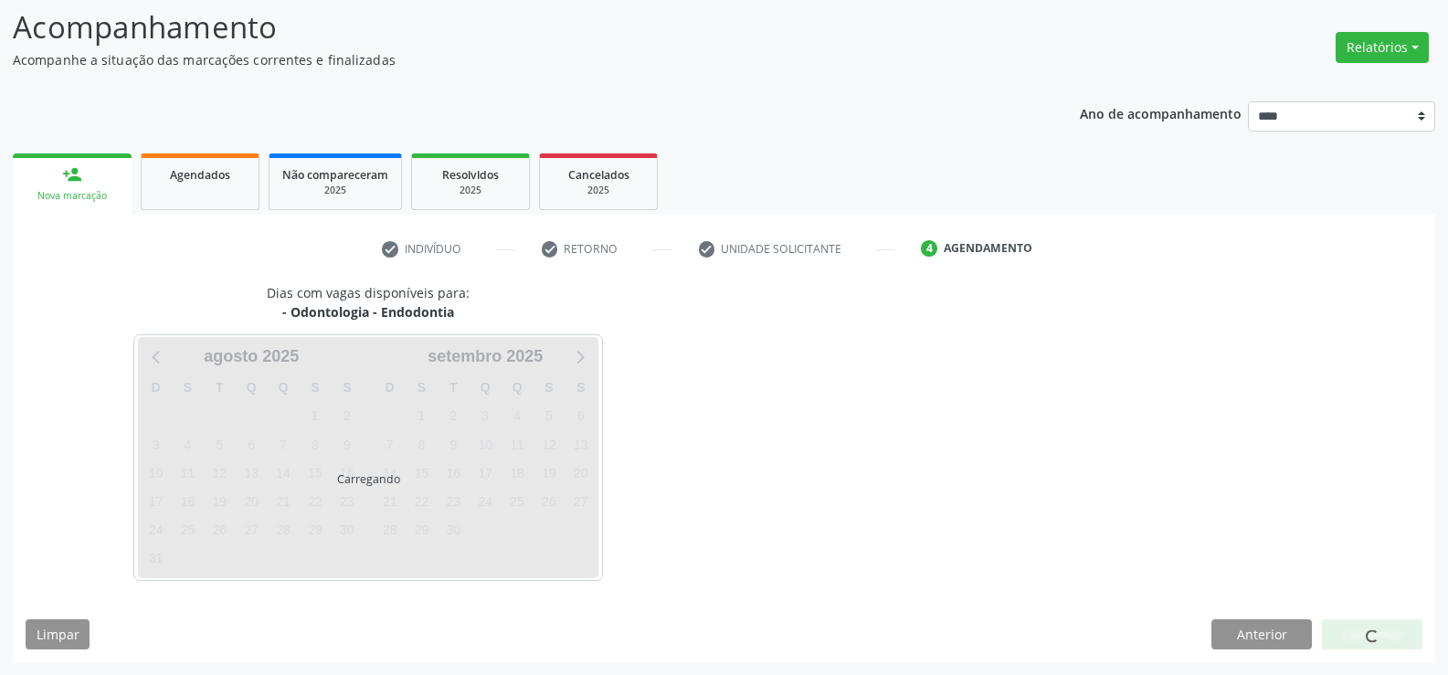
scroll to position [141, 0]
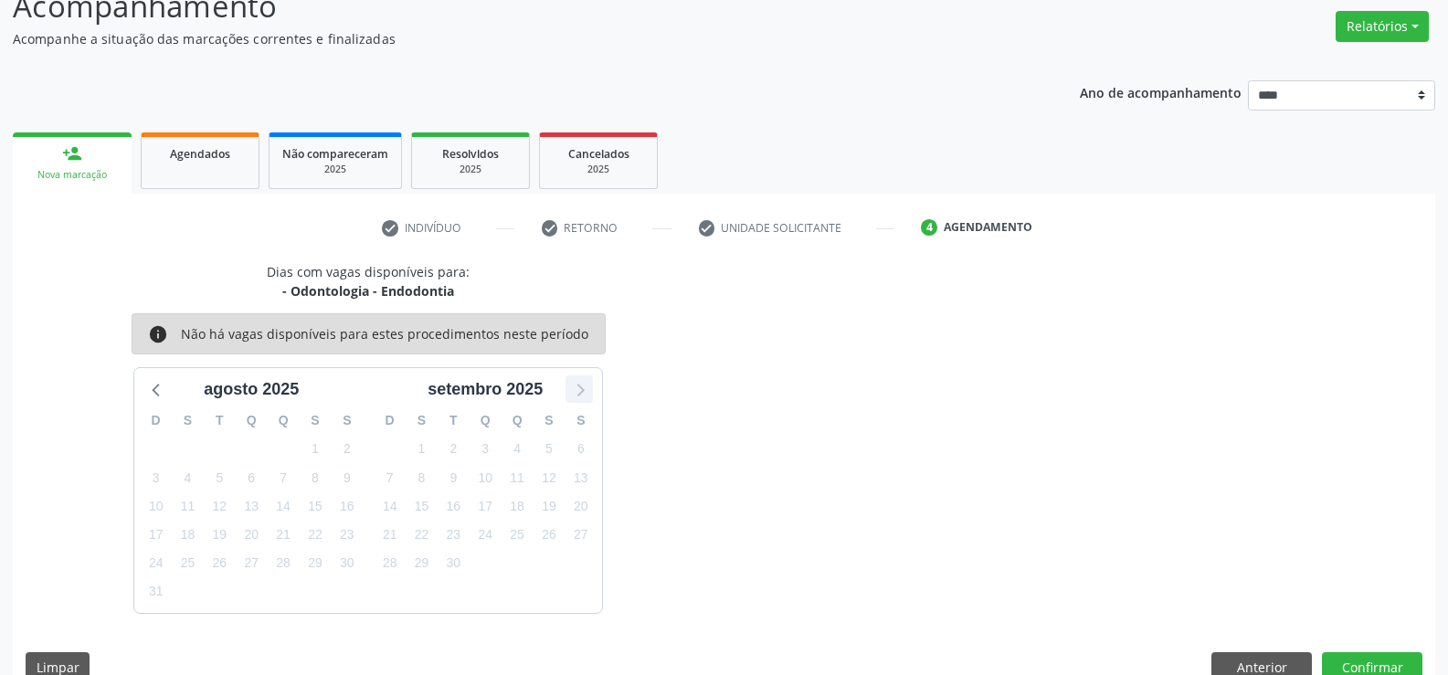
click at [581, 393] on icon at bounding box center [580, 391] width 7 height 13
click at [1261, 665] on button "Anterior" at bounding box center [1262, 667] width 101 height 31
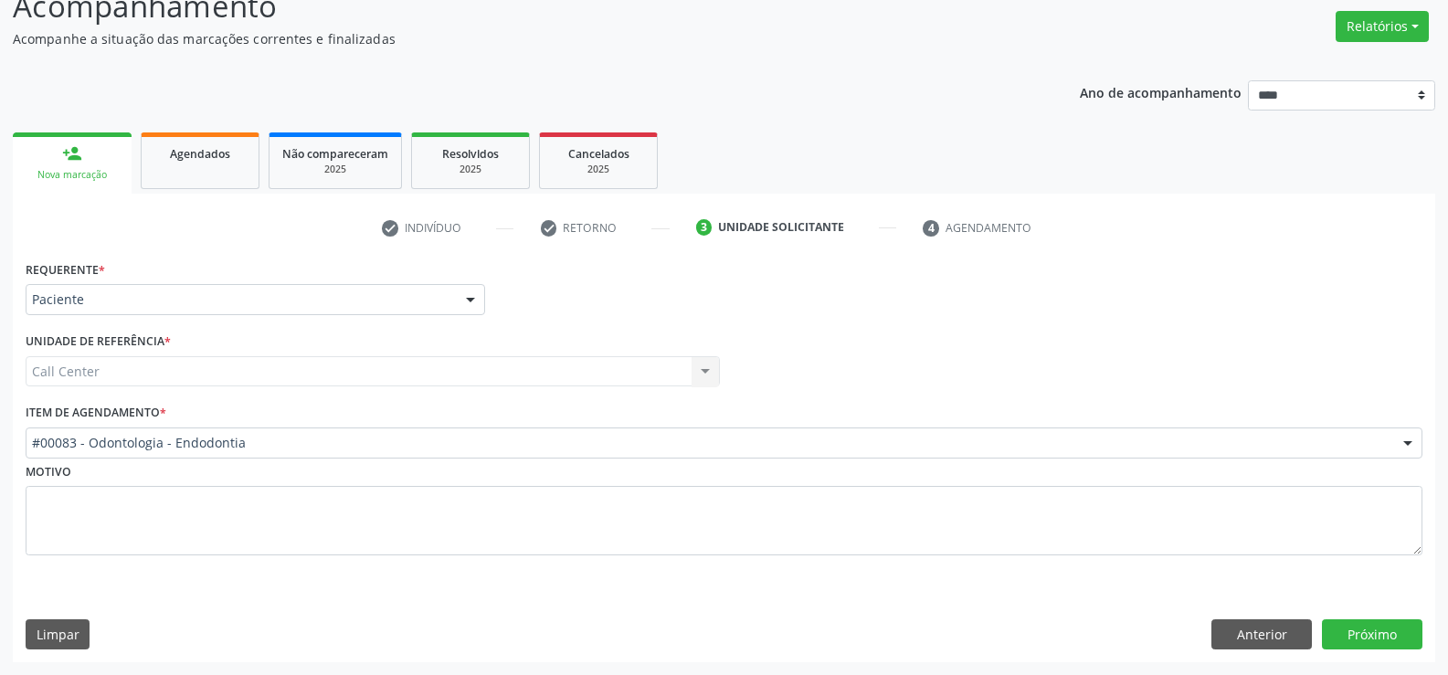
click at [1255, 662] on div "Requerente * Paciente Médico(a) Enfermeiro(a) Paciente Nenhum resultado encontr…" at bounding box center [724, 459] width 1423 height 407
click at [1257, 638] on button "Anterior" at bounding box center [1262, 635] width 101 height 31
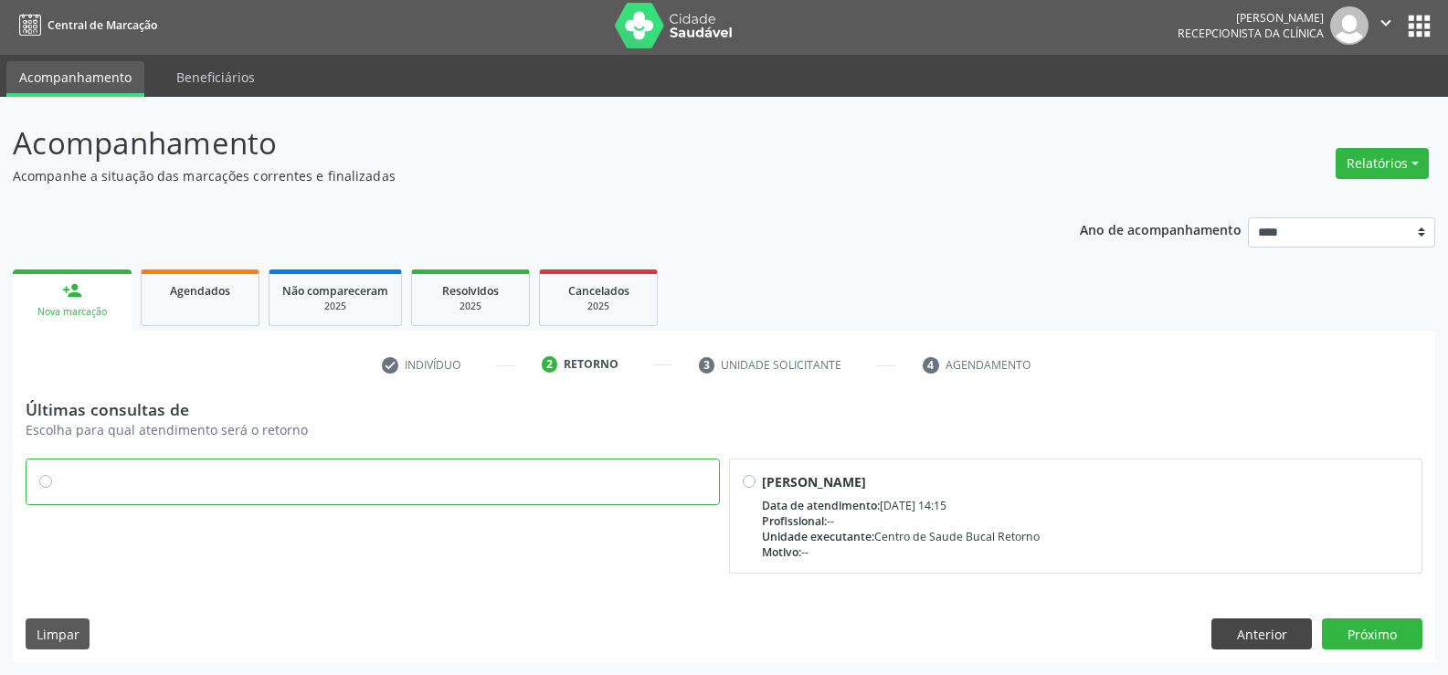
scroll to position [4, 0]
click at [1255, 638] on button "Anterior" at bounding box center [1262, 634] width 101 height 31
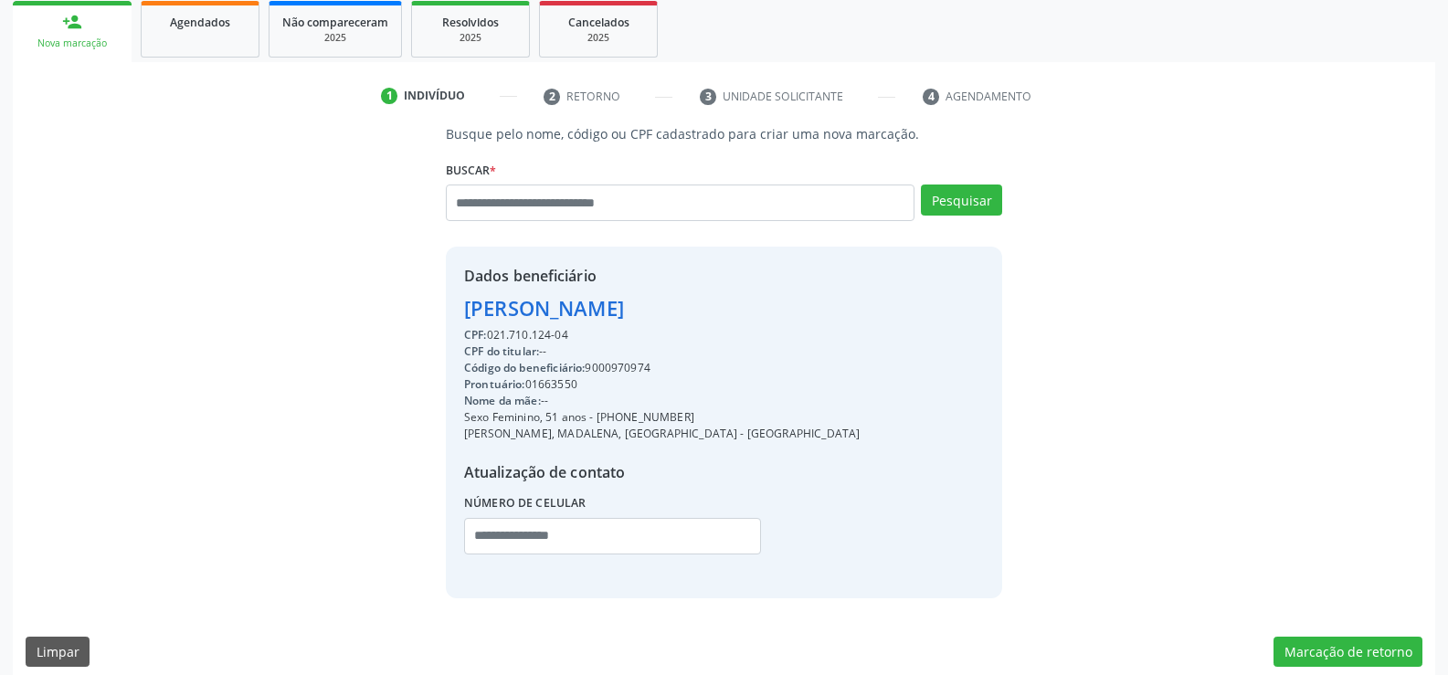
scroll to position [278, 0]
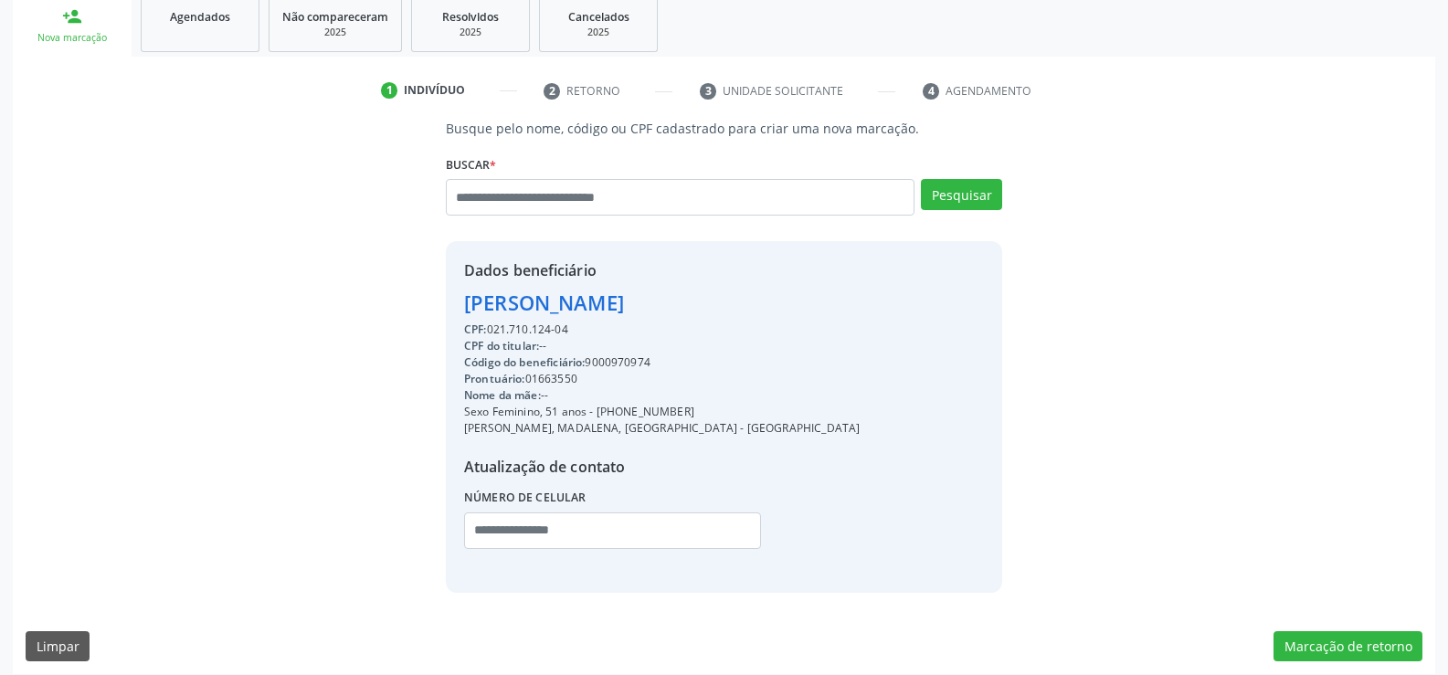
drag, startPoint x: 467, startPoint y: 304, endPoint x: 667, endPoint y: 302, distance: 200.1
click at [667, 302] on div "Petronila Alves Lins" at bounding box center [662, 303] width 396 height 30
copy div "Petronila Alves Lins"
drag, startPoint x: 493, startPoint y: 326, endPoint x: 576, endPoint y: 333, distance: 83.4
click at [576, 333] on div "CPF: 021.710.124-04" at bounding box center [662, 330] width 396 height 16
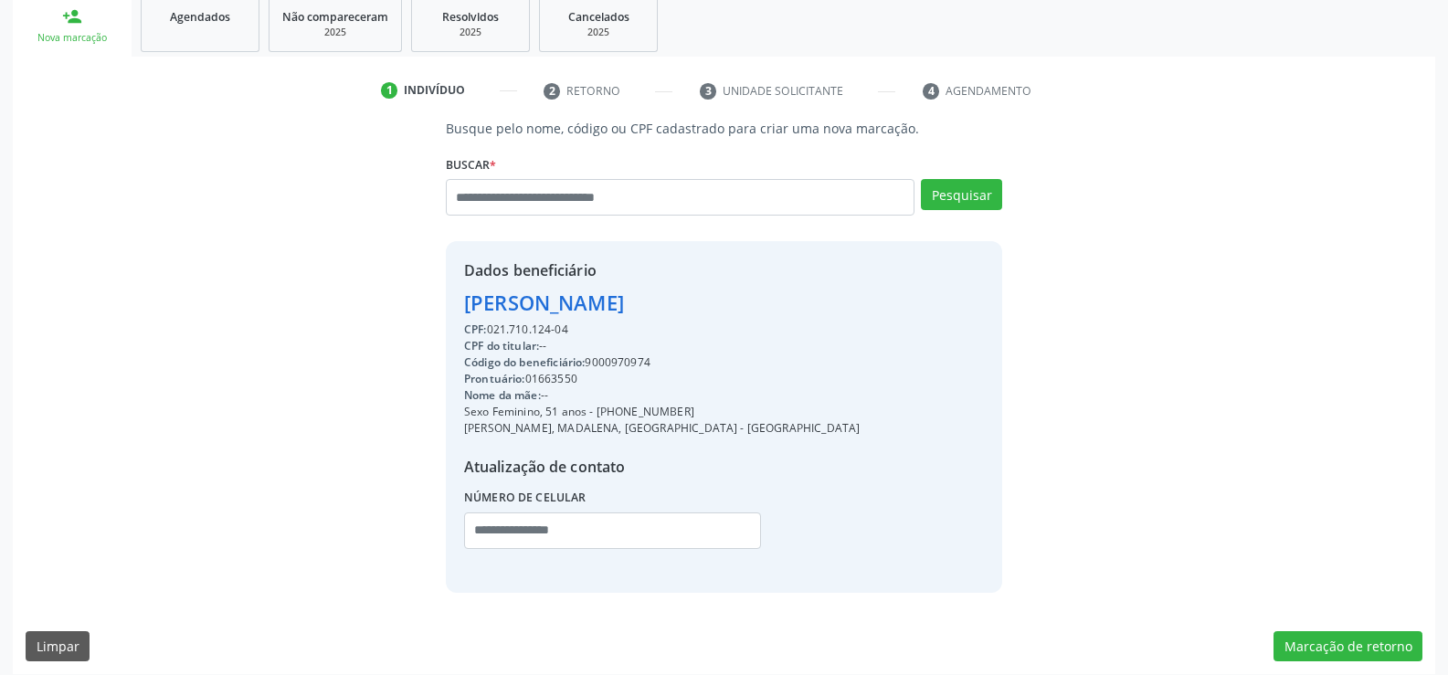
copy div "021.710.124-04"
click at [220, 45] on link "Agendados" at bounding box center [200, 23] width 119 height 57
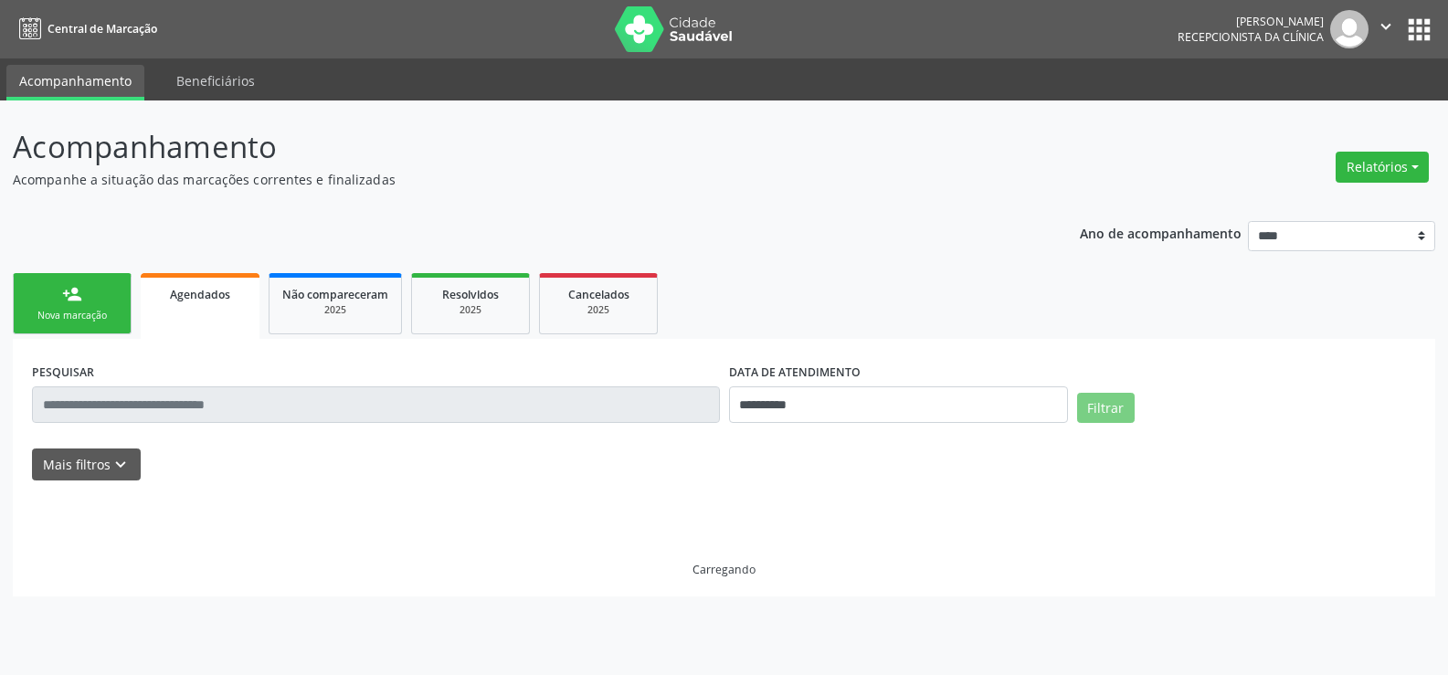
scroll to position [0, 0]
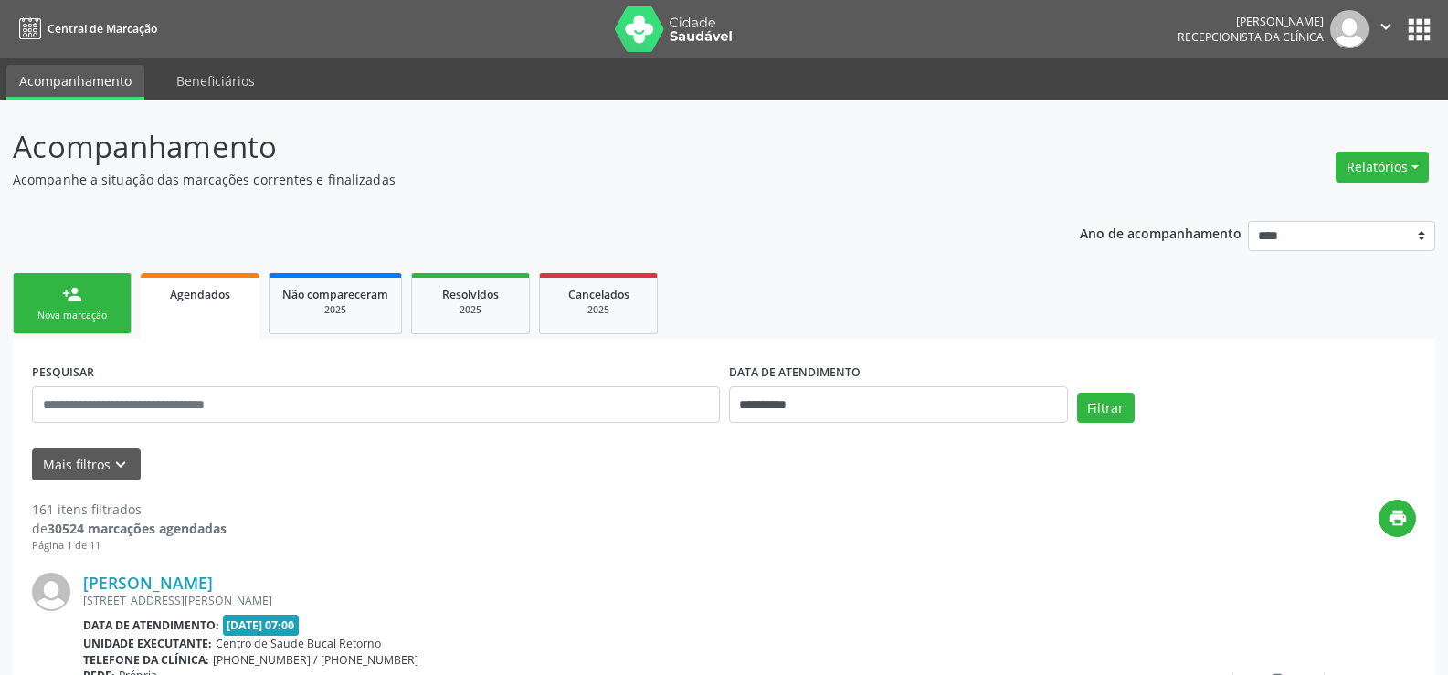
click at [62, 312] on div "Nova marcação" at bounding box center [71, 316] width 91 height 14
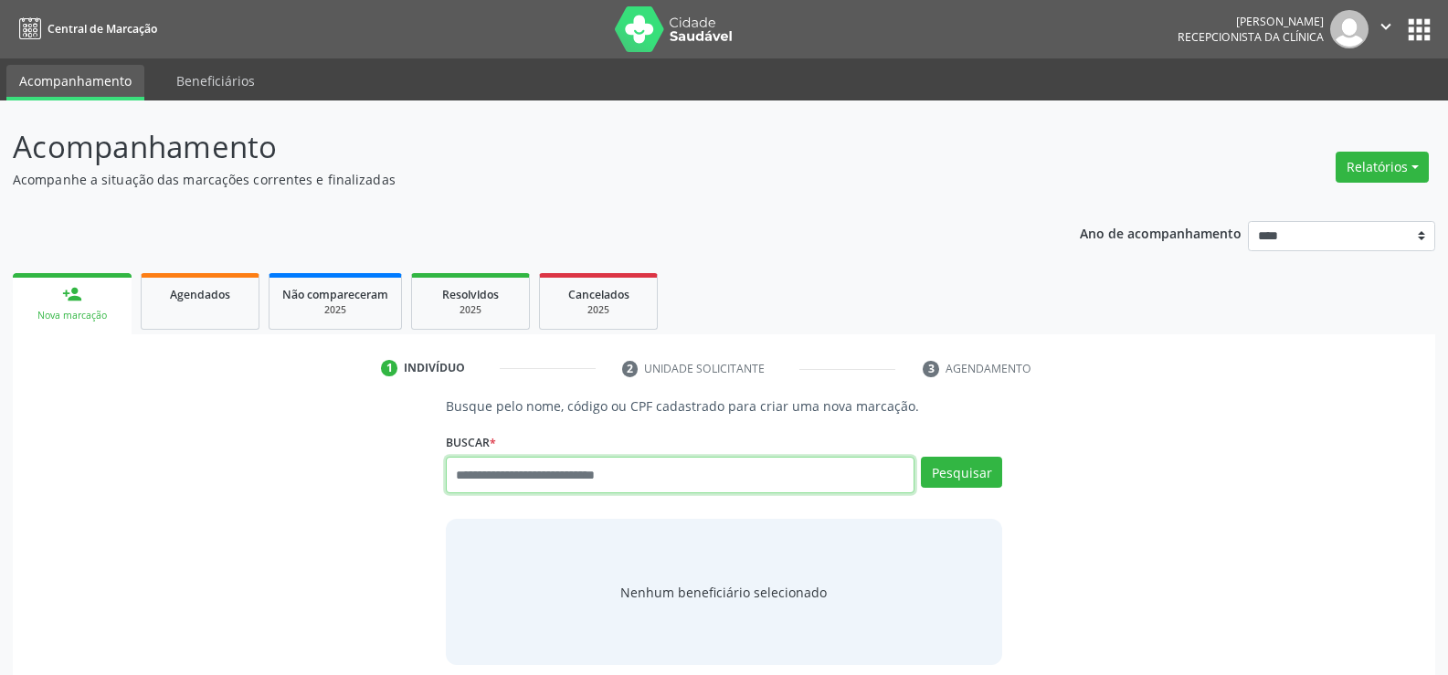
click at [481, 489] on input "text" at bounding box center [680, 475] width 469 height 37
paste input "**********"
type input "**********"
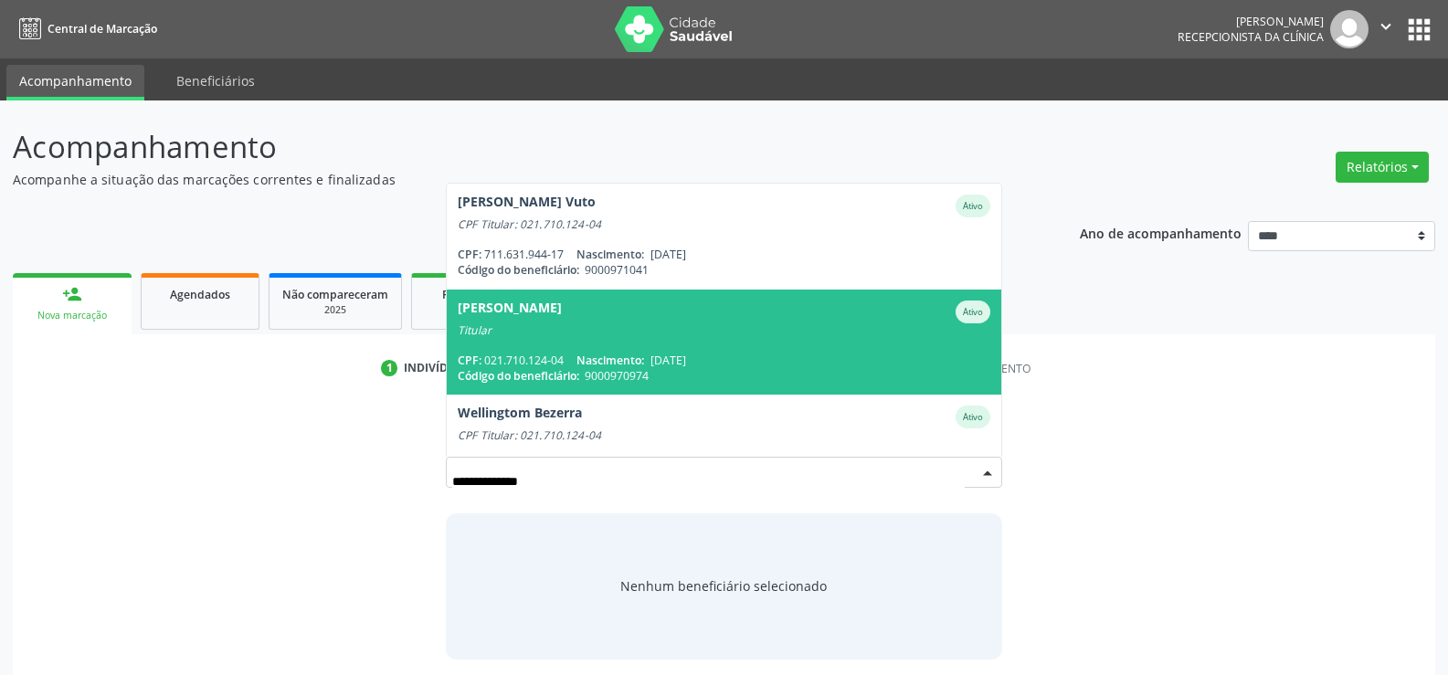
click at [527, 353] on div "CPF: 021.710.124-04 Nascimento: 04/10/1973" at bounding box center [724, 361] width 533 height 16
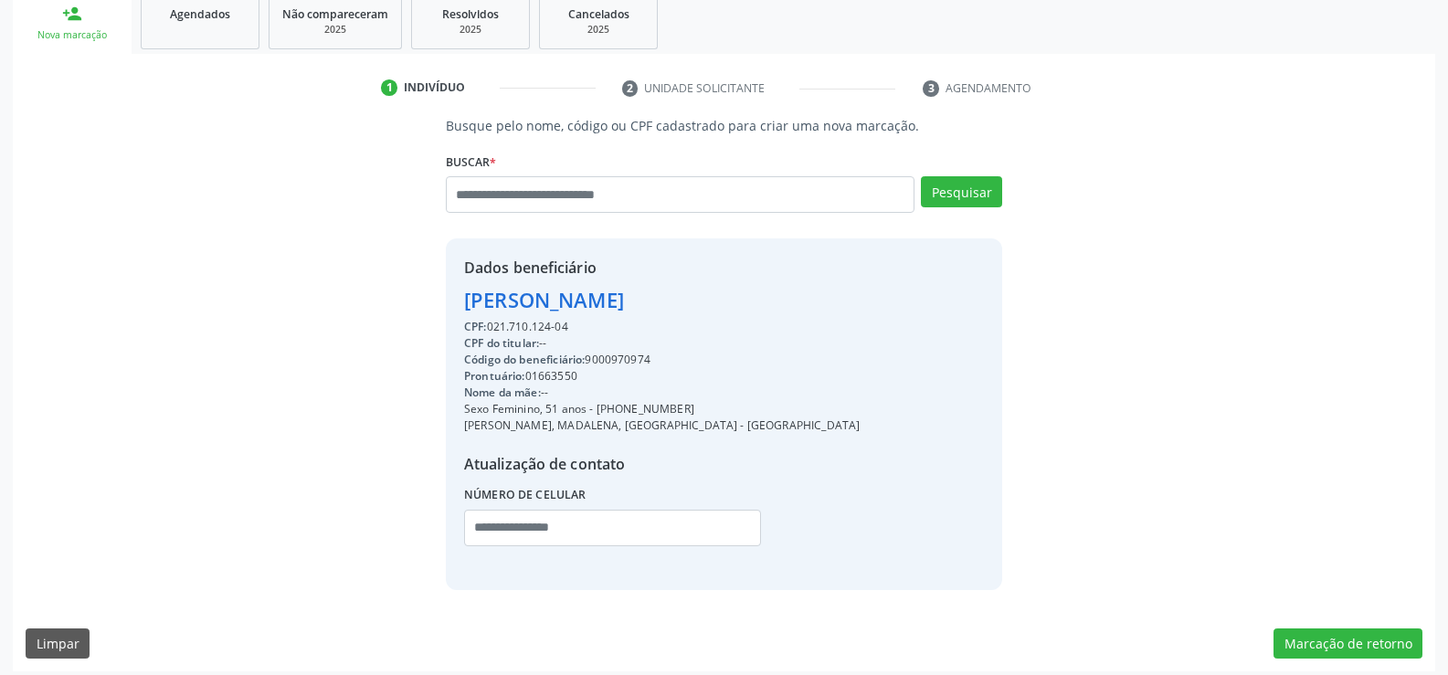
scroll to position [290, 0]
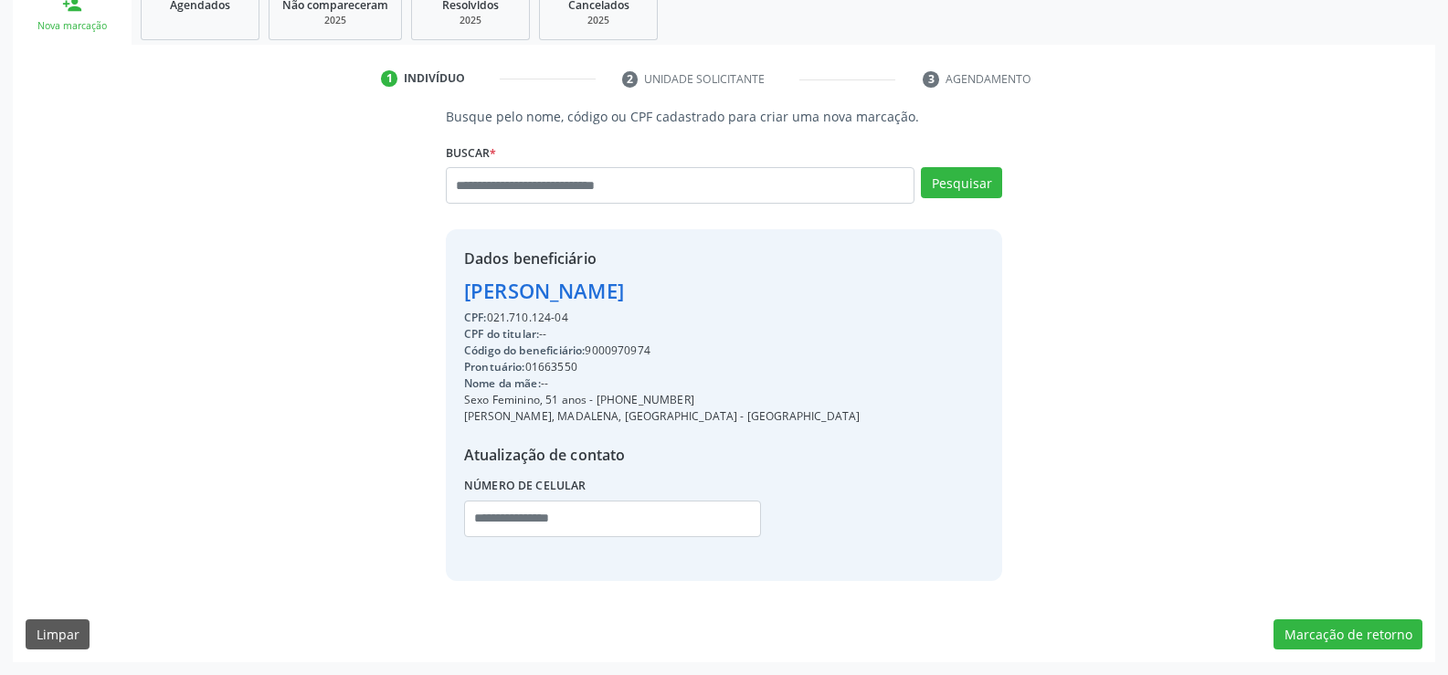
drag, startPoint x: 599, startPoint y: 399, endPoint x: 692, endPoint y: 399, distance: 92.3
click at [692, 399] on div "Dados beneficiário Petronila Alves Lins CPF: 021.710.124-04 CPF do titular: -- …" at bounding box center [724, 404] width 556 height 351
copy div "81) 99233-8421"
click at [475, 174] on input "text" at bounding box center [680, 185] width 469 height 37
type input "**********"
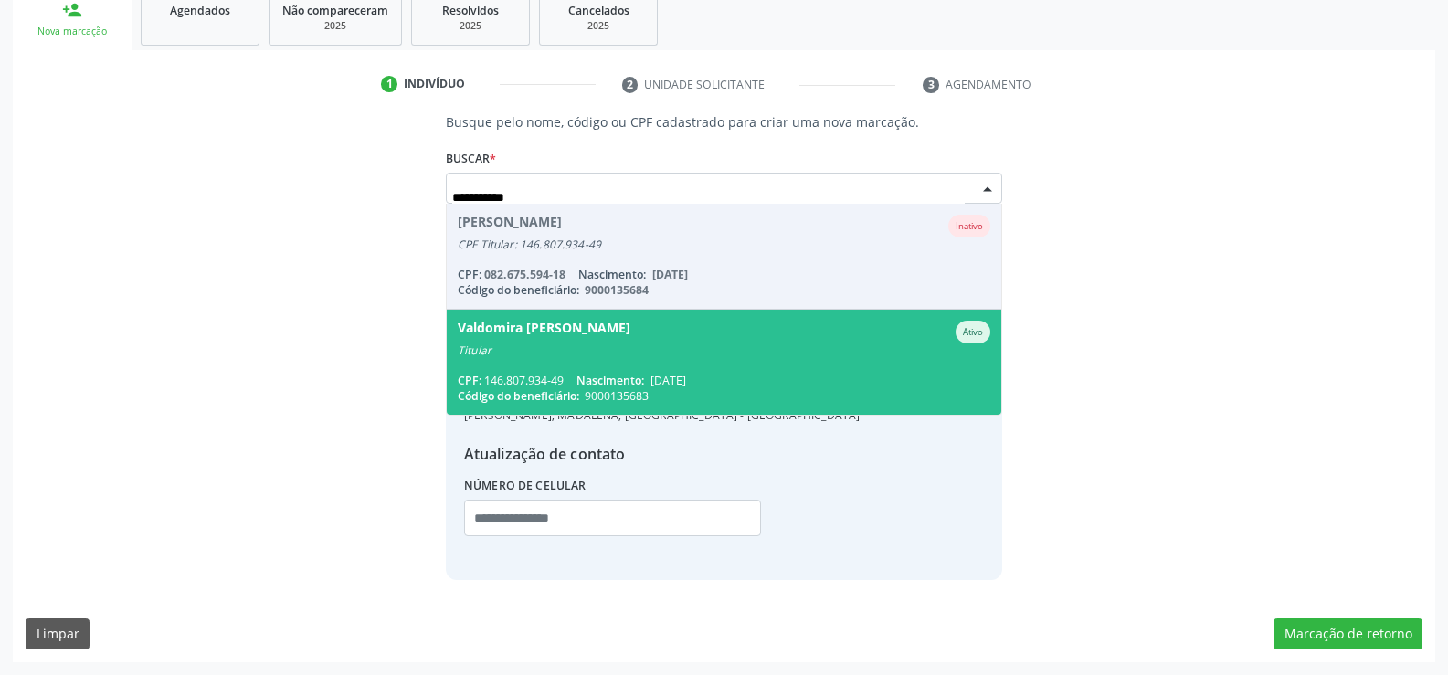
scroll to position [284, 0]
click at [551, 336] on div "Valdomira Alice Vilela" at bounding box center [544, 332] width 173 height 23
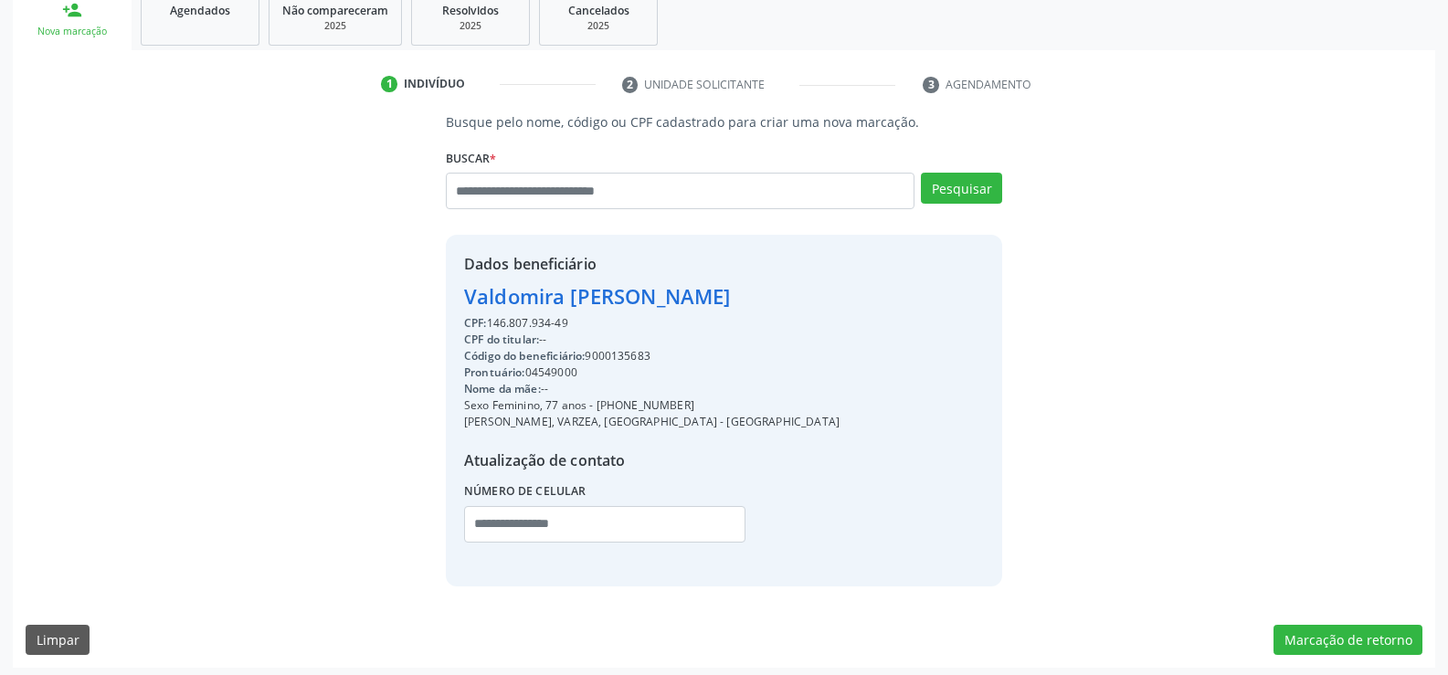
drag, startPoint x: 465, startPoint y: 291, endPoint x: 681, endPoint y: 290, distance: 215.6
click at [681, 290] on div "Valdomira Alice Vilela" at bounding box center [652, 296] width 376 height 30
copy div "Valdomira Alice Vilela"
click at [195, 39] on link "Agendados" at bounding box center [200, 17] width 119 height 57
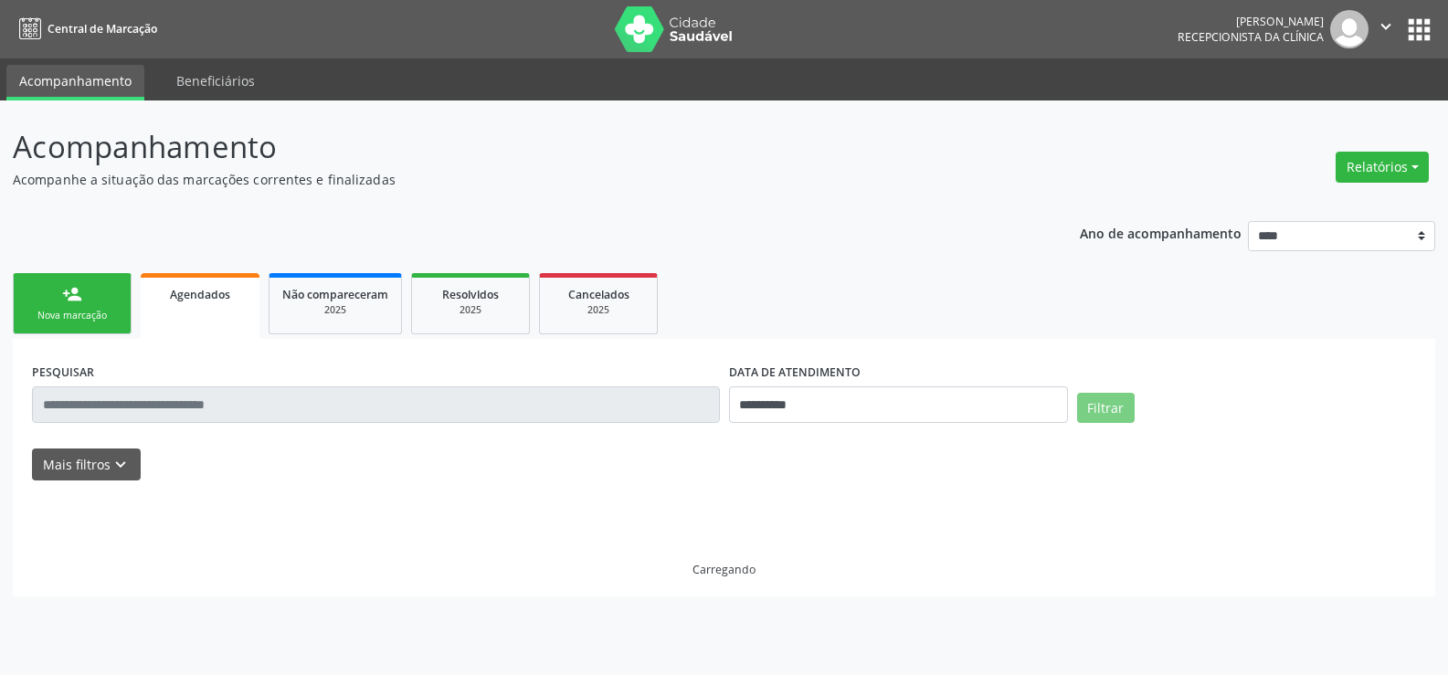
scroll to position [0, 0]
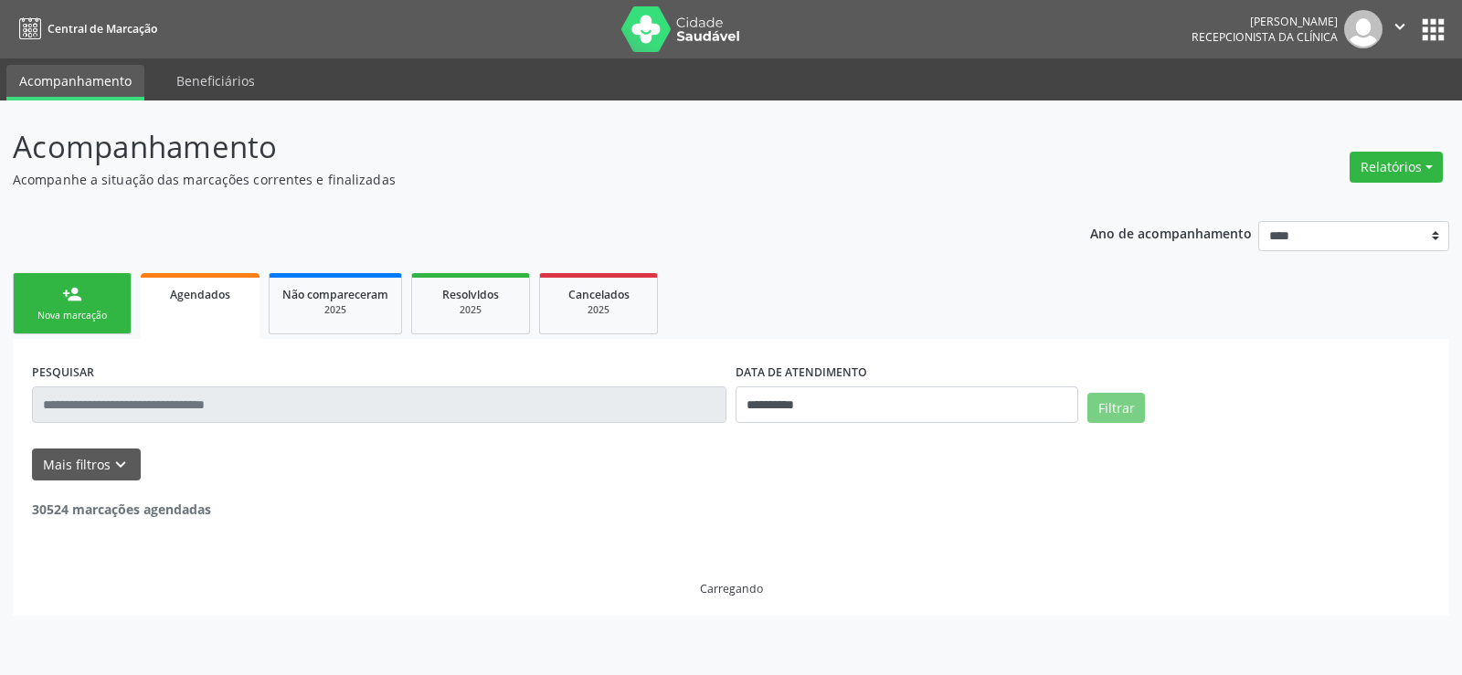
drag, startPoint x: 173, startPoint y: 385, endPoint x: 185, endPoint y: 412, distance: 29.9
click at [175, 385] on div "PESQUISAR" at bounding box center [379, 397] width 704 height 78
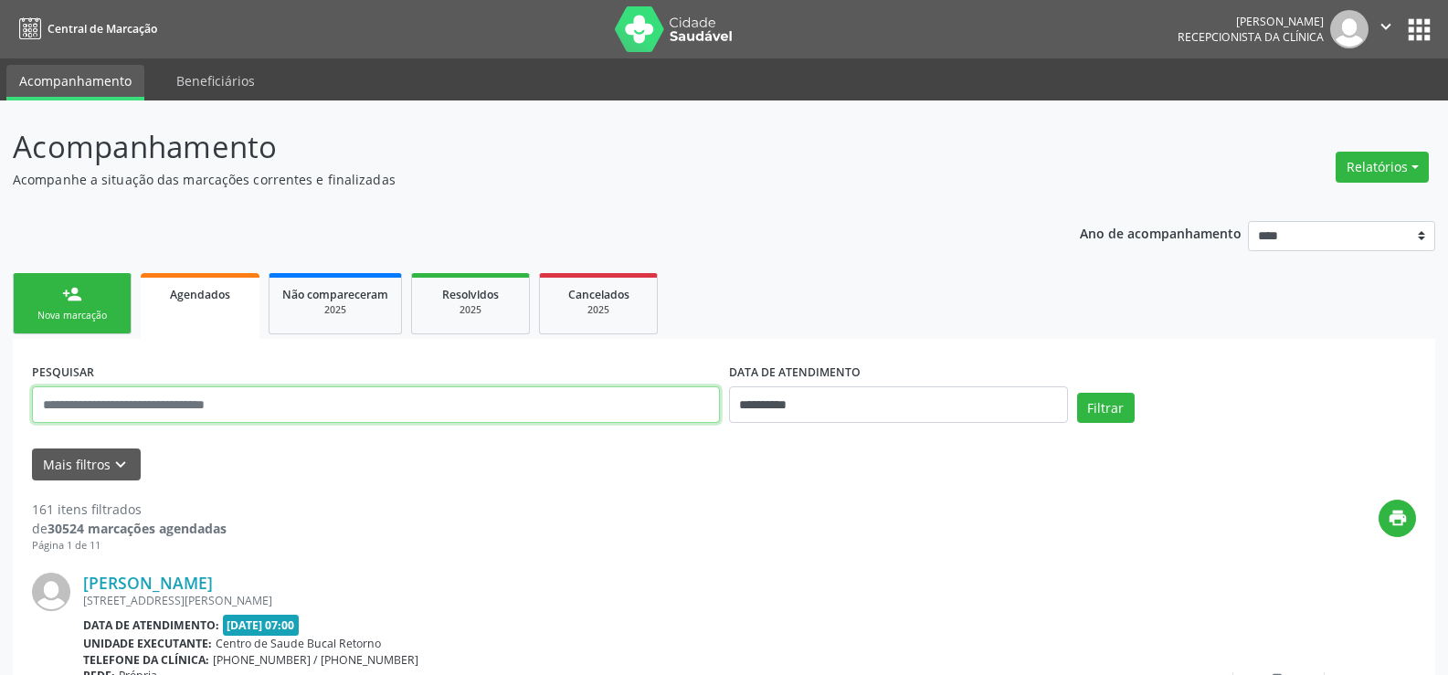
click at [186, 414] on input "text" at bounding box center [376, 405] width 688 height 37
click at [193, 405] on input "text" at bounding box center [376, 405] width 688 height 37
paste input "**********"
type input "**********"
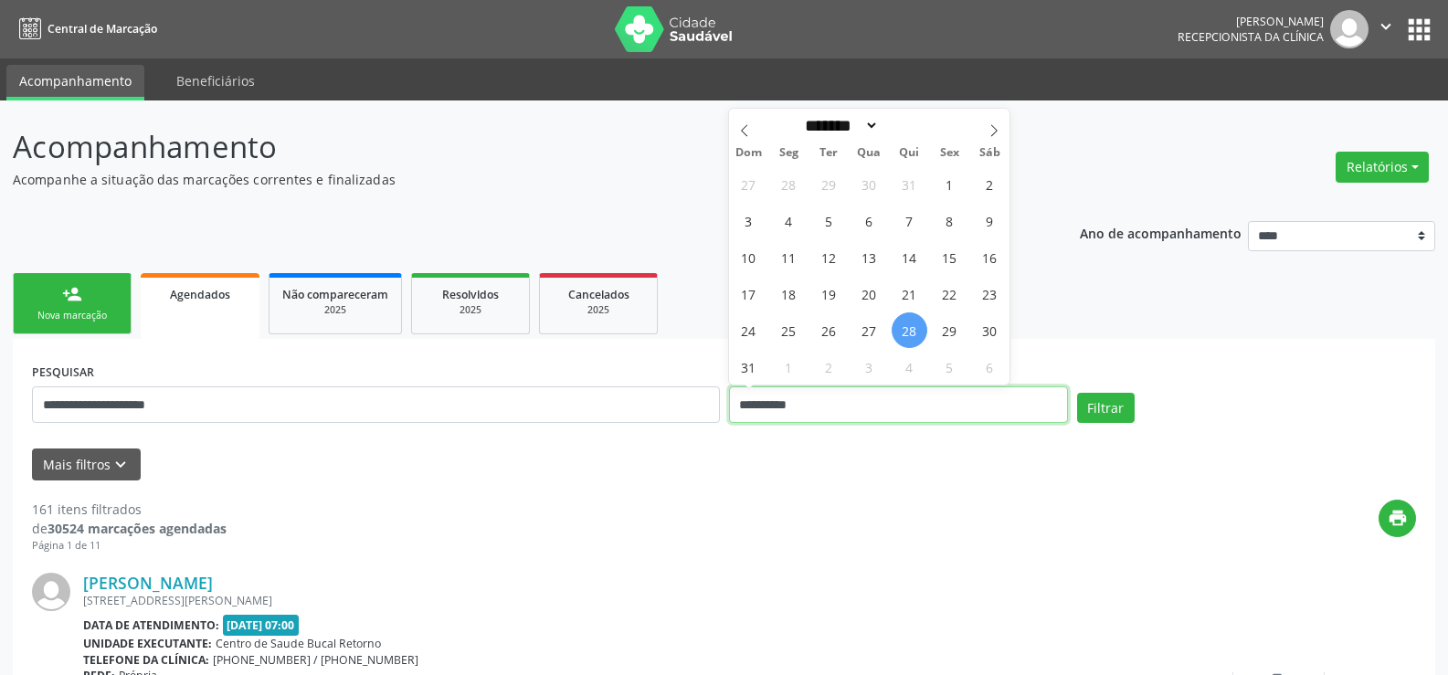
drag, startPoint x: 837, startPoint y: 409, endPoint x: 712, endPoint y: 416, distance: 125.3
click at [712, 416] on div "**********" at bounding box center [723, 397] width 1393 height 78
click at [1077, 393] on button "Filtrar" at bounding box center [1106, 408] width 58 height 31
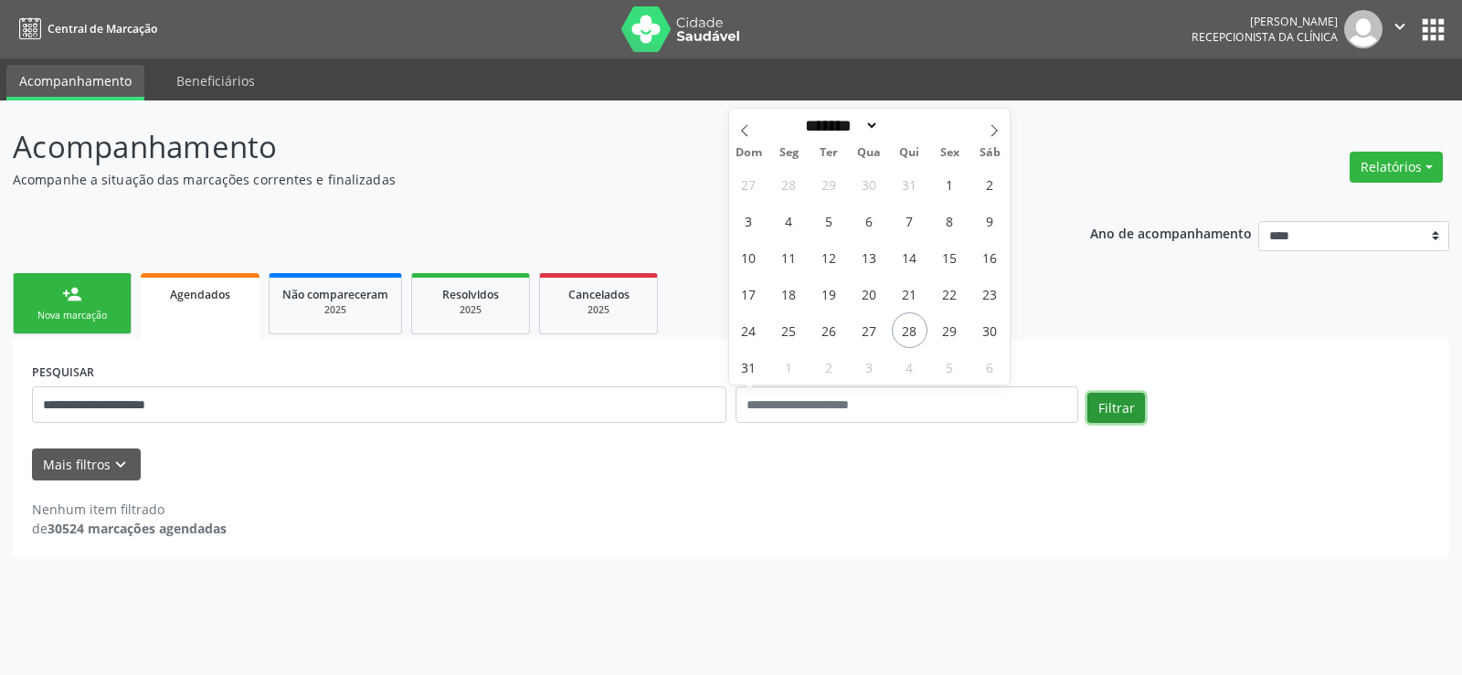
click at [1103, 405] on button "Filtrar" at bounding box center [1116, 408] width 58 height 31
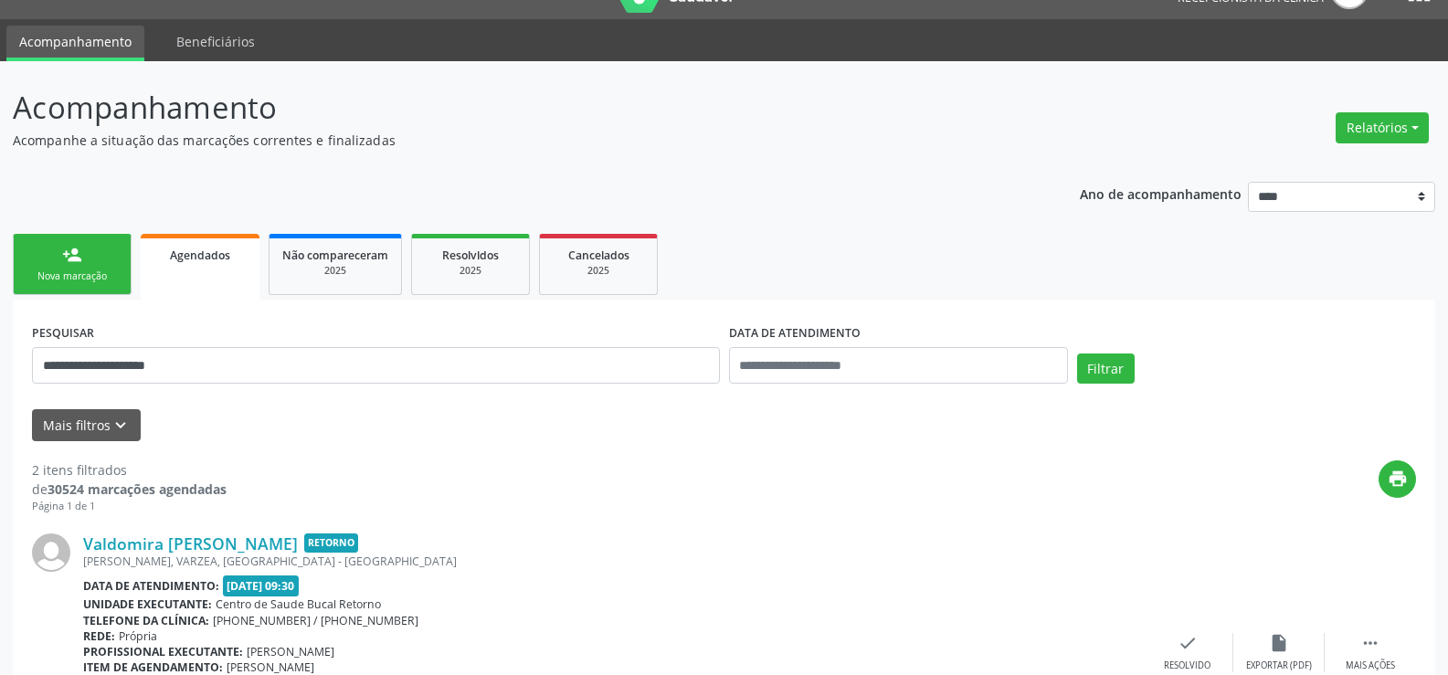
scroll to position [10, 0]
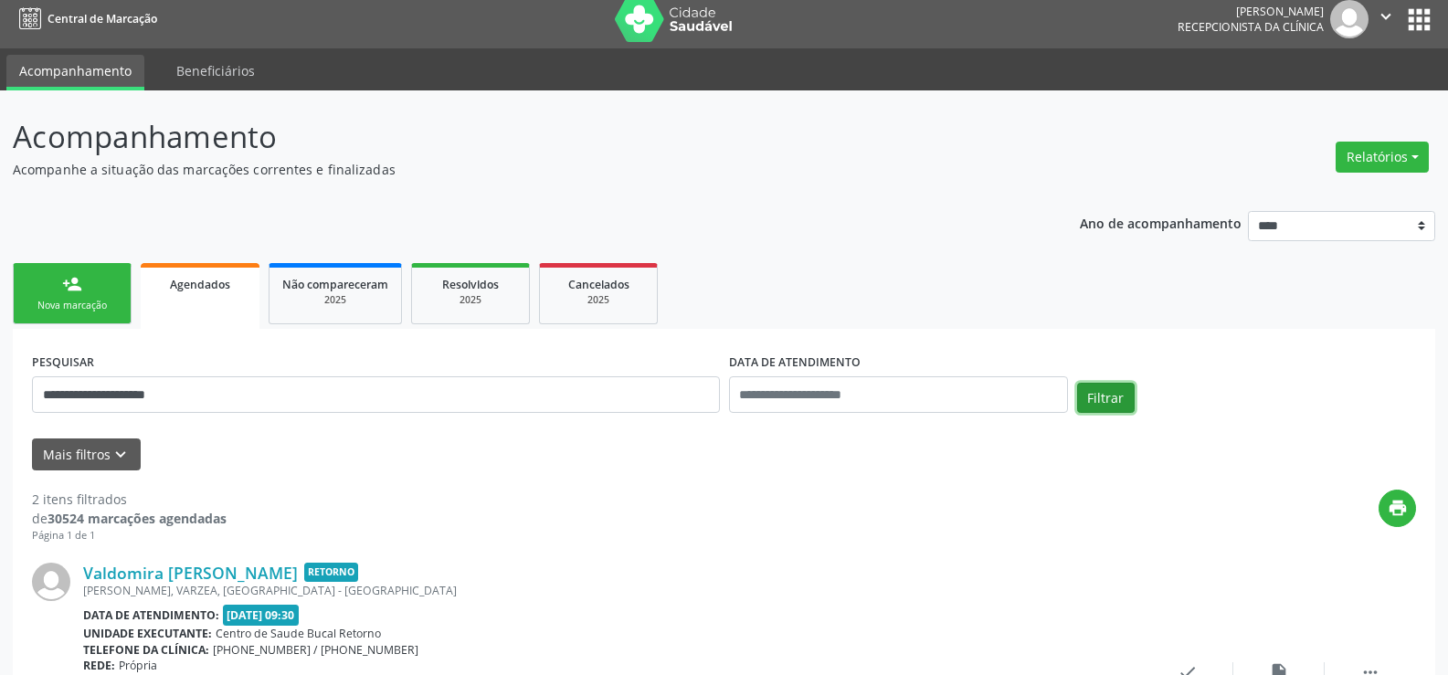
click at [1093, 397] on button "Filtrar" at bounding box center [1106, 398] width 58 height 31
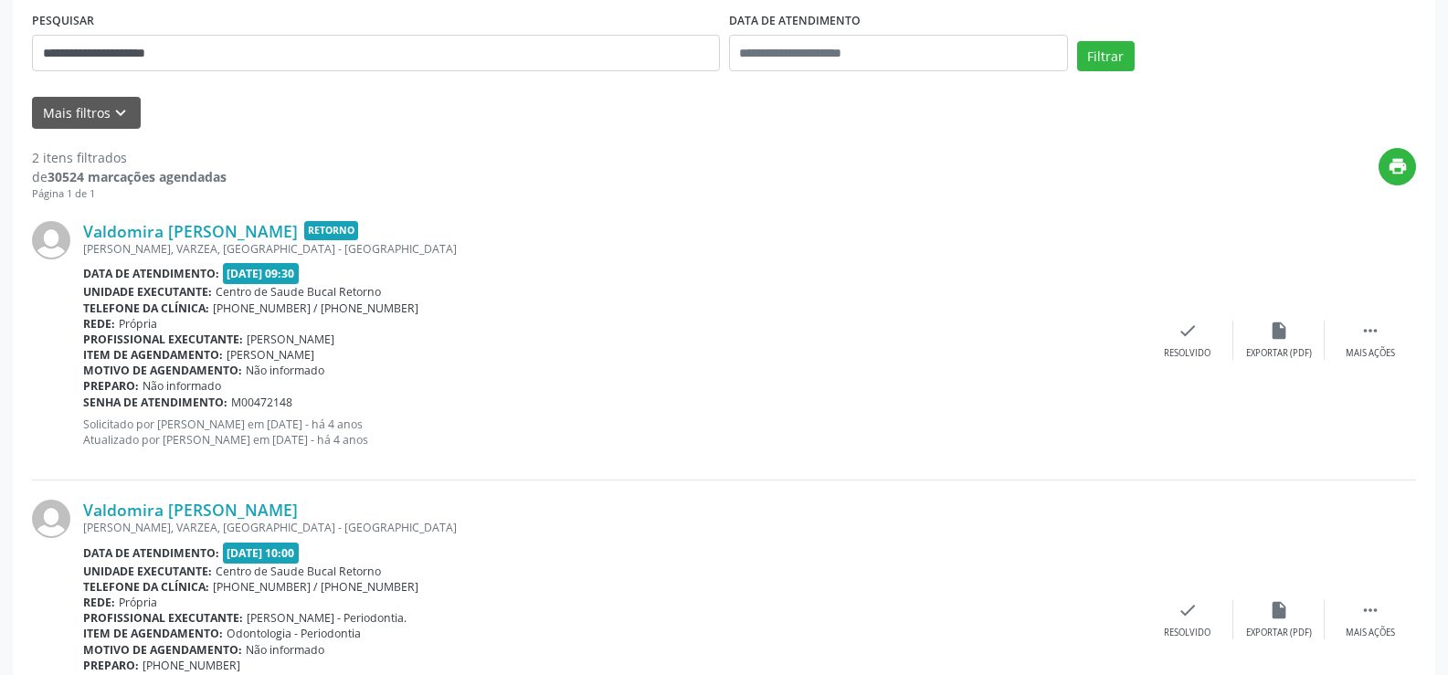
scroll to position [193, 0]
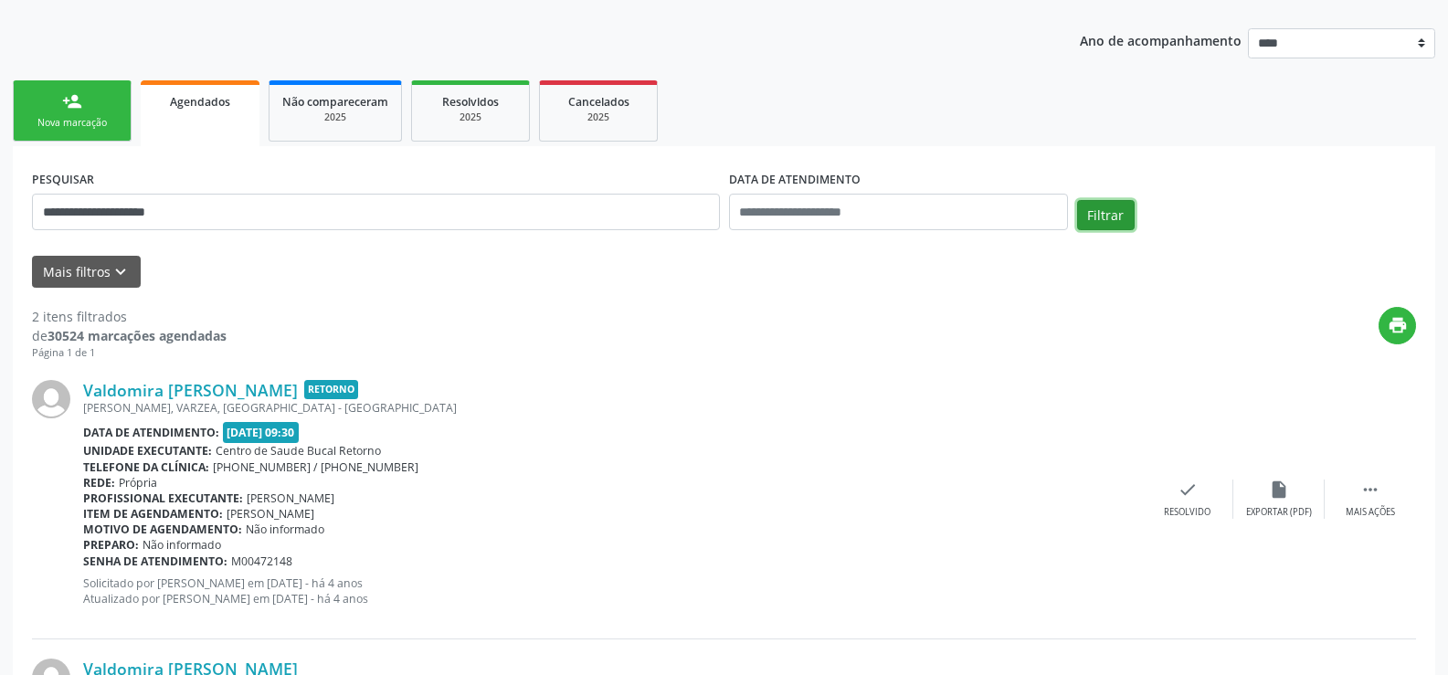
click at [1094, 216] on button "Filtrar" at bounding box center [1106, 215] width 58 height 31
click at [1104, 215] on button "Filtrar" at bounding box center [1106, 215] width 58 height 31
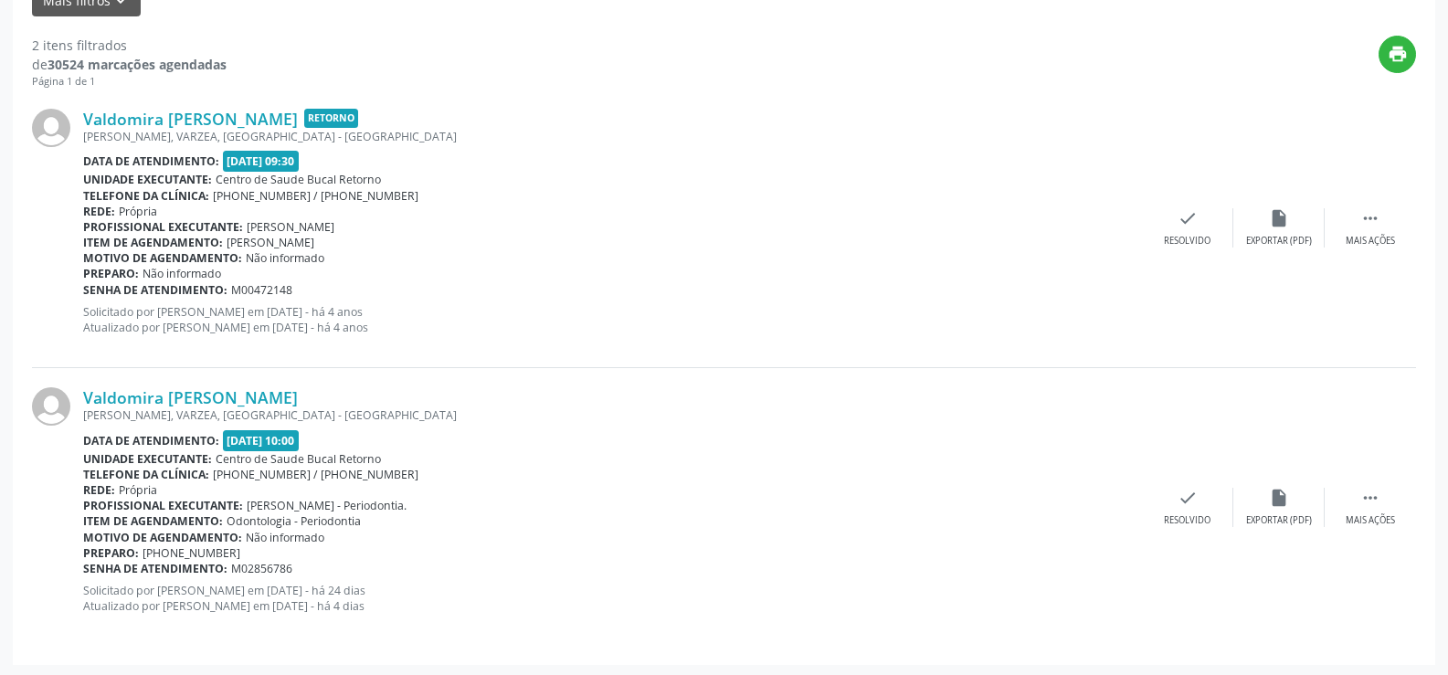
scroll to position [467, 0]
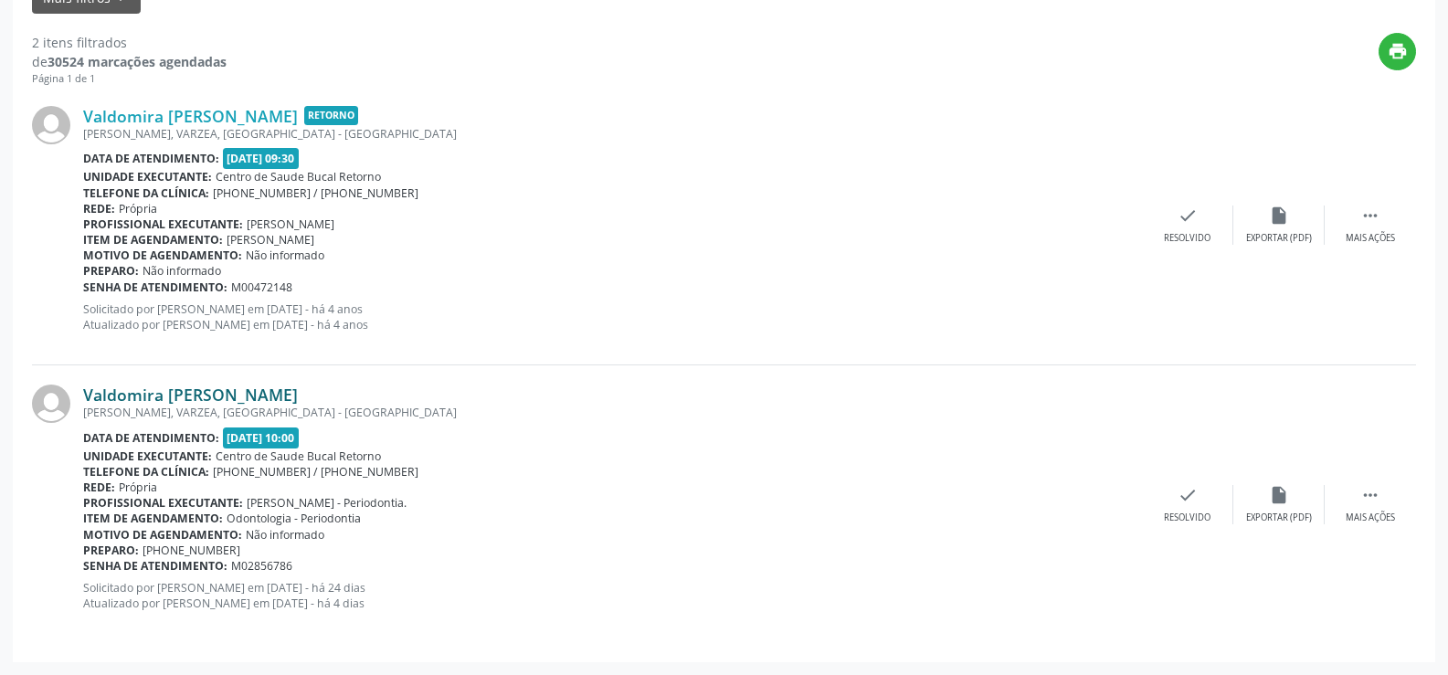
click at [196, 393] on link "Valdomira Alice Vilela" at bounding box center [190, 395] width 215 height 20
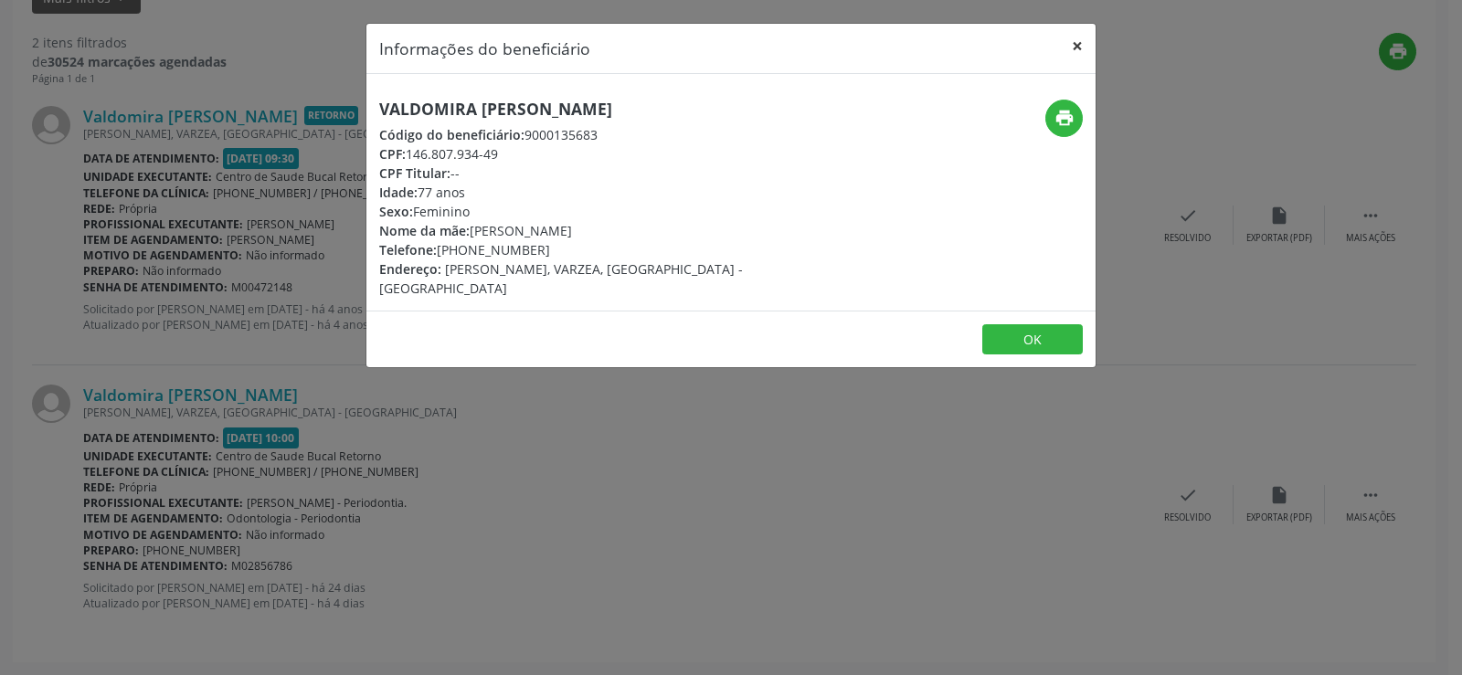
click at [1075, 54] on button "×" at bounding box center [1077, 46] width 37 height 45
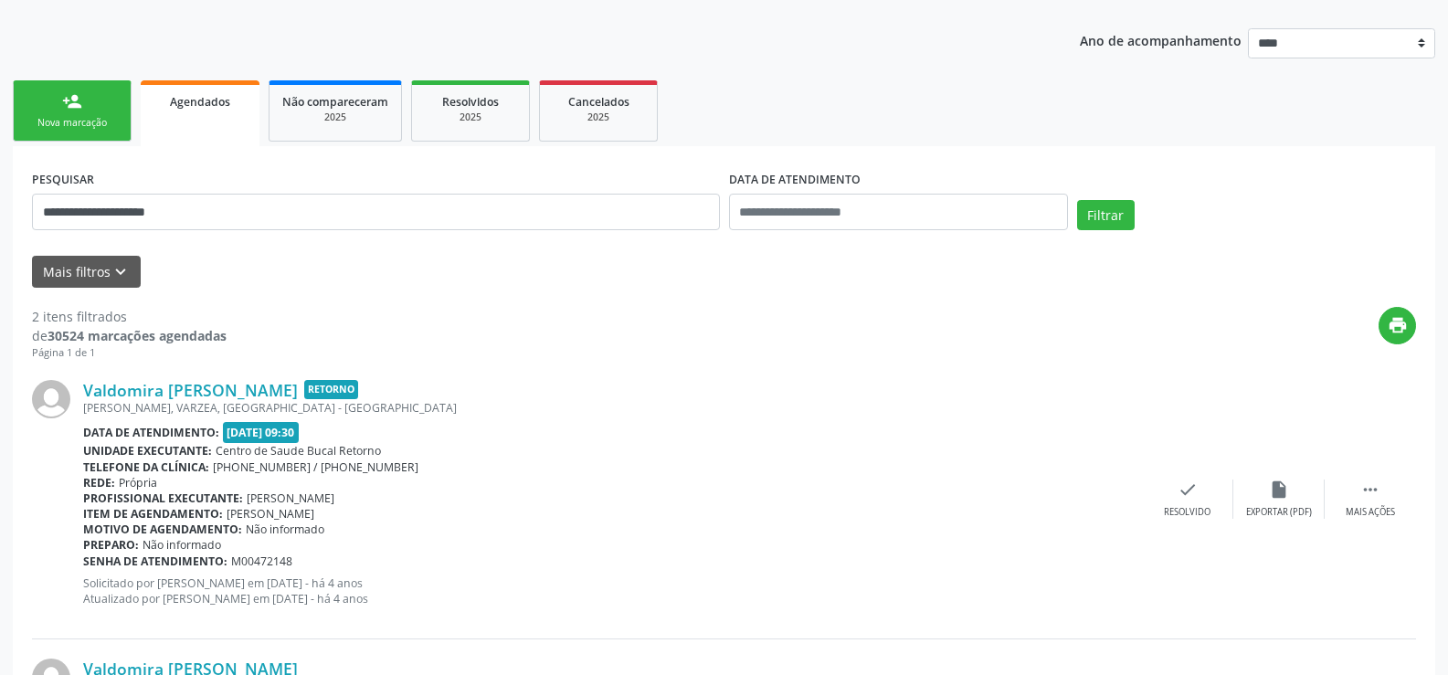
click at [65, 116] on div "Nova marcação" at bounding box center [71, 123] width 91 height 14
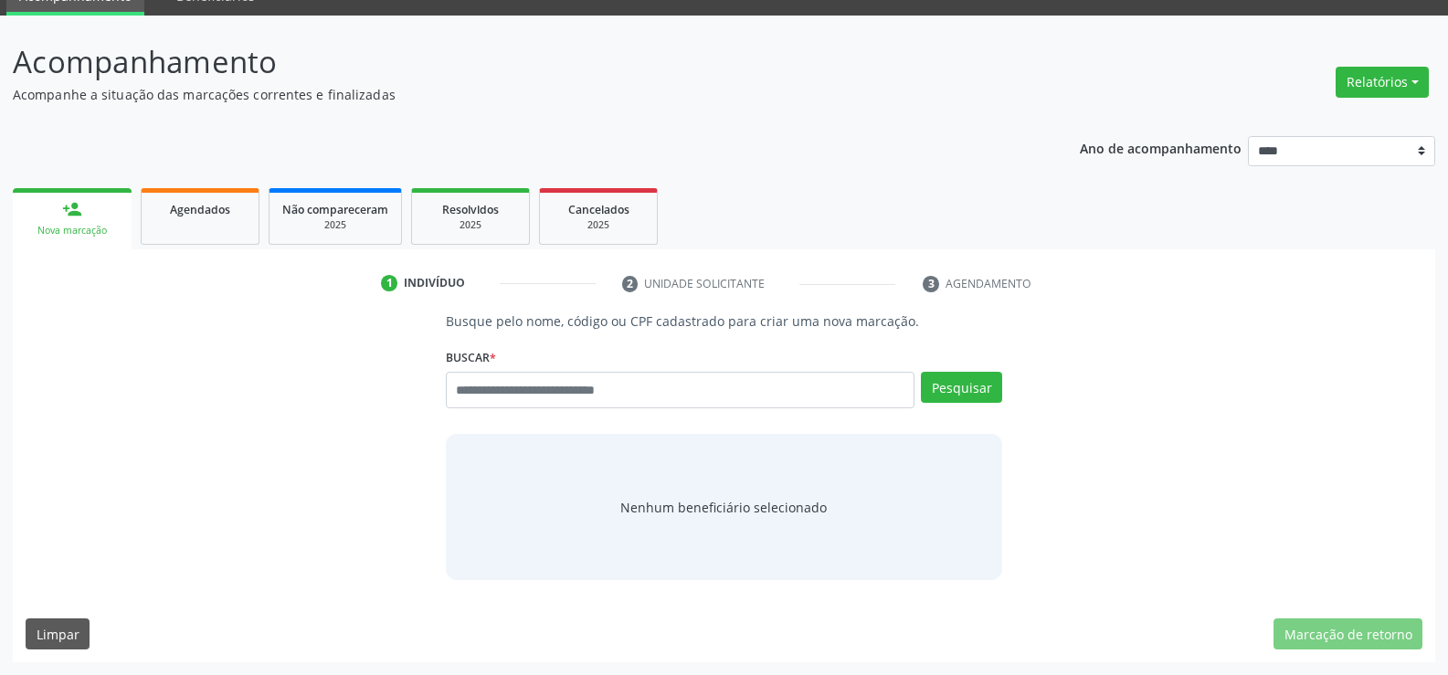
scroll to position [85, 0]
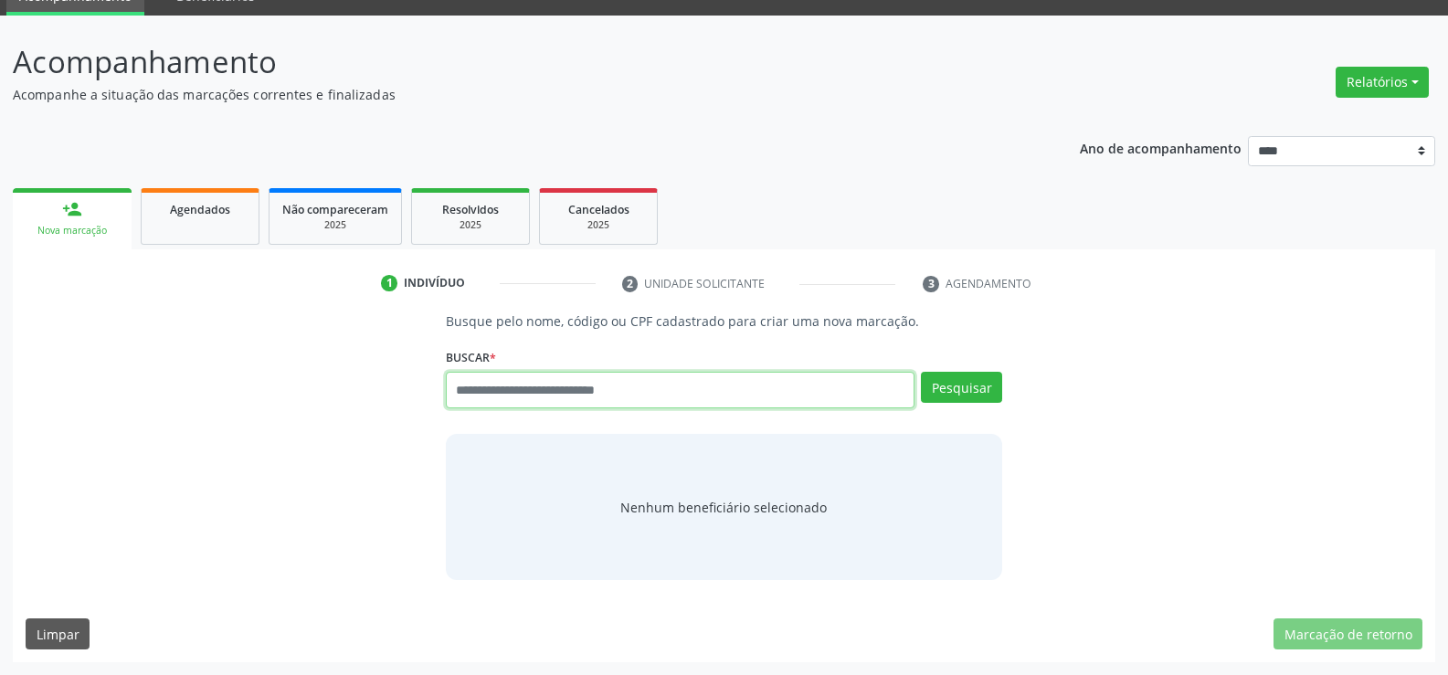
paste input "**********"
type input "**********"
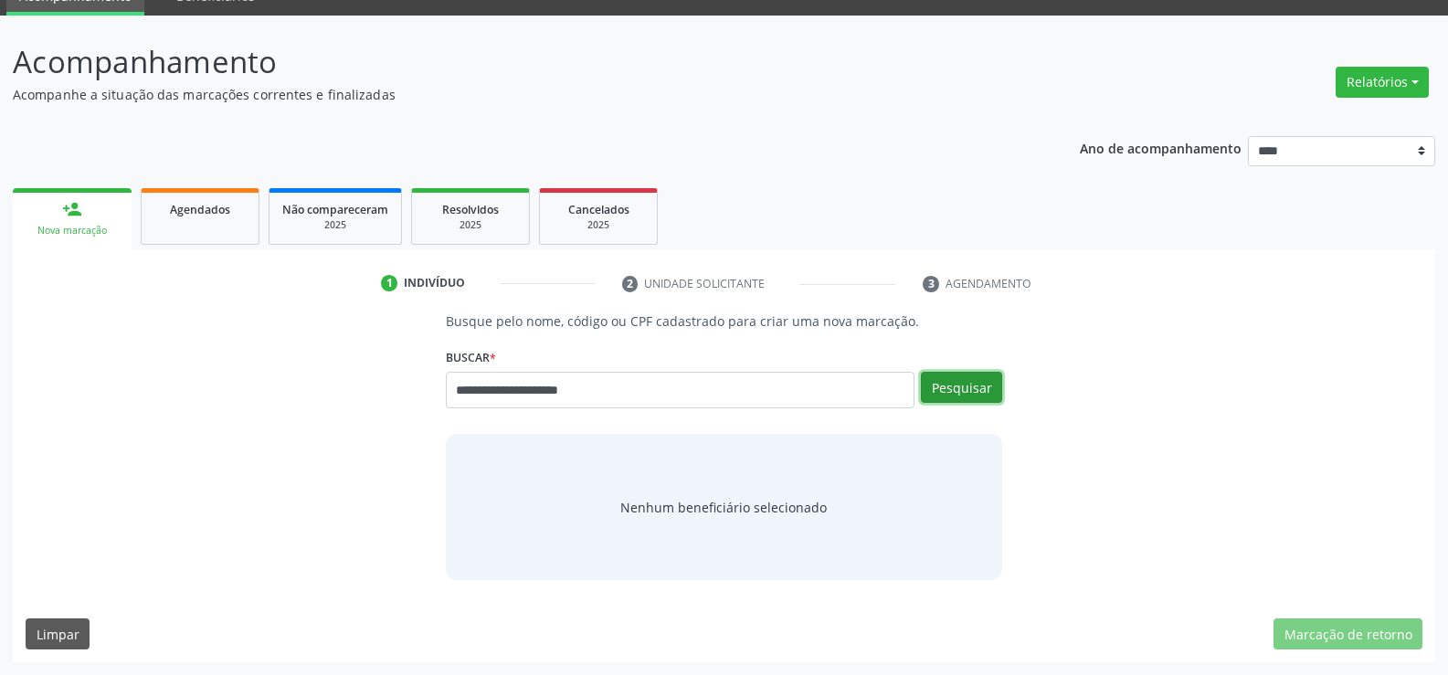
click at [982, 401] on button "Pesquisar" at bounding box center [961, 387] width 81 height 31
type input "**********"
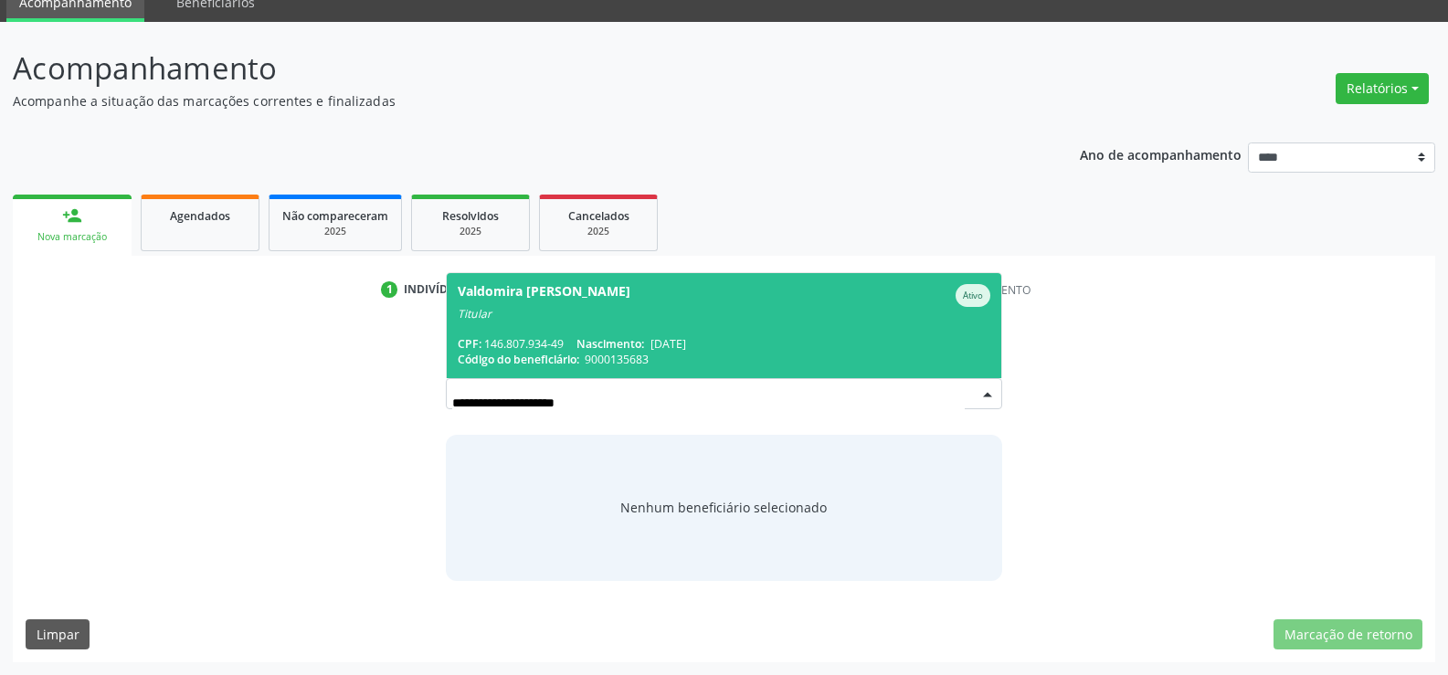
scroll to position [79, 0]
click at [534, 315] on div "Titular" at bounding box center [724, 314] width 533 height 15
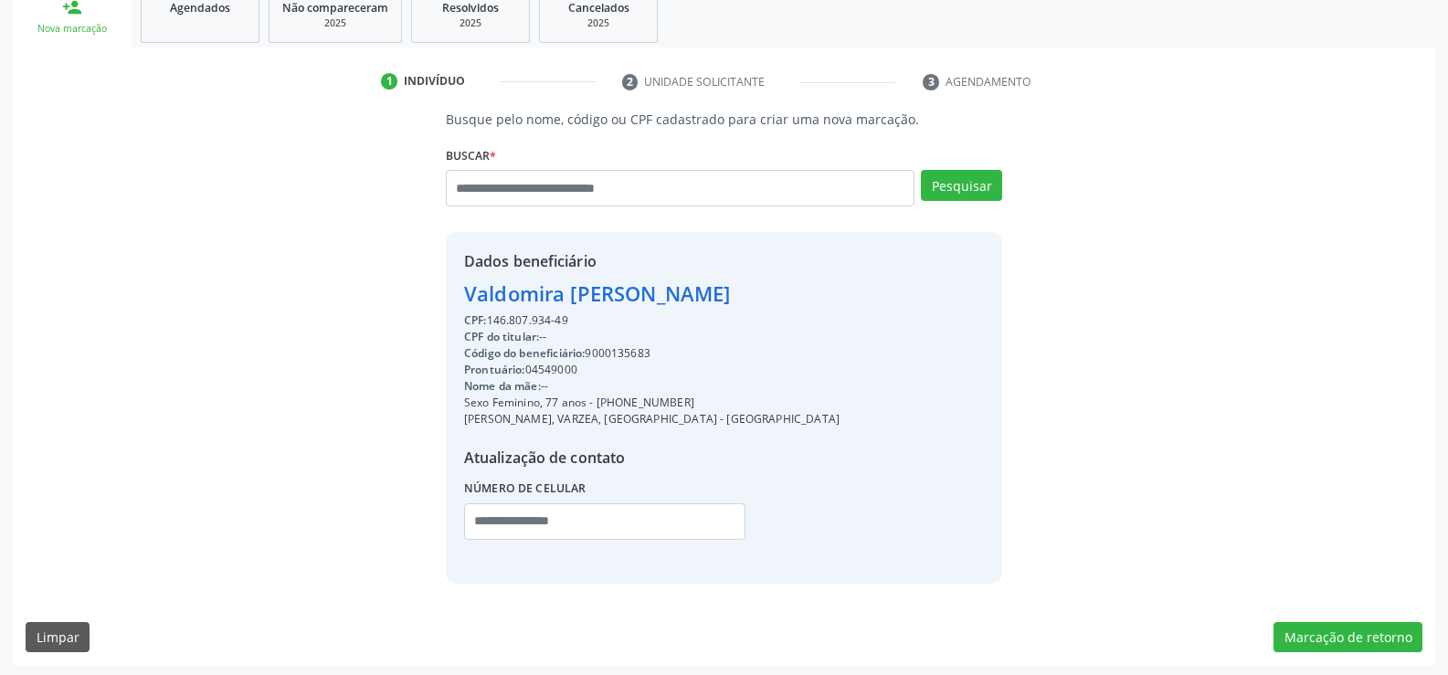
scroll to position [290, 0]
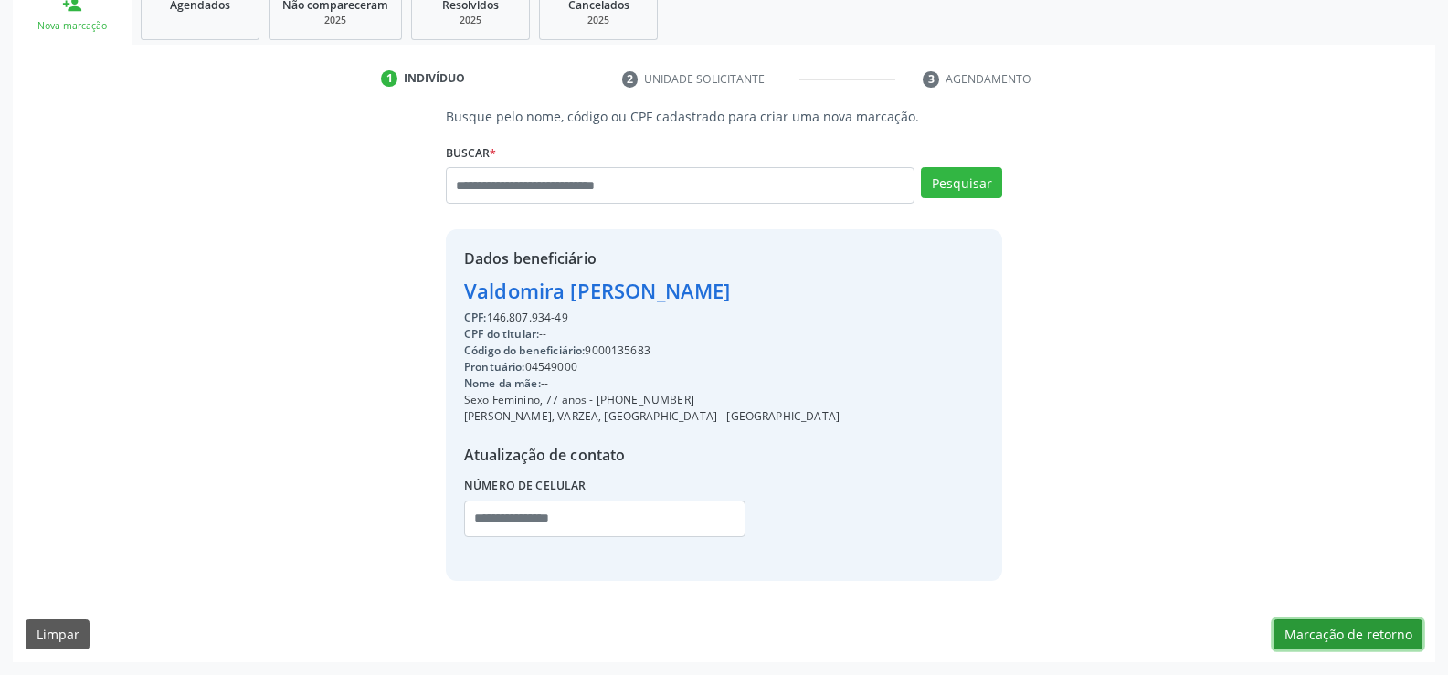
click at [1291, 641] on button "Marcação de retorno" at bounding box center [1348, 635] width 149 height 31
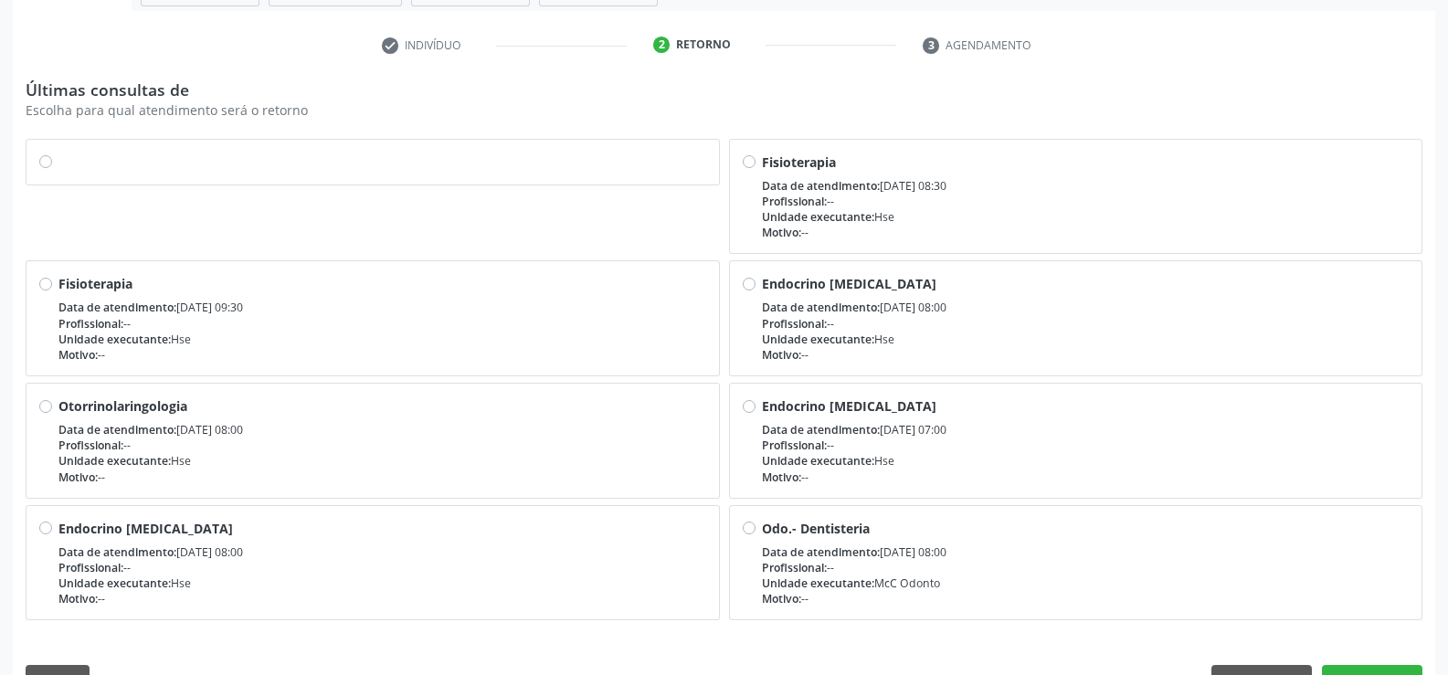
scroll to position [370, 0]
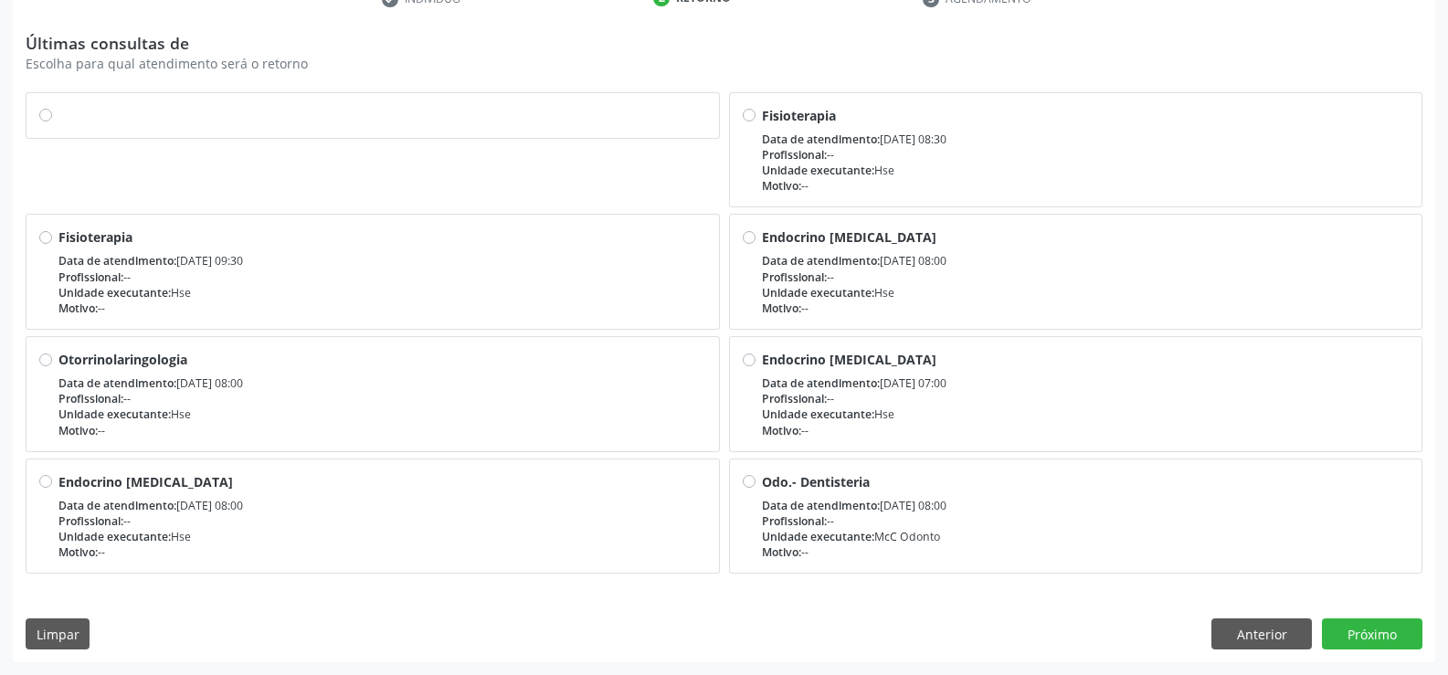
click at [58, 106] on label at bounding box center [382, 106] width 648 height 0
click at [1397, 625] on button "Próximo" at bounding box center [1372, 634] width 101 height 31
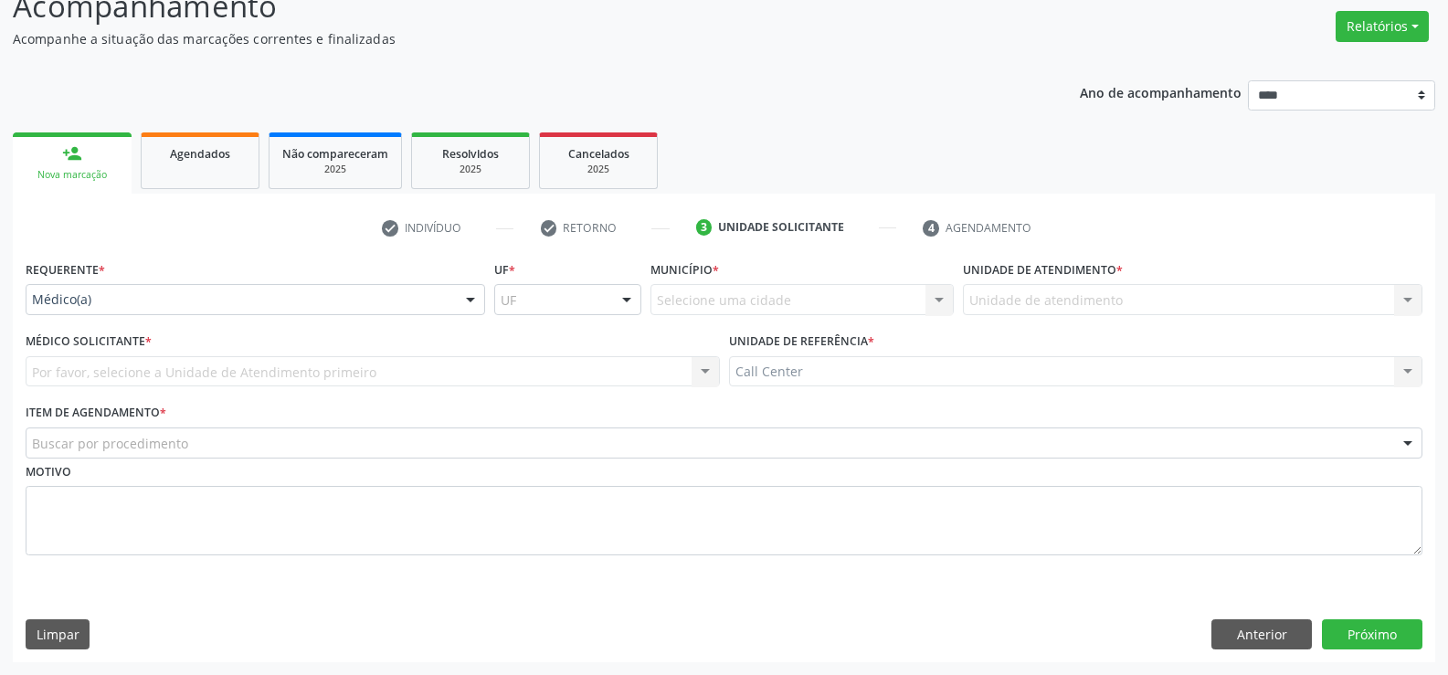
scroll to position [141, 0]
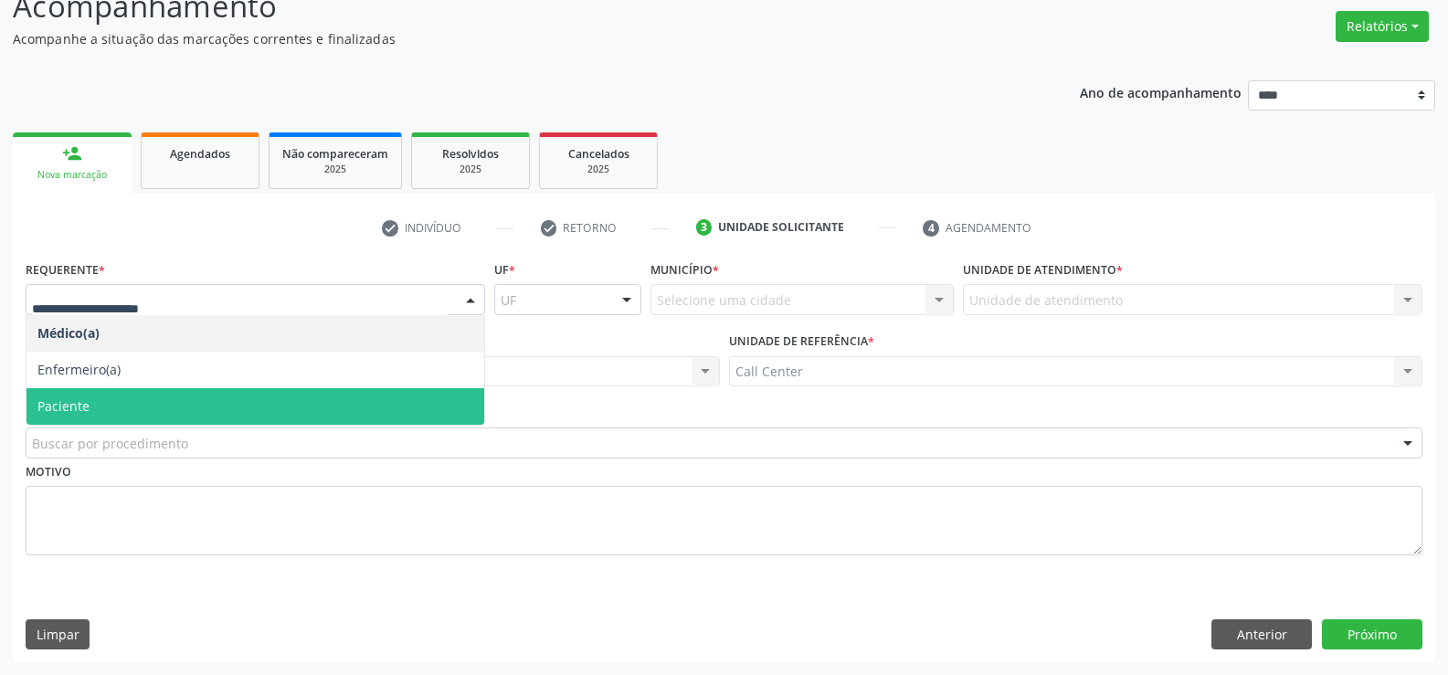
click at [92, 401] on span "Paciente" at bounding box center [255, 406] width 458 height 37
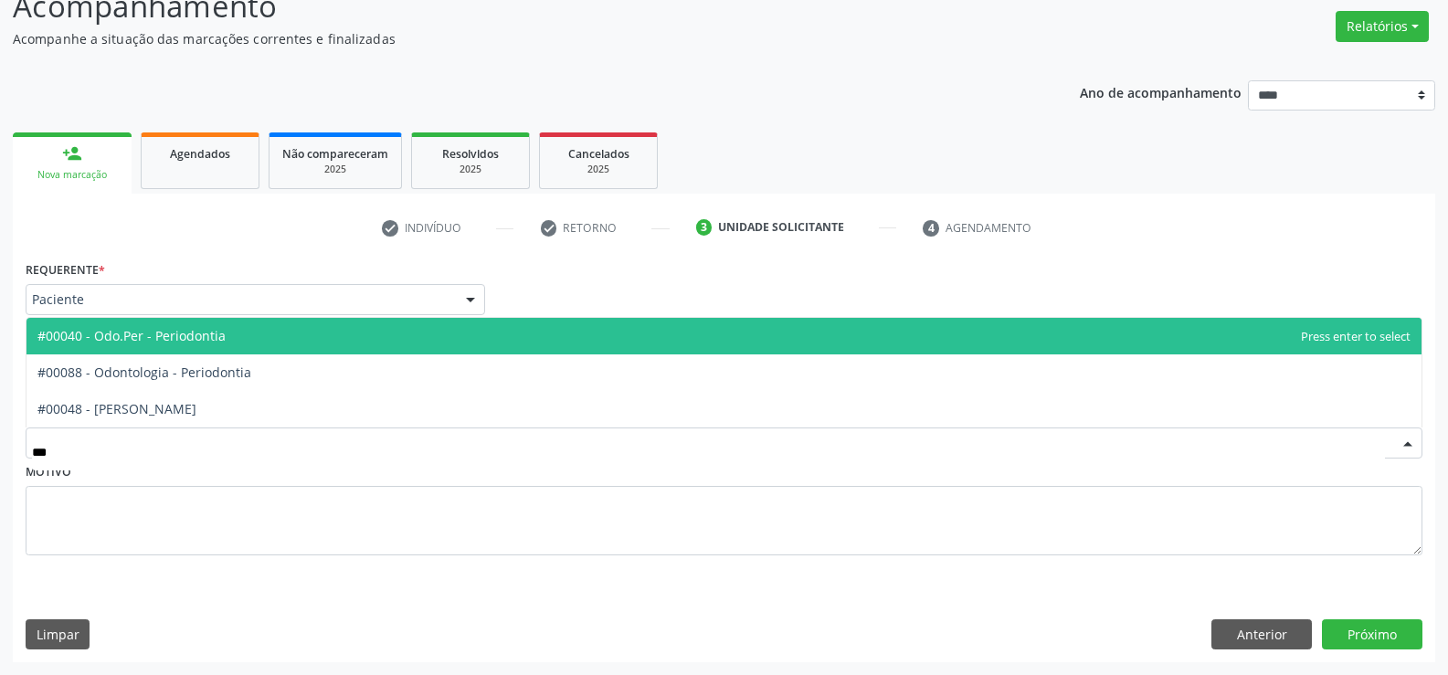
type input "****"
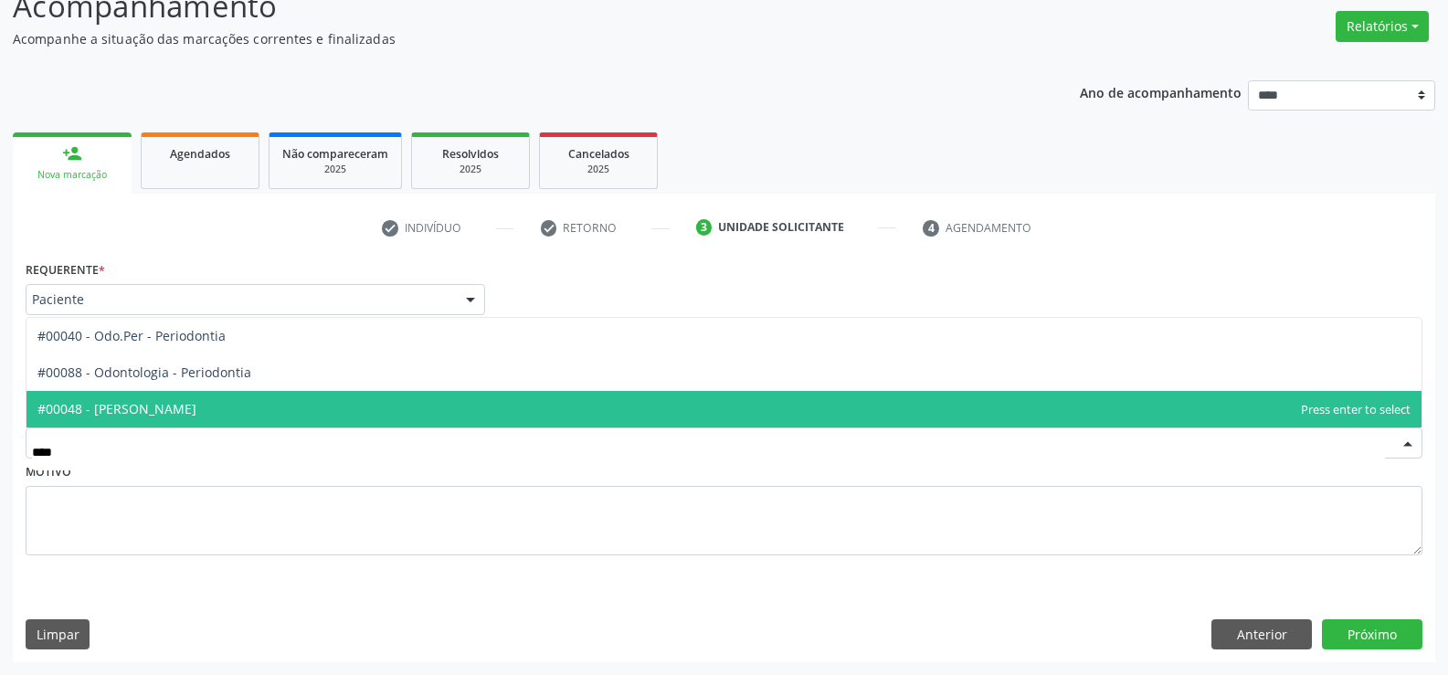
click at [128, 413] on span "#00048 - [PERSON_NAME]" at bounding box center [116, 408] width 159 height 17
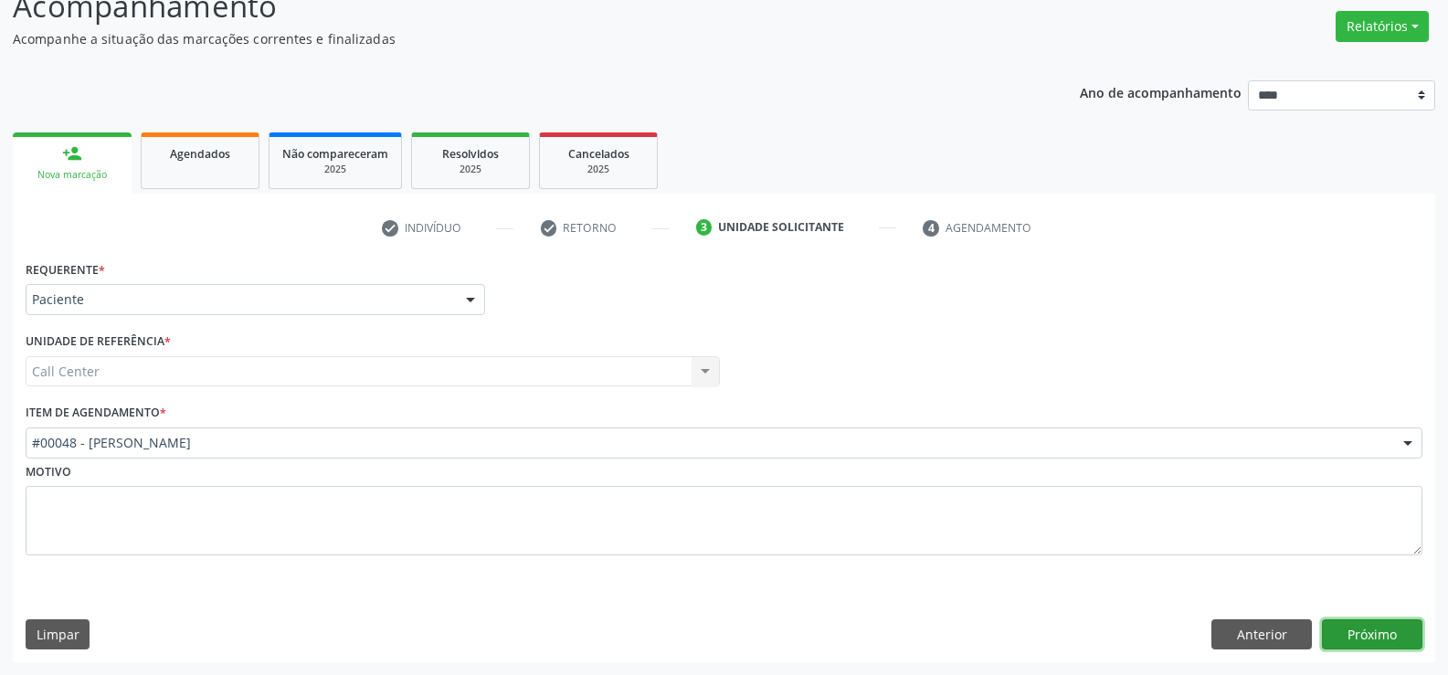
click at [1404, 622] on button "Próximo" at bounding box center [1372, 635] width 101 height 31
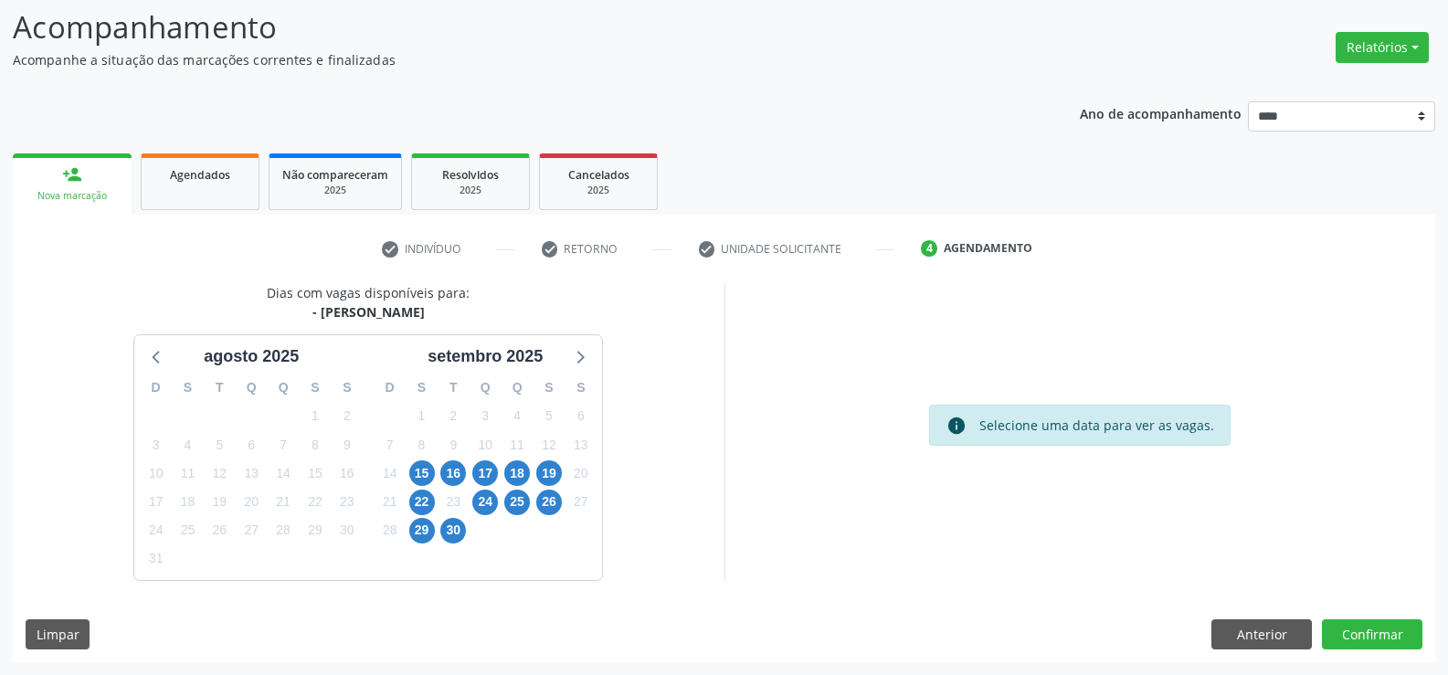
click at [175, 197] on link "Agendados" at bounding box center [200, 182] width 119 height 57
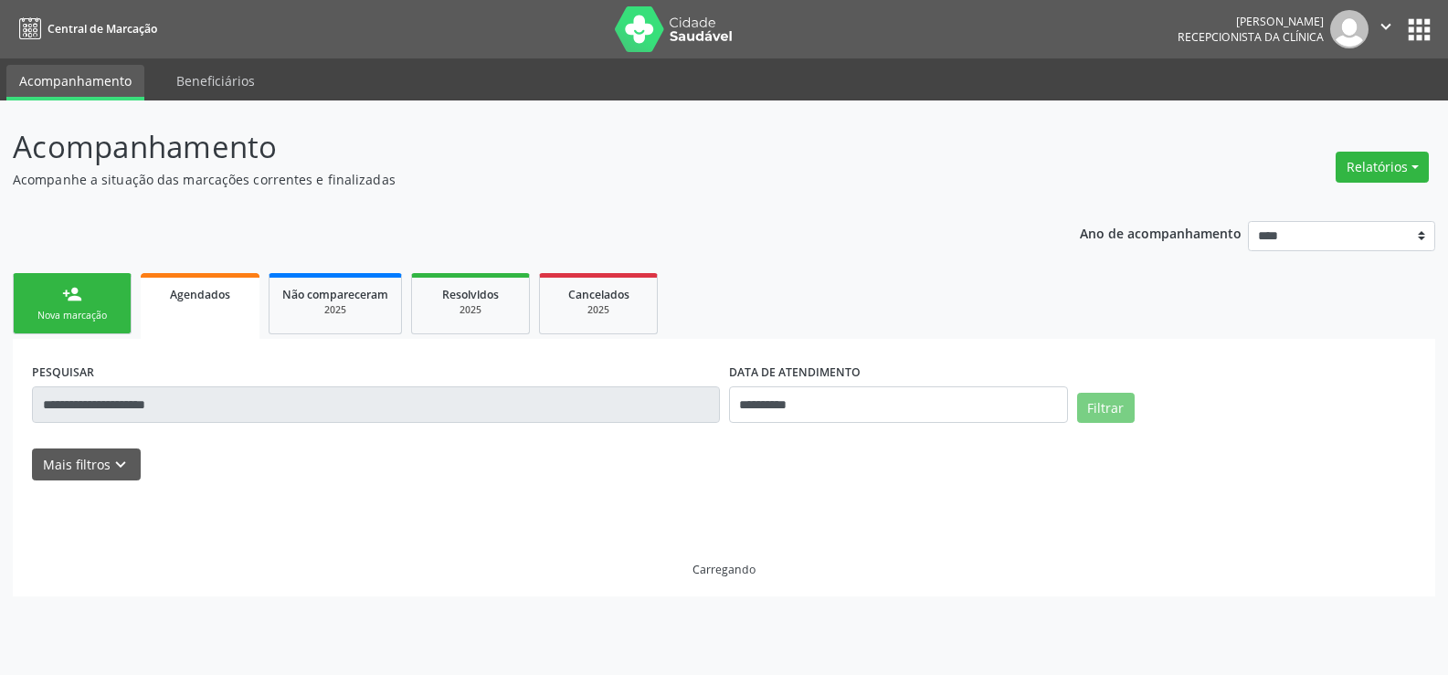
scroll to position [0, 0]
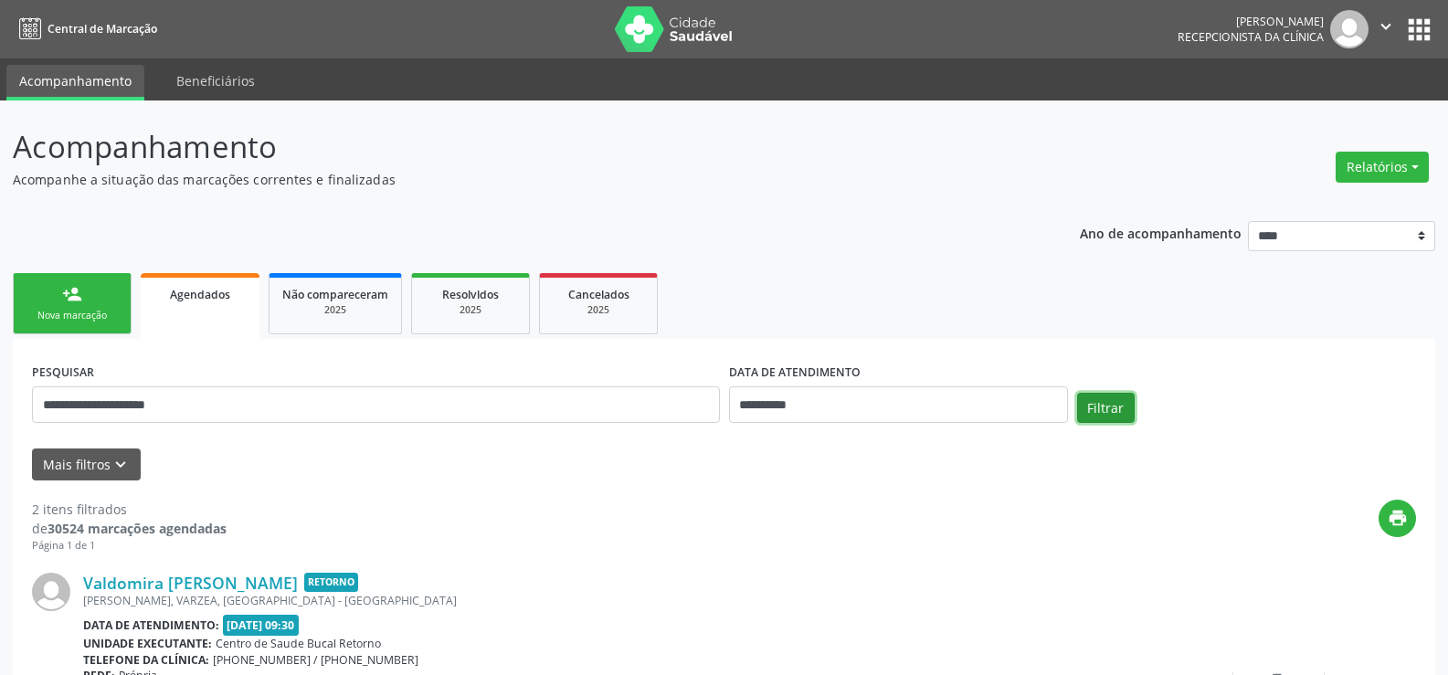
click at [1107, 399] on button "Filtrar" at bounding box center [1106, 408] width 58 height 31
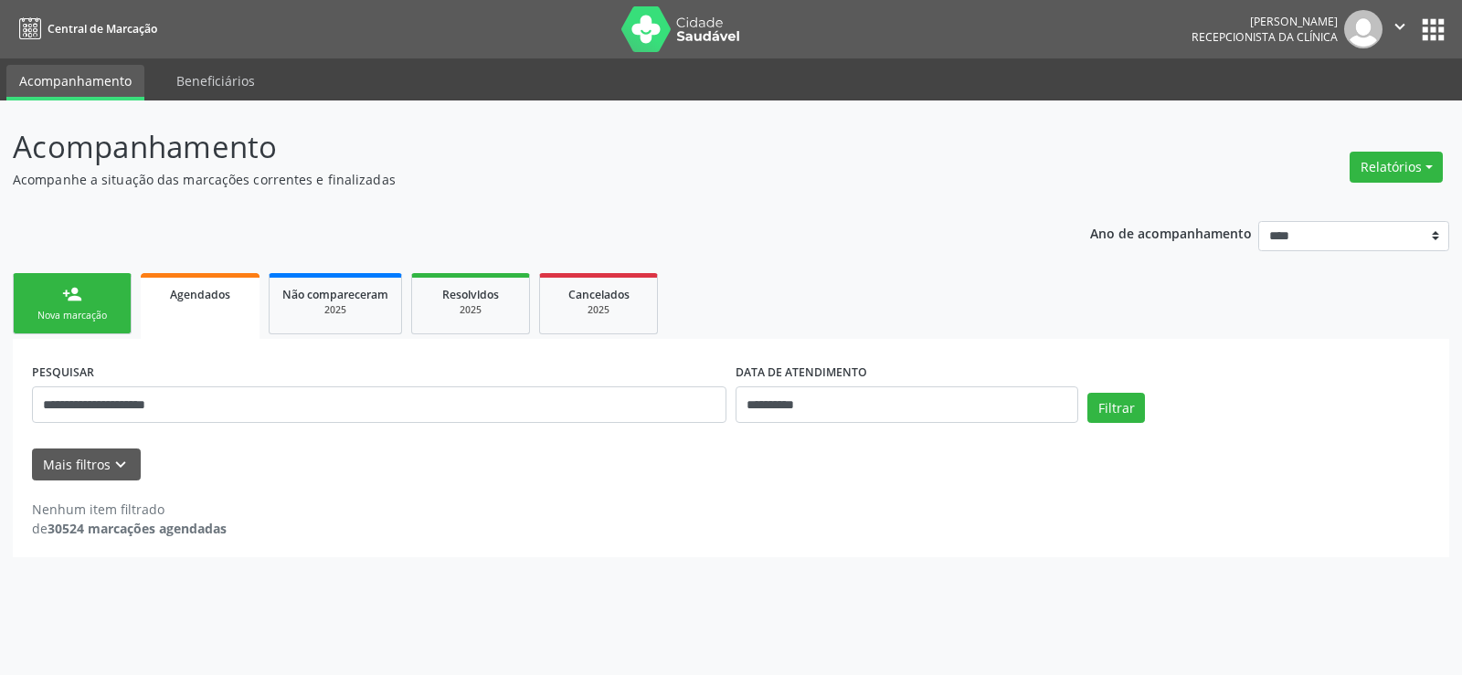
click at [1417, 184] on div "Relatórios Agendamentos Procedimentos realizados" at bounding box center [1396, 167] width 106 height 44
click at [1417, 178] on button "Relatórios" at bounding box center [1396, 167] width 93 height 31
click at [1355, 210] on link "Agendamentos" at bounding box center [1345, 207] width 196 height 26
select select "*"
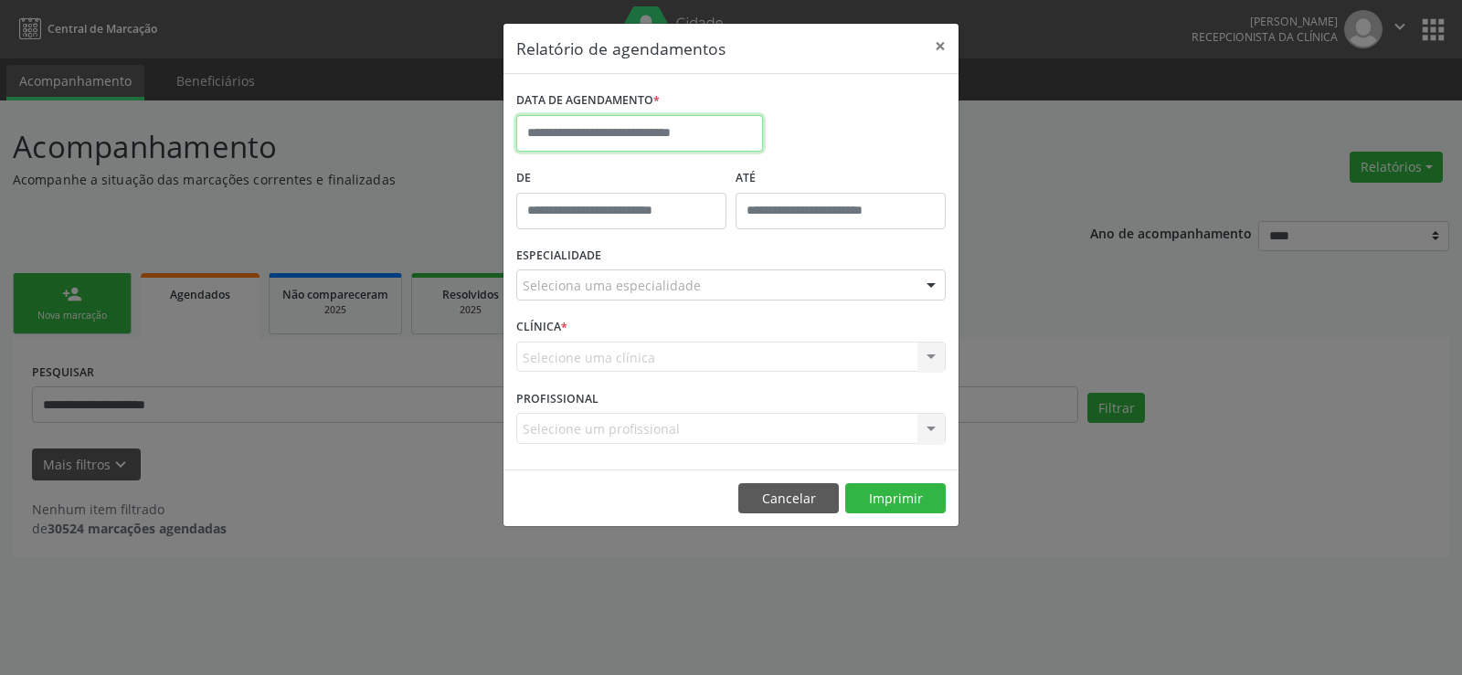
click at [660, 150] on body "**********" at bounding box center [731, 337] width 1462 height 675
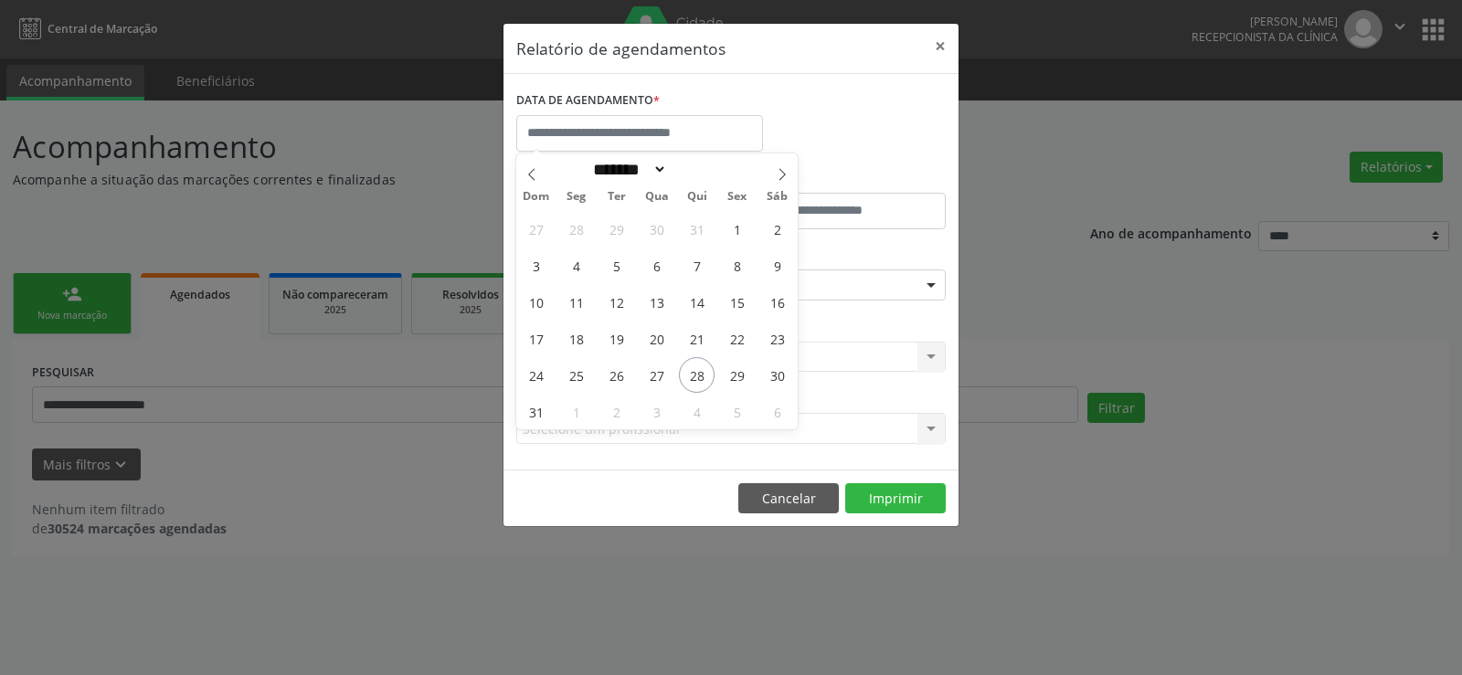
click at [53, 429] on div "Relatório de agendamentos × DATA DE AGENDAMENTO * De ATÉ ESPECIALIDADE Selecion…" at bounding box center [731, 337] width 1462 height 675
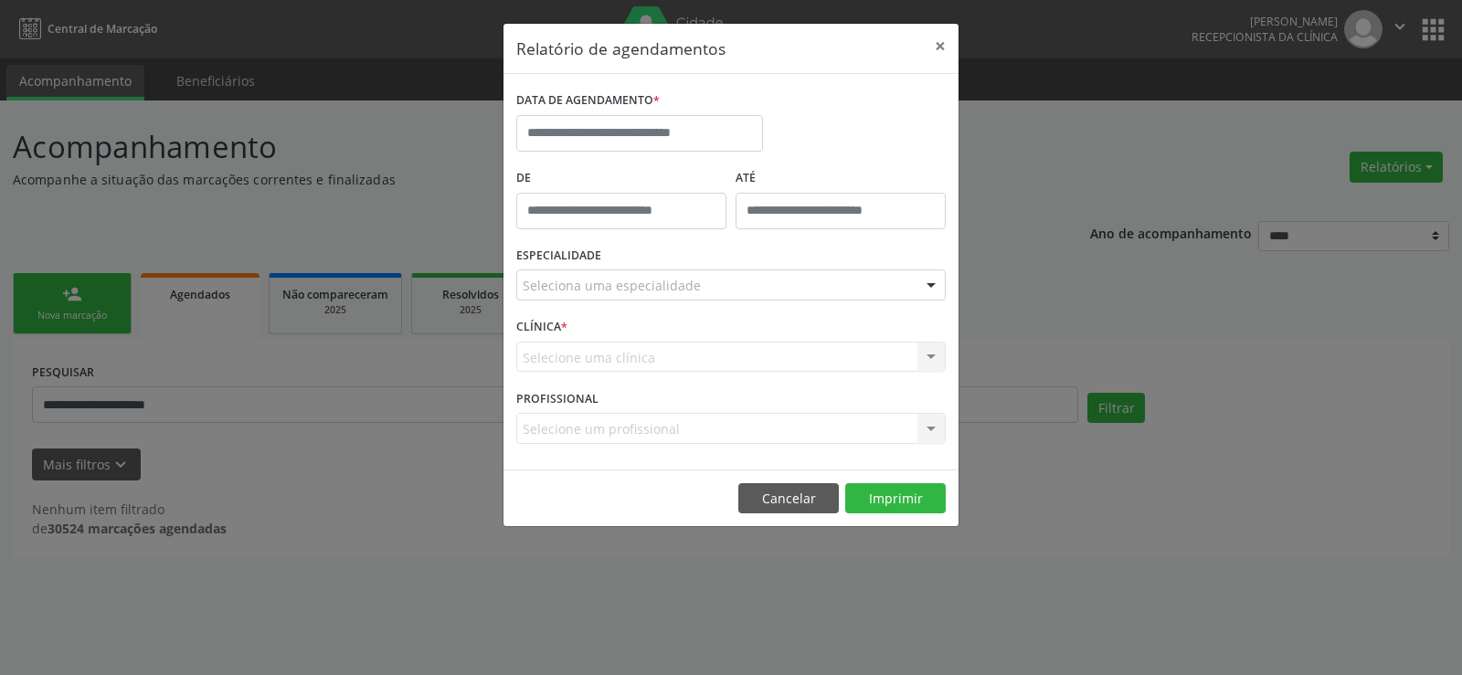
click at [61, 316] on div "Relatório de agendamentos × DATA DE AGENDAMENTO * De ATÉ ESPECIALIDADE Selecion…" at bounding box center [731, 337] width 1462 height 675
click at [781, 503] on button "Cancelar" at bounding box center [788, 498] width 101 height 31
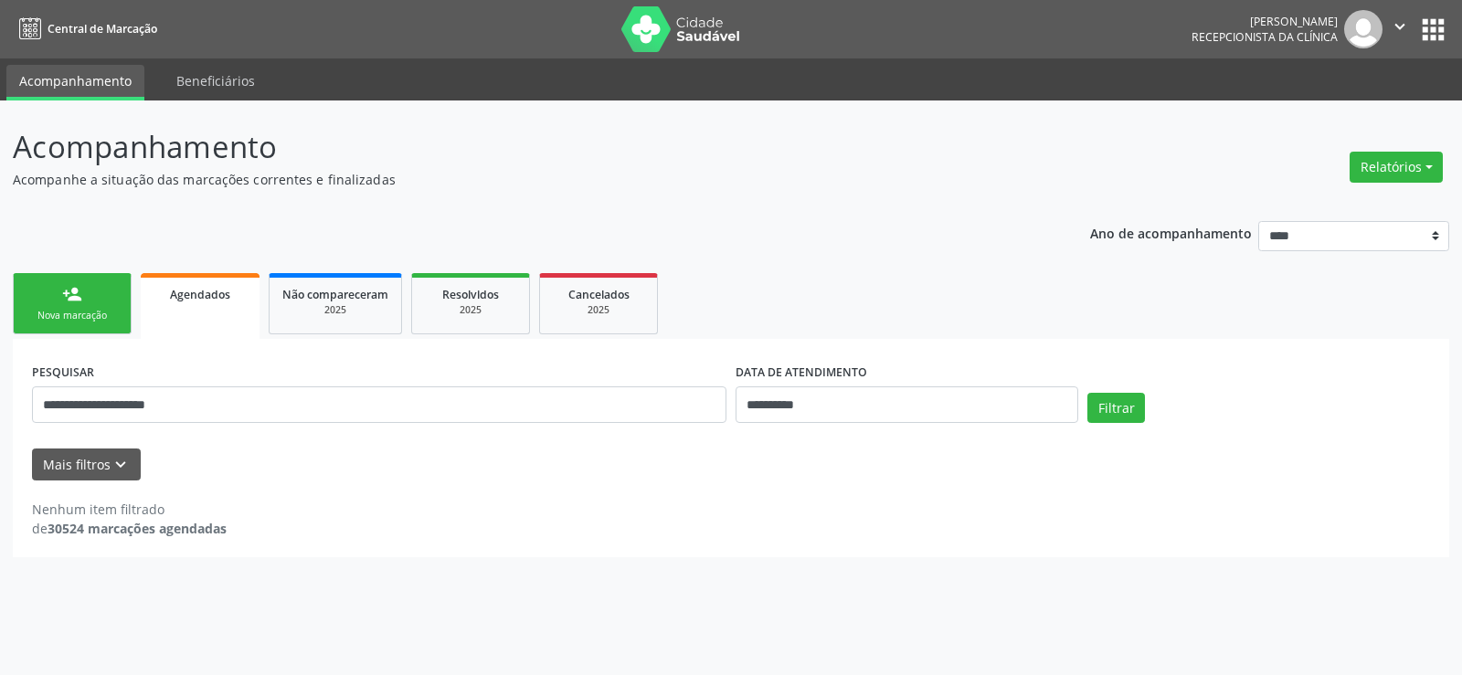
click at [35, 313] on div "Nova marcação" at bounding box center [71, 316] width 91 height 14
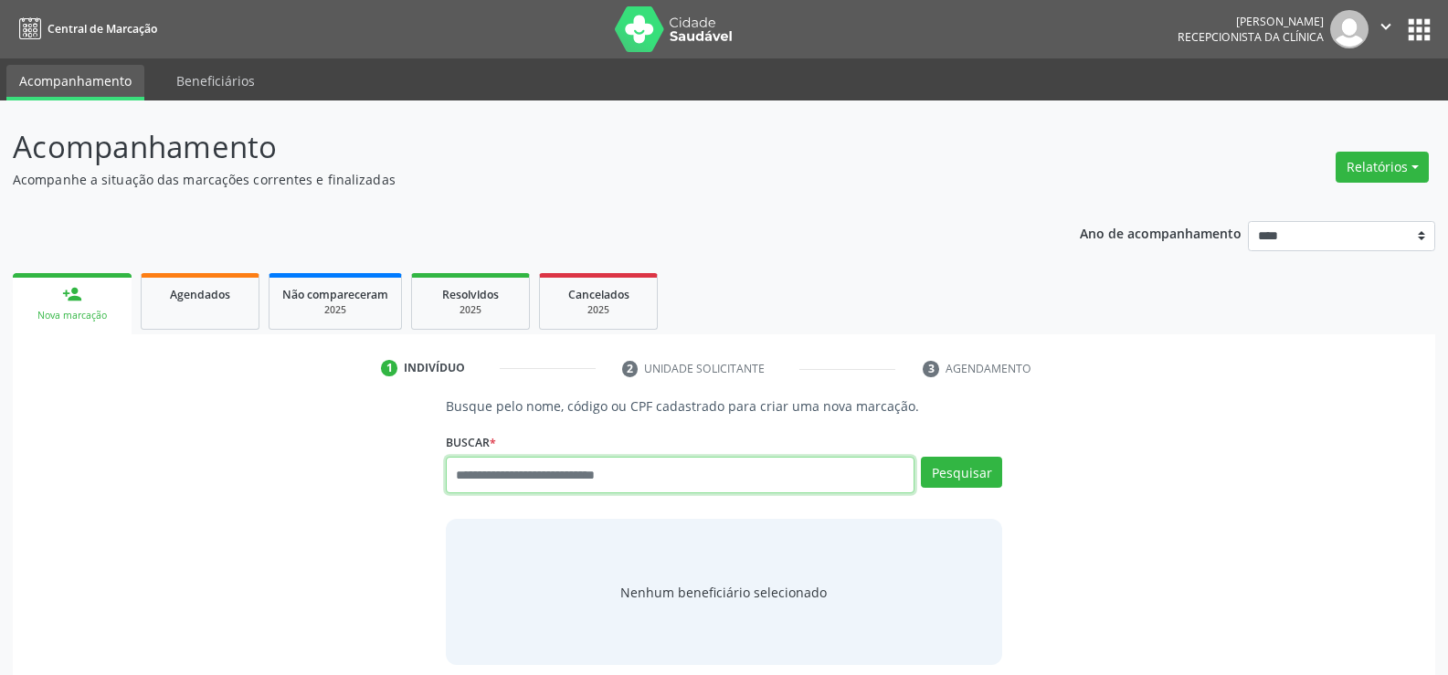
click at [595, 476] on input "text" at bounding box center [680, 475] width 469 height 37
type input "**********"
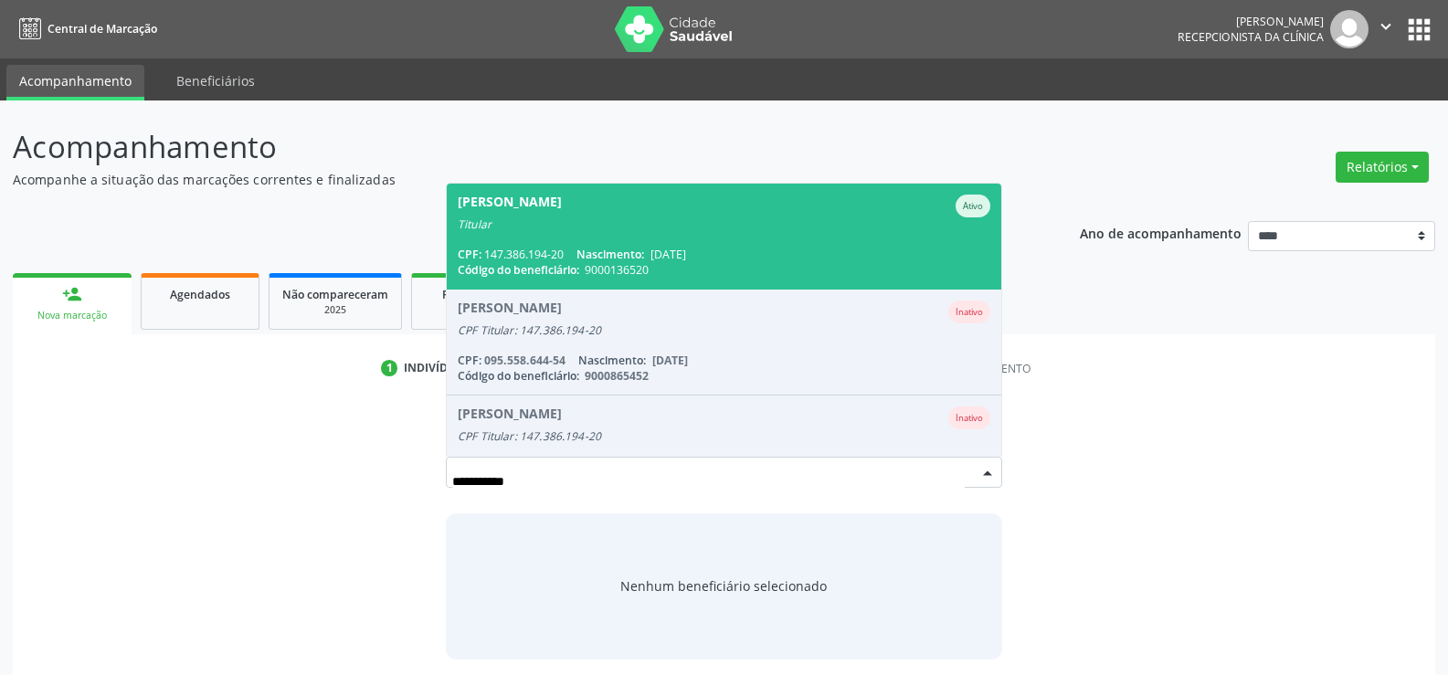
click at [599, 224] on div "Titular" at bounding box center [724, 224] width 533 height 15
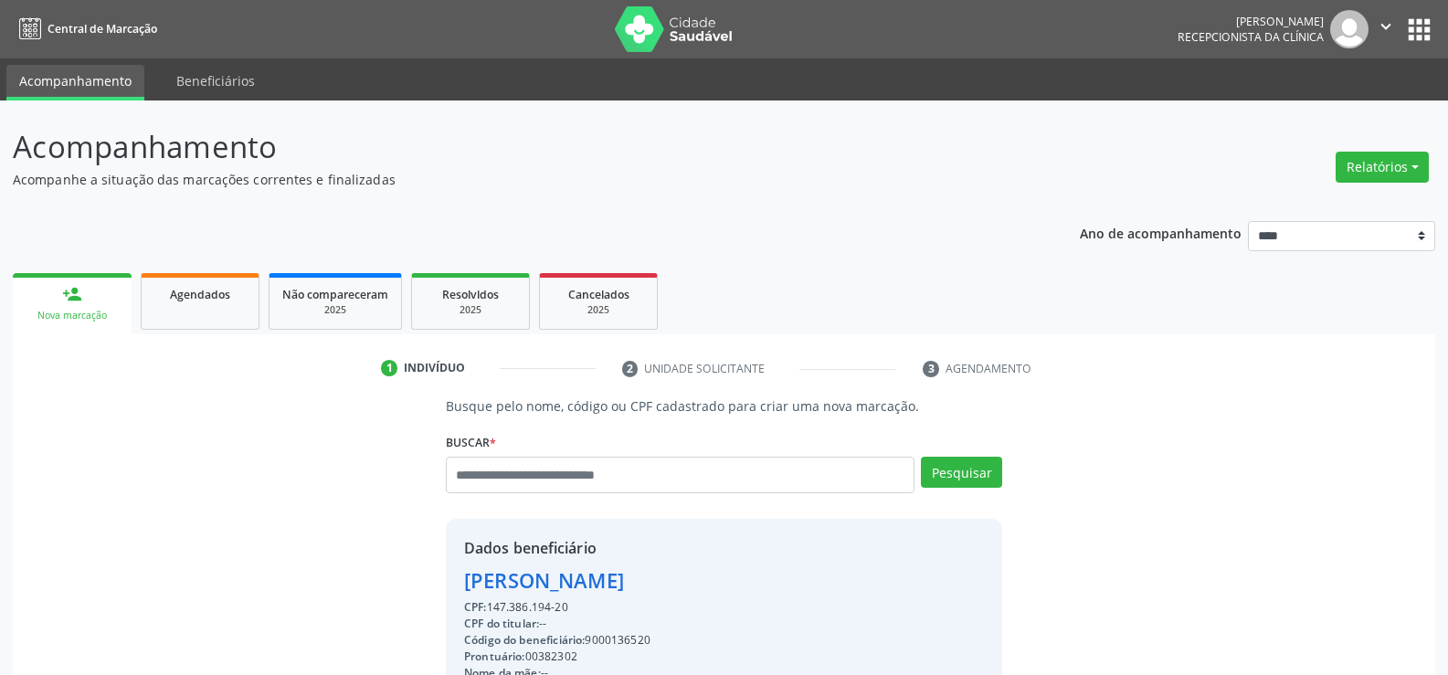
drag, startPoint x: 464, startPoint y: 580, endPoint x: 754, endPoint y: 578, distance: 289.7
click at [777, 581] on div "Alberto Jorge de Albuquerque" at bounding box center [724, 581] width 520 height 30
copy div "Alberto Jorge de Albuquerque"
click at [229, 319] on link "Agendados" at bounding box center [200, 301] width 119 height 57
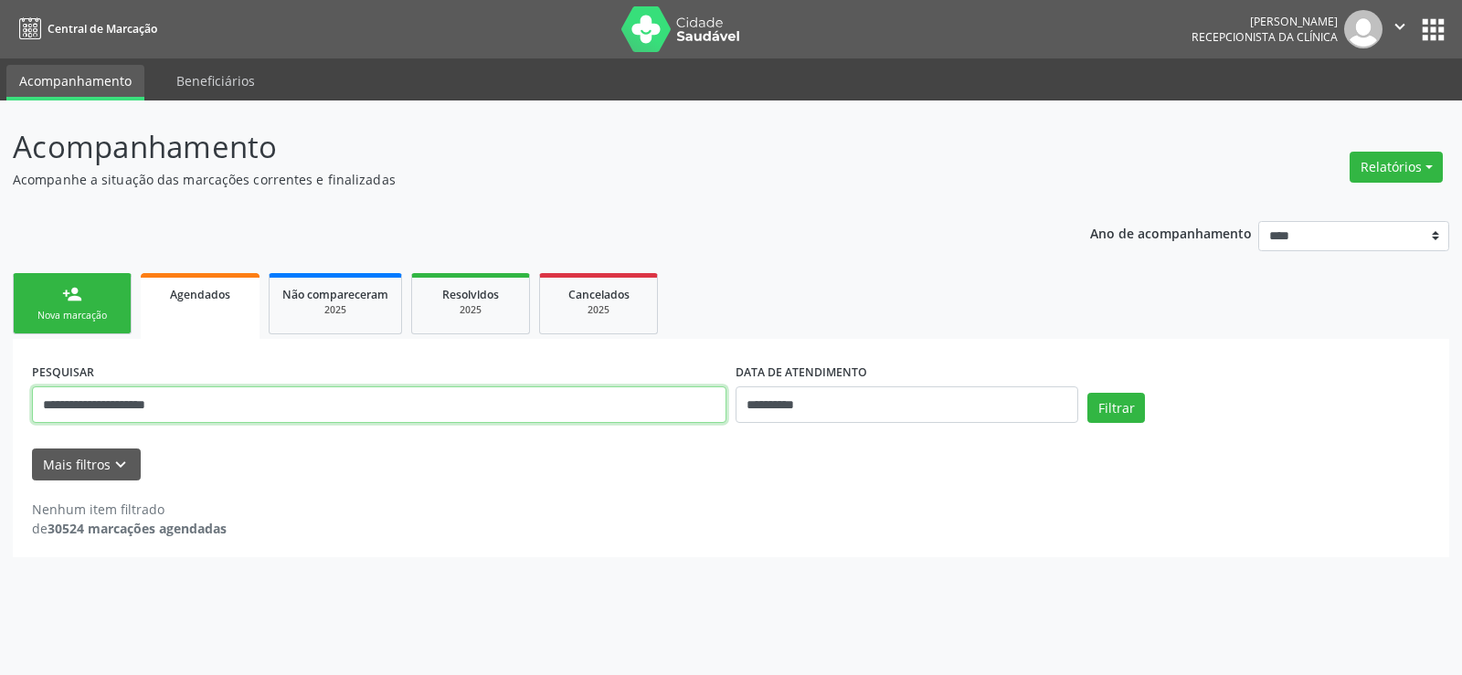
click at [248, 404] on input "**********" at bounding box center [379, 405] width 694 height 37
drag, startPoint x: 282, startPoint y: 408, endPoint x: 0, endPoint y: 408, distance: 282.3
click at [0, 408] on div "**********" at bounding box center [731, 388] width 1462 height 575
paste input "******"
type input "**********"
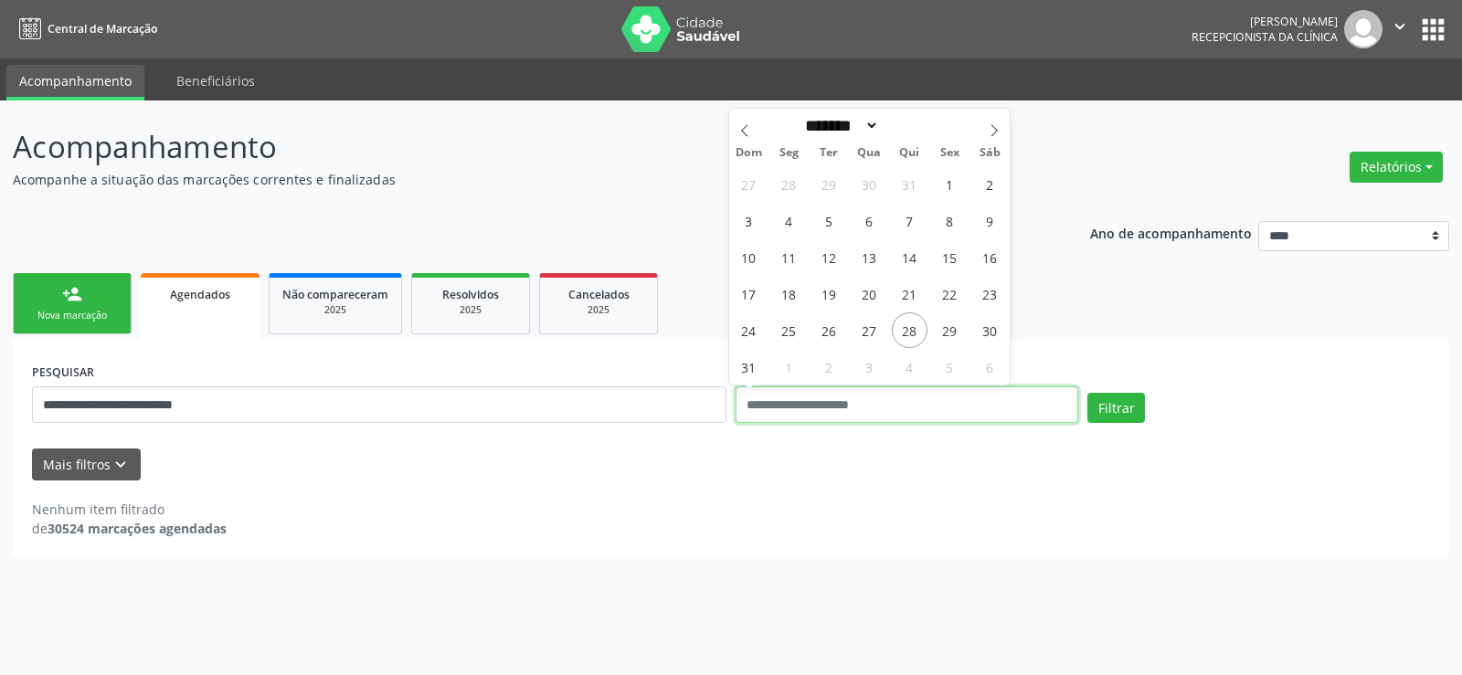
click at [1087, 393] on button "Filtrar" at bounding box center [1116, 408] width 58 height 31
click at [1098, 409] on button "Filtrar" at bounding box center [1116, 408] width 58 height 31
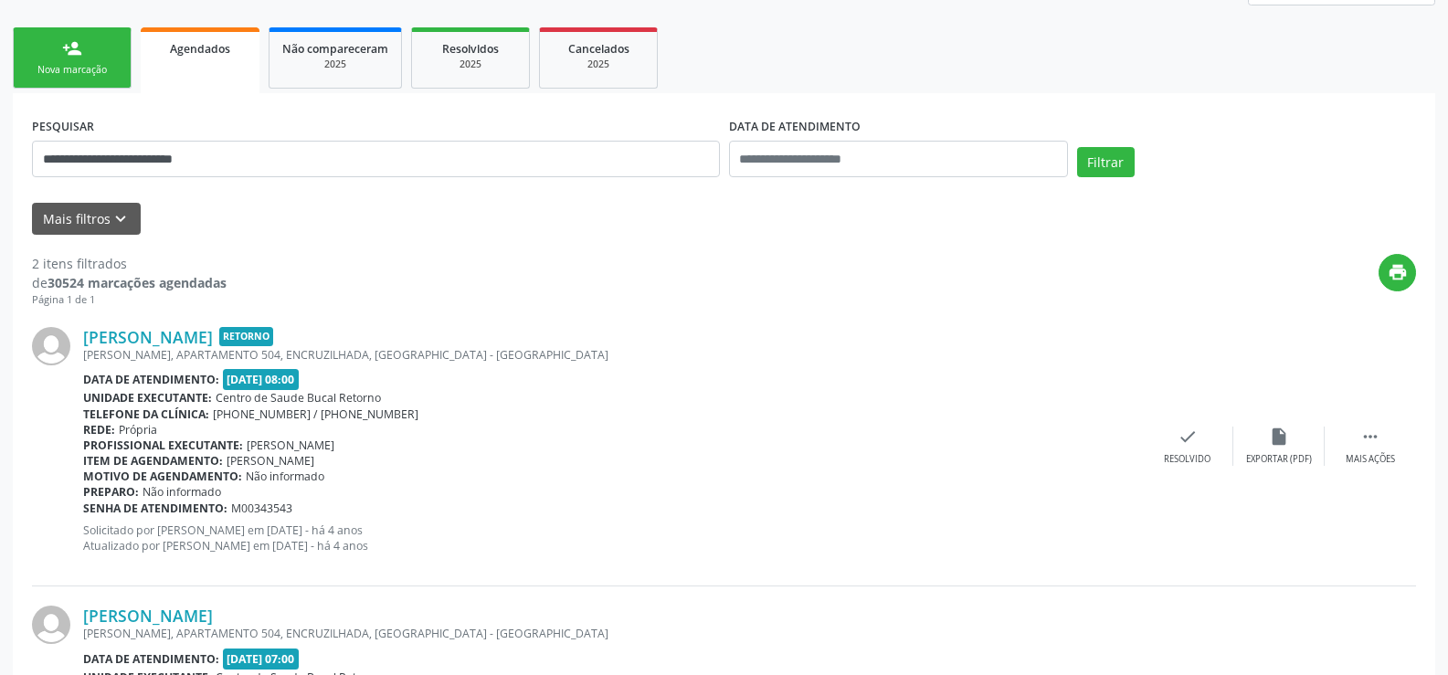
scroll to position [193, 0]
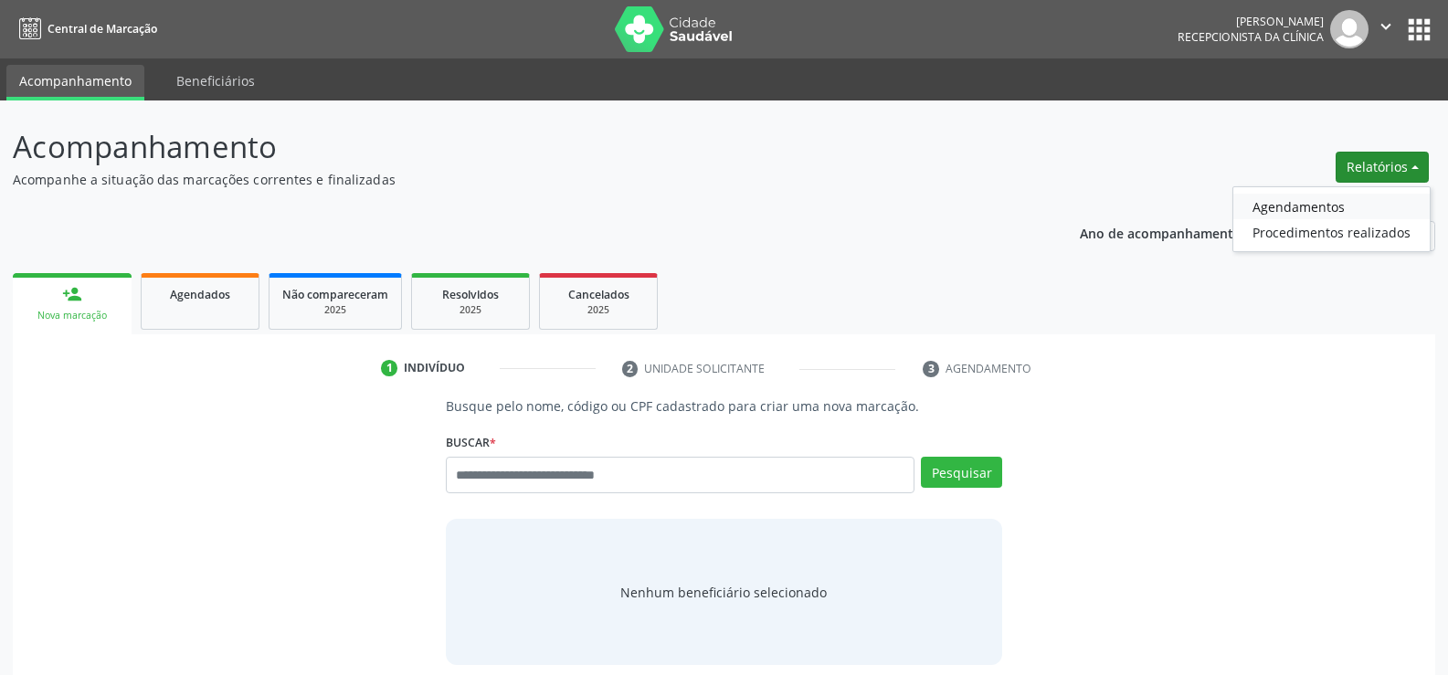
click at [1304, 198] on link "Agendamentos" at bounding box center [1332, 207] width 196 height 26
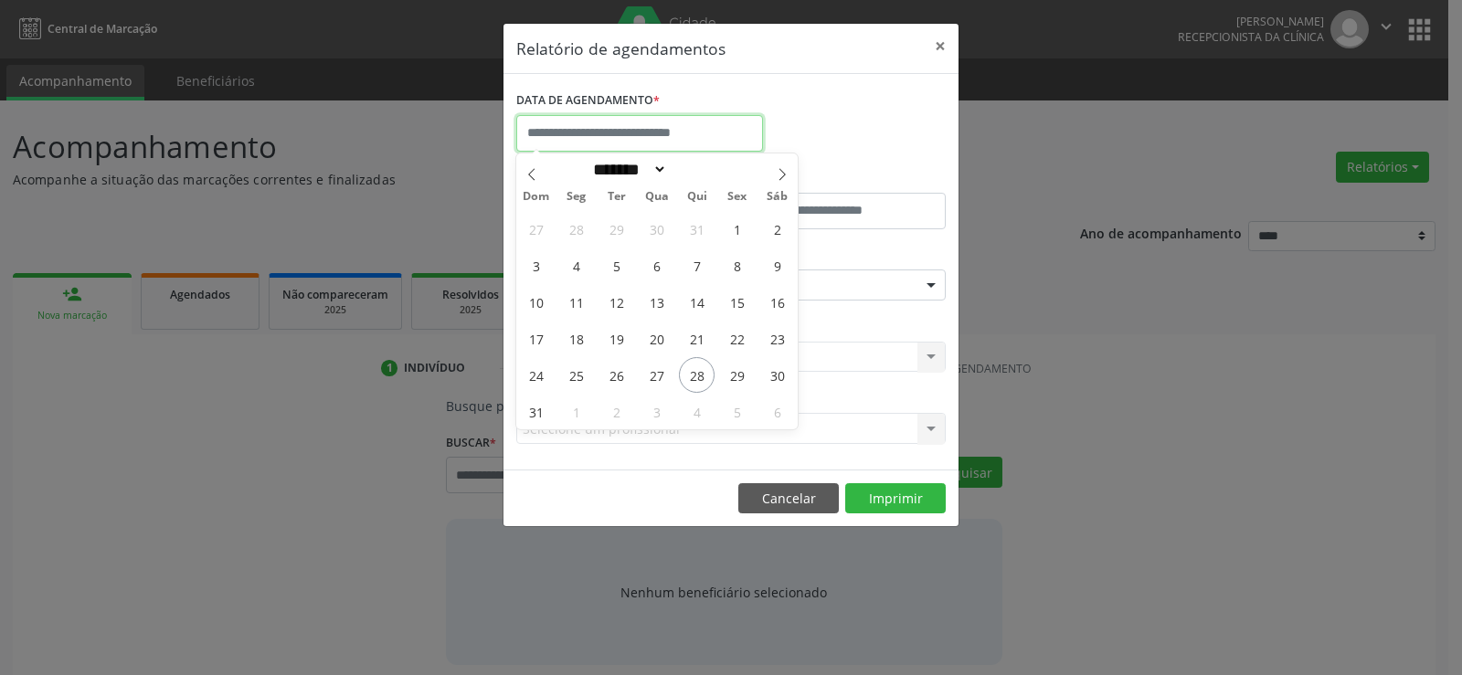
click at [615, 137] on input "text" at bounding box center [639, 133] width 247 height 37
click at [741, 377] on span "29" at bounding box center [737, 375] width 36 height 36
type input "**********"
click at [741, 377] on span "29" at bounding box center [737, 375] width 36 height 36
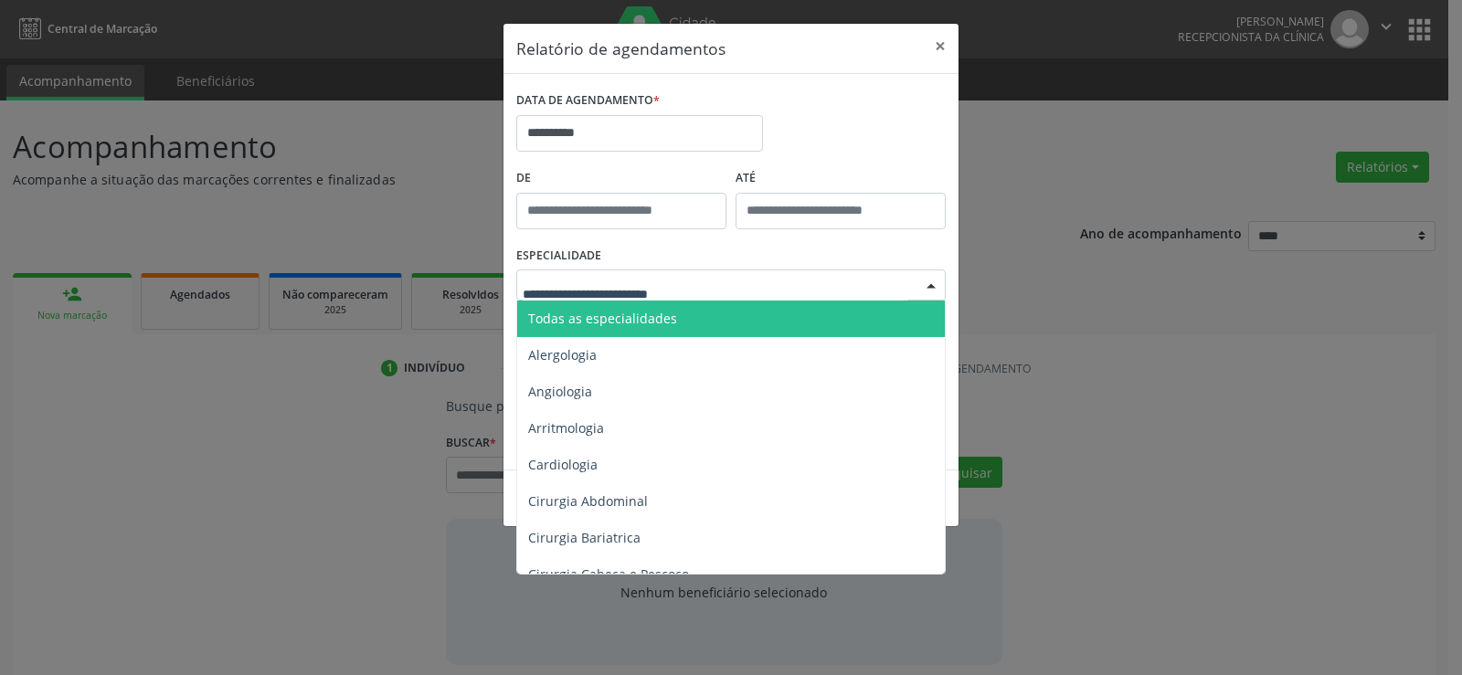
click at [722, 291] on div at bounding box center [730, 285] width 429 height 31
click at [718, 322] on span "Todas as especialidades" at bounding box center [732, 319] width 430 height 37
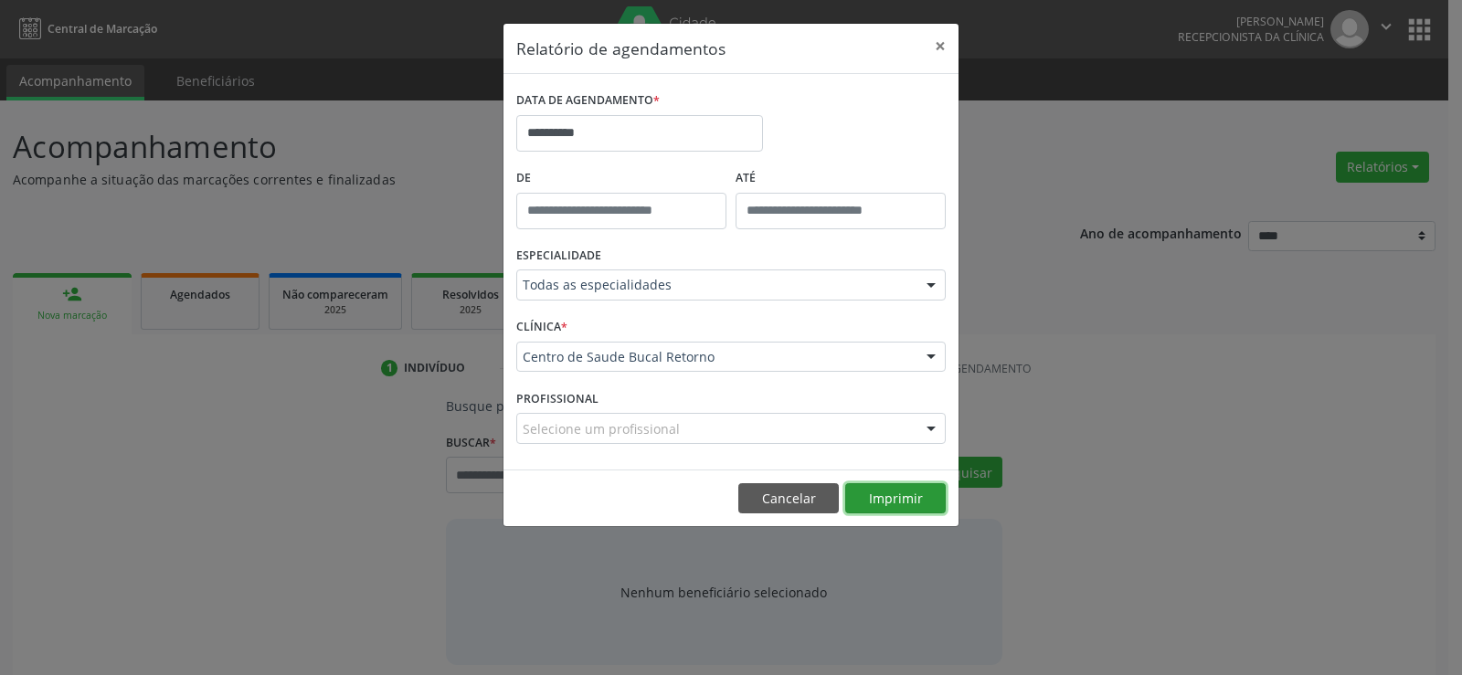
click at [885, 508] on button "Imprimir" at bounding box center [895, 498] width 101 height 31
click at [781, 507] on button "Cancelar" at bounding box center [788, 498] width 101 height 31
